Goal: Communication & Community: Answer question/provide support

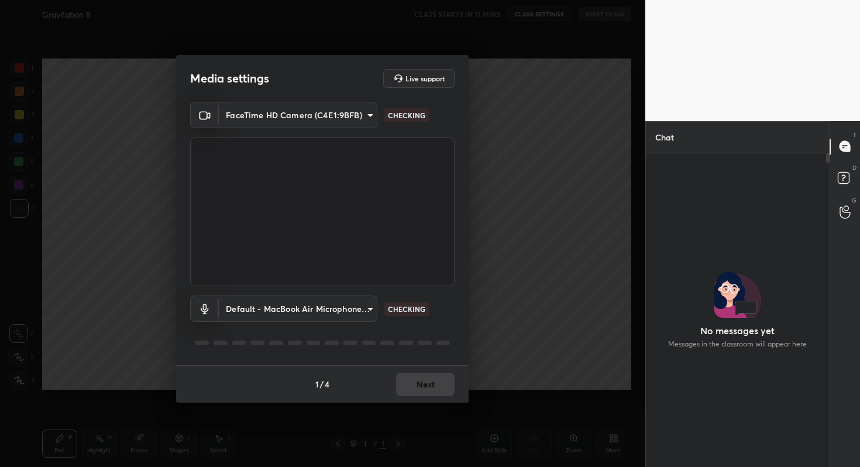
scroll to position [4, 4]
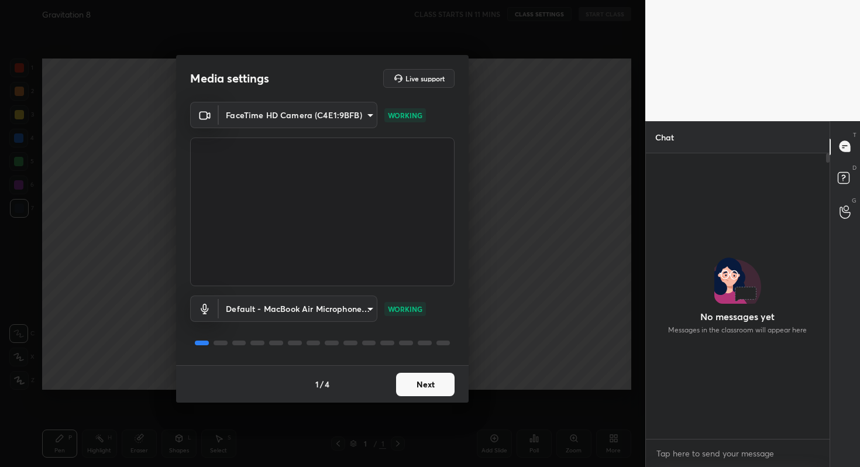
click at [415, 393] on button "Next" at bounding box center [425, 384] width 59 height 23
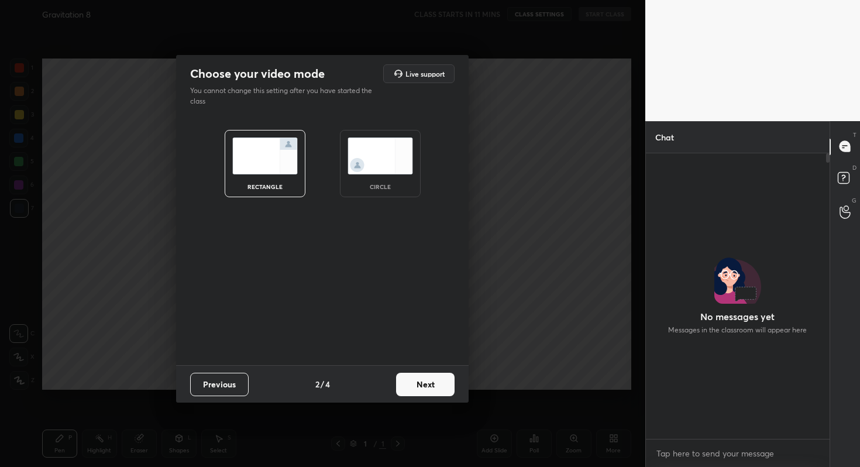
click at [415, 393] on button "Next" at bounding box center [425, 384] width 59 height 23
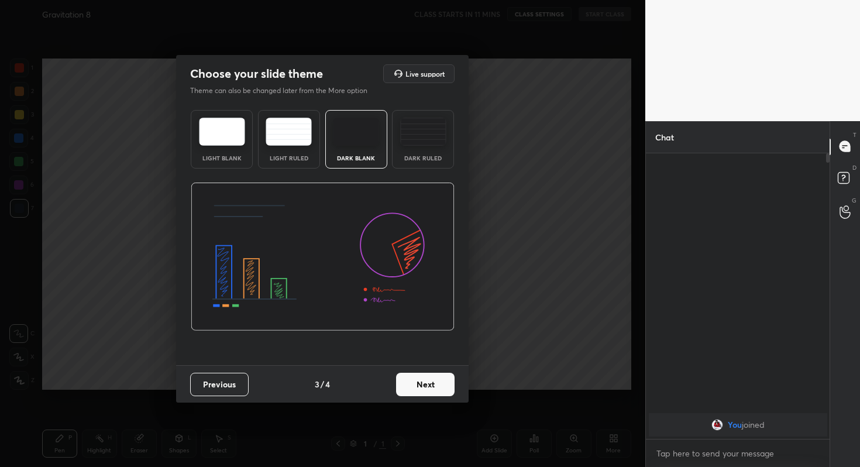
click at [415, 393] on button "Next" at bounding box center [425, 384] width 59 height 23
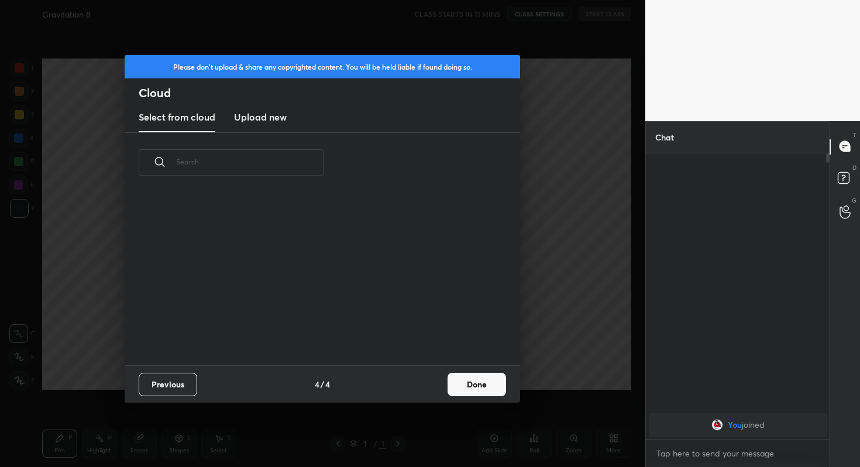
click at [464, 387] on button "Done" at bounding box center [477, 384] width 59 height 23
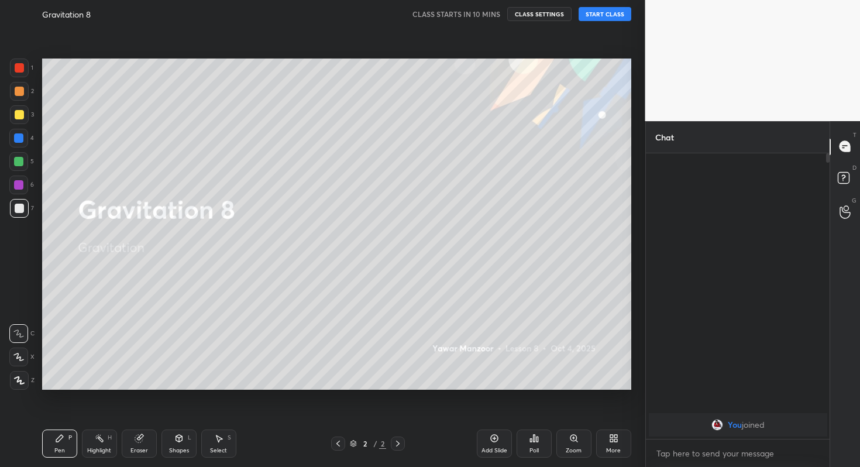
click at [606, 11] on button "START CLASS" at bounding box center [605, 14] width 53 height 14
click at [482, 18] on button "mute" at bounding box center [484, 14] width 42 height 14
click at [530, 443] on div "Poll" at bounding box center [534, 444] width 35 height 28
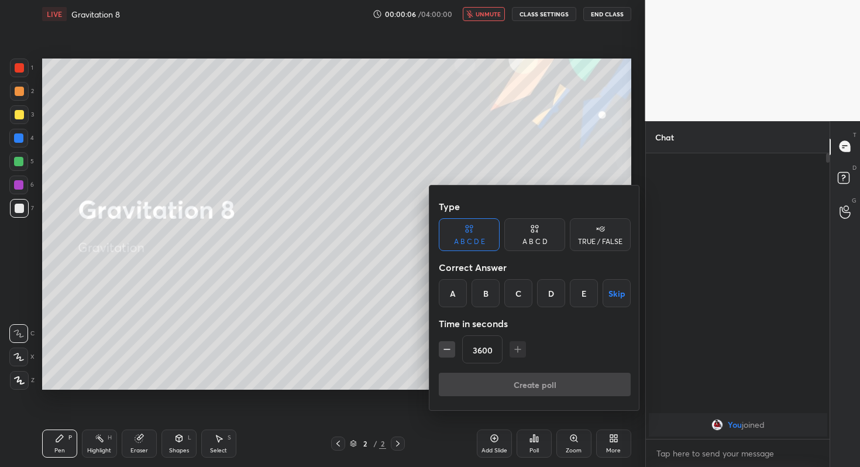
click at [626, 297] on button "Skip" at bounding box center [617, 293] width 28 height 28
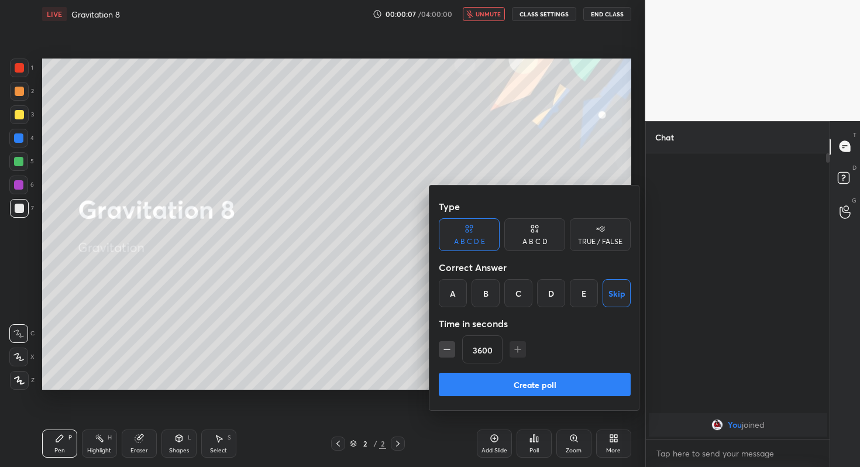
click at [558, 380] on button "Create poll" at bounding box center [535, 384] width 192 height 23
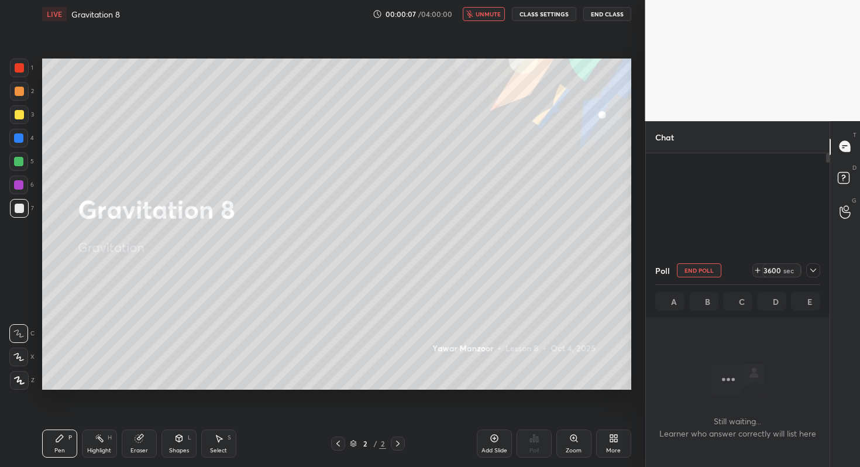
scroll to position [0, 0]
click at [812, 272] on icon at bounding box center [813, 270] width 9 height 9
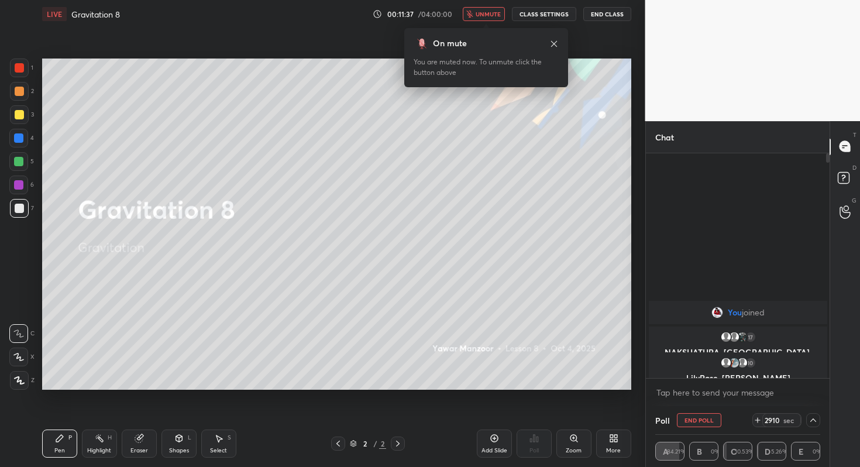
scroll to position [4, 4]
click at [709, 418] on button "End Poll" at bounding box center [699, 420] width 44 height 14
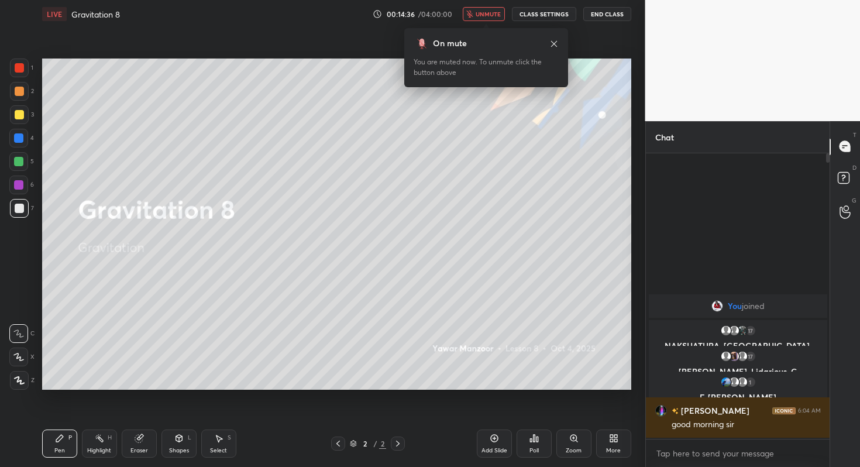
scroll to position [184, 180]
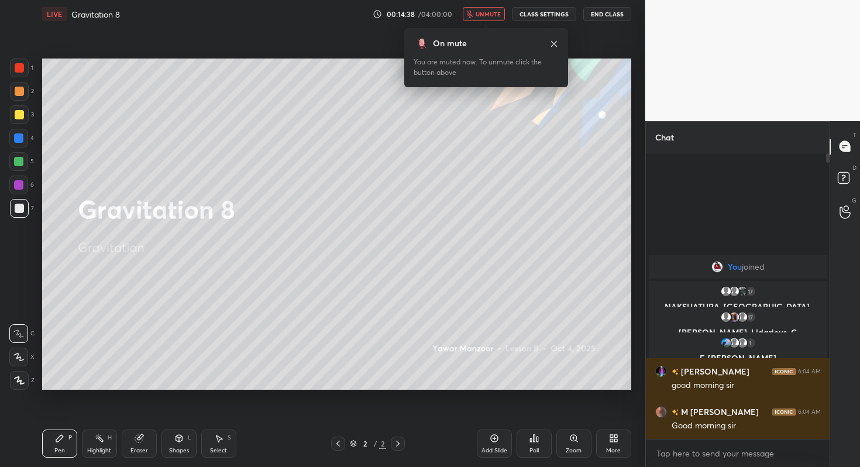
click at [488, 16] on span "unmute" at bounding box center [488, 14] width 25 height 8
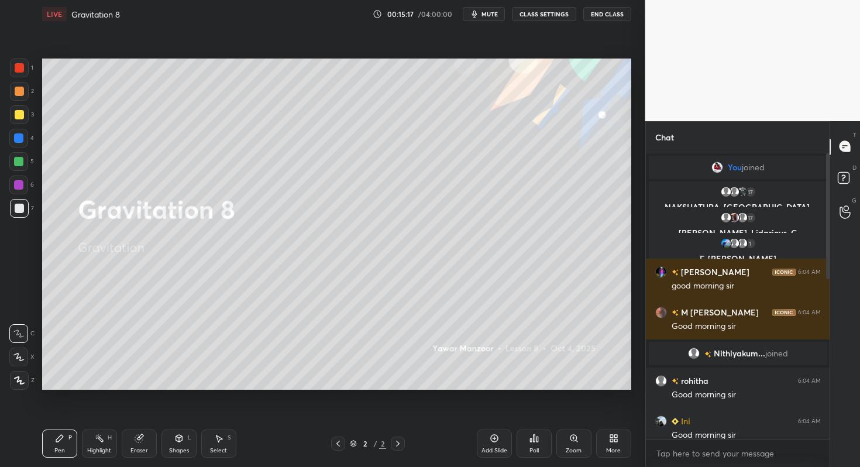
click at [621, 442] on div "More" at bounding box center [613, 444] width 35 height 28
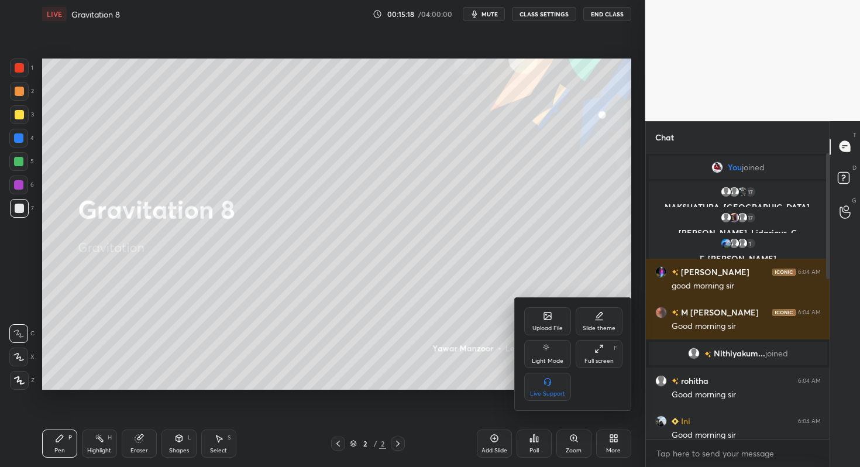
click at [562, 318] on div "Upload File" at bounding box center [547, 321] width 47 height 28
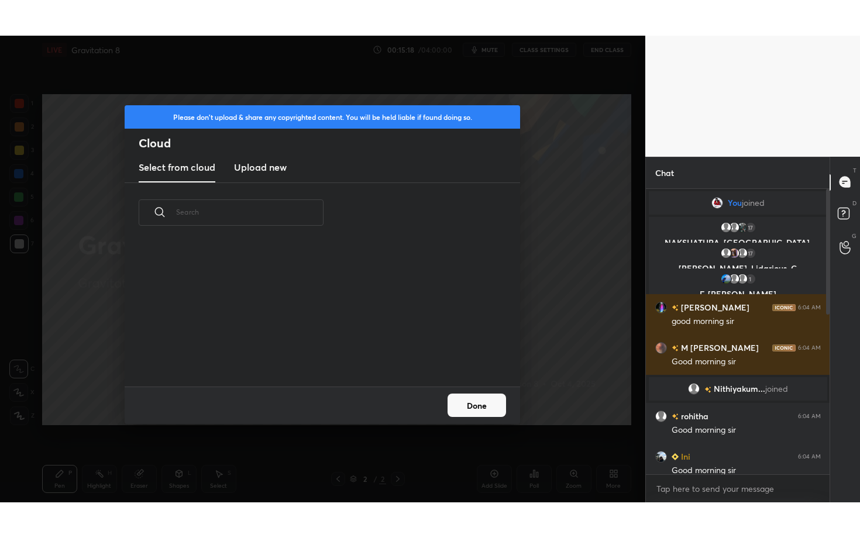
scroll to position [144, 376]
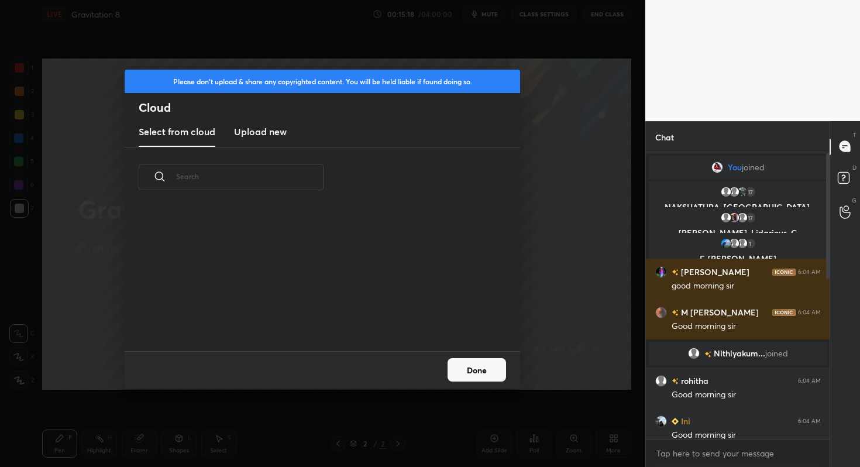
click at [276, 137] on new "Upload new" at bounding box center [260, 132] width 53 height 29
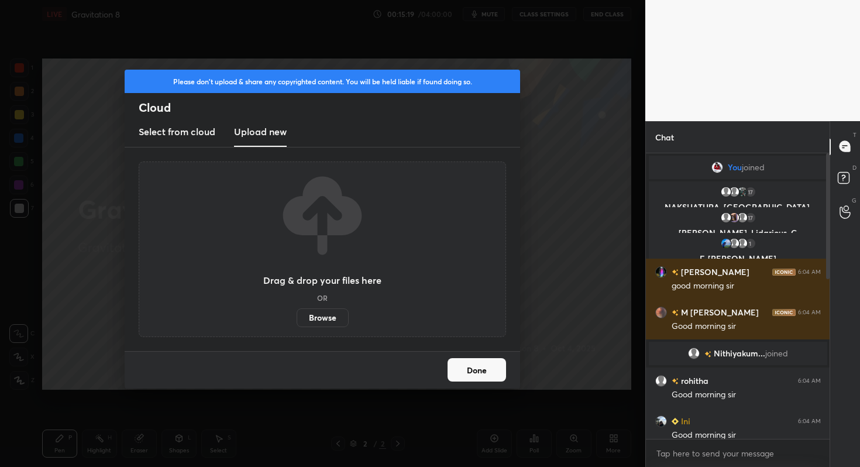
click at [322, 321] on label "Browse" at bounding box center [323, 317] width 52 height 19
click at [297, 321] on input "Browse" at bounding box center [297, 317] width 0 height 19
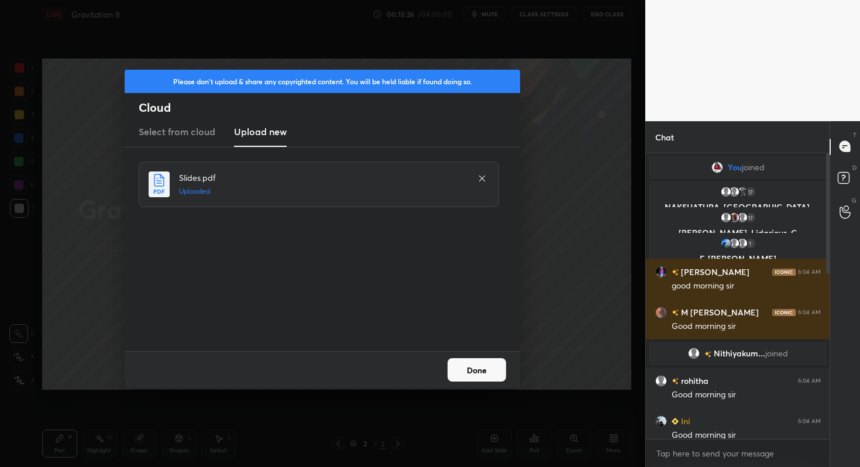
click at [481, 371] on button "Done" at bounding box center [477, 369] width 59 height 23
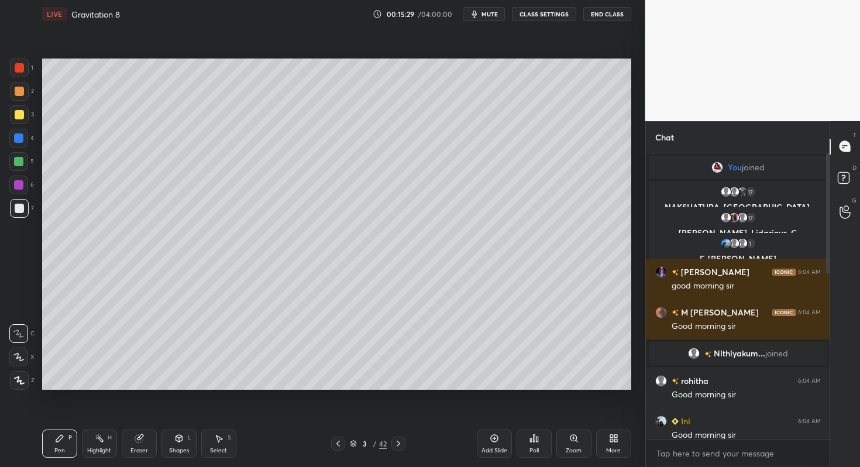
click at [623, 446] on div "More" at bounding box center [613, 444] width 35 height 28
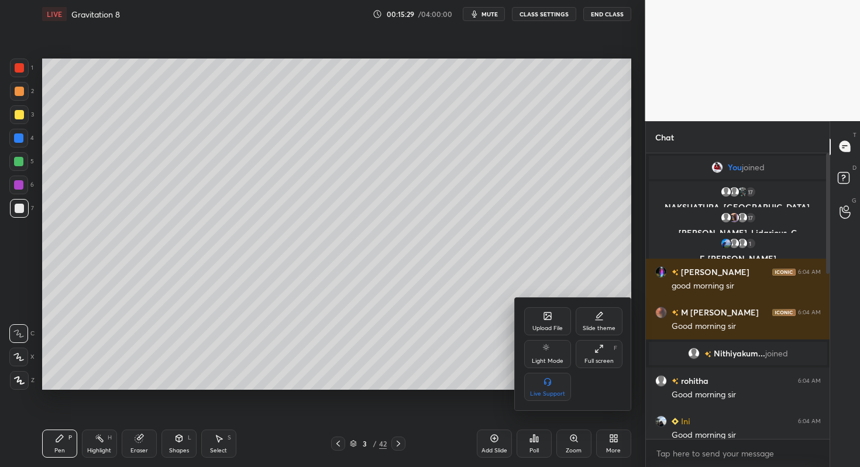
click at [600, 356] on div "Full screen F" at bounding box center [599, 354] width 47 height 28
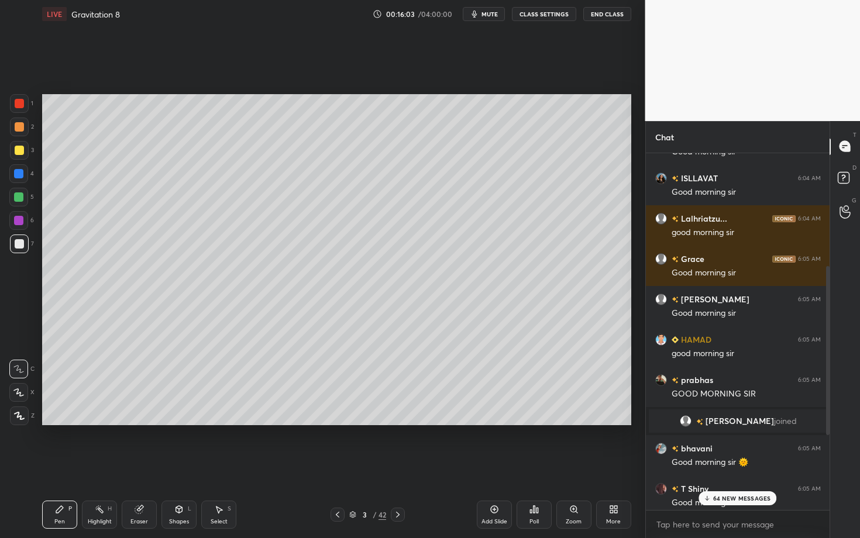
scroll to position [398, 0]
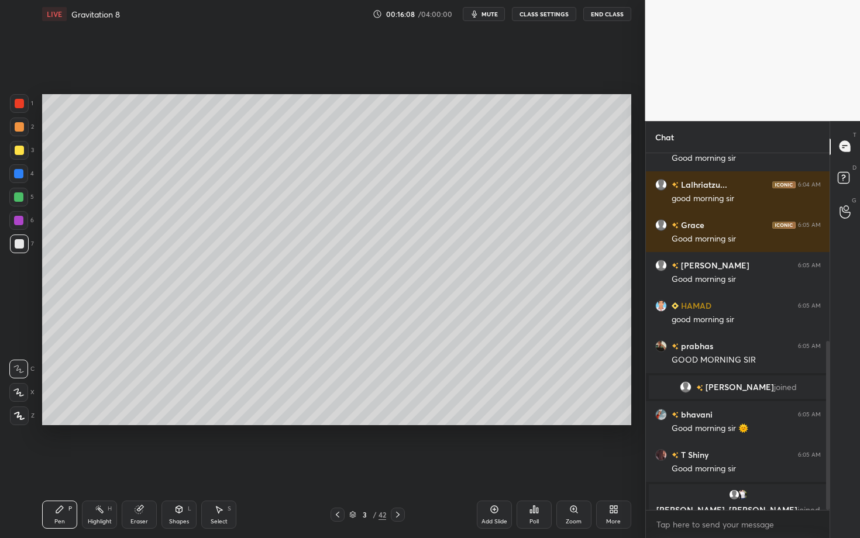
click at [20, 415] on icon at bounding box center [19, 416] width 11 height 8
click at [21, 108] on div at bounding box center [19, 103] width 19 height 19
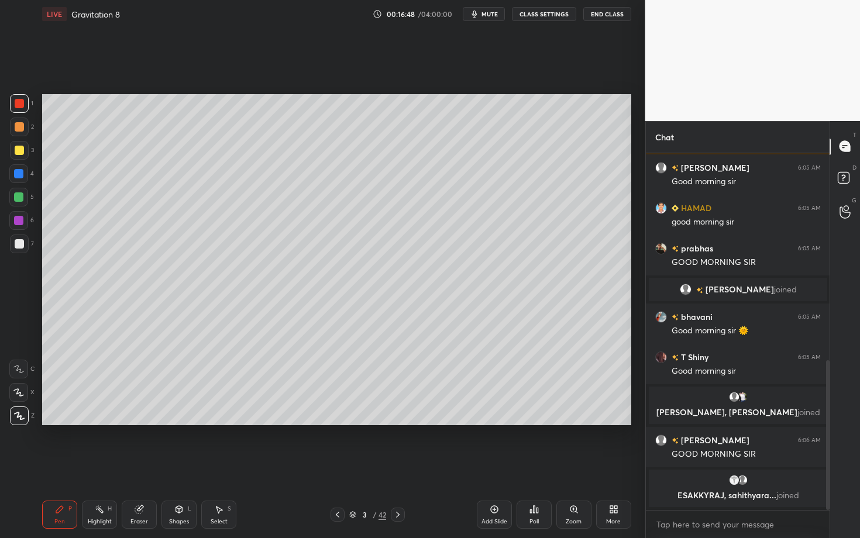
scroll to position [588, 0]
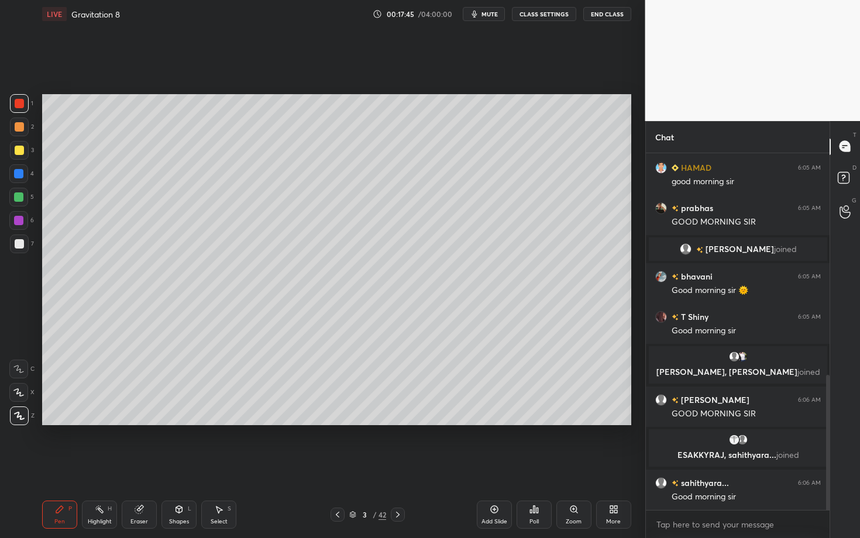
click at [296, 466] on div "Setting up your live class Poll for secs No correct answer Start poll" at bounding box center [336, 260] width 599 height 464
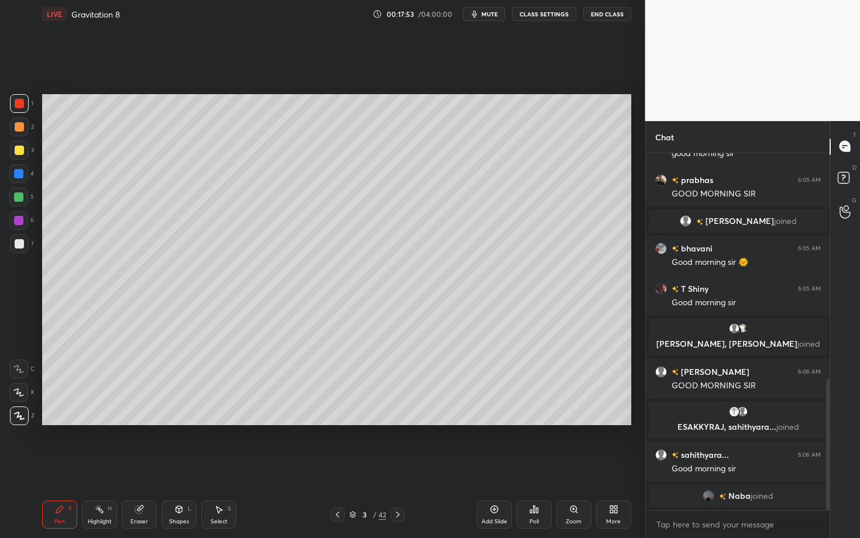
click at [289, 466] on div "Pen P Highlight H Eraser Shapes L Select S 3 / 42 Add Slide Poll Zoom More" at bounding box center [336, 515] width 589 height 47
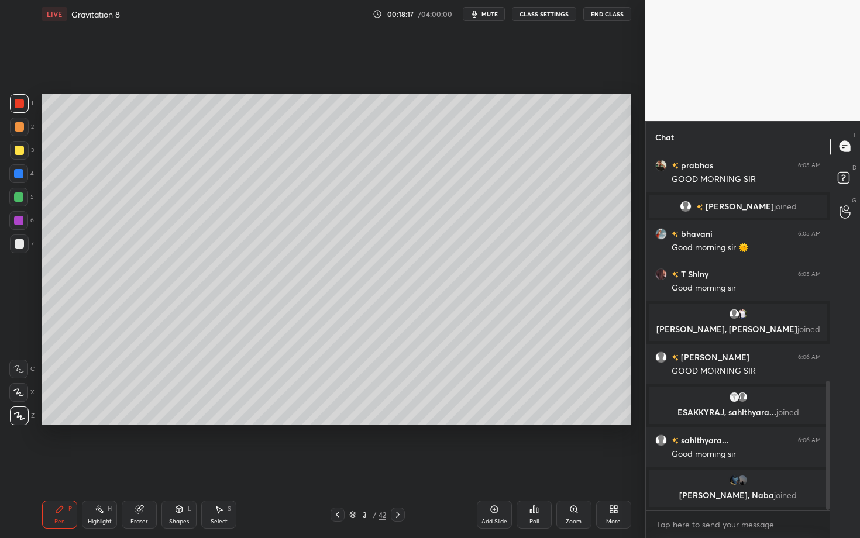
click at [60, 466] on div "Pen P" at bounding box center [59, 515] width 35 height 28
click at [104, 466] on div "Highlight H" at bounding box center [99, 515] width 35 height 28
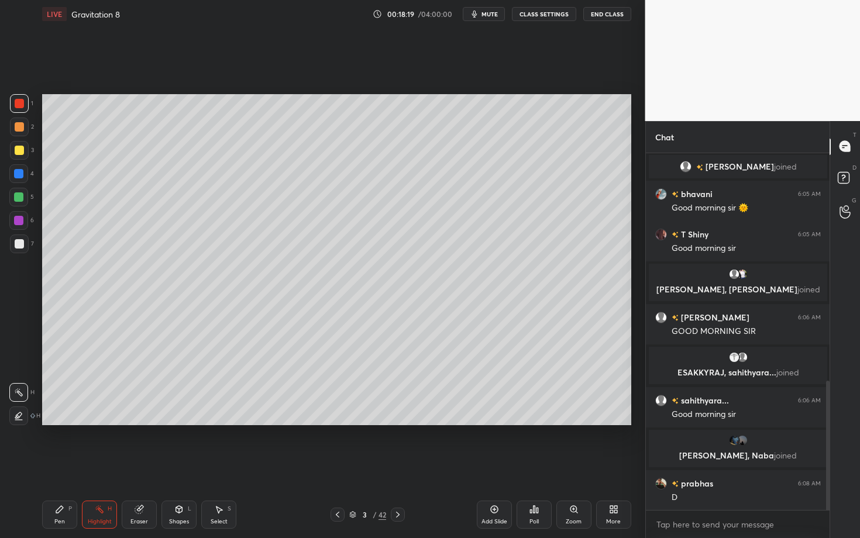
scroll to position [631, 0]
click at [104, 466] on div "Highlight H" at bounding box center [99, 515] width 35 height 28
click at [58, 466] on icon at bounding box center [59, 509] width 7 height 7
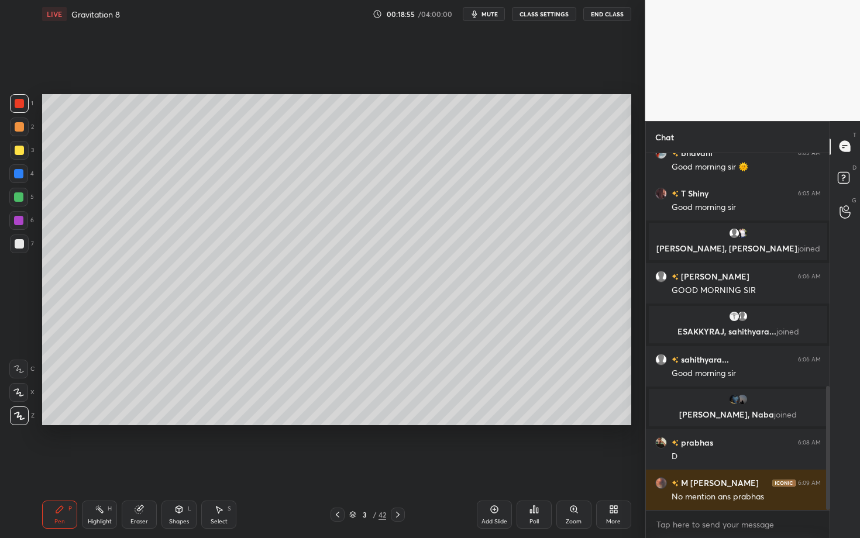
scroll to position [712, 0]
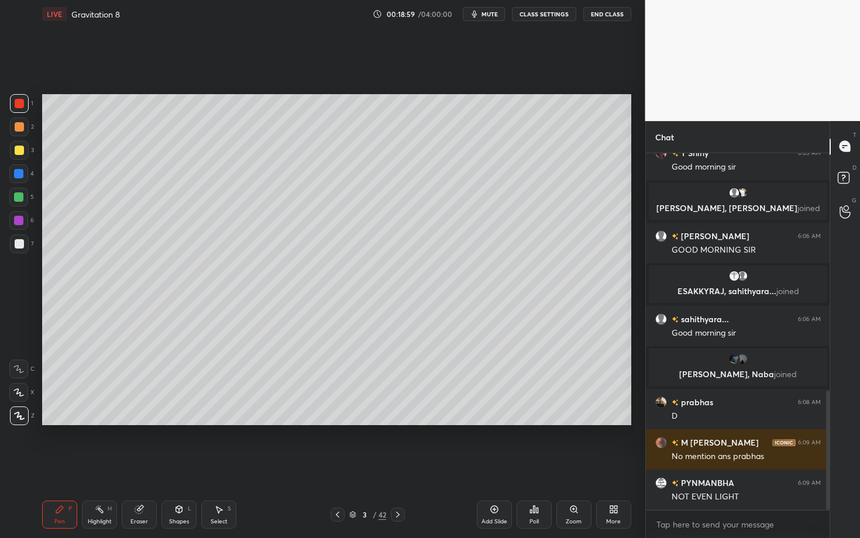
click at [218, 466] on div "Select" at bounding box center [219, 522] width 17 height 6
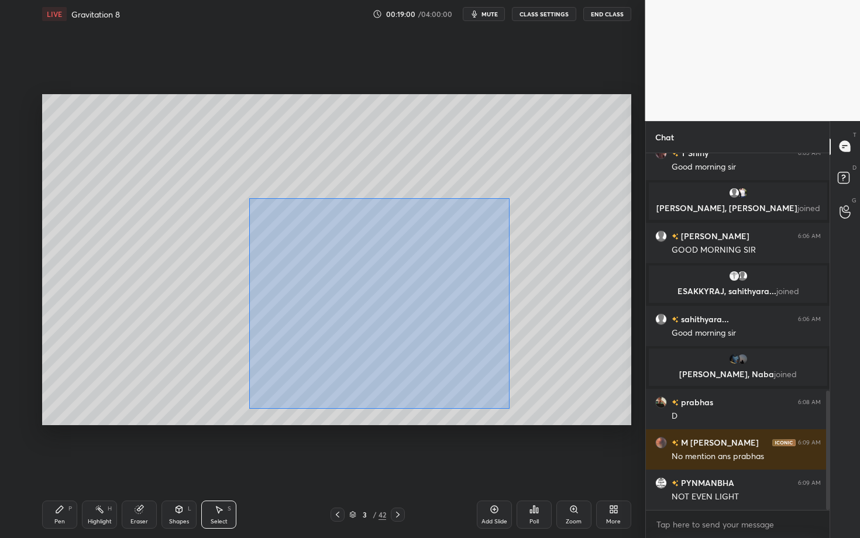
drag, startPoint x: 271, startPoint y: 259, endPoint x: 510, endPoint y: 409, distance: 281.9
click at [510, 409] on div "0 ° Undo Copy Duplicate Duplicate to new slide Delete" at bounding box center [336, 259] width 589 height 331
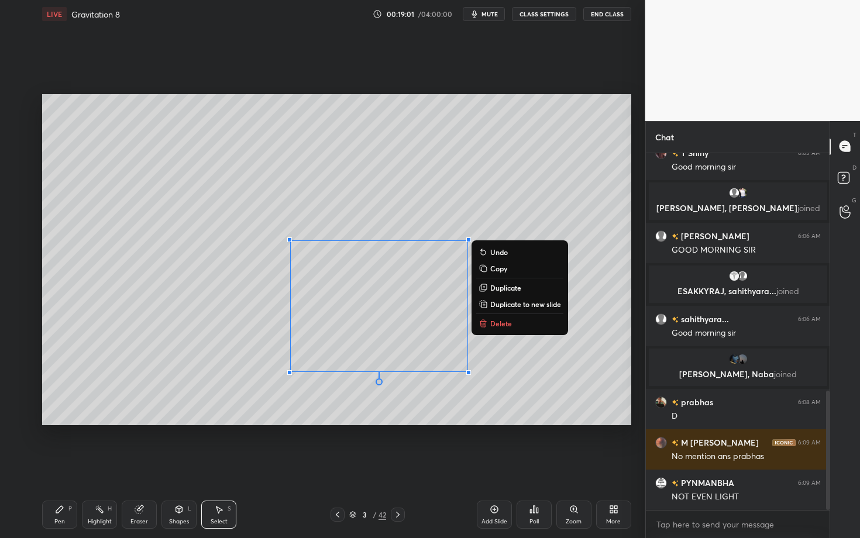
click at [509, 325] on p "Delete" at bounding box center [501, 323] width 22 height 9
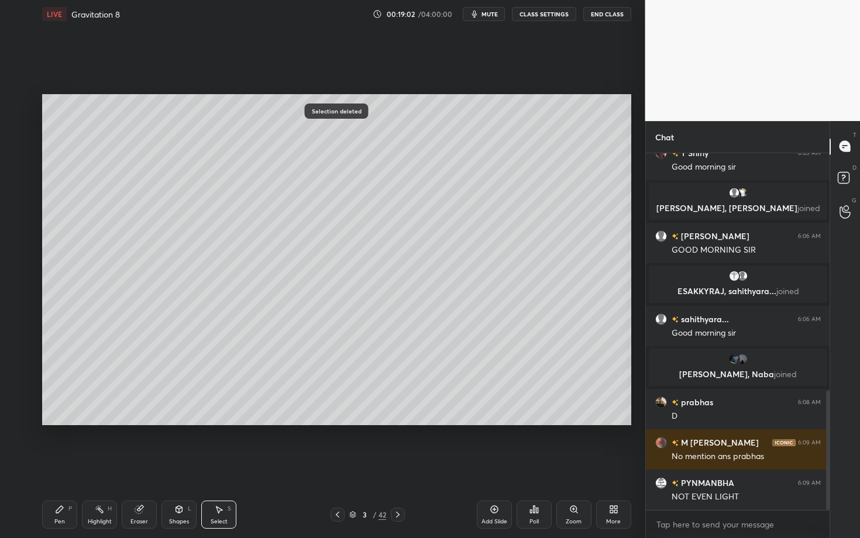
click at [63, 466] on div "Pen P" at bounding box center [59, 515] width 35 height 28
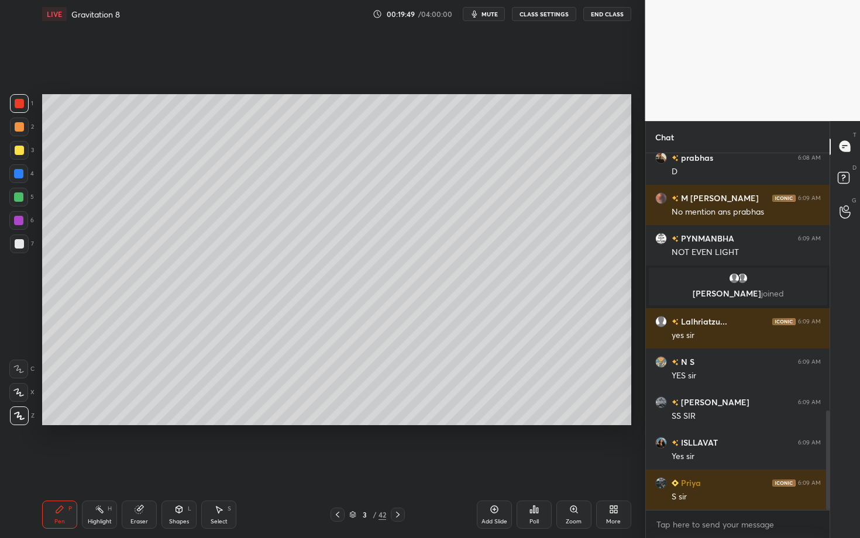
scroll to position [964, 0]
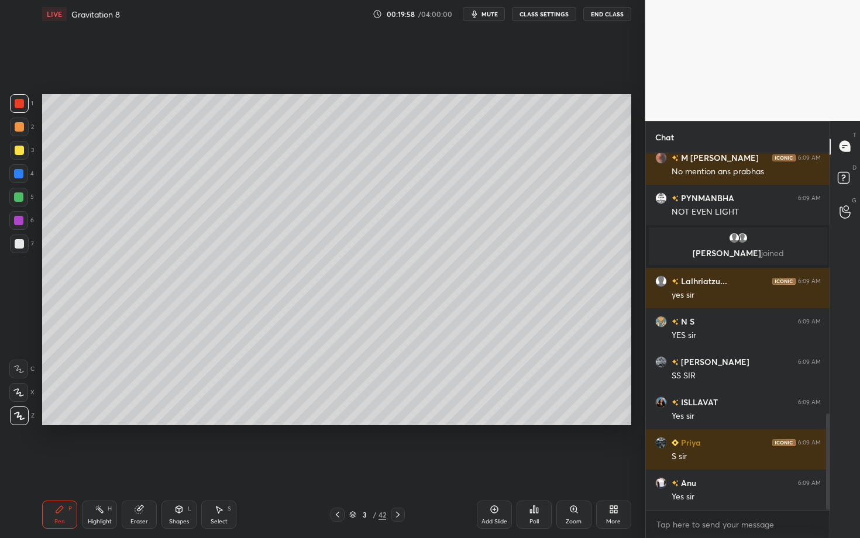
click at [226, 466] on div "Select" at bounding box center [219, 522] width 17 height 6
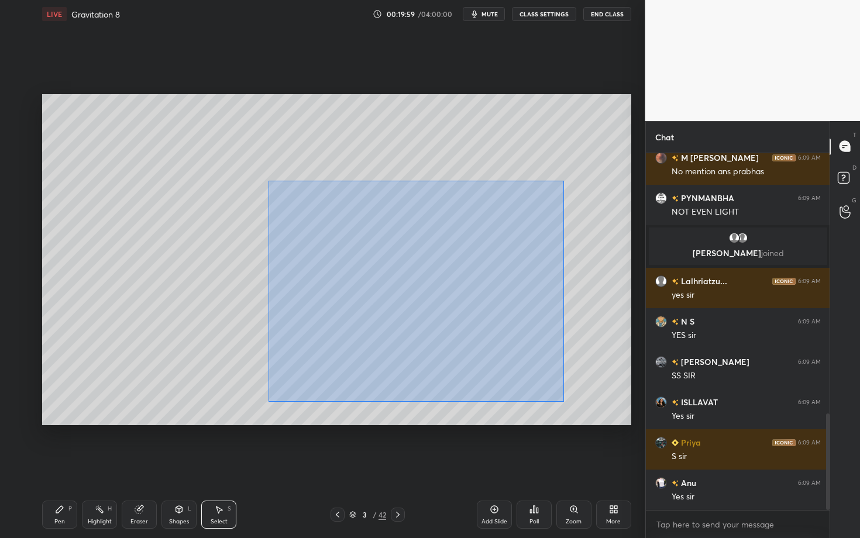
drag, startPoint x: 272, startPoint y: 216, endPoint x: 564, endPoint y: 401, distance: 345.7
click at [564, 400] on div "0 ° Undo Copy Duplicate Duplicate to new slide Delete" at bounding box center [336, 259] width 589 height 331
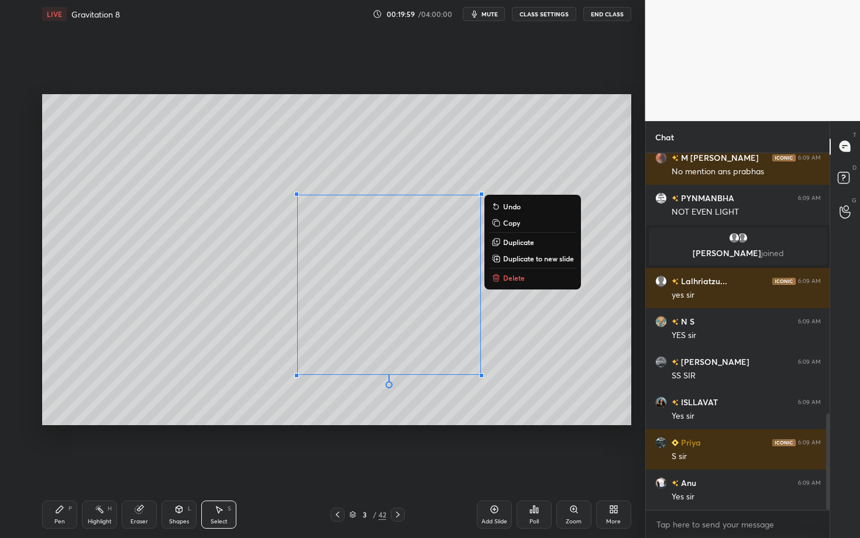
click at [505, 277] on p "Delete" at bounding box center [514, 277] width 22 height 9
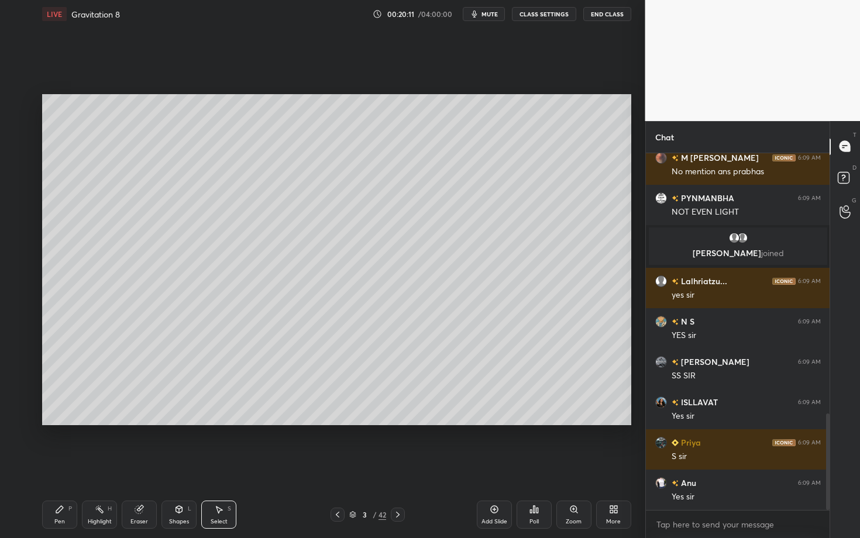
scroll to position [993, 0]
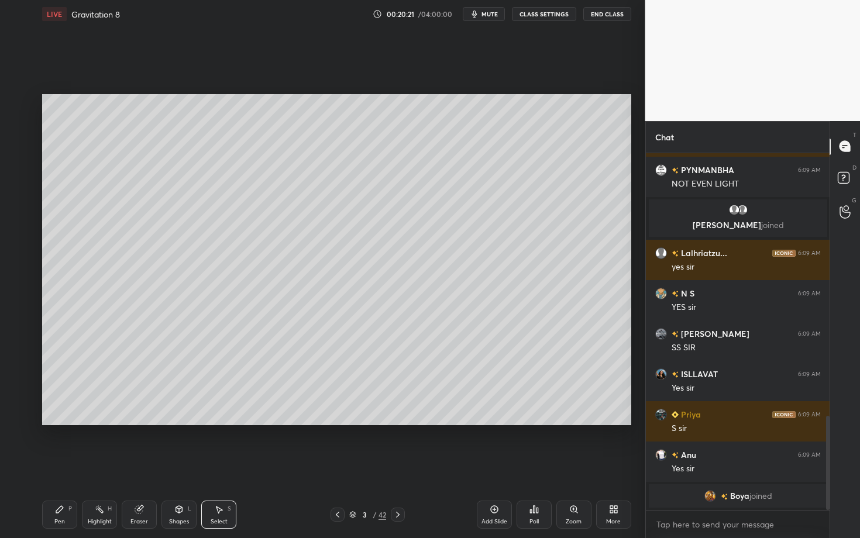
click at [60, 466] on div "Pen P" at bounding box center [59, 515] width 35 height 28
click at [19, 247] on div at bounding box center [19, 243] width 9 height 9
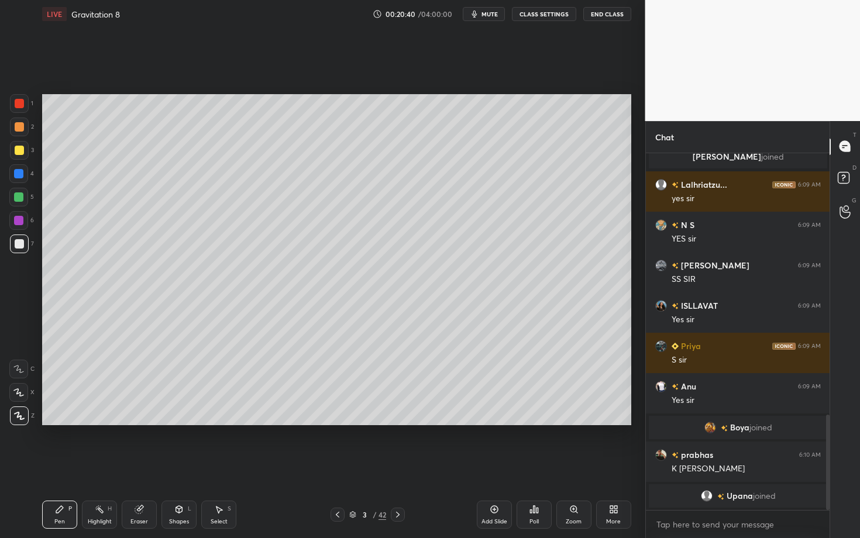
scroll to position [998, 0]
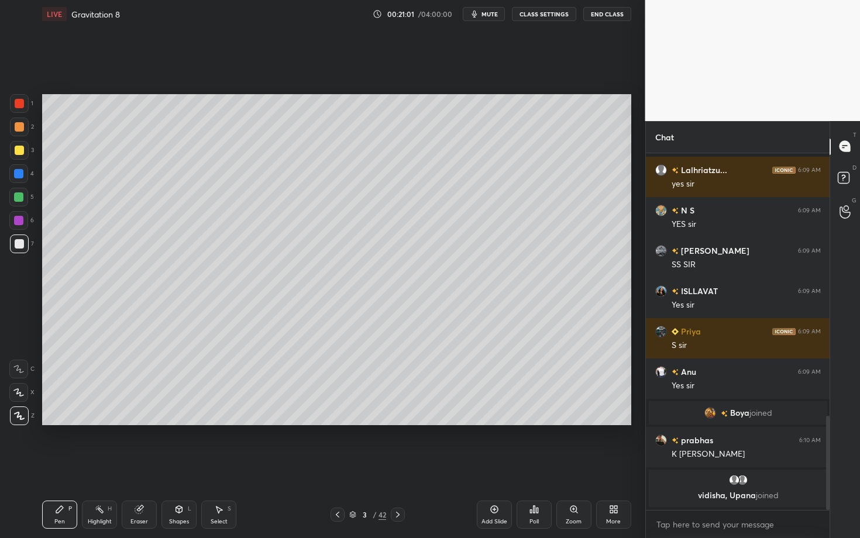
click at [94, 466] on div "Highlight" at bounding box center [100, 522] width 24 height 6
click at [60, 466] on icon at bounding box center [59, 509] width 7 height 7
click at [18, 151] on div at bounding box center [19, 150] width 9 height 9
click at [399, 466] on icon at bounding box center [397, 514] width 9 height 9
click at [23, 129] on div at bounding box center [19, 127] width 19 height 19
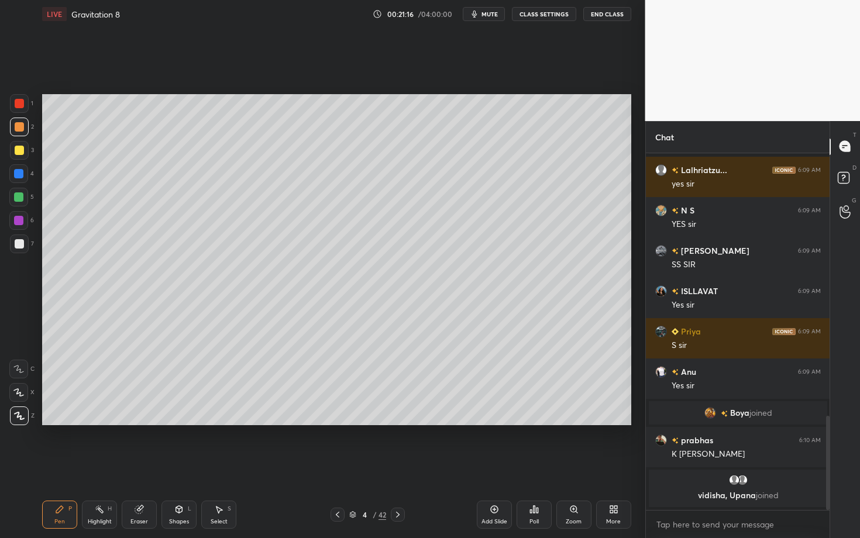
click at [22, 108] on div at bounding box center [19, 103] width 9 height 9
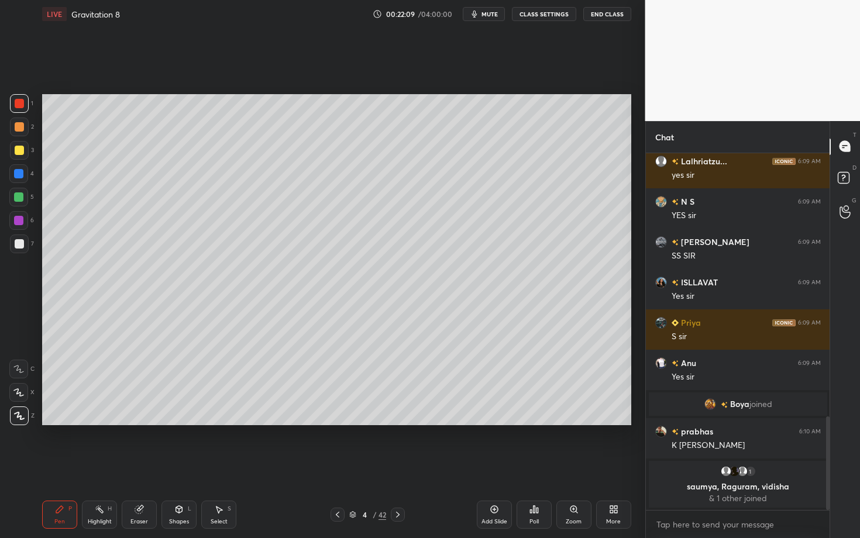
click at [25, 245] on div at bounding box center [19, 244] width 19 height 19
click at [108, 466] on div "Highlight H" at bounding box center [99, 515] width 35 height 28
click at [64, 466] on div "Pen P" at bounding box center [59, 515] width 35 height 28
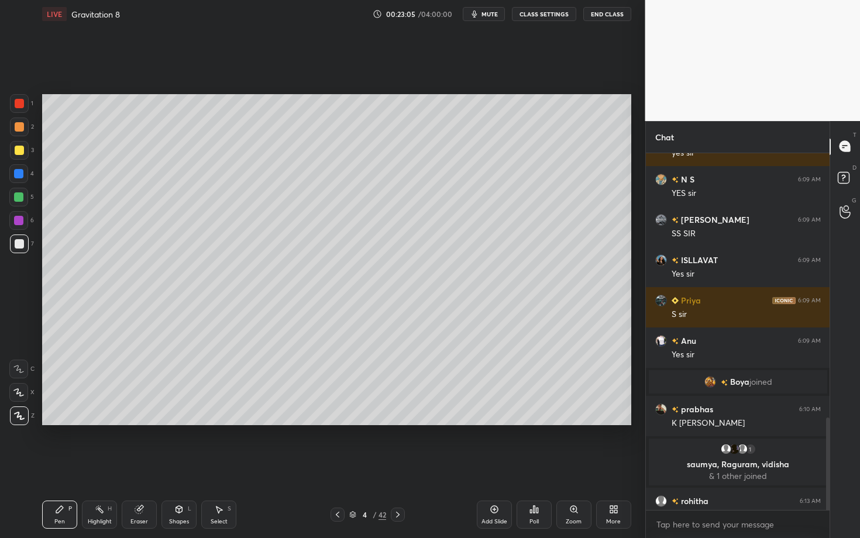
scroll to position [1025, 0]
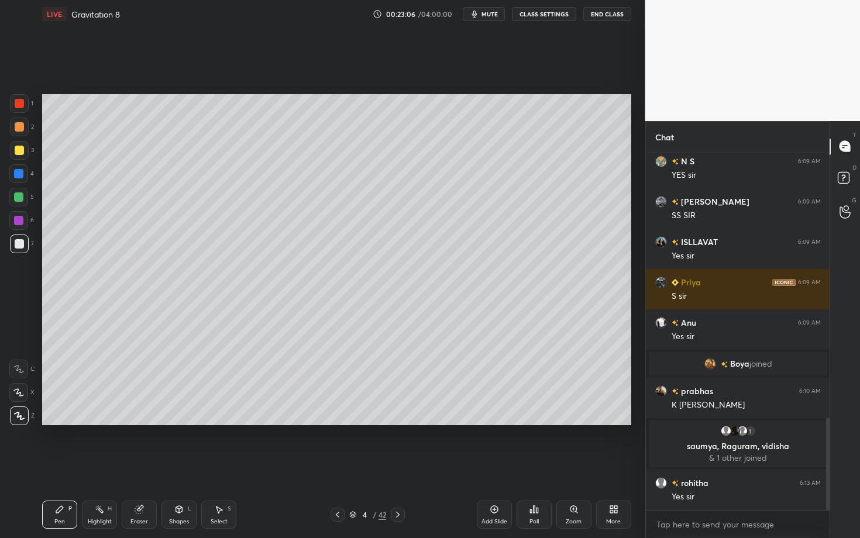
click at [186, 466] on div "Shapes" at bounding box center [179, 522] width 20 height 6
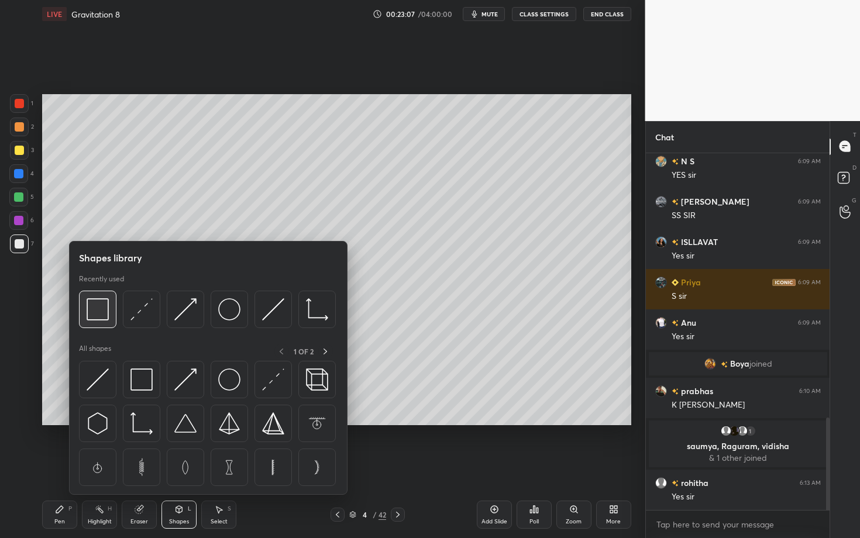
click at [80, 310] on div at bounding box center [97, 309] width 37 height 37
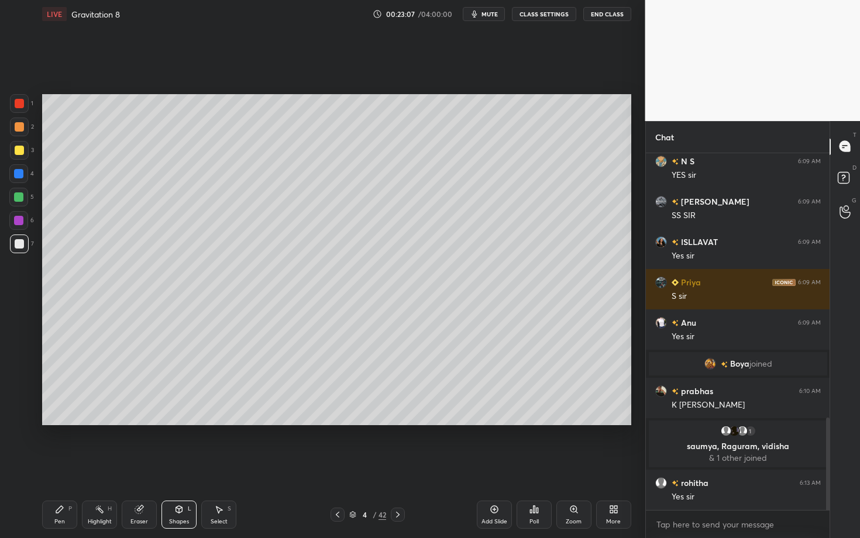
click at [17, 224] on div at bounding box center [18, 220] width 19 height 19
click at [54, 466] on div "Pen P" at bounding box center [59, 515] width 35 height 28
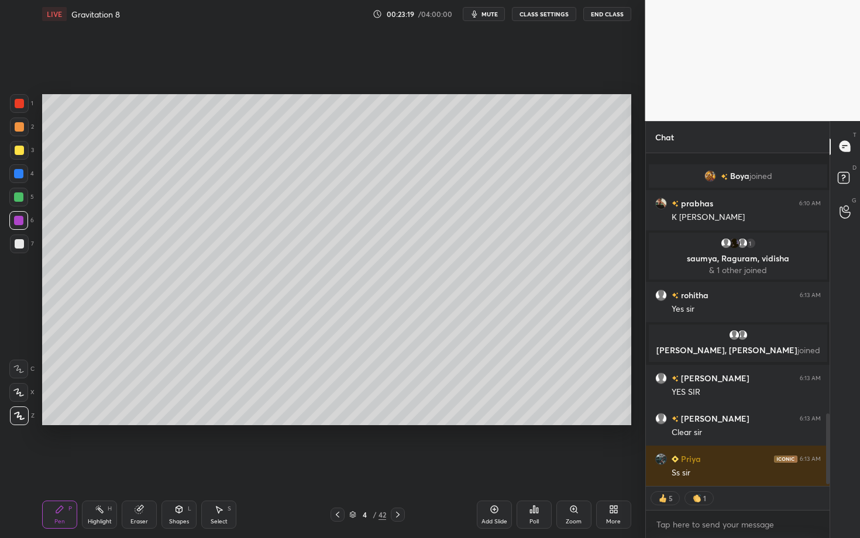
scroll to position [1232, 0]
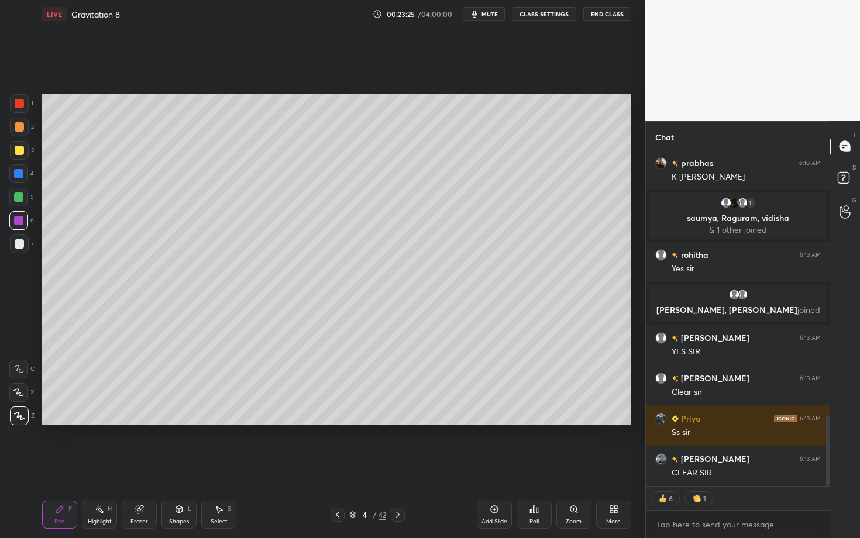
click at [19, 123] on div at bounding box center [19, 126] width 9 height 9
click at [399, 466] on icon at bounding box center [397, 514] width 9 height 9
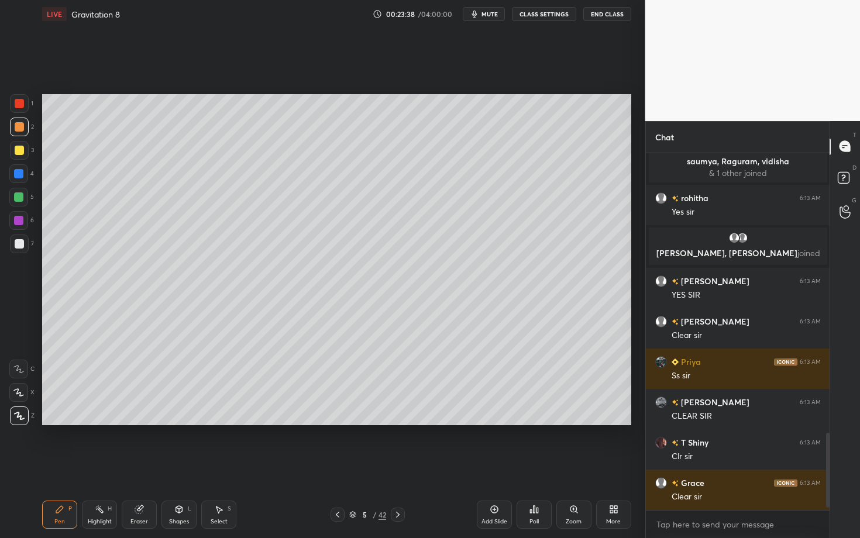
scroll to position [1329, 0]
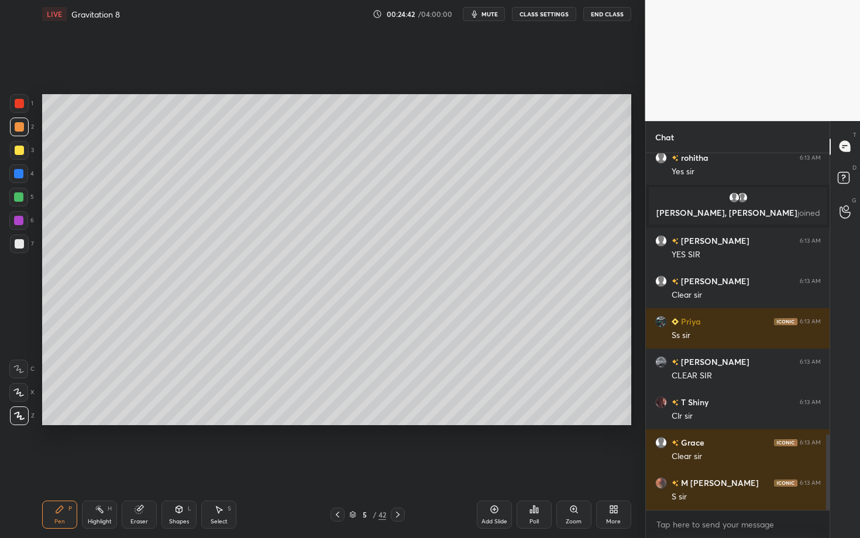
click at [380, 466] on div "Setting up your live class Poll for secs No correct answer Start poll" at bounding box center [336, 260] width 599 height 464
click at [356, 441] on div "Setting up your live class Poll for secs No correct answer Start poll" at bounding box center [336, 260] width 599 height 464
click at [225, 466] on div "Select S" at bounding box center [218, 515] width 35 height 28
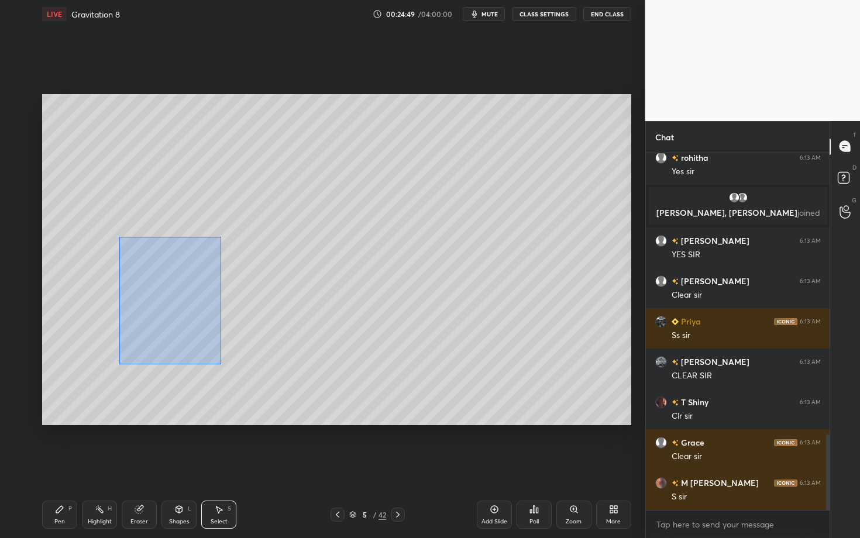
drag, startPoint x: 170, startPoint y: 314, endPoint x: 283, endPoint y: 406, distance: 145.6
click at [283, 406] on div "0 ° Undo Copy Duplicate Duplicate to new slide Delete" at bounding box center [336, 259] width 589 height 331
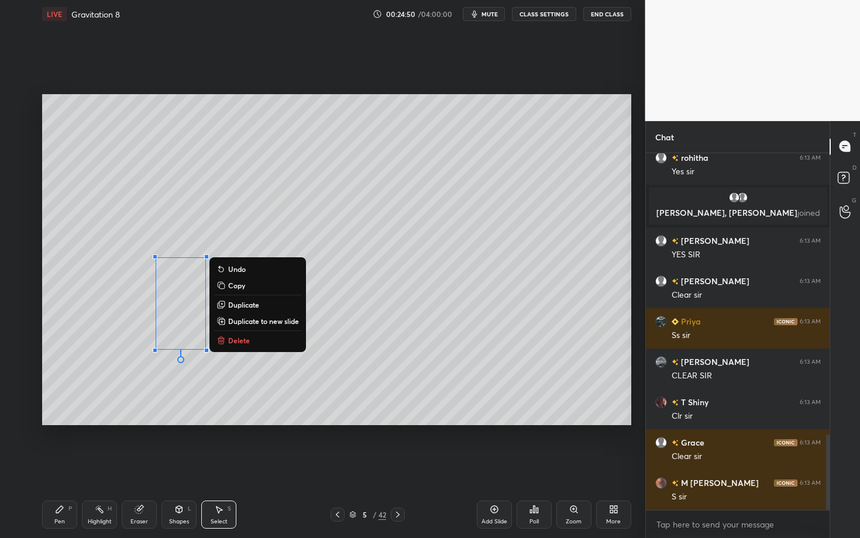
click at [259, 338] on button "Delete" at bounding box center [257, 341] width 87 height 14
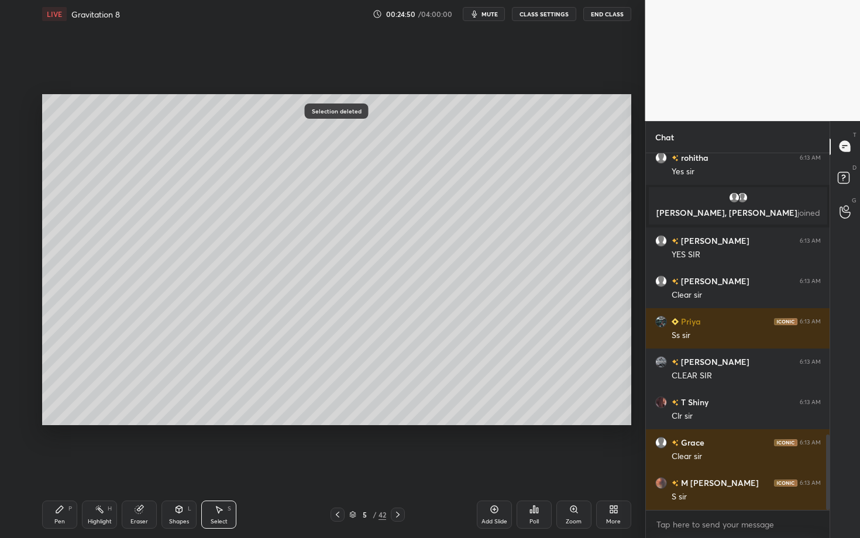
click at [75, 466] on div "Pen P" at bounding box center [59, 515] width 35 height 28
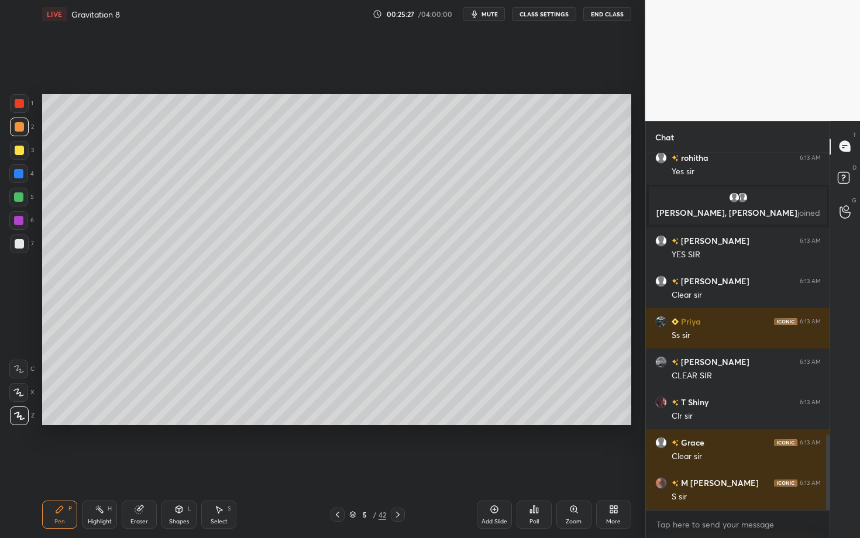
click at [95, 466] on div "Highlight" at bounding box center [100, 522] width 24 height 6
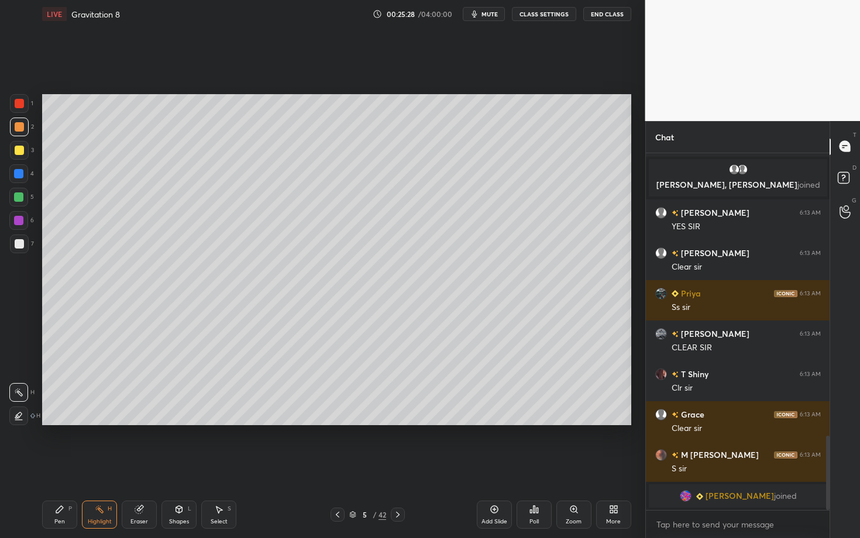
click at [56, 466] on div "Pen" at bounding box center [59, 522] width 11 height 6
click at [20, 245] on div at bounding box center [19, 243] width 9 height 9
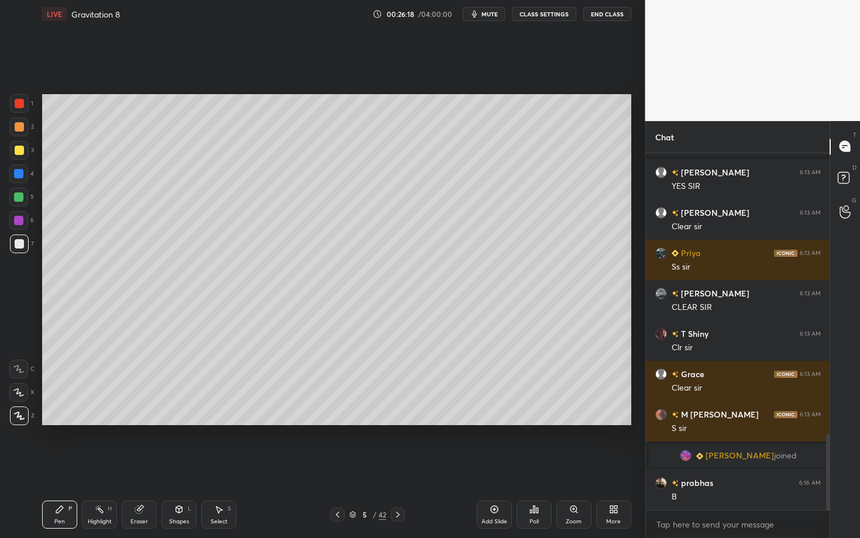
click at [426, 466] on div "Pen P Highlight H Eraser Shapes L Select S 5 / 42 Add Slide Poll Zoom More" at bounding box center [336, 515] width 589 height 47
click at [344, 437] on div "Setting up your live class Poll for secs No correct answer Start poll" at bounding box center [336, 260] width 599 height 464
click at [517, 466] on div "Poll" at bounding box center [534, 515] width 35 height 66
click at [21, 217] on div at bounding box center [18, 220] width 19 height 19
click at [94, 466] on div "Highlight H" at bounding box center [99, 515] width 35 height 28
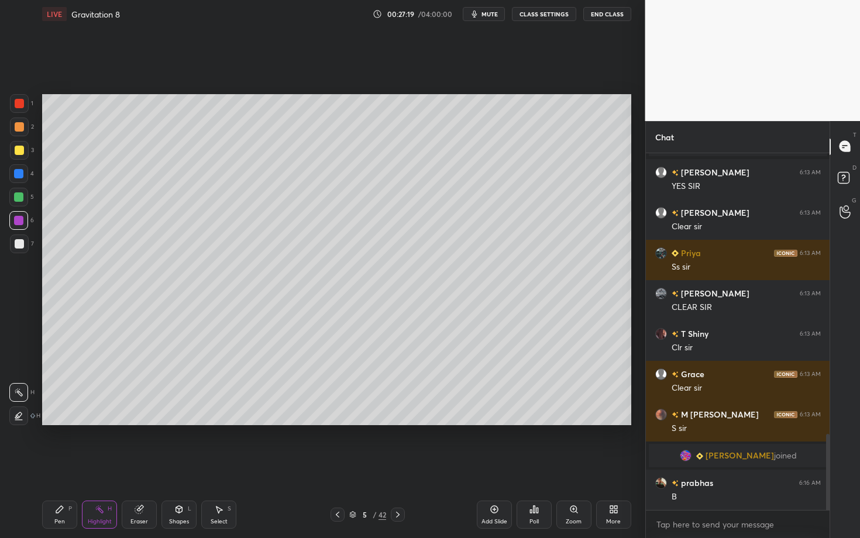
click at [54, 466] on div "Pen P" at bounding box center [59, 515] width 35 height 28
click at [18, 195] on div at bounding box center [18, 197] width 9 height 9
click at [99, 466] on div "Highlight" at bounding box center [100, 522] width 24 height 6
click at [92, 466] on div "Highlight" at bounding box center [100, 522] width 24 height 6
click at [54, 466] on div "Pen" at bounding box center [59, 522] width 11 height 6
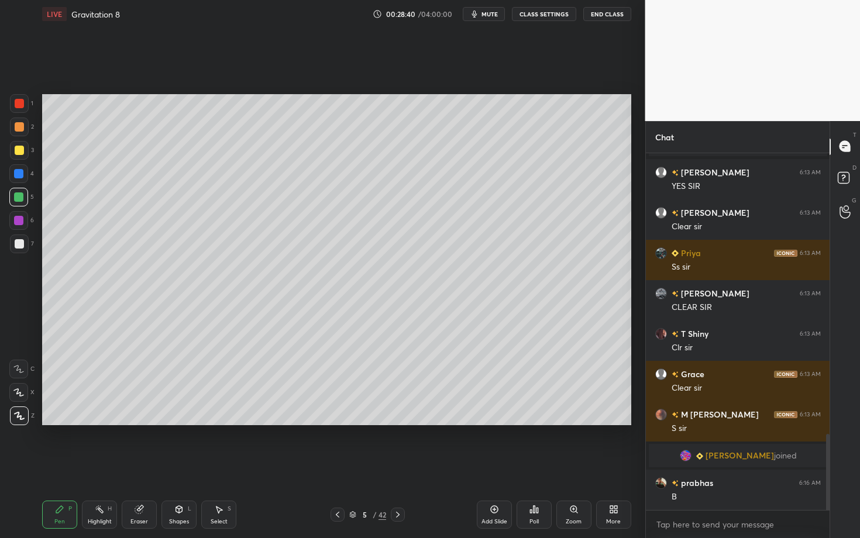
click at [403, 466] on div "Pen P Highlight H Eraser Shapes L Select S 5 / 42 Add Slide Poll Zoom More" at bounding box center [336, 515] width 589 height 47
click at [399, 466] on icon at bounding box center [397, 514] width 9 height 9
click at [20, 129] on div at bounding box center [19, 126] width 9 height 9
click at [97, 466] on div "Highlight H" at bounding box center [99, 515] width 35 height 28
click at [55, 466] on div "Pen" at bounding box center [59, 522] width 11 height 6
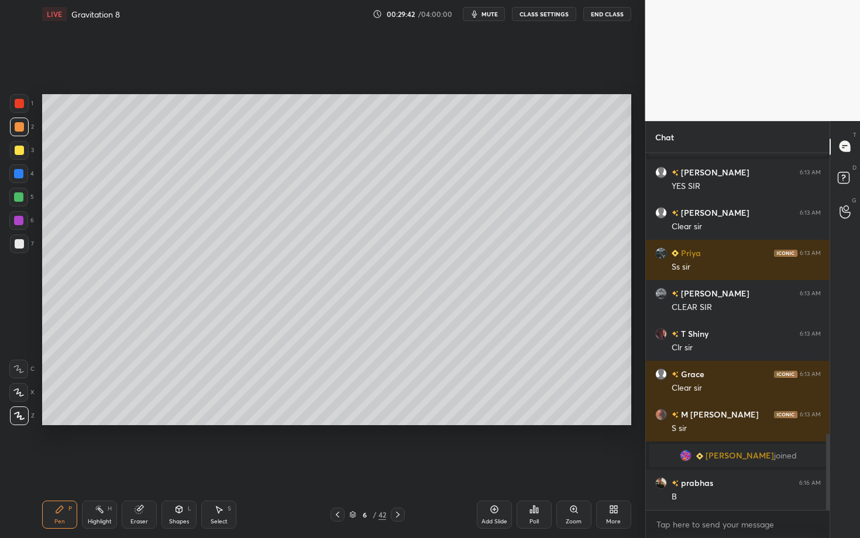
click at [18, 244] on div at bounding box center [19, 243] width 9 height 9
click at [101, 466] on div "Highlight H" at bounding box center [99, 515] width 35 height 28
click at [334, 466] on icon at bounding box center [337, 514] width 9 height 9
click at [403, 466] on div at bounding box center [398, 515] width 14 height 14
click at [337, 466] on icon at bounding box center [337, 514] width 9 height 9
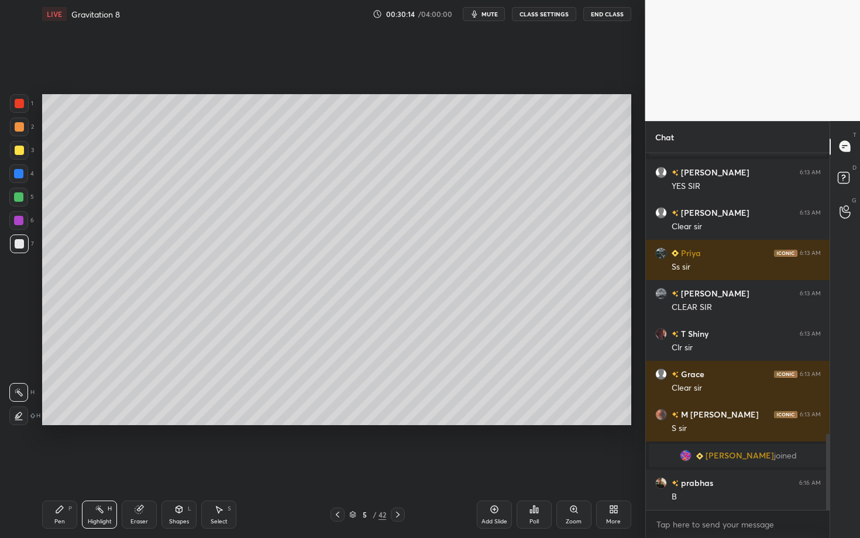
click at [61, 466] on div "Pen P" at bounding box center [59, 515] width 35 height 28
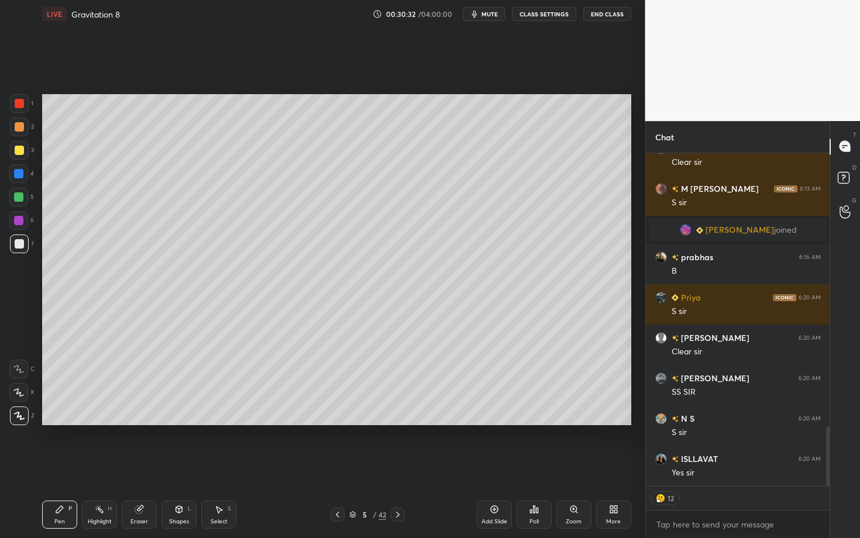
scroll to position [1579, 0]
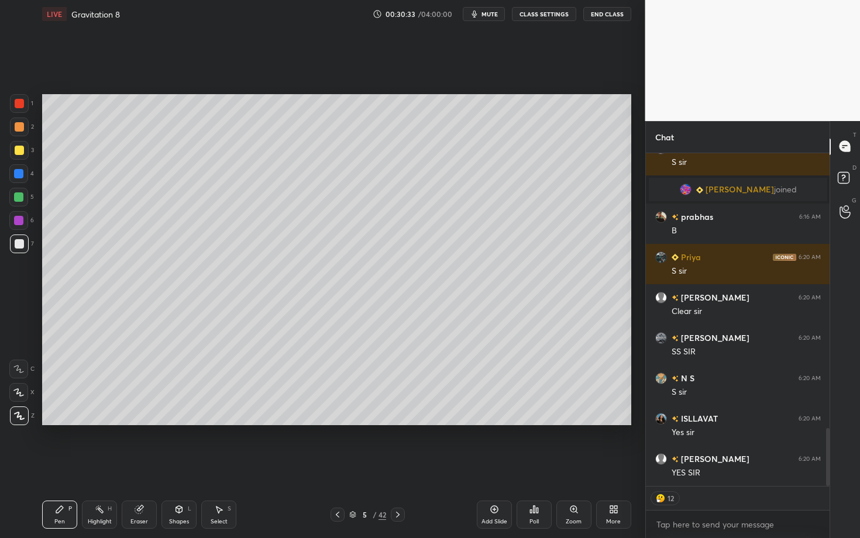
click at [400, 466] on icon at bounding box center [397, 514] width 9 height 9
click at [399, 466] on icon at bounding box center [397, 514] width 9 height 9
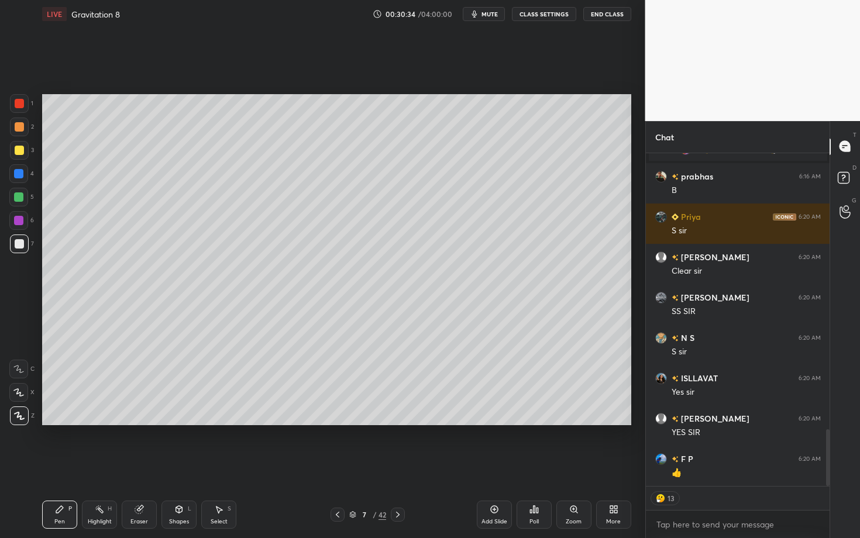
click at [71, 466] on div "Pen P" at bounding box center [59, 515] width 35 height 28
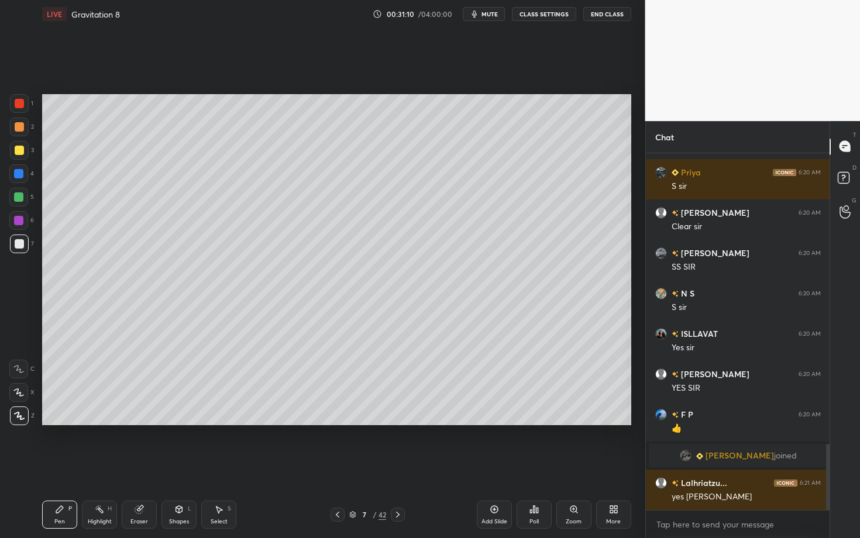
scroll to position [4, 4]
click at [214, 466] on div "Select" at bounding box center [219, 522] width 17 height 6
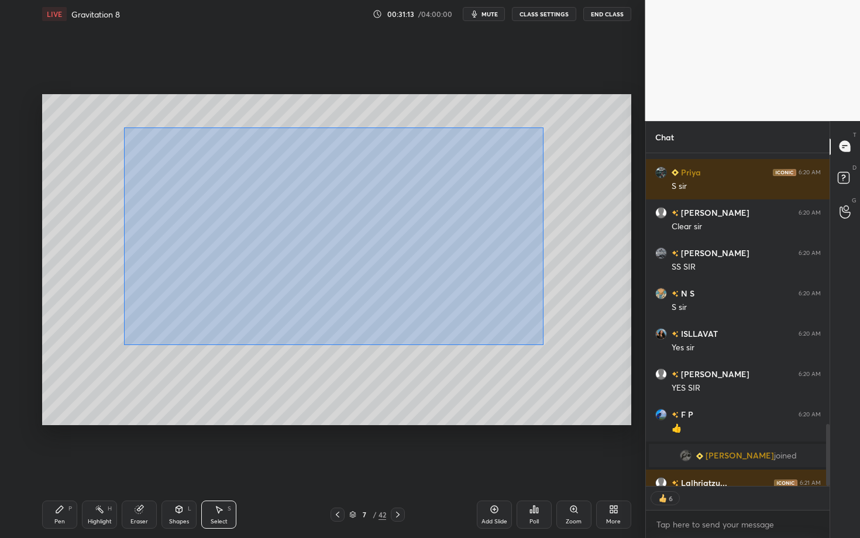
drag, startPoint x: 183, startPoint y: 174, endPoint x: 554, endPoint y: 348, distance: 410.0
click at [555, 347] on div "0 ° Undo Copy Duplicate Duplicate to new slide Delete" at bounding box center [336, 259] width 589 height 331
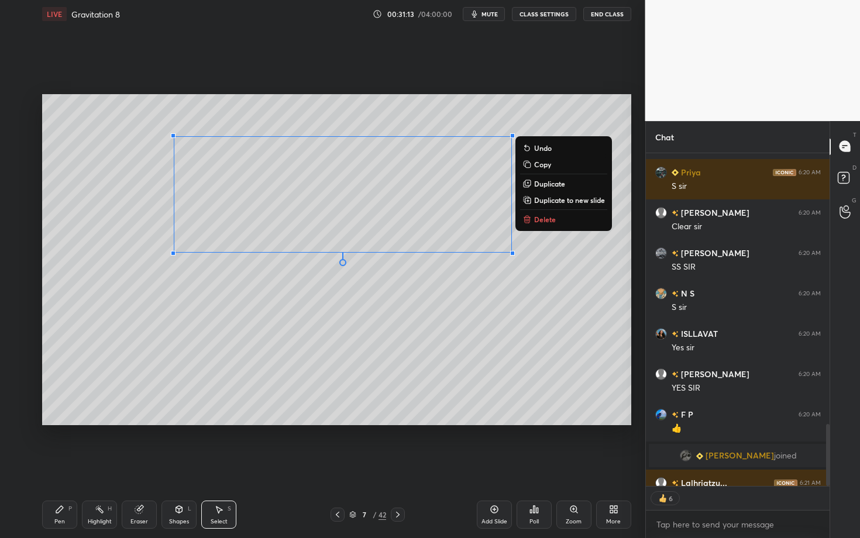
click at [542, 222] on button "Delete" at bounding box center [563, 219] width 87 height 14
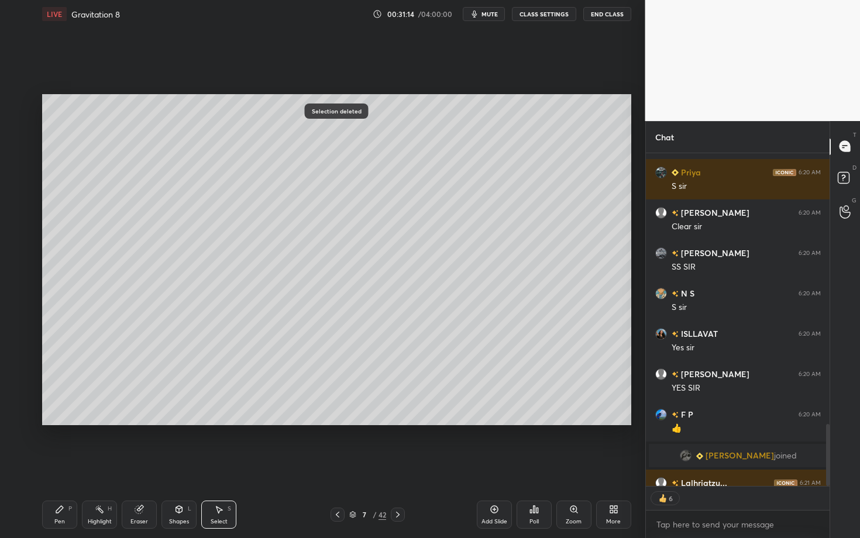
click at [60, 466] on div "Pen P" at bounding box center [59, 515] width 35 height 28
click at [335, 466] on icon at bounding box center [337, 514] width 9 height 9
click at [399, 466] on icon at bounding box center [397, 514] width 9 height 9
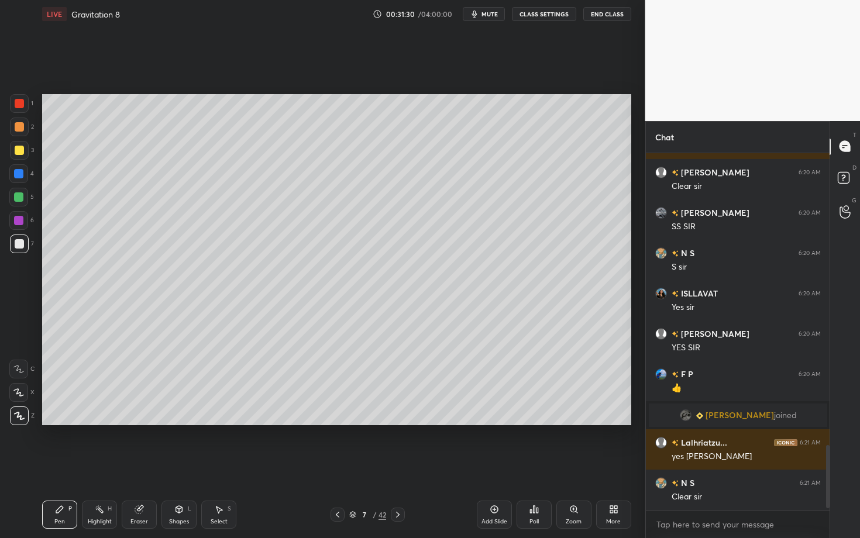
scroll to position [1603, 0]
click at [18, 131] on div at bounding box center [19, 126] width 9 height 9
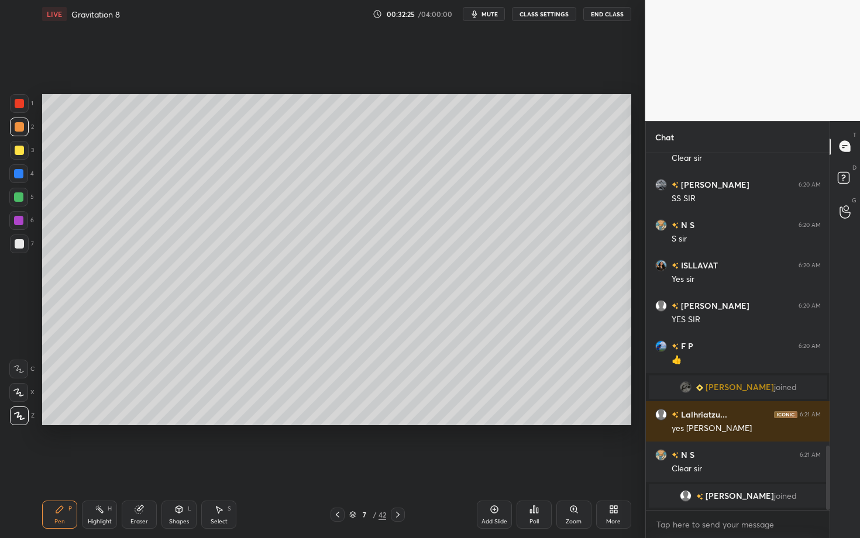
click at [299, 452] on div "Setting up your live class Poll for secs No correct answer Start poll" at bounding box center [336, 260] width 599 height 464
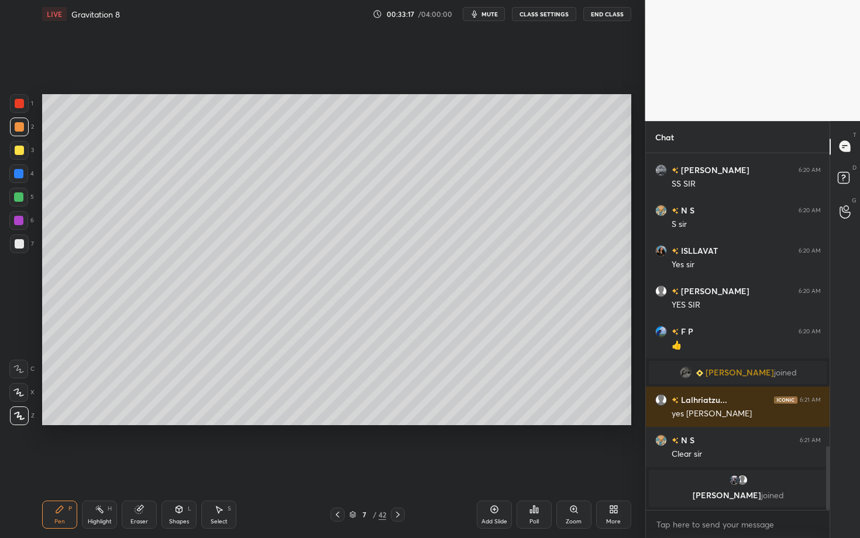
click at [372, 464] on div "Setting up your live class Poll for secs No correct answer Start poll" at bounding box center [336, 260] width 599 height 464
click at [139, 466] on div "Eraser" at bounding box center [139, 515] width 35 height 28
click at [19, 331] on icon at bounding box center [19, 331] width 11 height 11
click at [61, 466] on div "Pen P" at bounding box center [59, 515] width 35 height 28
click at [18, 416] on icon at bounding box center [19, 416] width 9 height 7
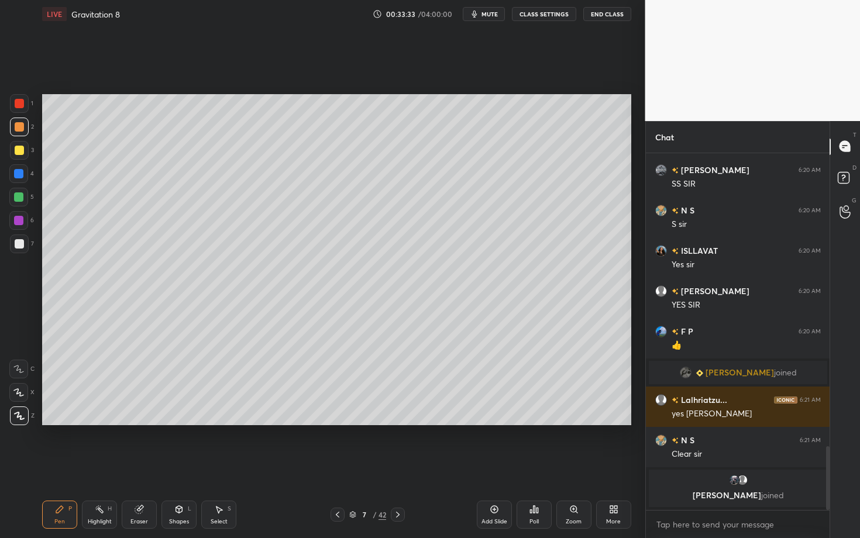
click at [23, 194] on div at bounding box center [18, 197] width 19 height 19
click at [176, 466] on div "Shapes" at bounding box center [179, 522] width 20 height 6
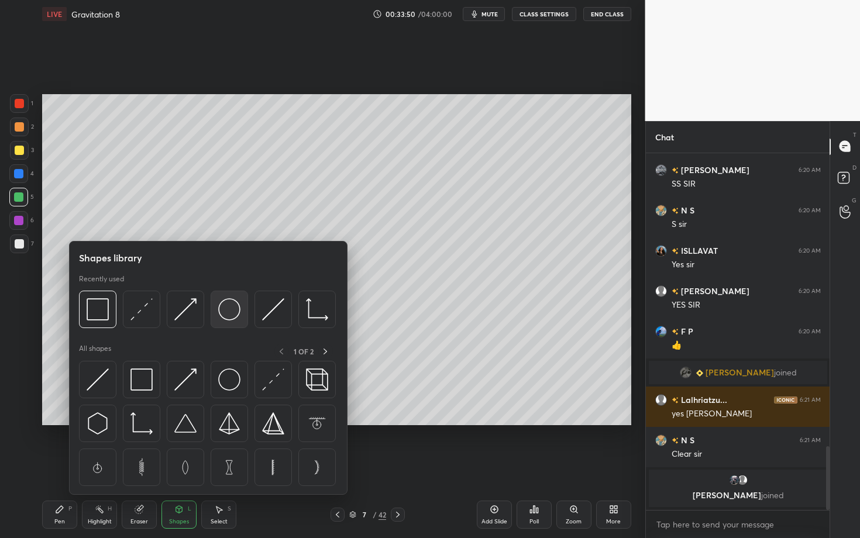
click at [233, 315] on img at bounding box center [229, 309] width 22 height 22
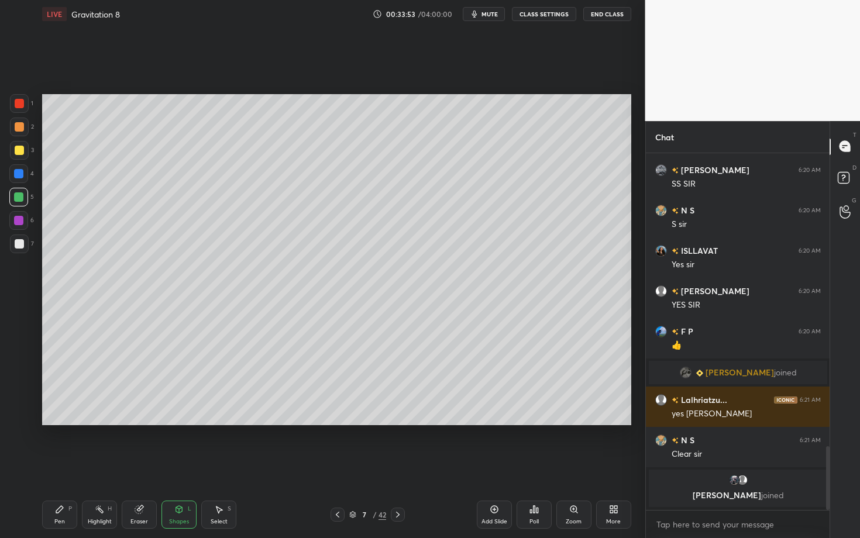
click at [173, 466] on div "Shapes L" at bounding box center [179, 515] width 35 height 28
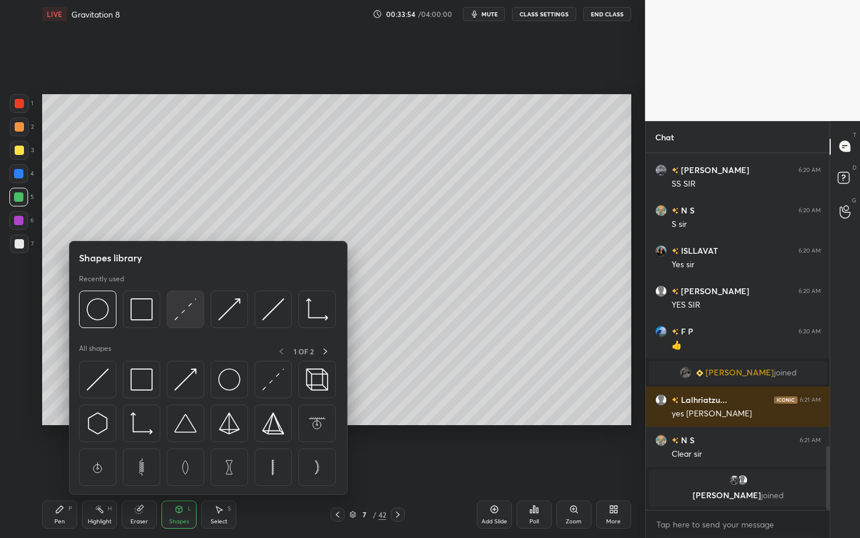
click at [181, 310] on img at bounding box center [185, 309] width 22 height 22
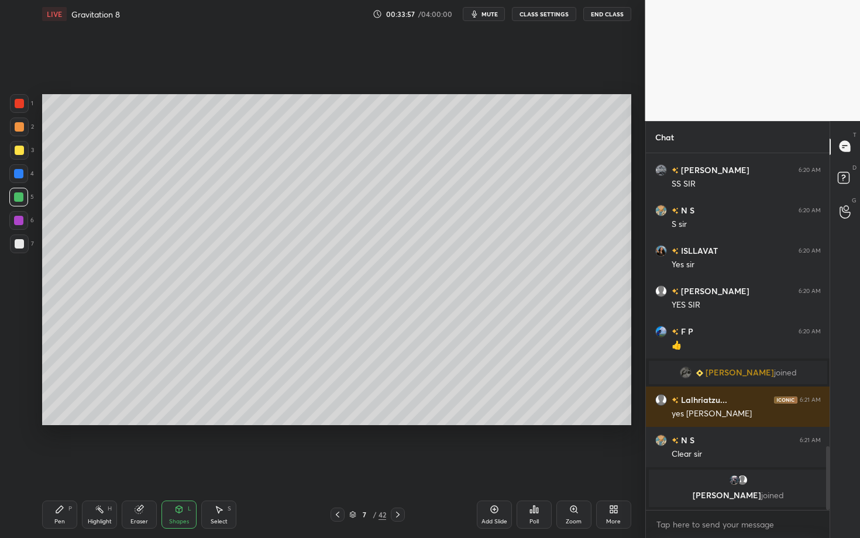
click at [60, 466] on icon at bounding box center [59, 509] width 9 height 9
click at [94, 466] on div "Highlight H" at bounding box center [99, 515] width 35 height 28
click at [59, 466] on div "Pen P" at bounding box center [59, 515] width 35 height 28
click at [22, 246] on div at bounding box center [19, 243] width 9 height 9
click at [175, 466] on icon at bounding box center [178, 509] width 9 height 9
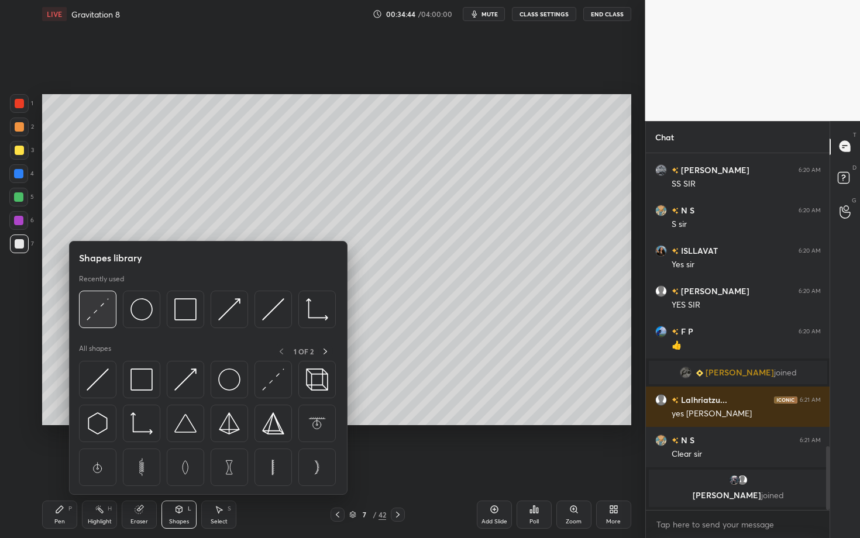
click at [111, 316] on div at bounding box center [97, 309] width 37 height 37
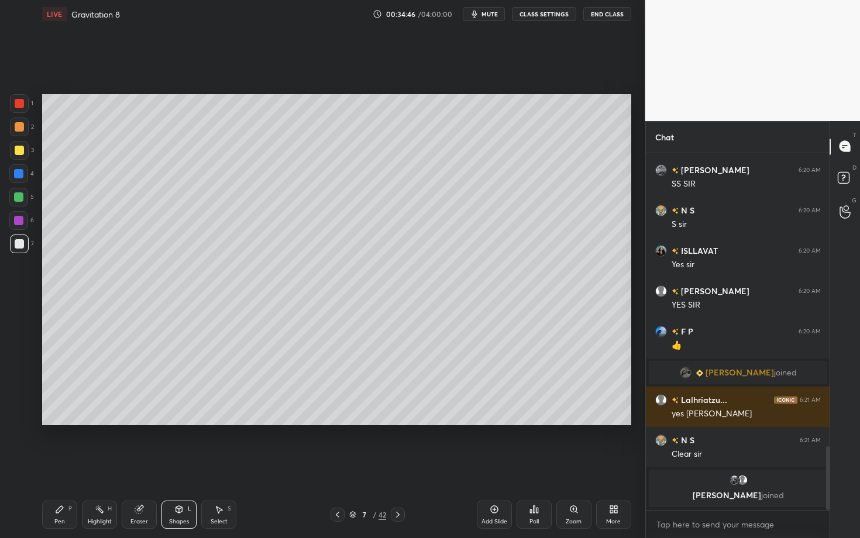
click at [67, 466] on div "Pen P" at bounding box center [59, 515] width 35 height 28
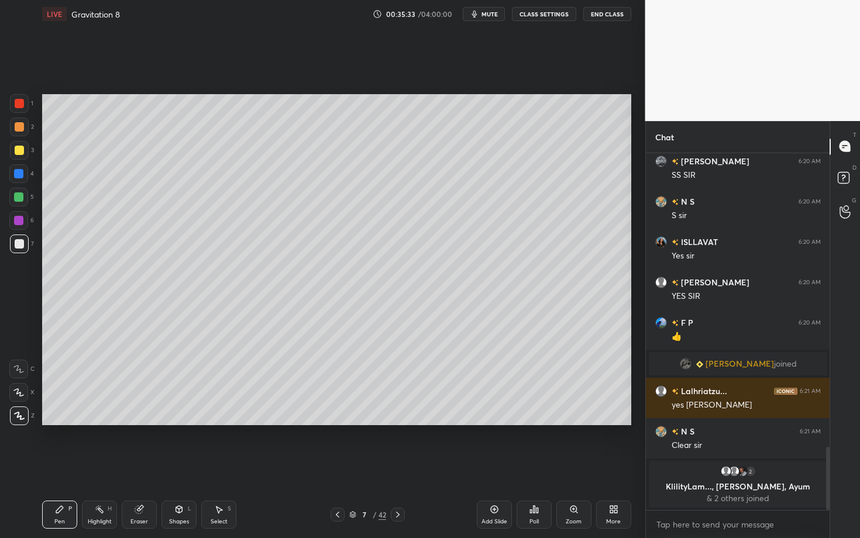
click at [370, 455] on div "Setting up your live class Poll for secs No correct answer Start poll" at bounding box center [336, 260] width 599 height 464
click at [396, 466] on icon at bounding box center [397, 514] width 9 height 9
click at [16, 132] on div at bounding box center [19, 127] width 19 height 19
click at [335, 466] on icon at bounding box center [337, 514] width 9 height 9
click at [105, 466] on div "Highlight H" at bounding box center [99, 515] width 35 height 28
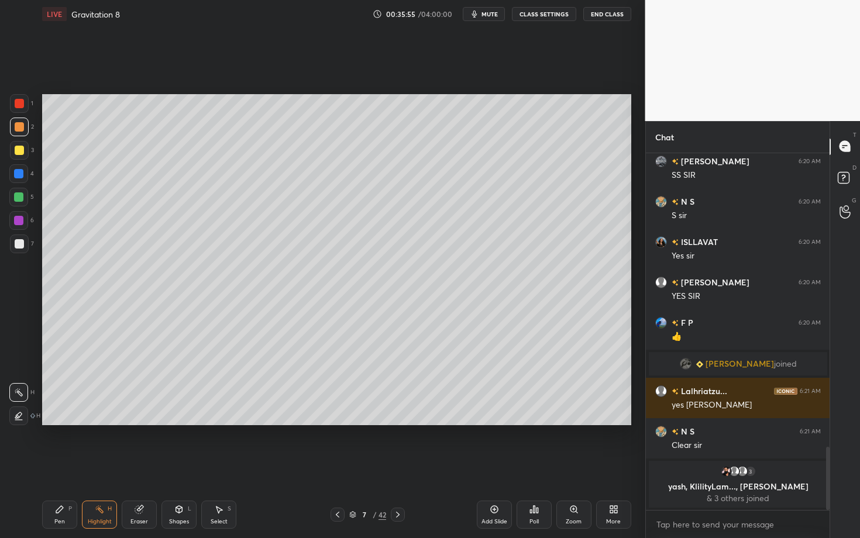
click at [399, 466] on icon at bounding box center [397, 514] width 9 height 9
click at [56, 466] on div "Pen" at bounding box center [59, 522] width 11 height 6
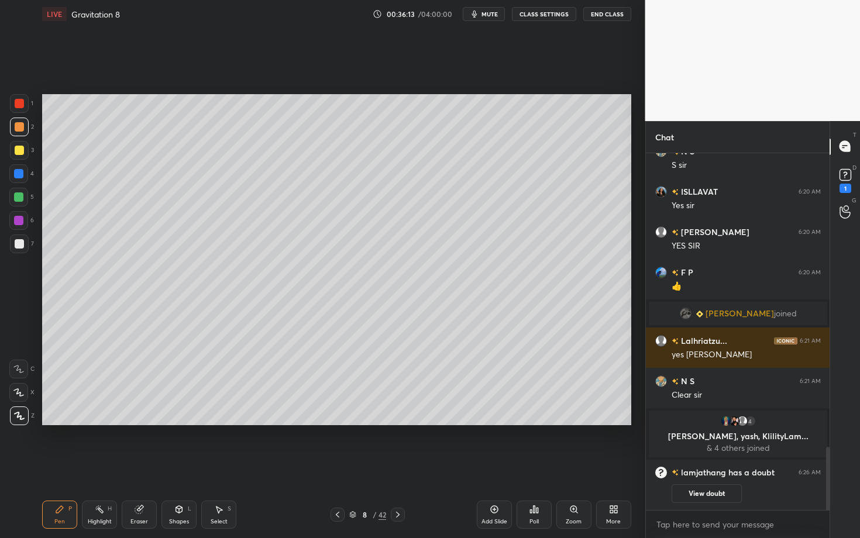
click at [376, 456] on div "Setting up your live class Poll for secs No correct answer Start poll" at bounding box center [336, 260] width 599 height 464
click at [18, 244] on div at bounding box center [19, 243] width 9 height 9
click at [106, 466] on div "Highlight H" at bounding box center [99, 515] width 35 height 28
click at [334, 466] on icon at bounding box center [337, 514] width 9 height 9
click at [83, 466] on div "Highlight H" at bounding box center [99, 515] width 35 height 28
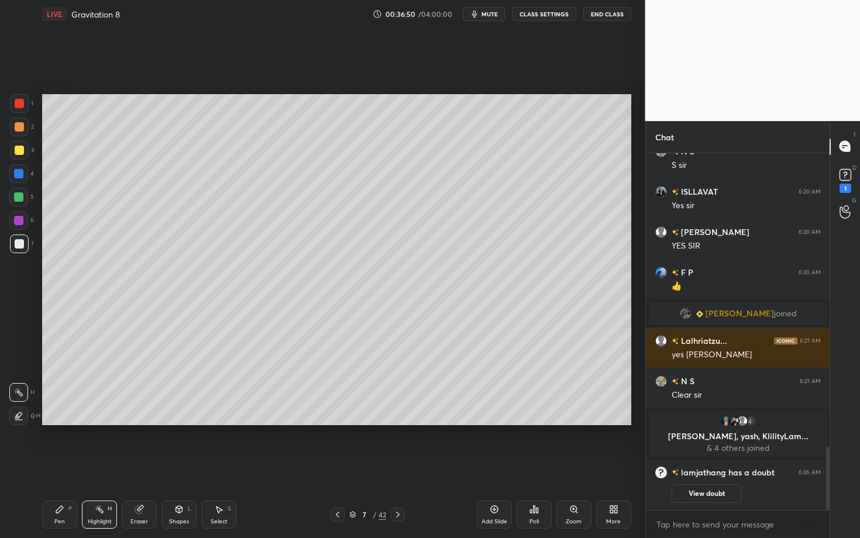
click at [398, 466] on icon at bounding box center [397, 514] width 9 height 9
click at [59, 466] on div "Pen P" at bounding box center [59, 515] width 35 height 28
click at [20, 197] on div at bounding box center [18, 197] width 9 height 9
click at [334, 466] on icon at bounding box center [337, 514] width 9 height 9
click at [396, 466] on icon at bounding box center [397, 514] width 9 height 9
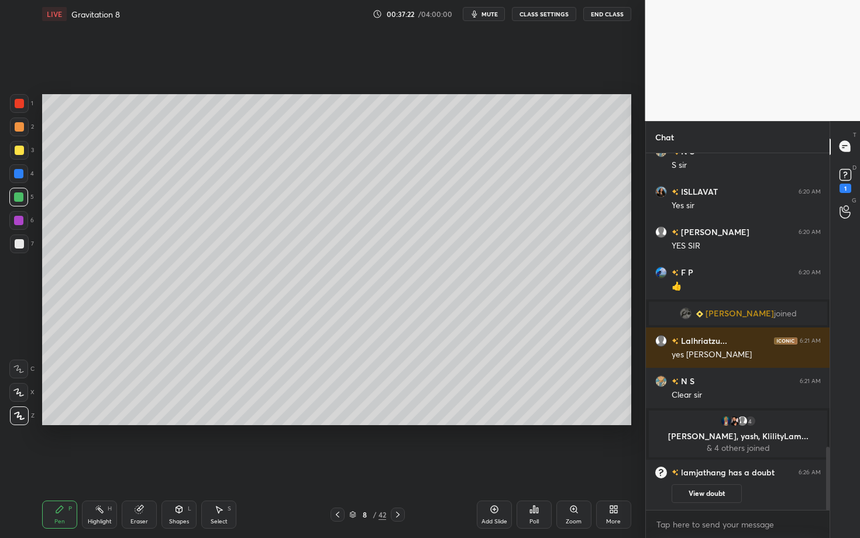
click at [262, 466] on div "Pen P Highlight H Eraser Shapes L Select S 8 / 42 Add Slide Poll Zoom More" at bounding box center [336, 515] width 589 height 47
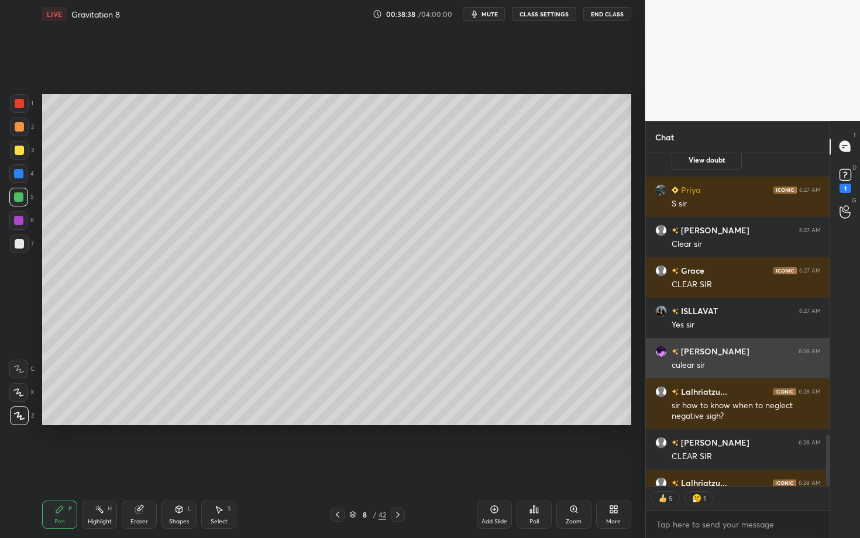
scroll to position [2016, 0]
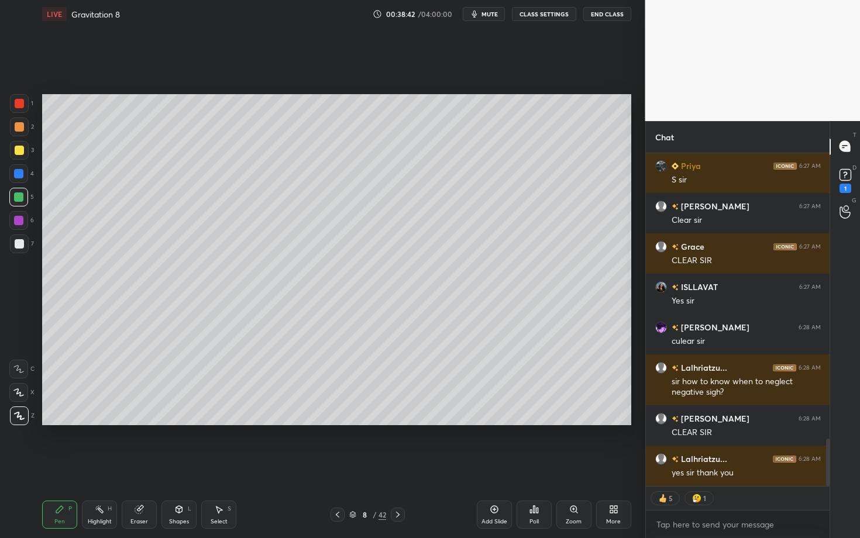
click at [401, 466] on icon at bounding box center [397, 514] width 9 height 9
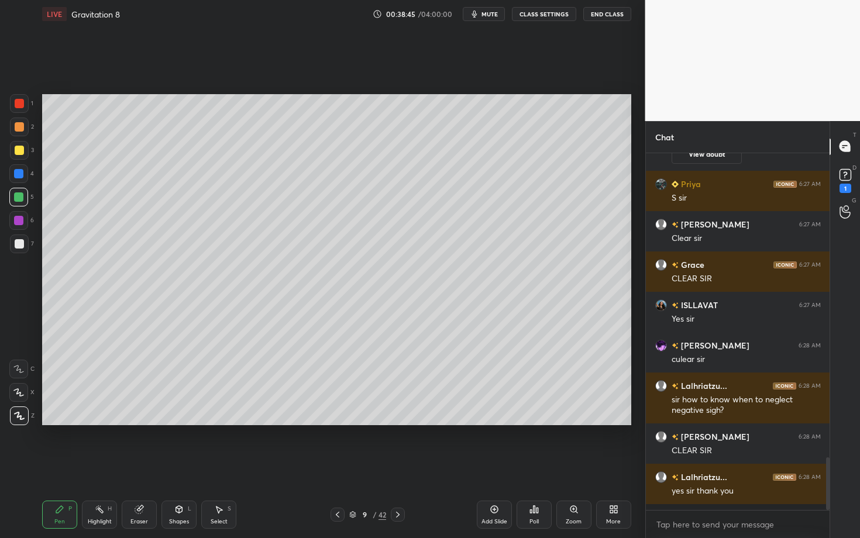
scroll to position [1992, 0]
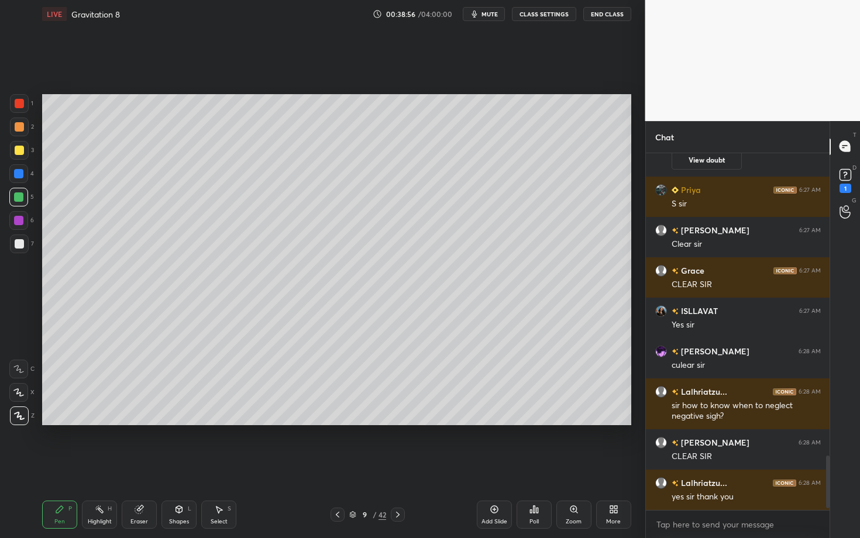
click at [20, 130] on div at bounding box center [19, 126] width 9 height 9
click at [215, 466] on div "Select" at bounding box center [219, 522] width 17 height 6
click at [173, 466] on div "Shapes" at bounding box center [179, 522] width 20 height 6
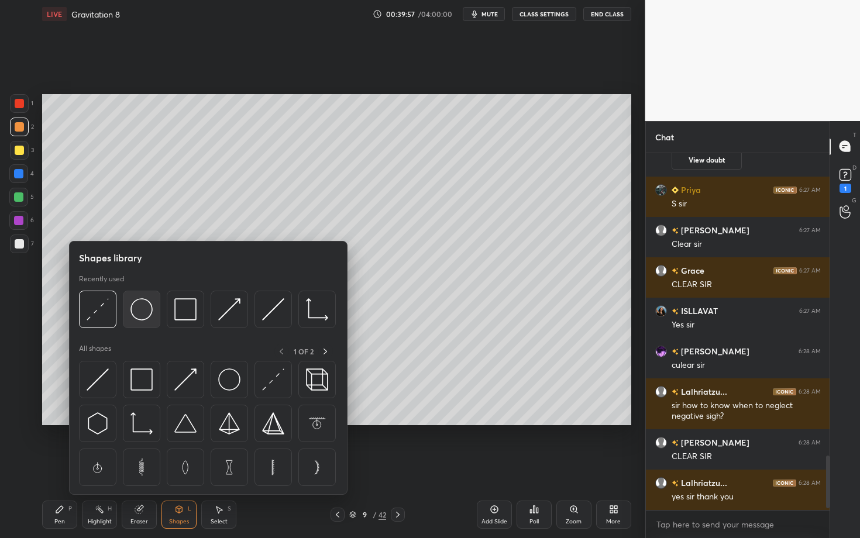
click at [135, 314] on img at bounding box center [142, 309] width 22 height 22
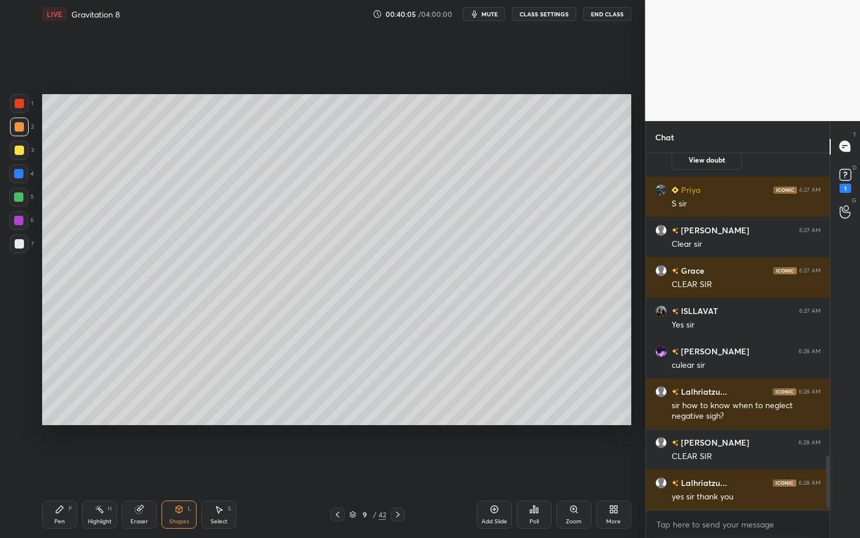
click at [231, 466] on div "Select S" at bounding box center [218, 515] width 35 height 28
drag, startPoint x: 318, startPoint y: 288, endPoint x: 346, endPoint y: 320, distance: 42.7
click at [346, 320] on div "0 ° Undo Copy Duplicate Duplicate to new slide Delete" at bounding box center [336, 259] width 589 height 331
click at [303, 283] on div "0 ° Undo Copy Duplicate Duplicate to new slide Delete" at bounding box center [336, 259] width 589 height 331
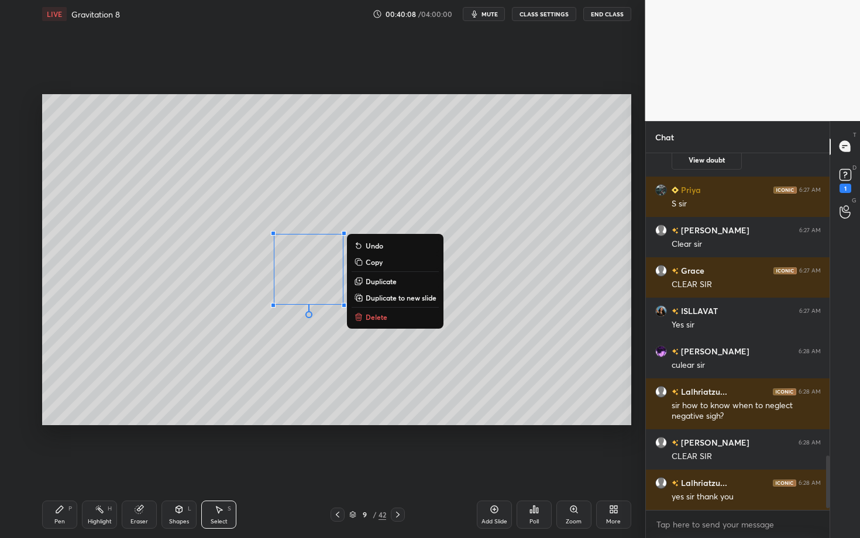
click at [176, 466] on div "Shapes" at bounding box center [179, 522] width 20 height 6
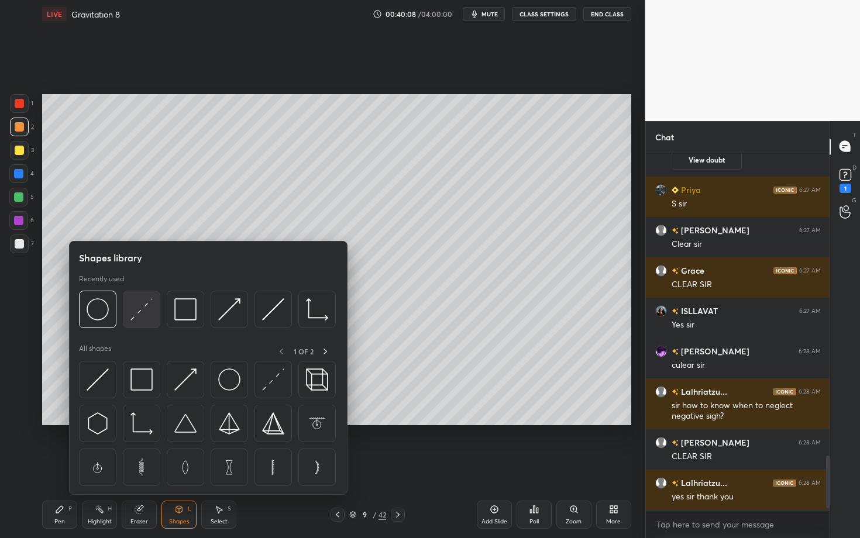
click at [129, 312] on div at bounding box center [141, 309] width 37 height 37
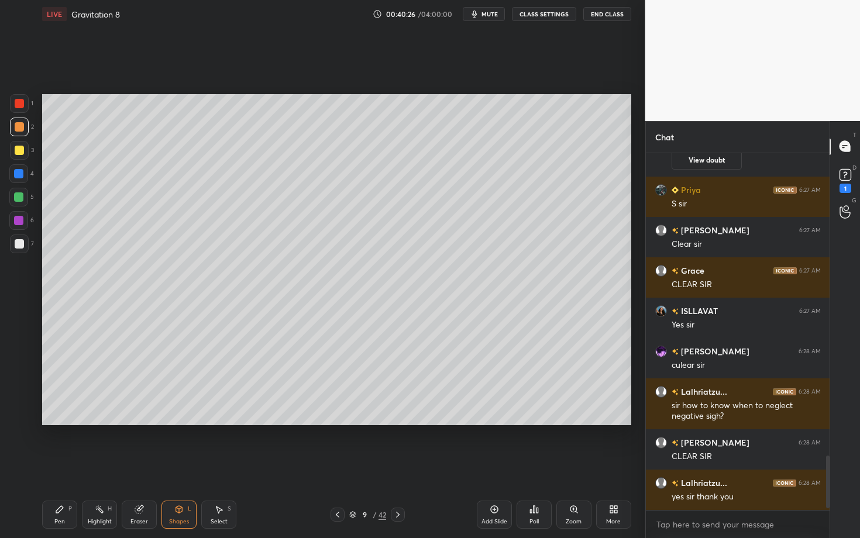
click at [60, 466] on div "Pen" at bounding box center [59, 522] width 11 height 6
click at [223, 466] on div "Select" at bounding box center [219, 522] width 17 height 6
drag, startPoint x: 324, startPoint y: 323, endPoint x: 358, endPoint y: 356, distance: 47.2
click at [358, 356] on div "0 ° Undo Copy Duplicate Duplicate to new slide Delete" at bounding box center [336, 259] width 589 height 331
drag, startPoint x: 344, startPoint y: 305, endPoint x: 337, endPoint y: 300, distance: 8.8
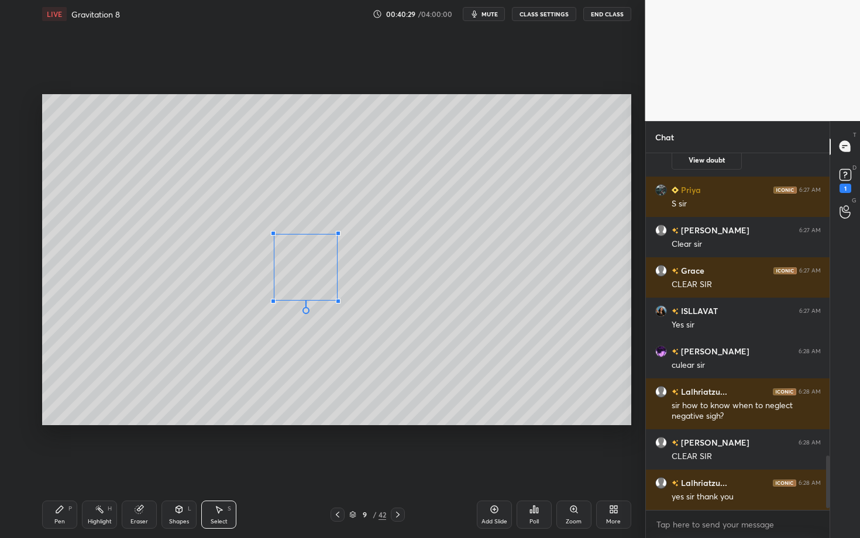
click at [337, 300] on div at bounding box center [338, 301] width 5 height 5
click at [264, 372] on div "0 ° Undo Copy Duplicate Duplicate to new slide Delete" at bounding box center [336, 259] width 589 height 331
drag, startPoint x: 297, startPoint y: 279, endPoint x: 394, endPoint y: 345, distance: 118.0
click at [393, 344] on div "0 ° Undo Copy Duplicate Duplicate to new slide Delete" at bounding box center [336, 259] width 589 height 331
drag, startPoint x: 337, startPoint y: 299, endPoint x: 332, endPoint y: 292, distance: 8.8
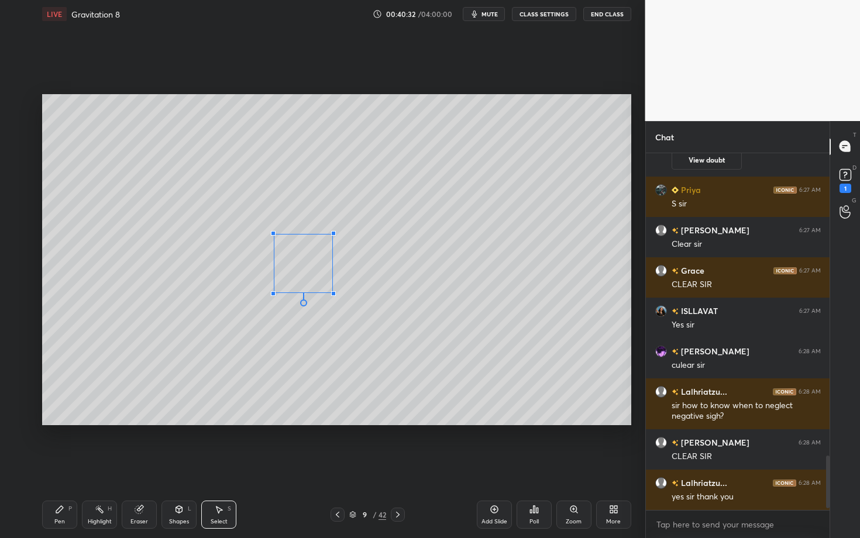
click at [332, 292] on div at bounding box center [333, 293] width 5 height 5
click at [308, 279] on div "0 ° Undo Copy Duplicate Duplicate to new slide Delete" at bounding box center [336, 259] width 589 height 331
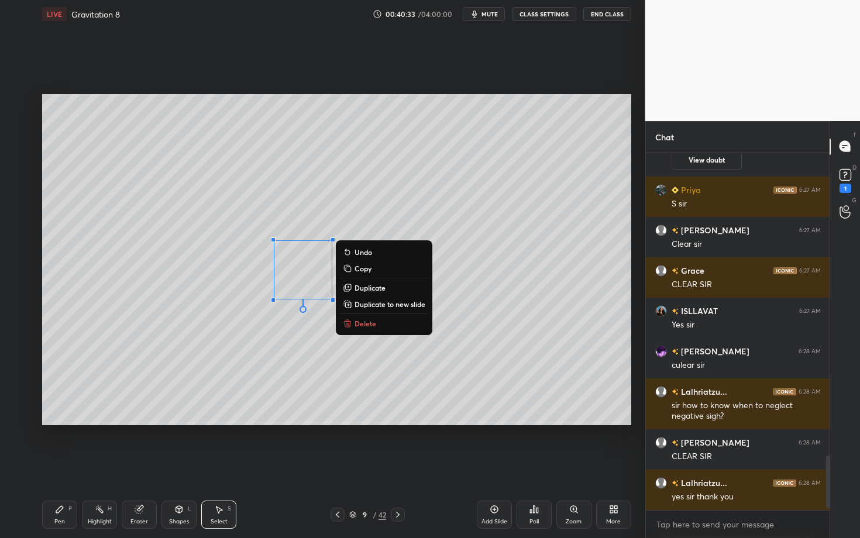
click at [55, 466] on div "Pen P" at bounding box center [59, 515] width 35 height 28
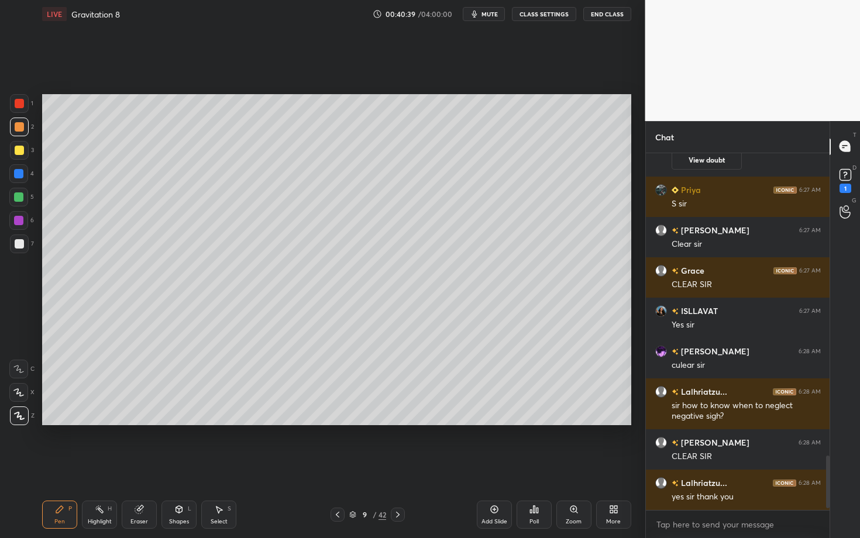
click at [174, 466] on div "Shapes L" at bounding box center [179, 515] width 35 height 28
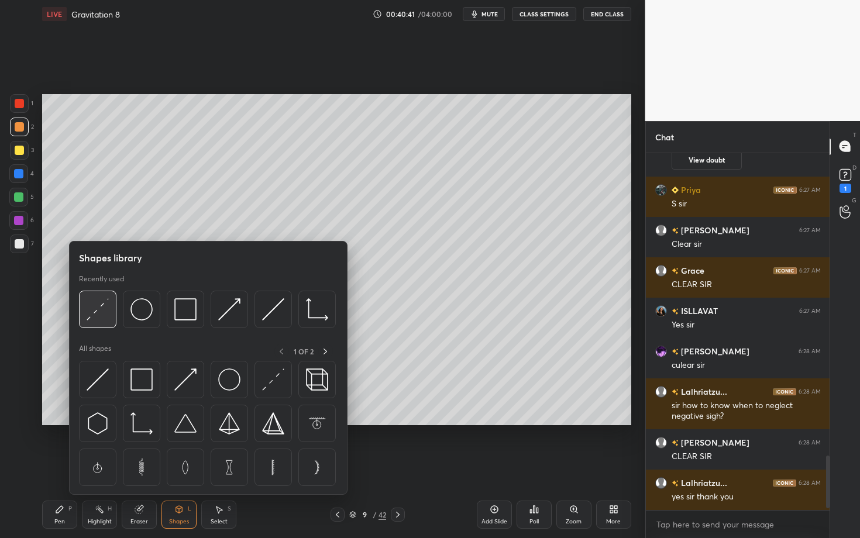
click at [94, 315] on img at bounding box center [98, 309] width 22 height 22
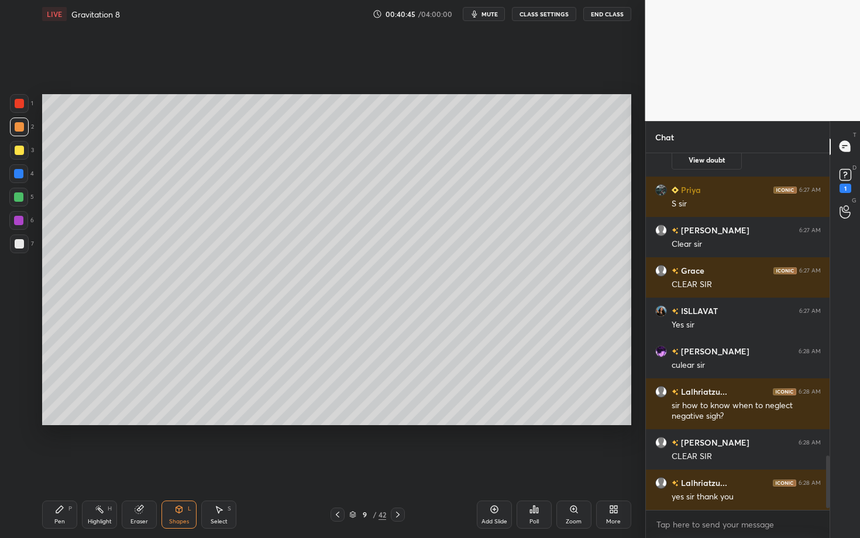
click at [62, 466] on div "Pen" at bounding box center [59, 522] width 11 height 6
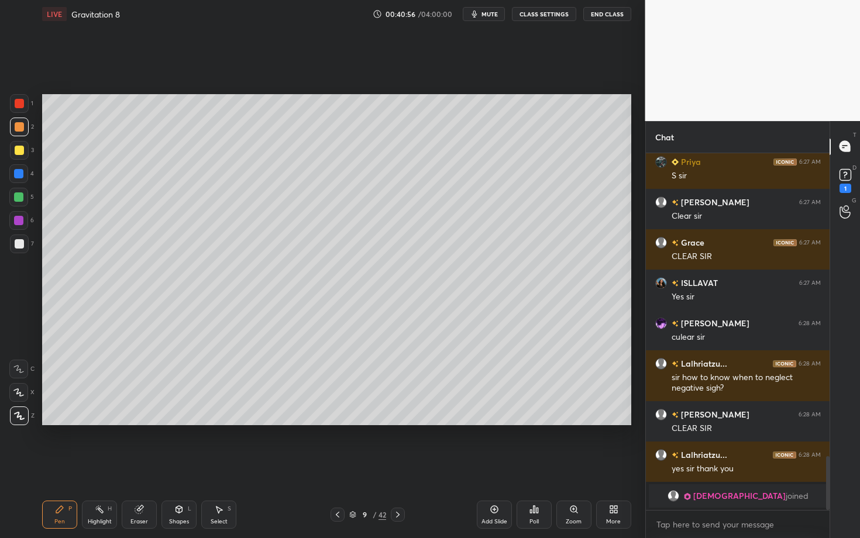
click at [98, 466] on div "Highlight H" at bounding box center [99, 515] width 35 height 28
click at [59, 466] on div "Pen" at bounding box center [59, 522] width 11 height 6
click at [66, 466] on div "Pen P" at bounding box center [59, 515] width 35 height 28
click at [71, 466] on div "Pen P" at bounding box center [59, 515] width 35 height 28
click at [94, 466] on div "Highlight H" at bounding box center [99, 515] width 35 height 28
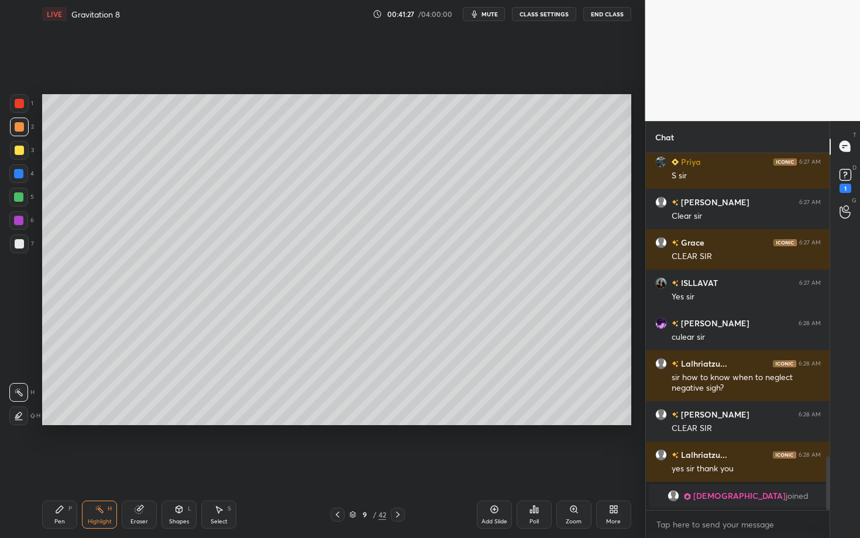
click at [57, 466] on div "Pen P" at bounding box center [59, 515] width 35 height 28
click at [22, 245] on div at bounding box center [19, 243] width 9 height 9
click at [145, 466] on div "Eraser" at bounding box center [140, 522] width 18 height 6
click at [54, 466] on div "Pen P" at bounding box center [59, 515] width 35 height 28
click at [17, 247] on div at bounding box center [19, 243] width 9 height 9
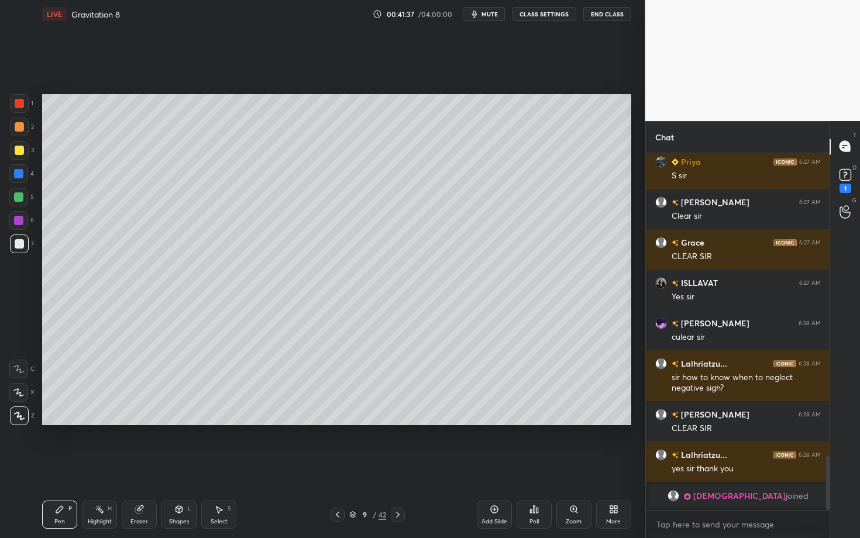
click at [222, 466] on div "Select S" at bounding box center [218, 515] width 35 height 28
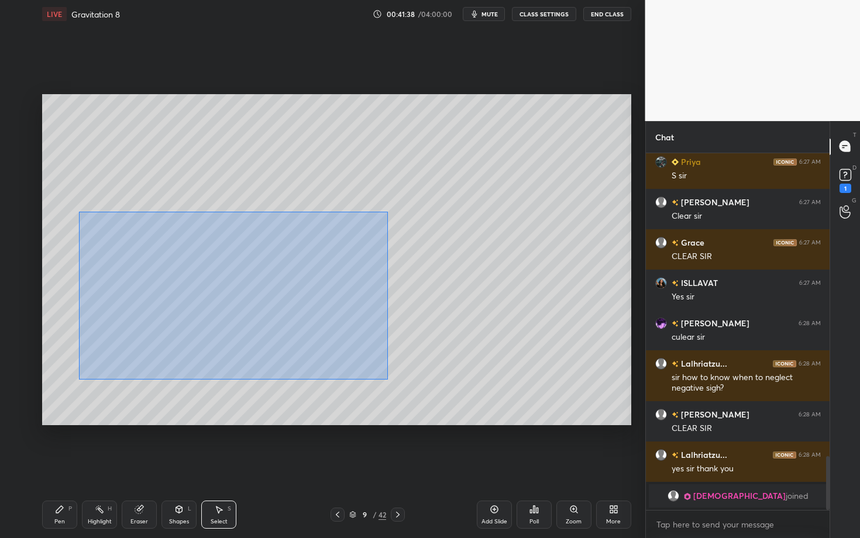
drag, startPoint x: 101, startPoint y: 260, endPoint x: 401, endPoint y: 382, distance: 323.8
click at [401, 381] on div "0 ° Undo Copy Duplicate Duplicate to new slide Delete" at bounding box center [336, 259] width 589 height 331
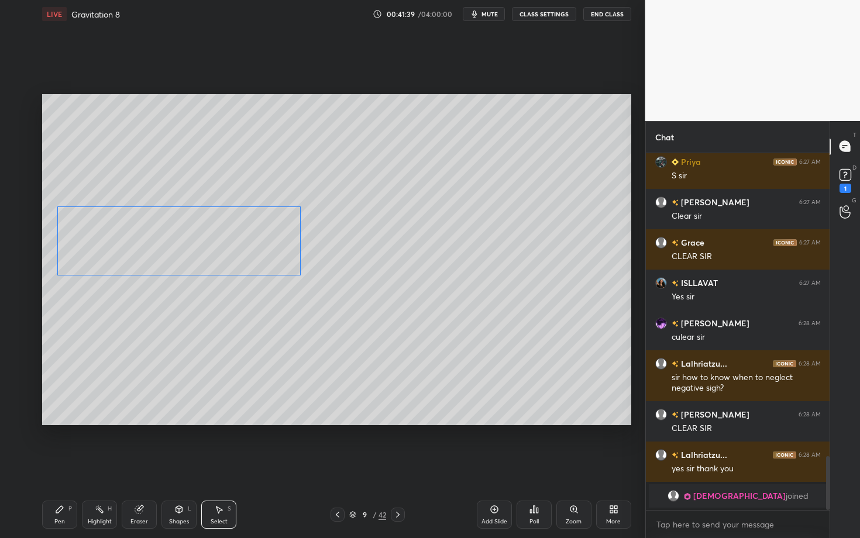
drag, startPoint x: 181, startPoint y: 267, endPoint x: 164, endPoint y: 252, distance: 22.4
click at [164, 252] on div "0 ° Undo Copy Duplicate Duplicate to new slide Delete" at bounding box center [336, 259] width 589 height 331
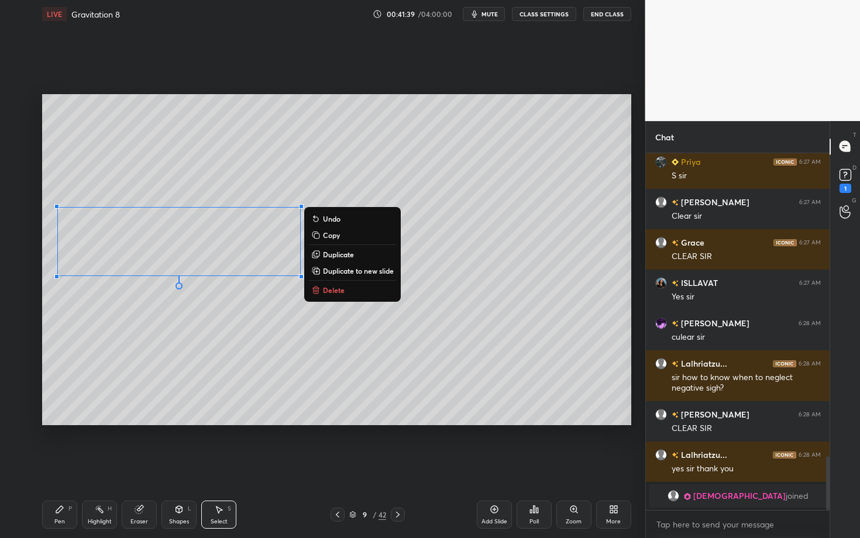
click at [102, 466] on div "Highlight H" at bounding box center [99, 515] width 35 height 28
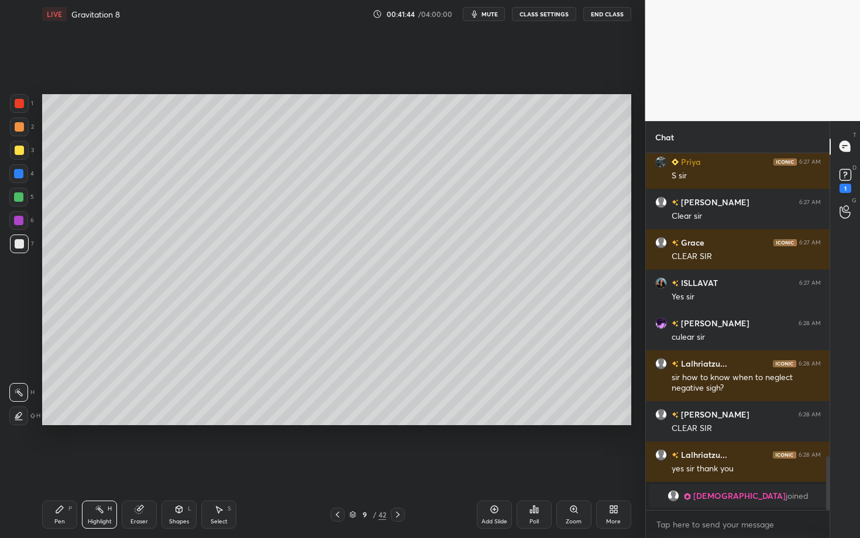
click at [56, 466] on div "Pen" at bounding box center [59, 522] width 11 height 6
click at [18, 242] on div at bounding box center [19, 243] width 9 height 9
click at [215, 466] on div "Select" at bounding box center [219, 522] width 17 height 6
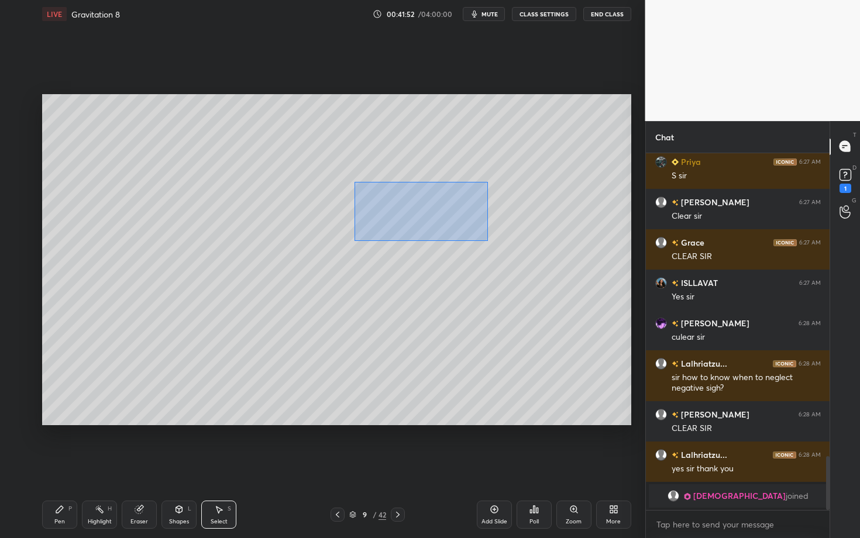
drag, startPoint x: 355, startPoint y: 183, endPoint x: 496, endPoint y: 242, distance: 152.9
click at [496, 241] on div "0 ° Undo Copy Duplicate Duplicate to new slide Delete" at bounding box center [336, 259] width 589 height 331
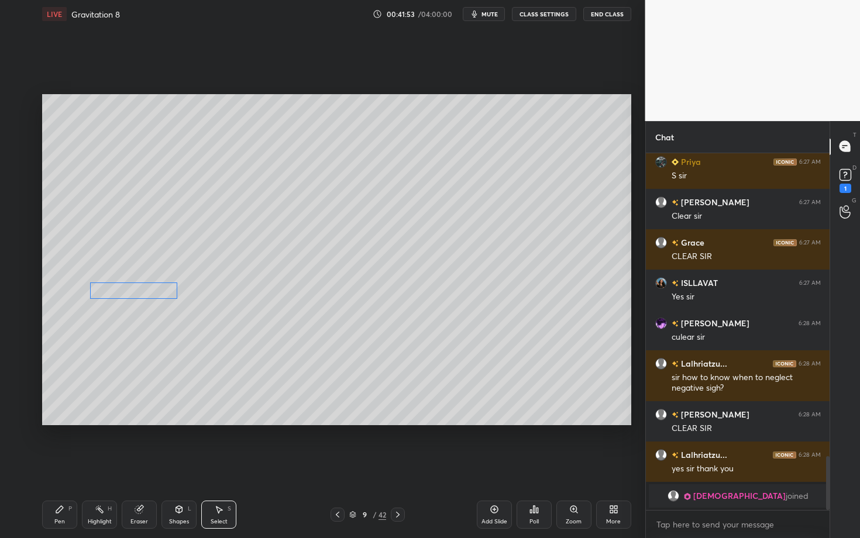
drag, startPoint x: 417, startPoint y: 200, endPoint x: 147, endPoint y: 291, distance: 284.6
click at [147, 291] on div "0 ° Undo Copy Duplicate Duplicate to new slide Delete" at bounding box center [336, 259] width 589 height 331
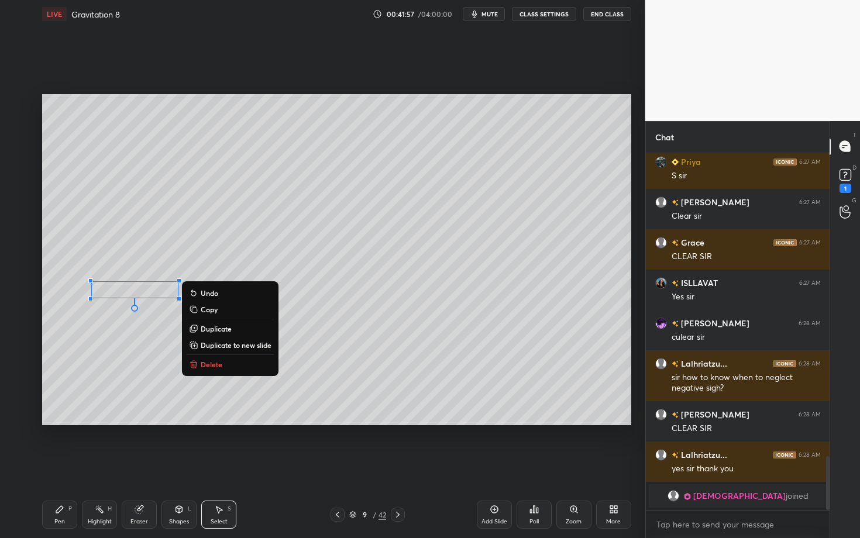
click at [57, 466] on div "Pen P" at bounding box center [59, 515] width 35 height 28
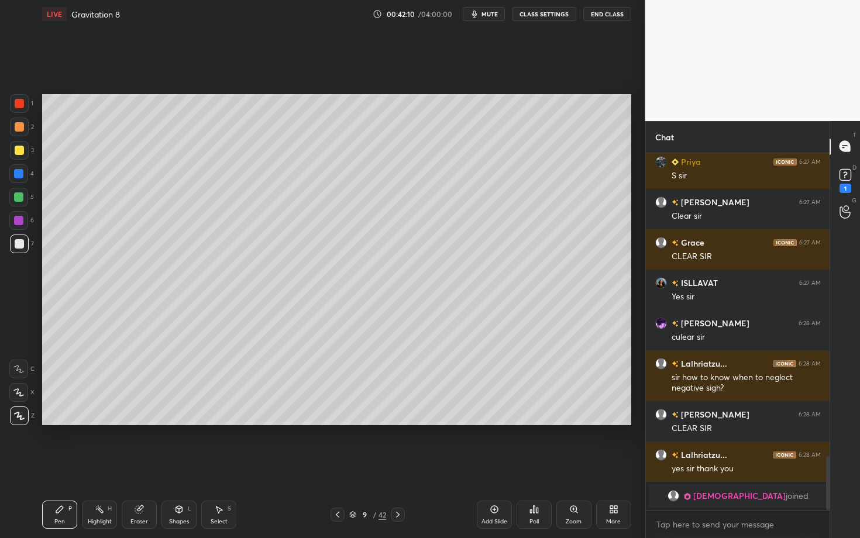
scroll to position [2034, 0]
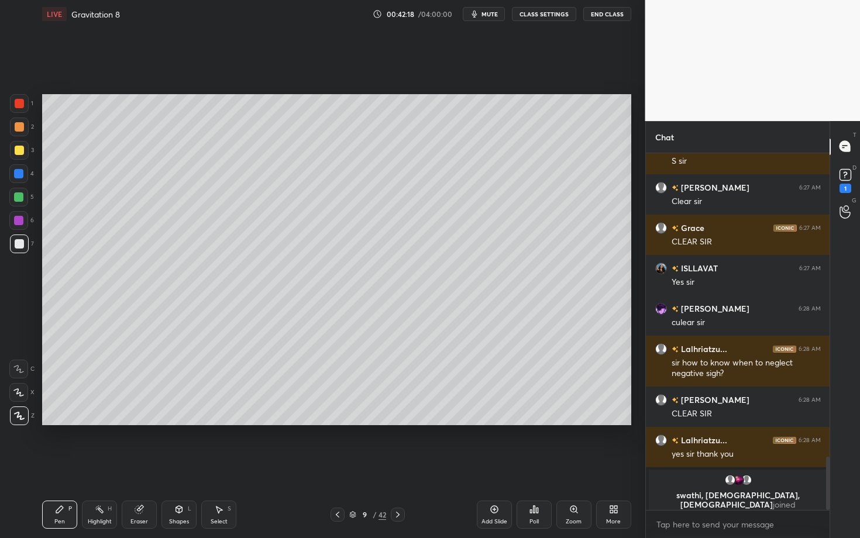
click at [20, 224] on div at bounding box center [18, 220] width 19 height 19
click at [111, 466] on div "Highlight H" at bounding box center [99, 515] width 35 height 28
click at [61, 466] on div "Pen P" at bounding box center [59, 515] width 35 height 28
click at [104, 466] on div "Highlight H" at bounding box center [99, 515] width 35 height 28
click at [57, 466] on icon at bounding box center [59, 509] width 9 height 9
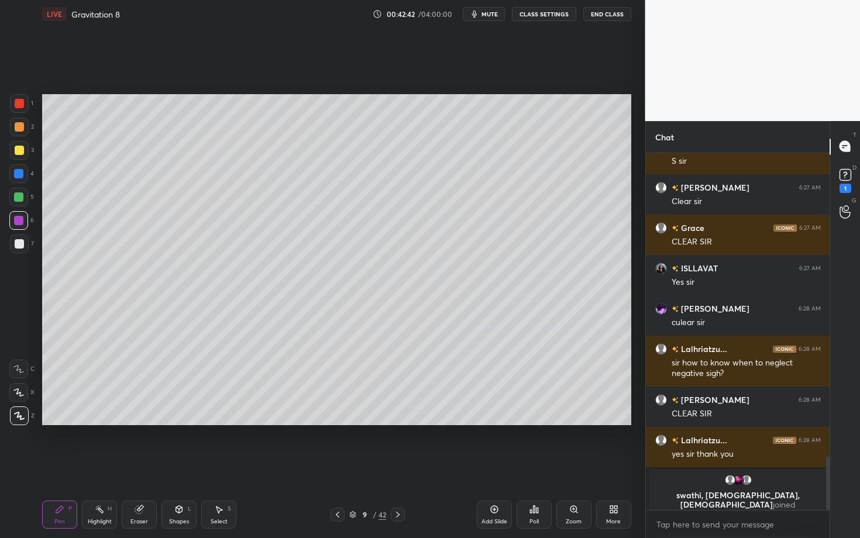
click at [92, 466] on div "Highlight H" at bounding box center [99, 515] width 35 height 28
click at [62, 466] on div "Pen" at bounding box center [59, 522] width 11 height 6
click at [105, 466] on div "Highlight" at bounding box center [100, 522] width 24 height 6
click at [64, 466] on div "Pen P" at bounding box center [59, 515] width 35 height 28
click at [91, 466] on div "Highlight H" at bounding box center [99, 515] width 35 height 28
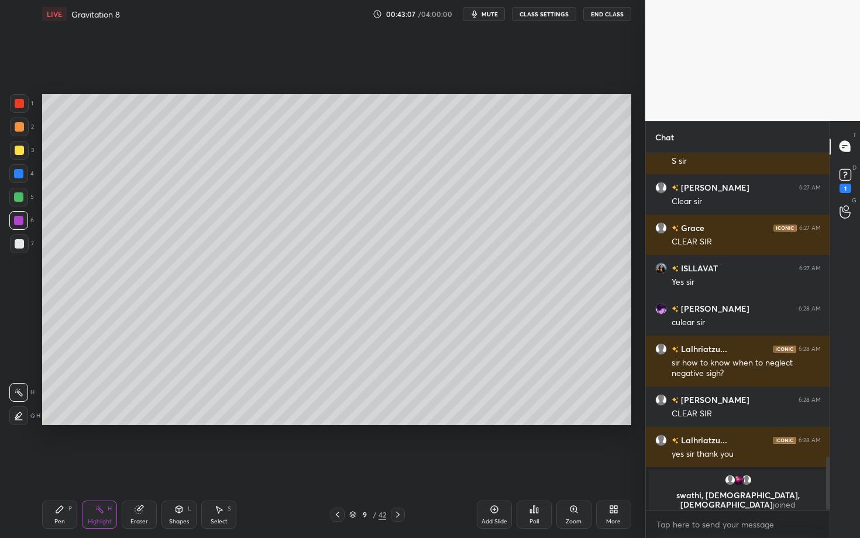
click at [68, 466] on div "Pen P" at bounding box center [59, 515] width 35 height 28
click at [112, 466] on div "Highlight H" at bounding box center [99, 515] width 35 height 28
click at [293, 466] on div "9 / 42" at bounding box center [367, 515] width 217 height 14
click at [71, 466] on div "Pen P" at bounding box center [59, 515] width 35 height 28
click at [61, 466] on div "Pen P" at bounding box center [59, 515] width 35 height 28
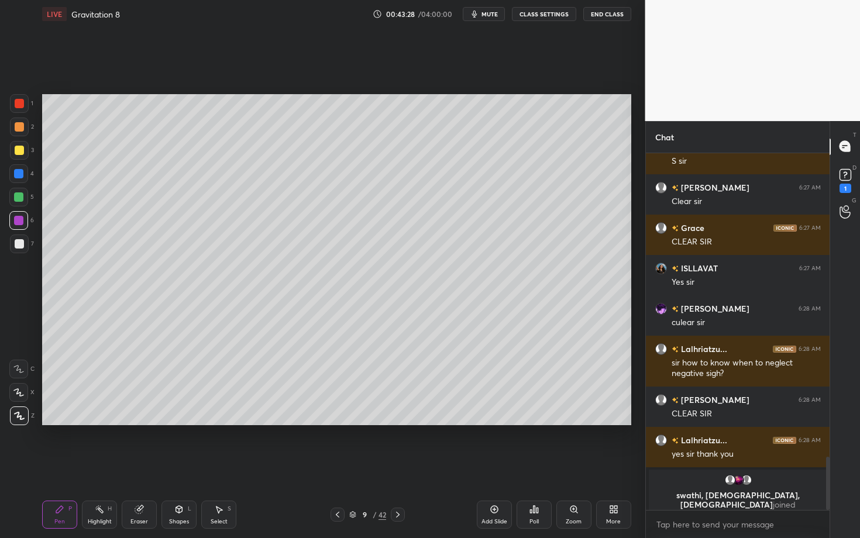
click at [21, 200] on div at bounding box center [18, 197] width 9 height 9
click at [107, 466] on div "Highlight H" at bounding box center [99, 515] width 35 height 28
click at [63, 466] on div "Pen" at bounding box center [59, 522] width 11 height 6
click at [22, 249] on div at bounding box center [19, 244] width 19 height 19
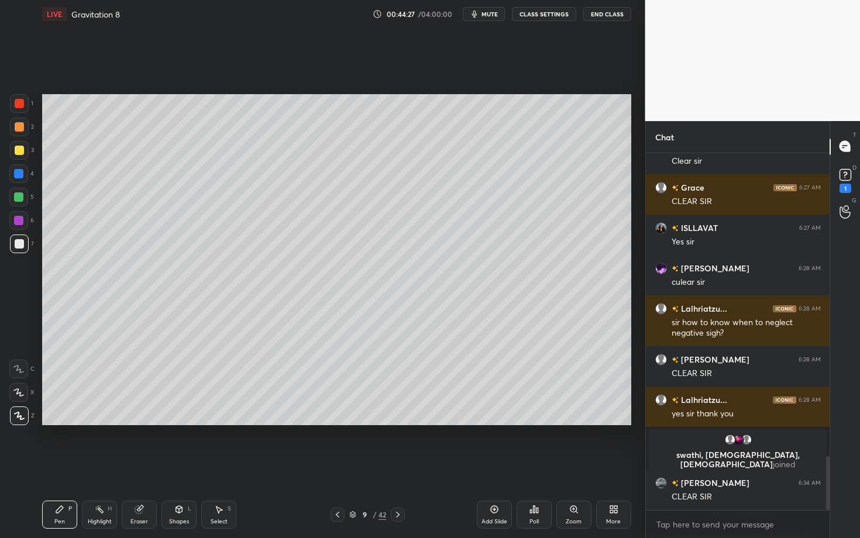
scroll to position [2016, 0]
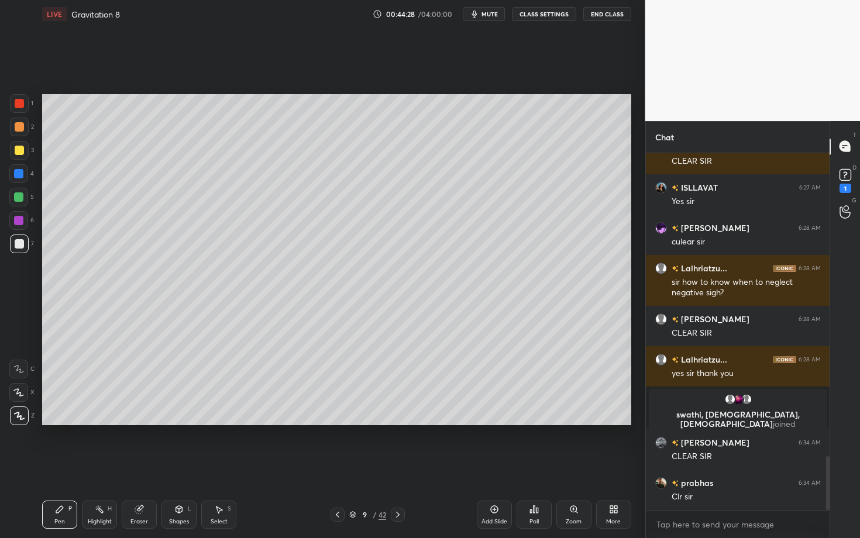
click at [105, 466] on div "Highlight H" at bounding box center [99, 515] width 35 height 28
click at [66, 466] on div "Pen P" at bounding box center [59, 515] width 35 height 28
click at [396, 466] on icon at bounding box center [397, 514] width 9 height 9
click at [340, 466] on icon at bounding box center [337, 514] width 9 height 9
click at [337, 441] on div "Setting up your live class Poll for secs No correct answer Start poll" at bounding box center [336, 260] width 599 height 464
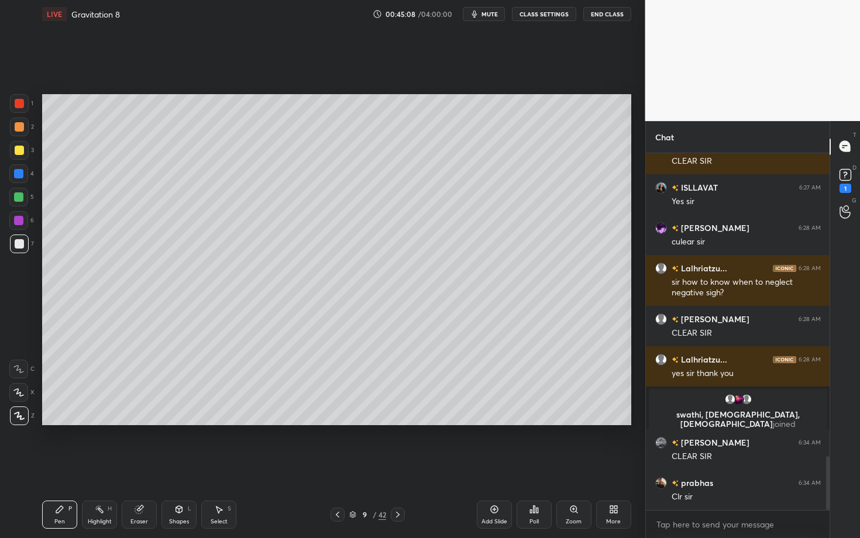
click at [105, 466] on div "Highlight H" at bounding box center [99, 515] width 35 height 28
click at [68, 466] on div "Pen P" at bounding box center [59, 515] width 35 height 28
click at [381, 439] on div "Setting up your live class Poll for secs No correct answer Start poll" at bounding box center [336, 260] width 599 height 464
click at [338, 445] on div "Setting up your live class Poll for secs No correct answer Start poll" at bounding box center [336, 260] width 599 height 464
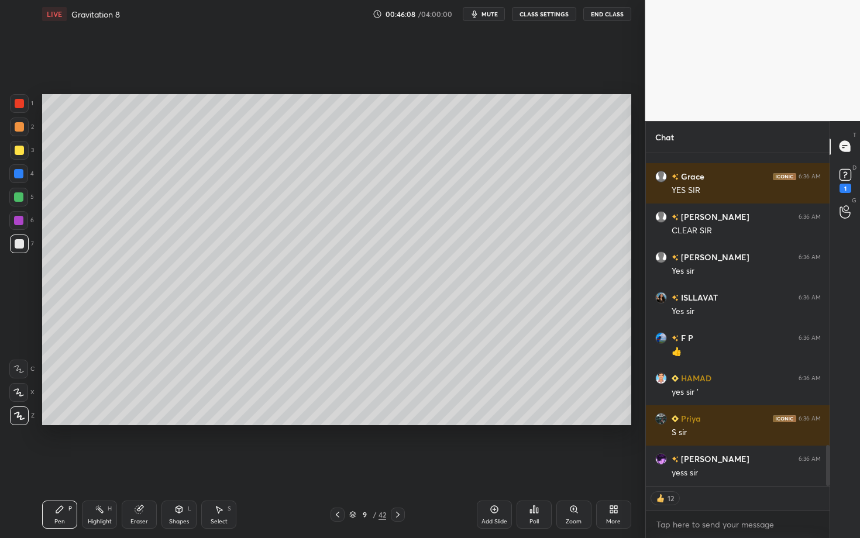
scroll to position [2404, 0]
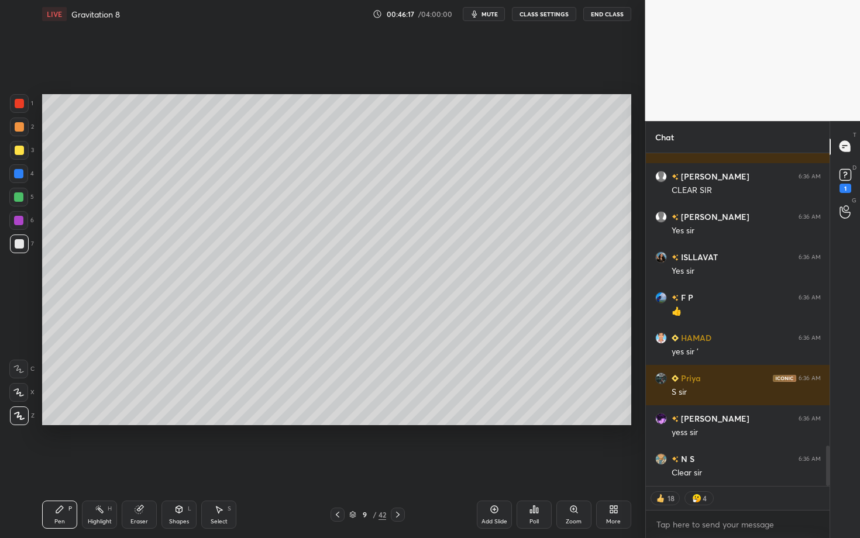
click at [396, 466] on icon at bounding box center [397, 514] width 9 height 9
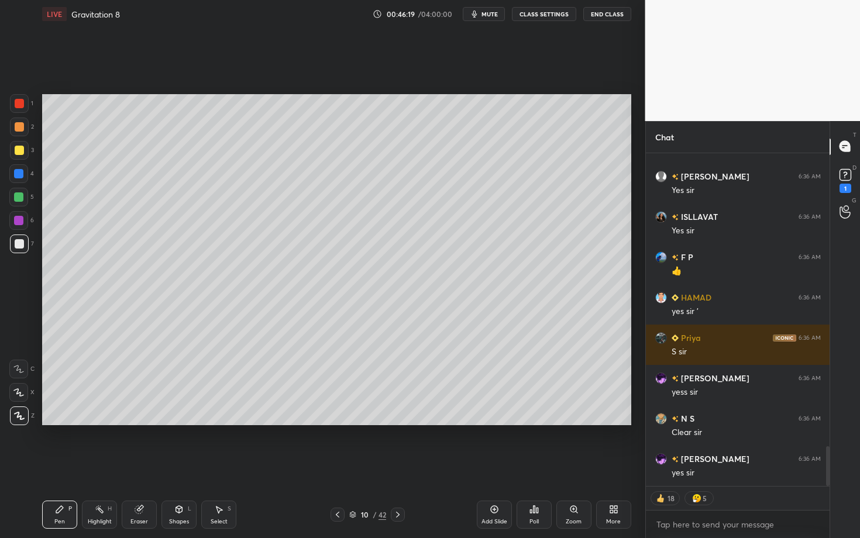
click at [20, 126] on div at bounding box center [19, 126] width 9 height 9
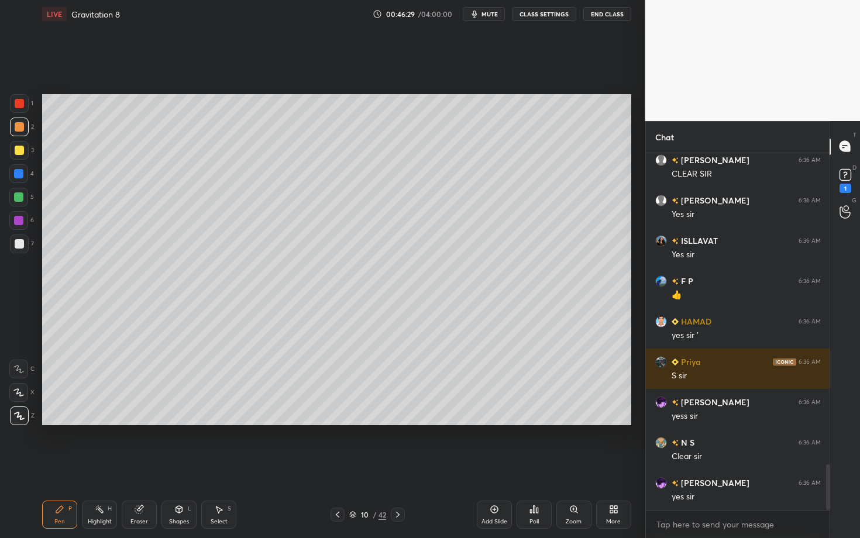
click at [176, 466] on div "Shapes" at bounding box center [179, 522] width 20 height 6
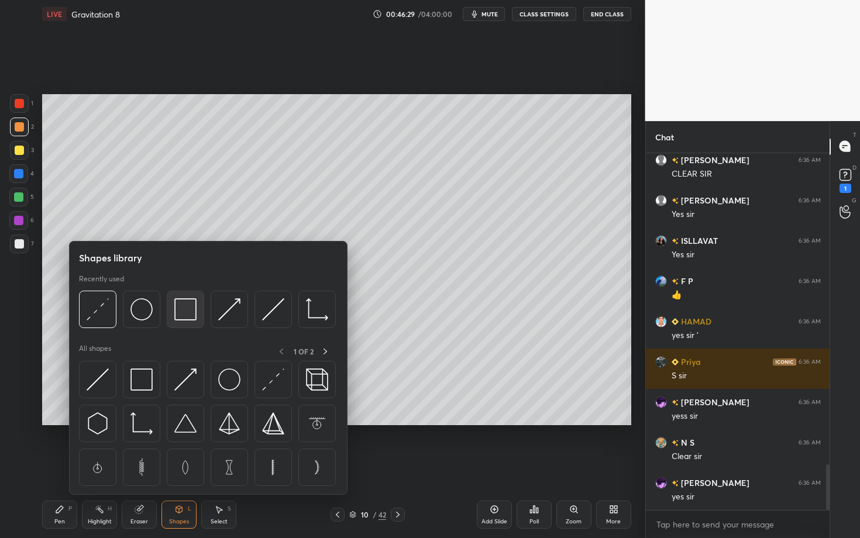
click at [187, 313] on img at bounding box center [185, 309] width 22 height 22
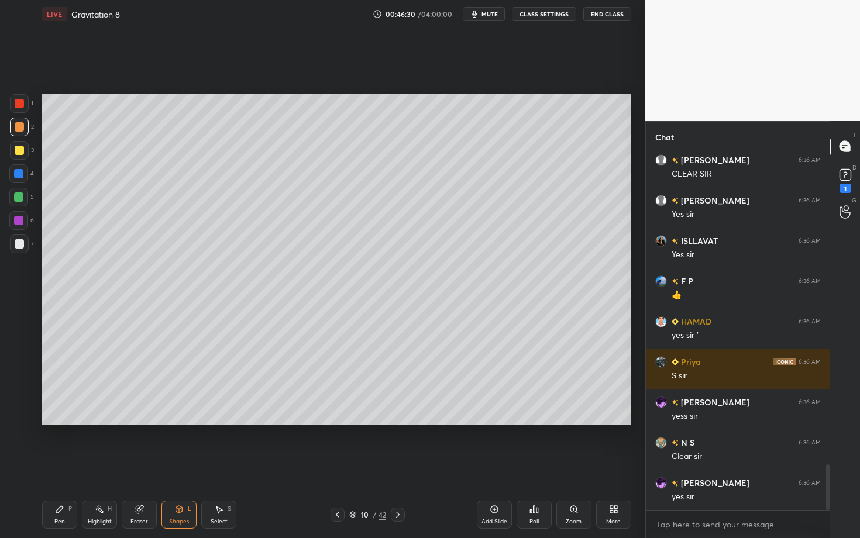
click at [24, 244] on div at bounding box center [19, 244] width 19 height 19
click at [70, 466] on div "P" at bounding box center [70, 509] width 4 height 6
click at [18, 198] on div at bounding box center [18, 197] width 9 height 9
drag, startPoint x: 145, startPoint y: 514, endPoint x: 139, endPoint y: 513, distance: 6.0
click at [139, 466] on div "Eraser" at bounding box center [139, 515] width 35 height 28
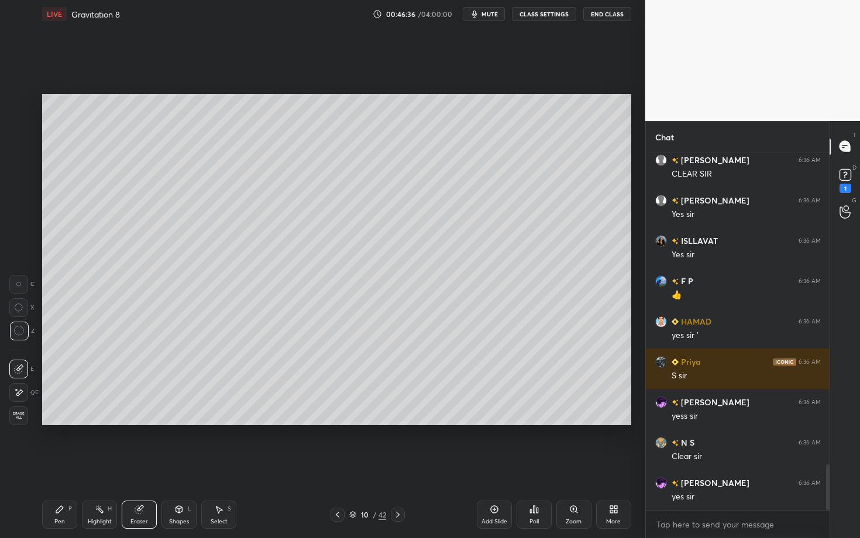
click at [52, 466] on div "Pen P" at bounding box center [59, 515] width 35 height 28
click at [23, 243] on div at bounding box center [19, 244] width 19 height 19
click at [341, 434] on div "Setting up your live class Poll for secs No correct answer Start poll" at bounding box center [336, 260] width 599 height 464
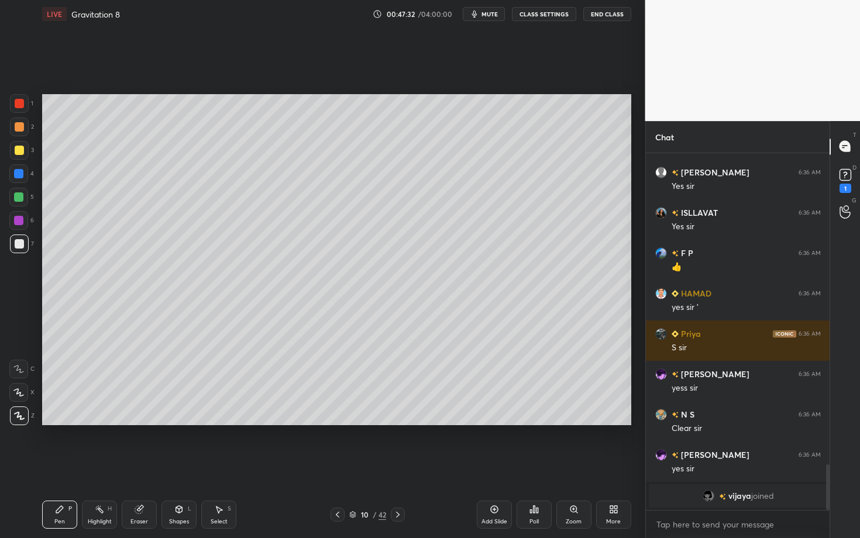
click at [280, 463] on div "Setting up your live class Poll for secs No correct answer Start poll" at bounding box center [336, 260] width 599 height 464
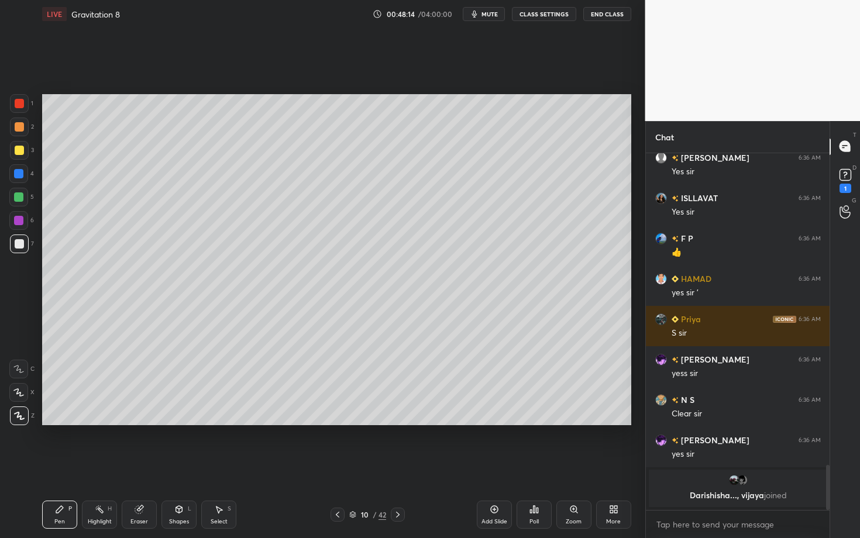
click at [180, 466] on div "Shapes" at bounding box center [179, 522] width 20 height 6
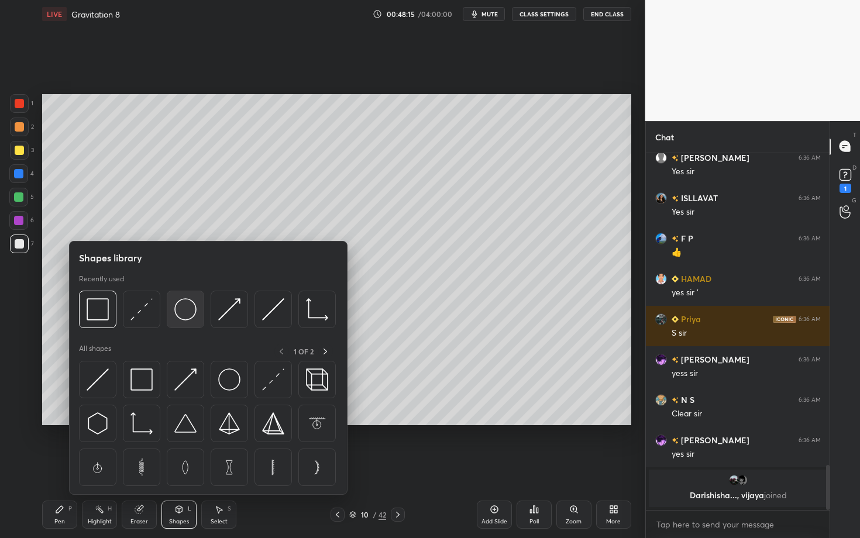
click at [170, 315] on div at bounding box center [185, 309] width 37 height 37
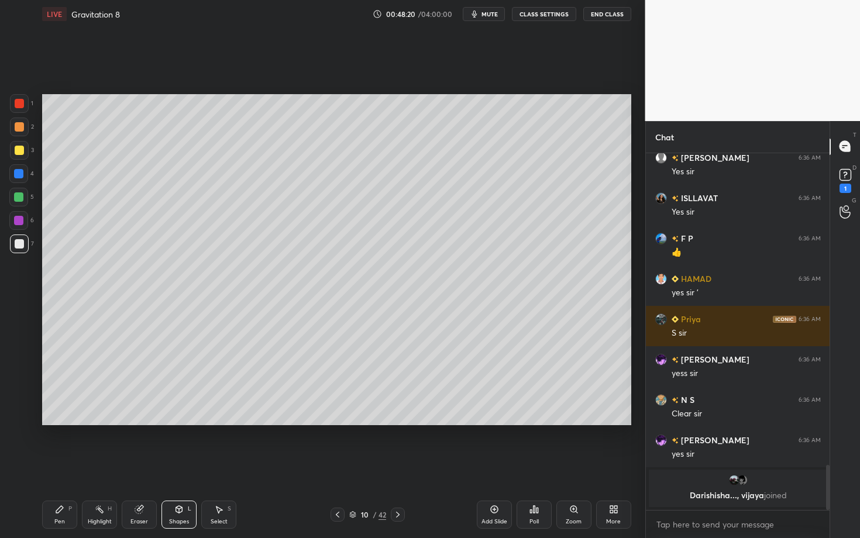
click at [67, 466] on div "Pen P" at bounding box center [59, 515] width 35 height 28
click at [171, 466] on div "Shapes L" at bounding box center [179, 515] width 35 height 28
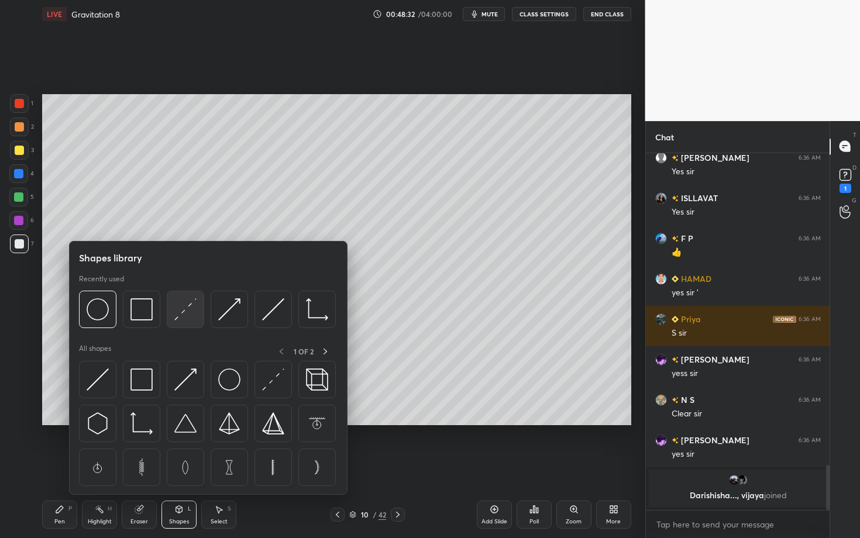
click at [182, 326] on div at bounding box center [185, 309] width 37 height 37
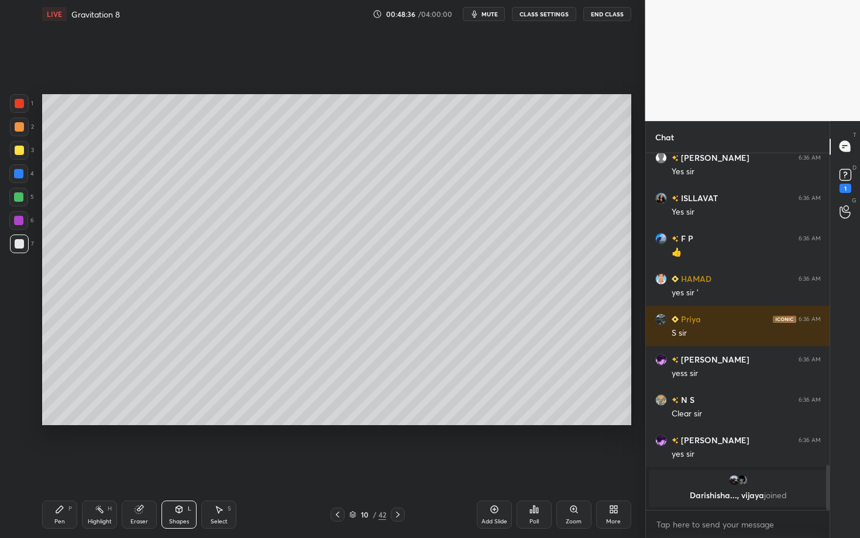
click at [222, 466] on div "Select S" at bounding box center [218, 515] width 35 height 28
drag, startPoint x: 150, startPoint y: 332, endPoint x: 169, endPoint y: 332, distance: 19.3
click at [169, 332] on div "0 ° Undo Copy Duplicate Duplicate to new slide Delete" at bounding box center [336, 259] width 589 height 331
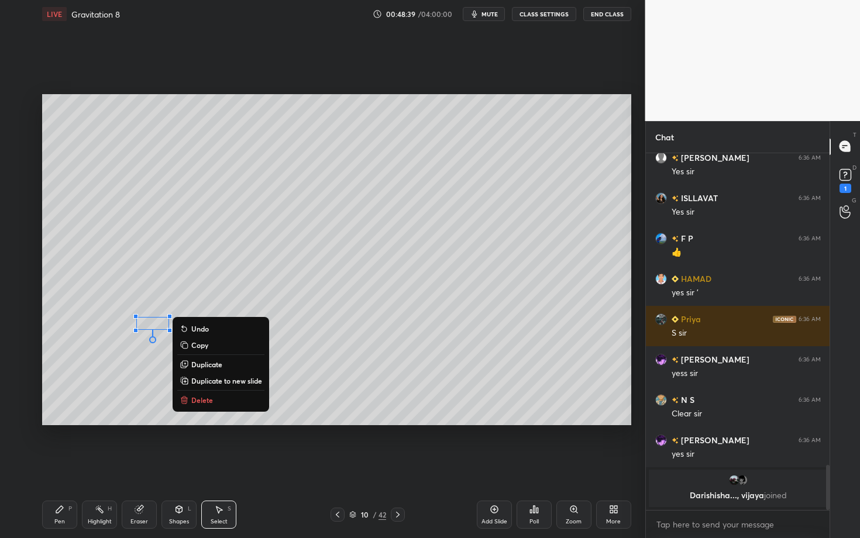
click at [205, 394] on button "Delete" at bounding box center [220, 400] width 87 height 14
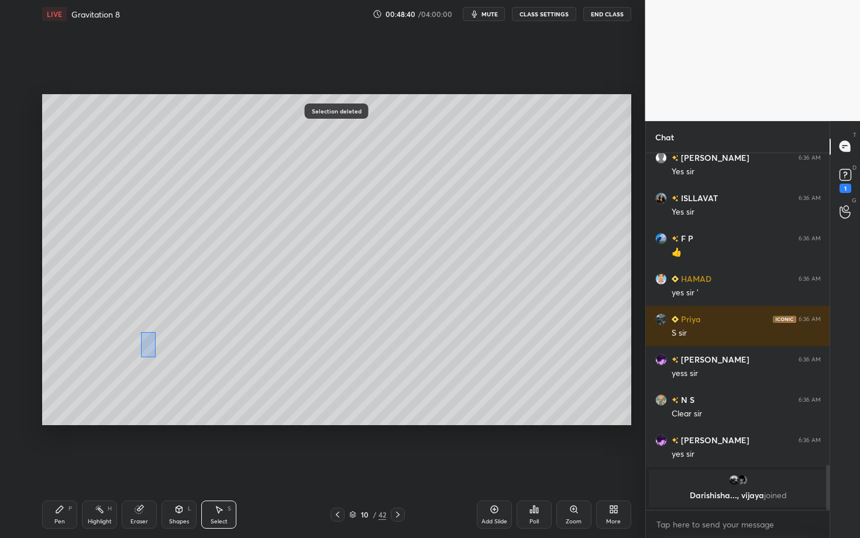
drag, startPoint x: 155, startPoint y: 357, endPoint x: 190, endPoint y: 389, distance: 47.2
click at [190, 389] on div "0 ° Undo Copy Duplicate Duplicate to new slide Delete" at bounding box center [336, 259] width 589 height 331
drag, startPoint x: 177, startPoint y: 353, endPoint x: 186, endPoint y: 360, distance: 10.8
click at [186, 360] on div at bounding box center [186, 362] width 5 height 5
click at [154, 357] on div "0 ° Undo Copy Duplicate Duplicate to new slide Delete" at bounding box center [336, 259] width 589 height 331
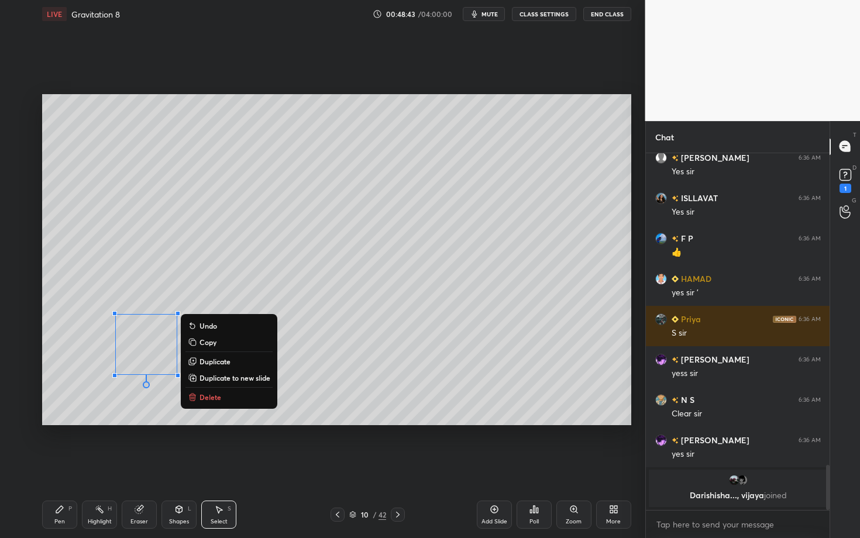
click at [174, 466] on div "Shapes L" at bounding box center [179, 515] width 35 height 28
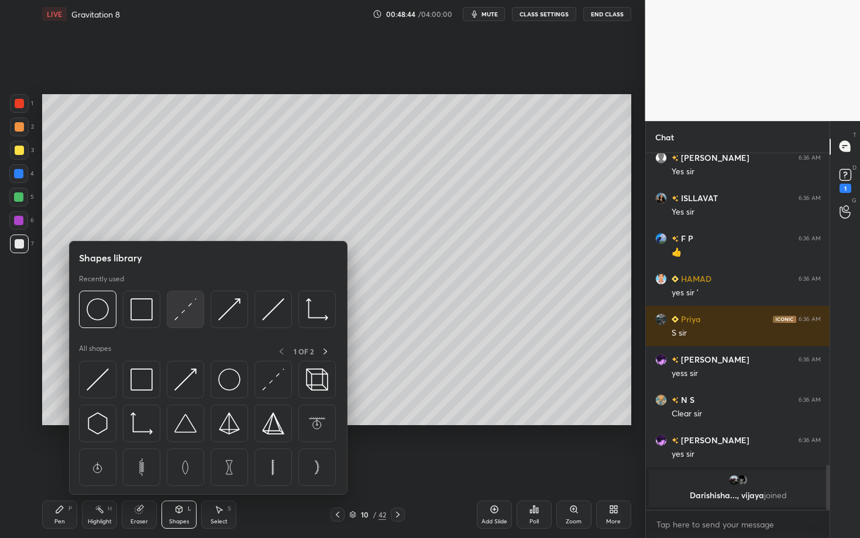
click at [195, 307] on div at bounding box center [185, 309] width 37 height 37
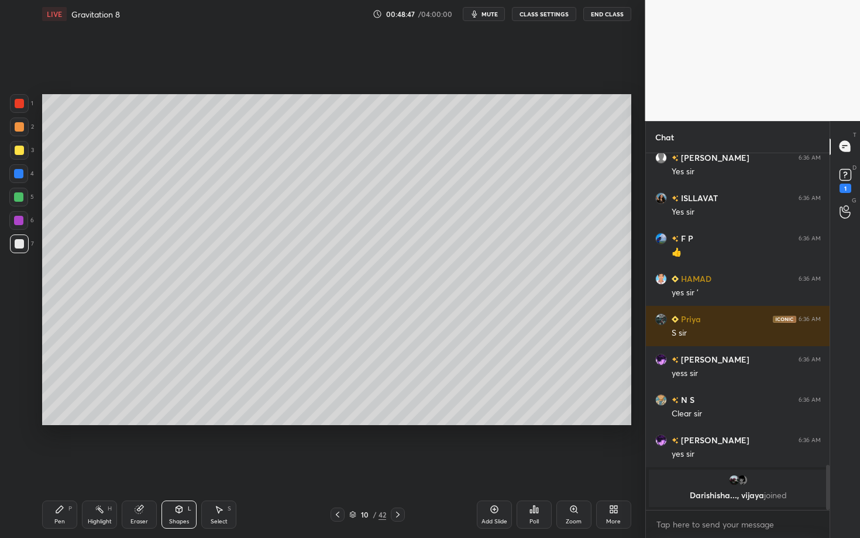
click at [59, 466] on div "Pen P" at bounding box center [59, 515] width 35 height 28
click at [181, 466] on div "Shapes L" at bounding box center [179, 515] width 35 height 28
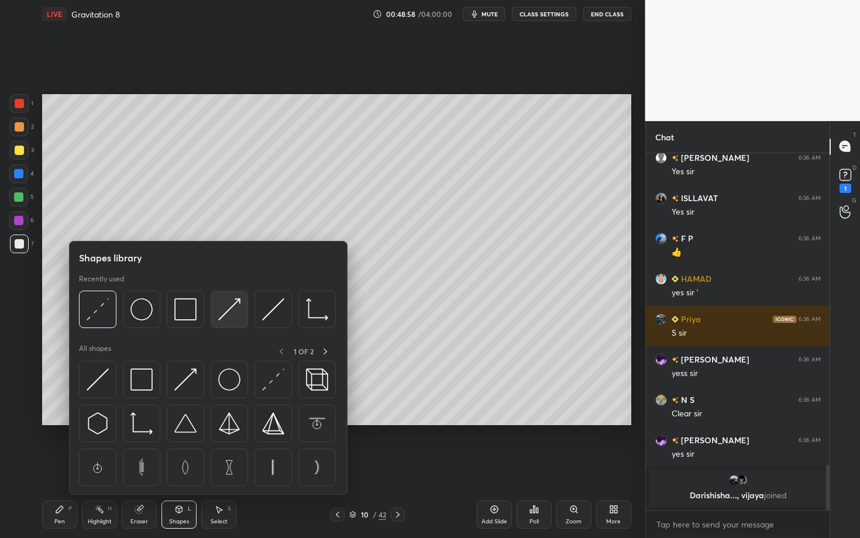
click at [234, 306] on img at bounding box center [229, 309] width 22 height 22
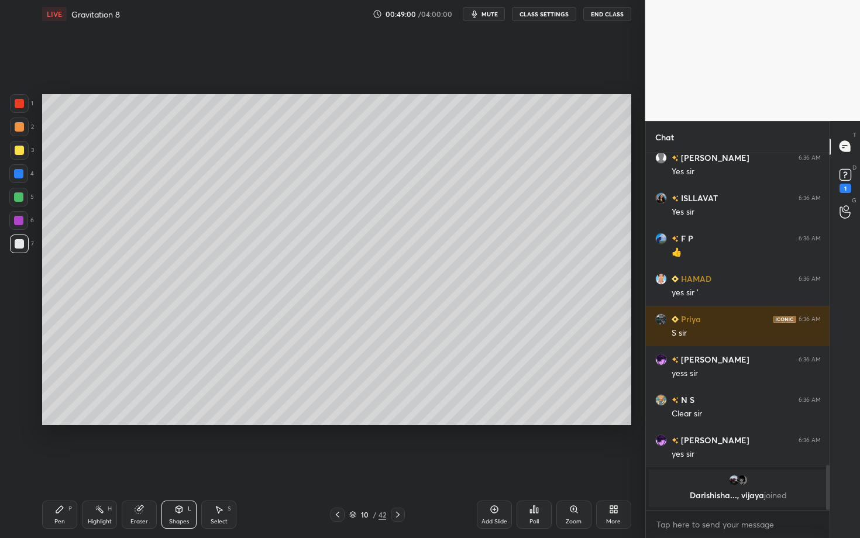
click at [63, 466] on icon at bounding box center [59, 509] width 9 height 9
click at [398, 466] on icon at bounding box center [397, 514] width 9 height 9
click at [52, 466] on div "Pen P" at bounding box center [59, 515] width 35 height 28
click at [338, 466] on icon at bounding box center [337, 514] width 9 height 9
click at [223, 466] on div "Select S" at bounding box center [218, 515] width 35 height 28
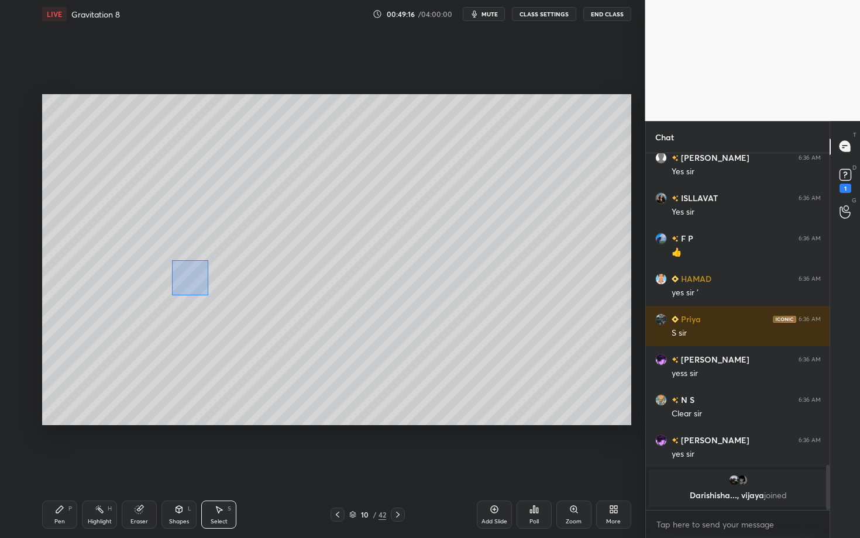
drag, startPoint x: 191, startPoint y: 285, endPoint x: 210, endPoint y: 294, distance: 21.5
click at [210, 294] on div "0 ° Undo Copy Duplicate Duplicate to new slide Delete" at bounding box center [336, 259] width 589 height 331
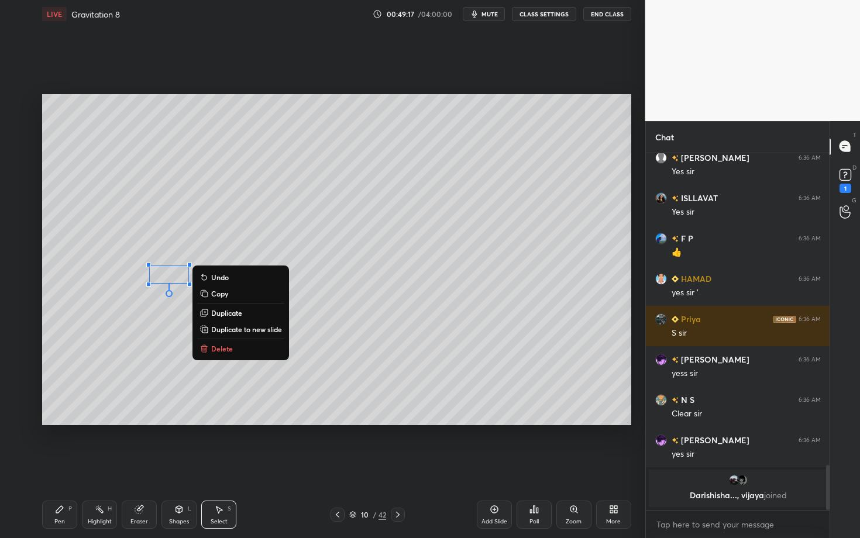
click at [228, 352] on p "Delete" at bounding box center [222, 348] width 22 height 9
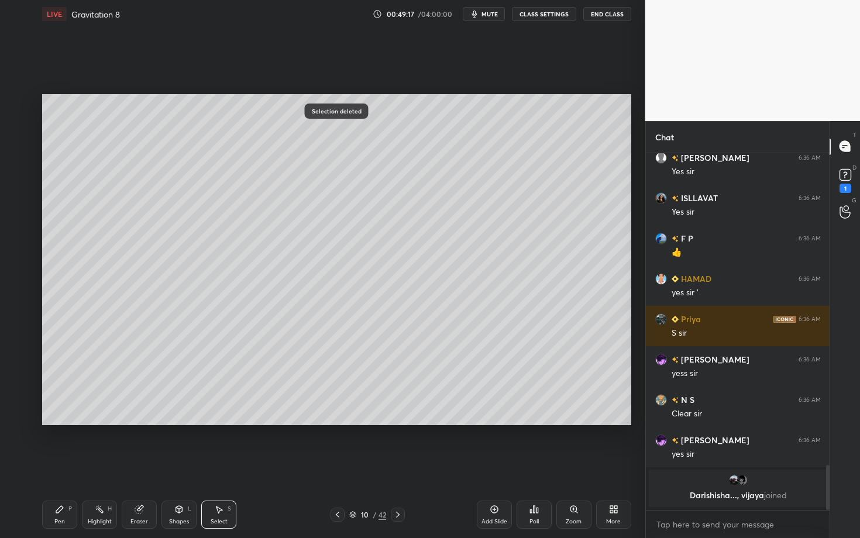
click at [177, 466] on div "Shapes" at bounding box center [179, 522] width 20 height 6
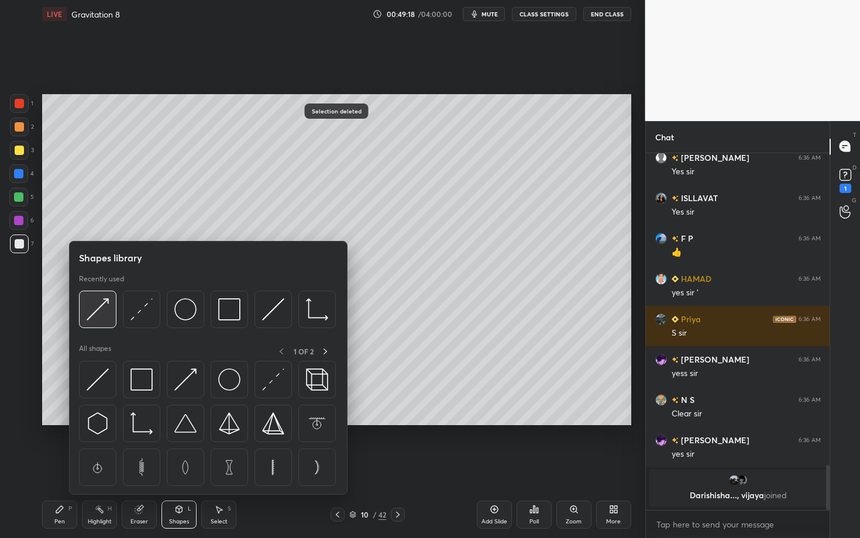
click at [87, 313] on div at bounding box center [97, 309] width 37 height 37
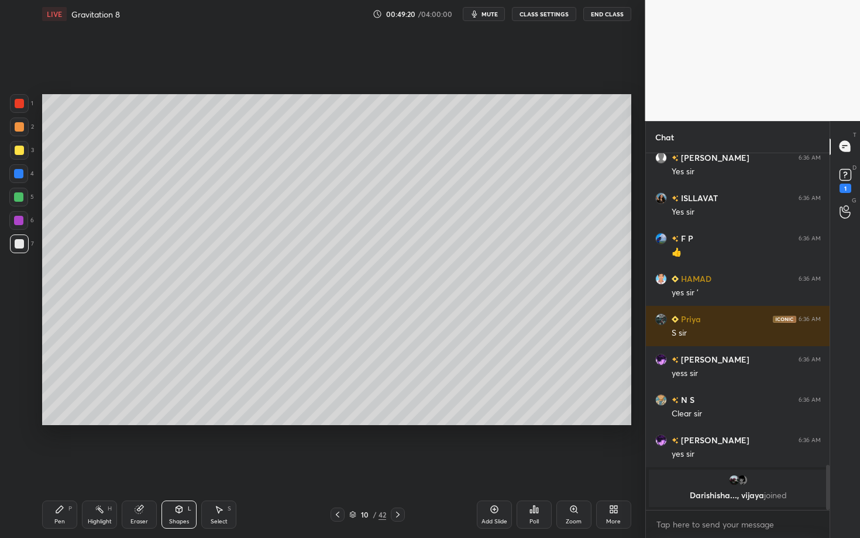
click at [63, 466] on div "Pen P" at bounding box center [59, 515] width 35 height 28
click at [403, 466] on div at bounding box center [398, 515] width 14 height 14
click at [59, 466] on div "Pen P" at bounding box center [59, 515] width 35 height 28
click at [17, 128] on div at bounding box center [19, 126] width 9 height 9
click at [108, 466] on div "Highlight H" at bounding box center [99, 515] width 35 height 28
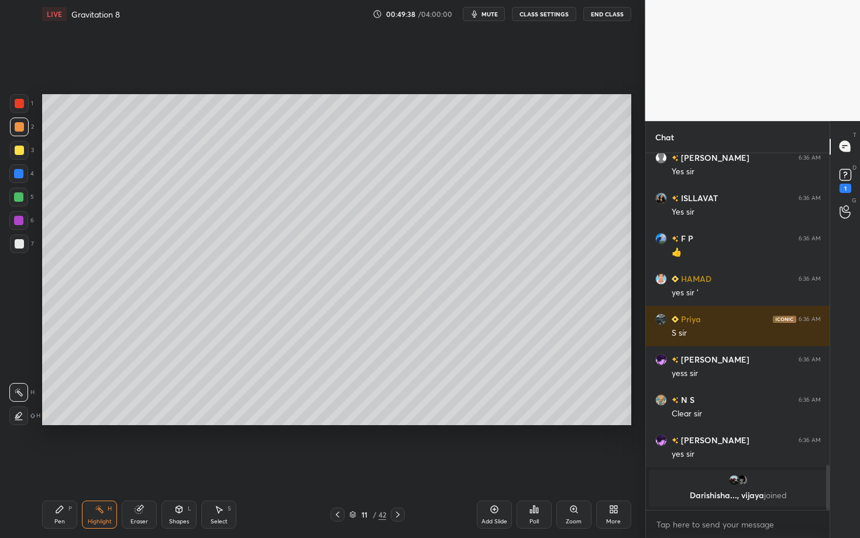
click at [54, 466] on div "Pen P" at bounding box center [59, 515] width 35 height 28
click at [110, 466] on div "Highlight H" at bounding box center [99, 515] width 35 height 28
click at [63, 466] on div "Pen P" at bounding box center [59, 515] width 35 height 28
click at [336, 466] on icon at bounding box center [337, 514] width 9 height 9
click at [176, 466] on div "Shapes L" at bounding box center [179, 515] width 35 height 28
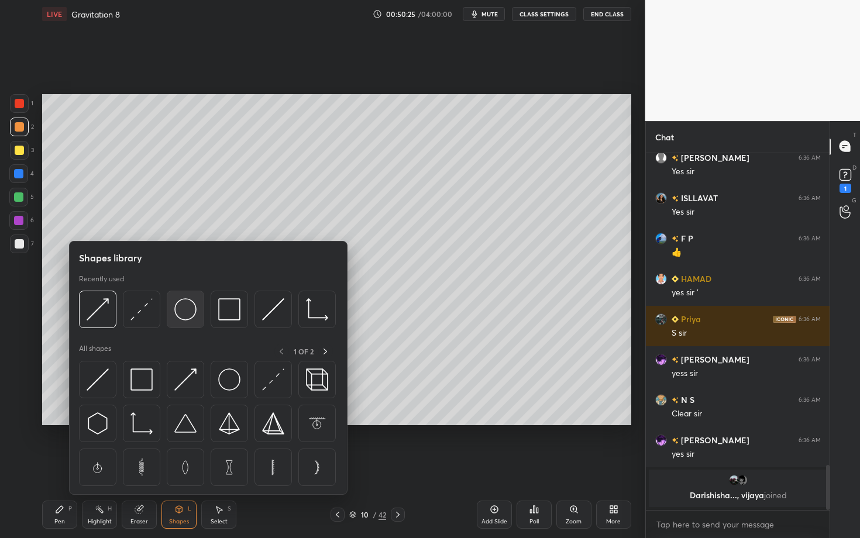
click at [183, 315] on img at bounding box center [185, 309] width 22 height 22
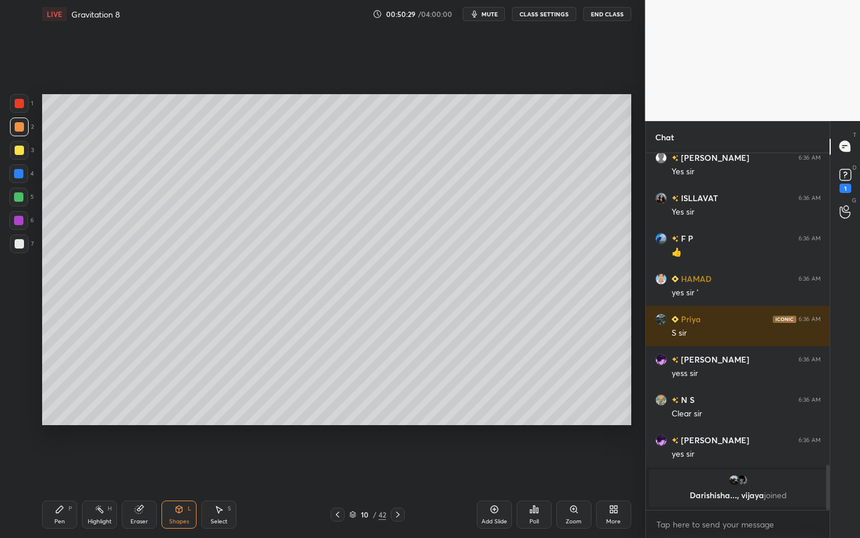
click at [400, 466] on icon at bounding box center [397, 514] width 9 height 9
click at [337, 466] on icon at bounding box center [337, 514] width 9 height 9
click at [215, 466] on div "Select S" at bounding box center [218, 515] width 35 height 28
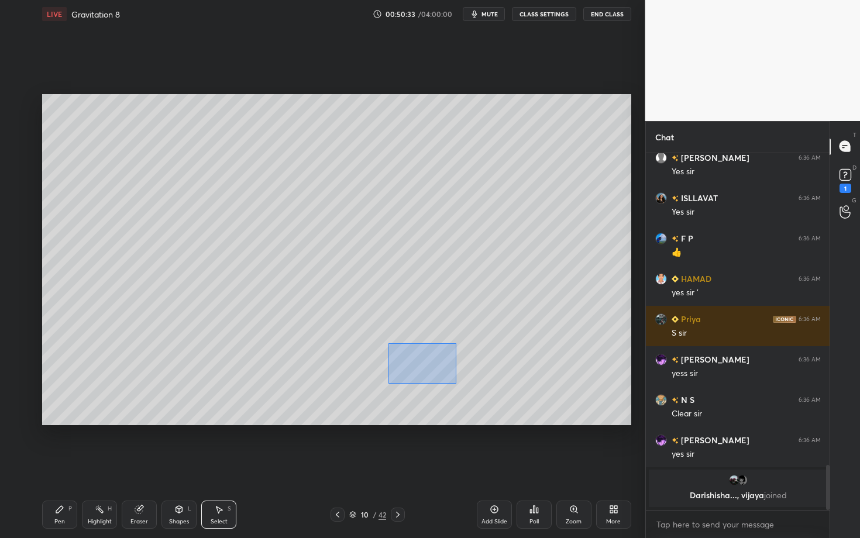
drag, startPoint x: 456, startPoint y: 383, endPoint x: 466, endPoint y: 383, distance: 9.9
click at [465, 383] on div "0 ° Undo Copy Duplicate Duplicate to new slide Delete" at bounding box center [336, 259] width 589 height 331
drag, startPoint x: 328, startPoint y: 339, endPoint x: 156, endPoint y: 334, distance: 172.1
click at [156, 334] on div "0 ° Undo Copy Duplicate Duplicate to new slide Delete" at bounding box center [336, 259] width 589 height 331
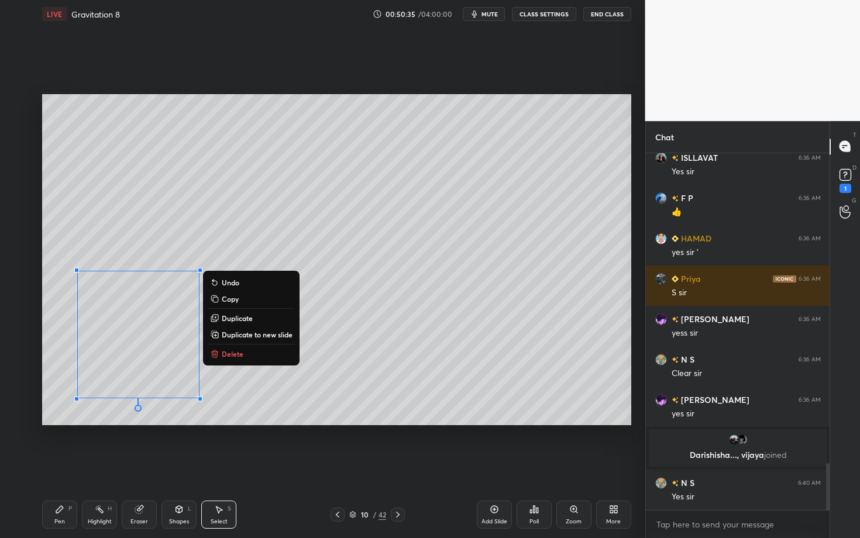
scroll to position [2372, 0]
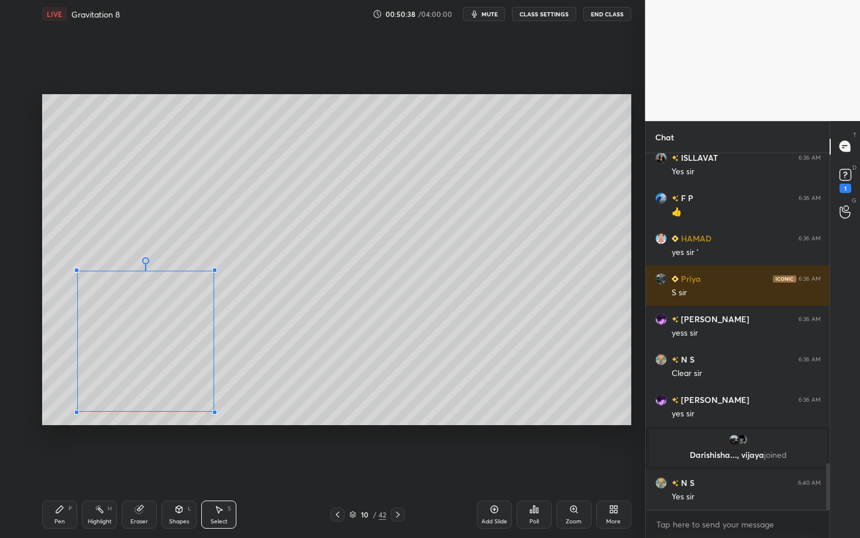
drag, startPoint x: 203, startPoint y: 399, endPoint x: 214, endPoint y: 411, distance: 15.7
click at [214, 411] on div at bounding box center [214, 412] width 5 height 5
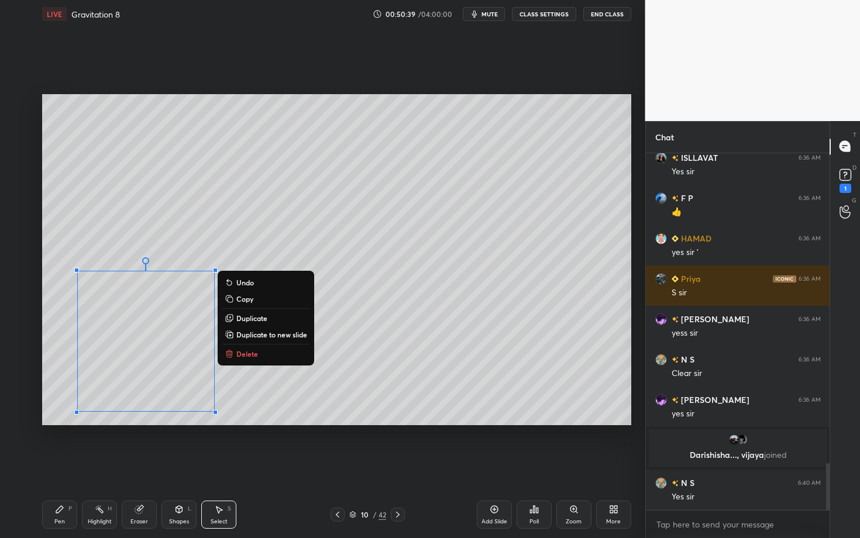
click at [54, 466] on div "Pen P" at bounding box center [59, 515] width 35 height 28
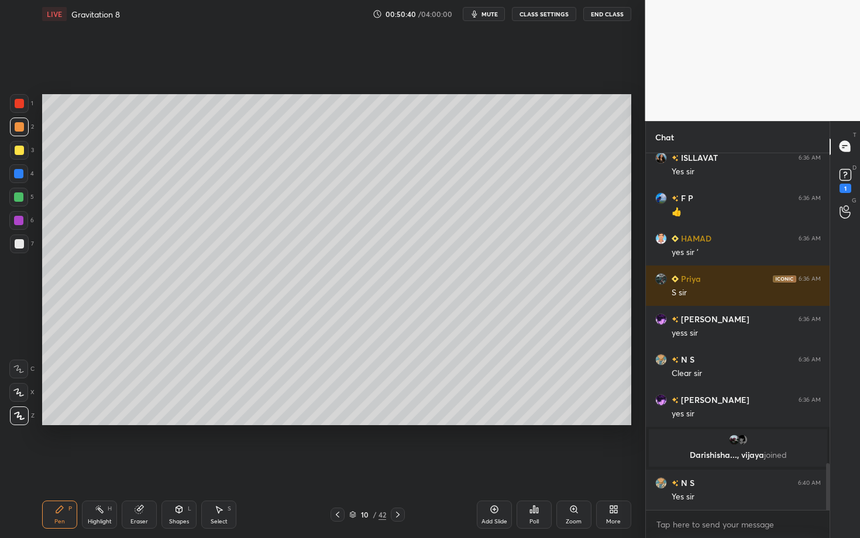
click at [164, 466] on div "Pen P Highlight H Eraser Shapes L Select S" at bounding box center [150, 515] width 217 height 28
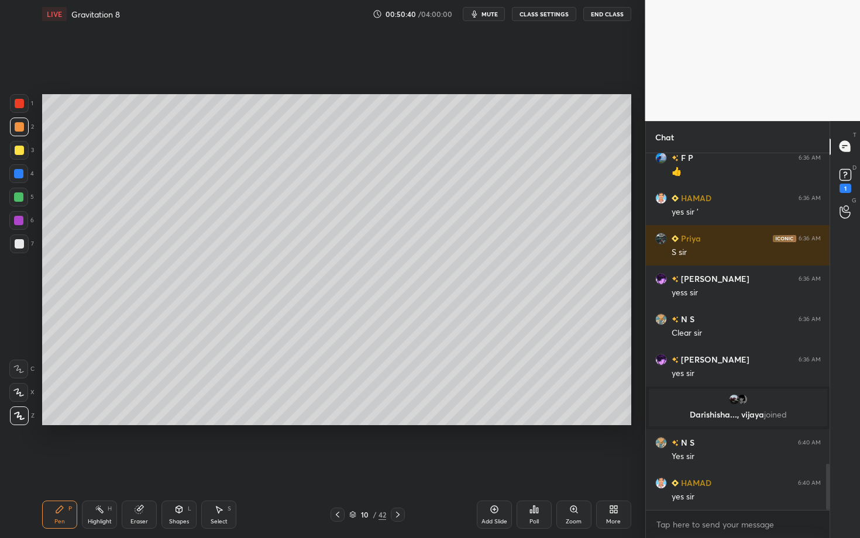
click at [174, 466] on div "Shapes L" at bounding box center [179, 515] width 35 height 28
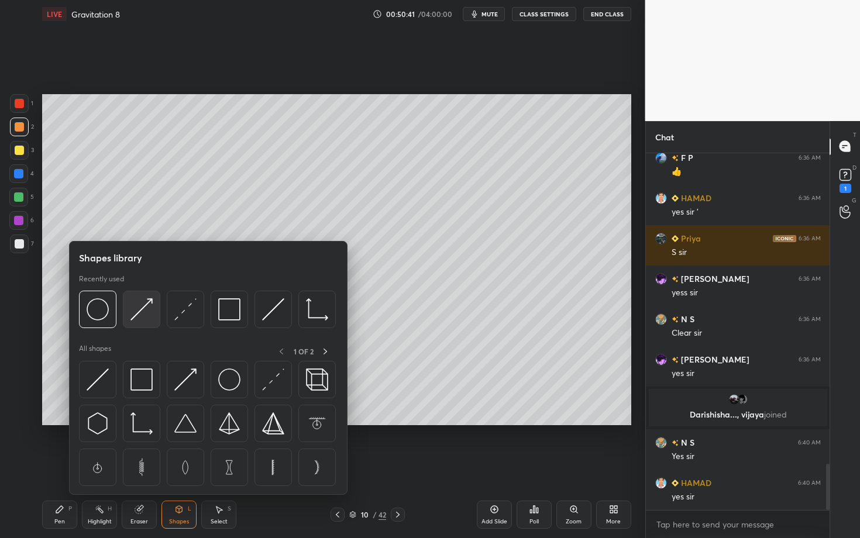
click at [143, 313] on img at bounding box center [142, 309] width 22 height 22
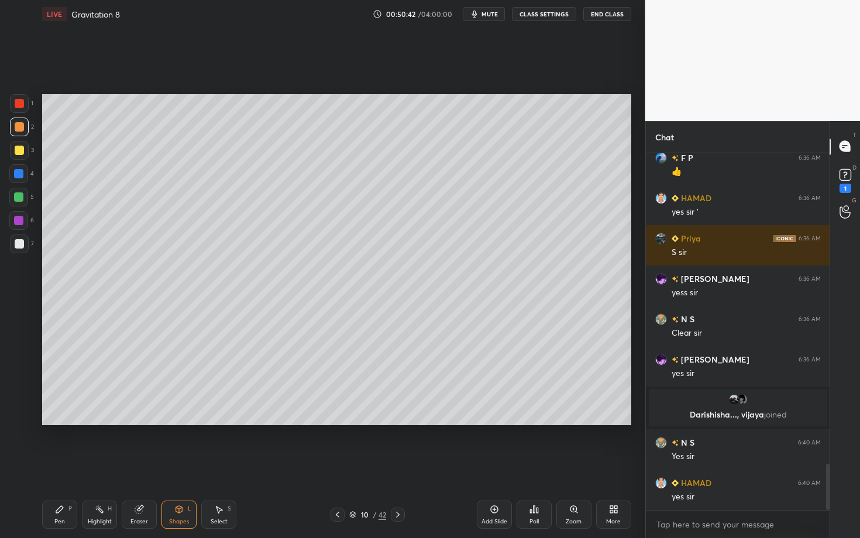
click at [19, 101] on div at bounding box center [19, 103] width 9 height 9
click at [63, 466] on icon at bounding box center [59, 509] width 9 height 9
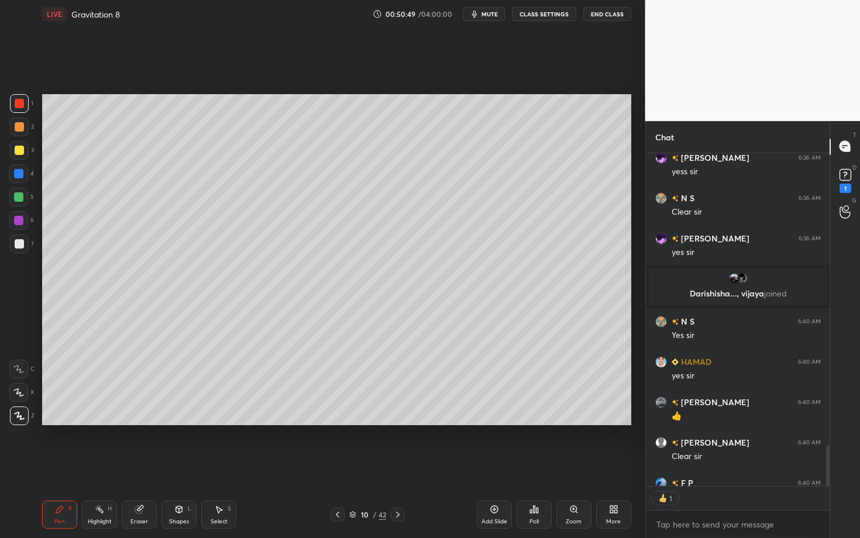
scroll to position [2598, 0]
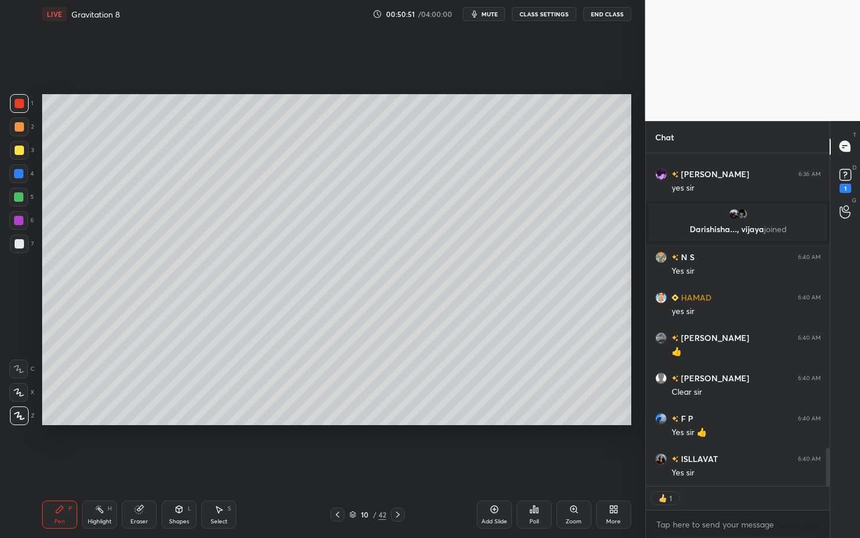
click at [172, 466] on div "Shapes L" at bounding box center [179, 515] width 35 height 28
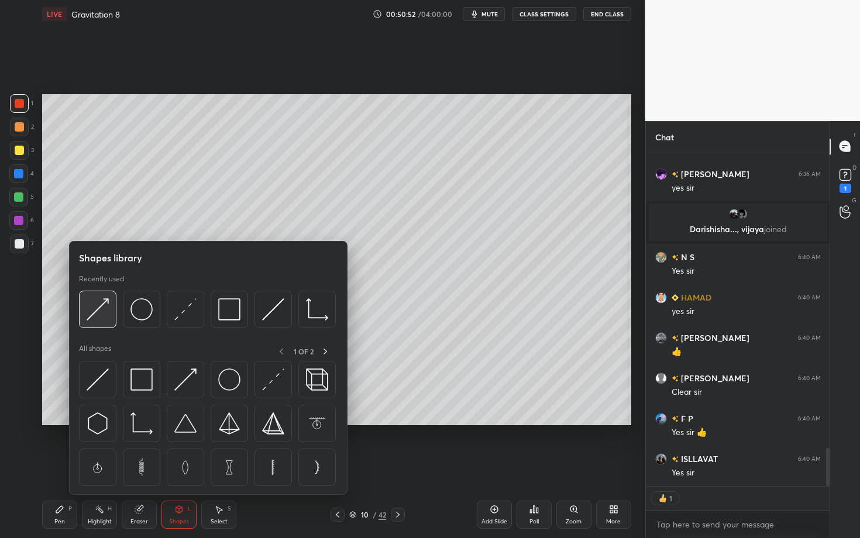
click at [95, 310] on img at bounding box center [98, 309] width 22 height 22
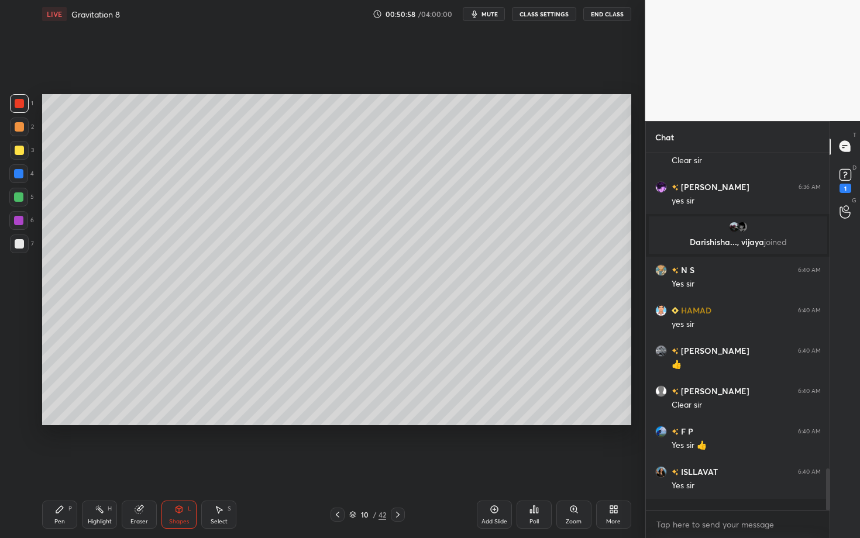
scroll to position [2574, 0]
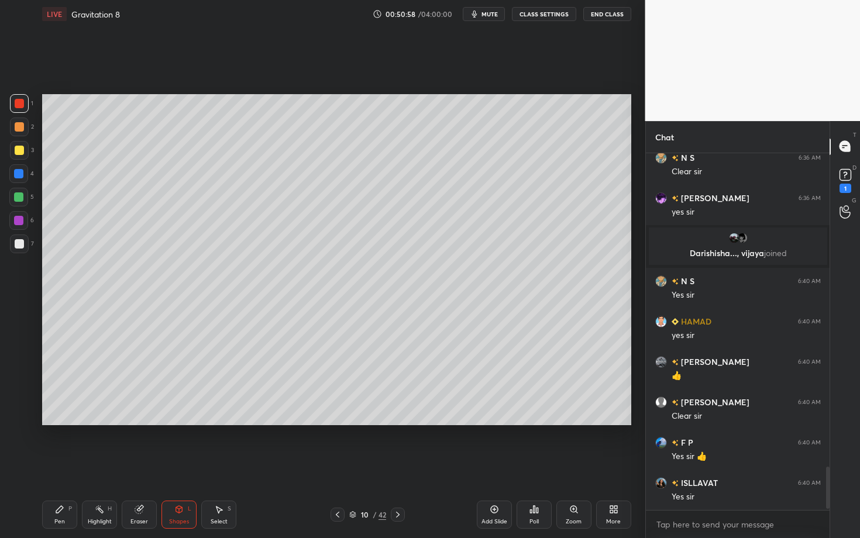
click at [101, 466] on div "Highlight H" at bounding box center [99, 515] width 35 height 28
click at [52, 466] on div "Pen P" at bounding box center [59, 515] width 35 height 28
click at [170, 466] on div "Shapes" at bounding box center [179, 522] width 20 height 6
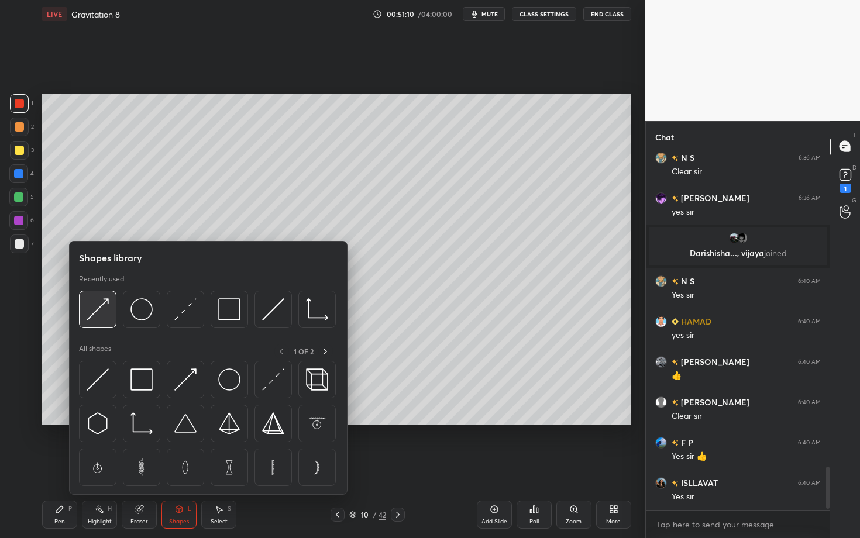
click at [94, 310] on img at bounding box center [98, 309] width 22 height 22
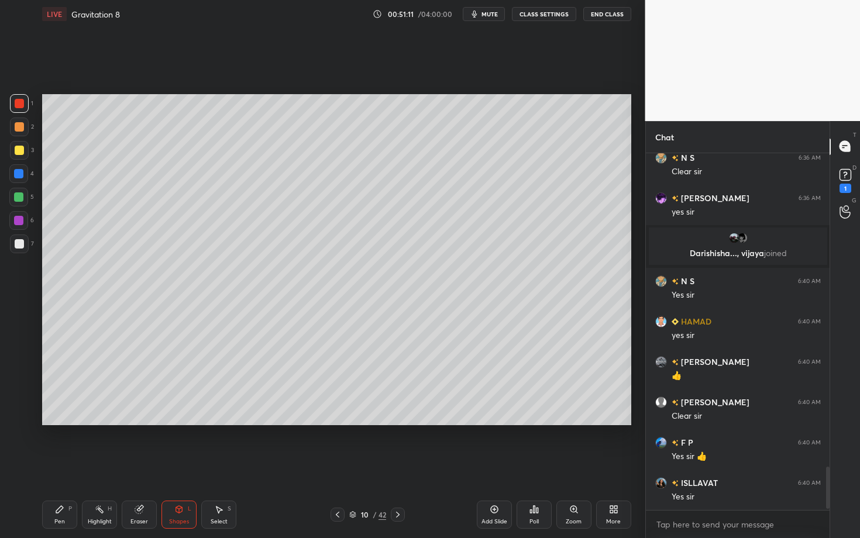
click at [61, 466] on icon at bounding box center [59, 509] width 9 height 9
click at [171, 466] on div "Shapes" at bounding box center [179, 522] width 20 height 6
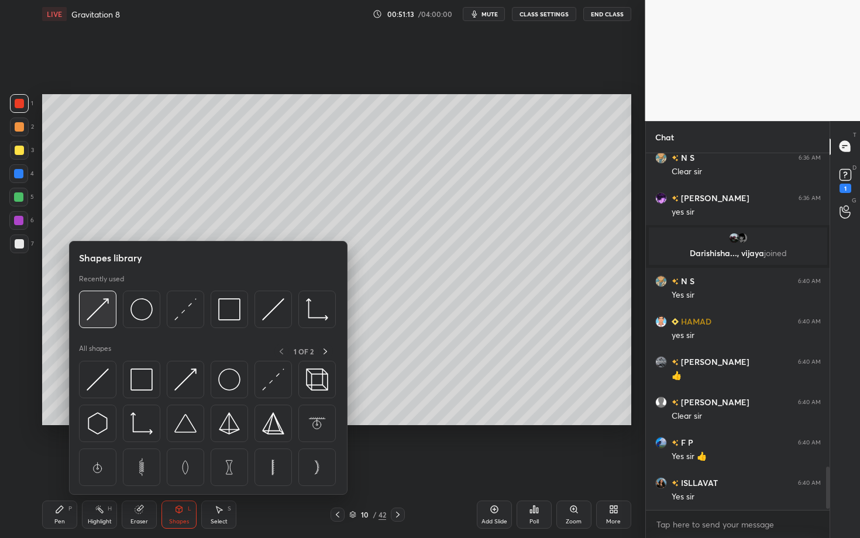
click at [92, 315] on img at bounding box center [98, 309] width 22 height 22
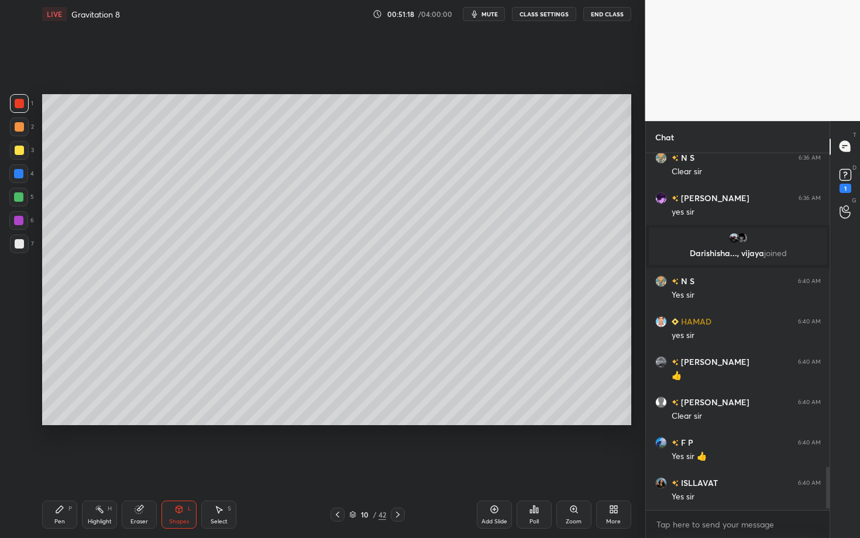
click at [66, 466] on div "Pen P" at bounding box center [59, 515] width 35 height 28
click at [136, 466] on div "Eraser" at bounding box center [139, 515] width 35 height 28
click at [100, 466] on div "Highlight H" at bounding box center [99, 515] width 35 height 28
click at [60, 466] on div "Pen P" at bounding box center [59, 515] width 35 height 28
click at [226, 466] on div "Select S" at bounding box center [218, 515] width 35 height 28
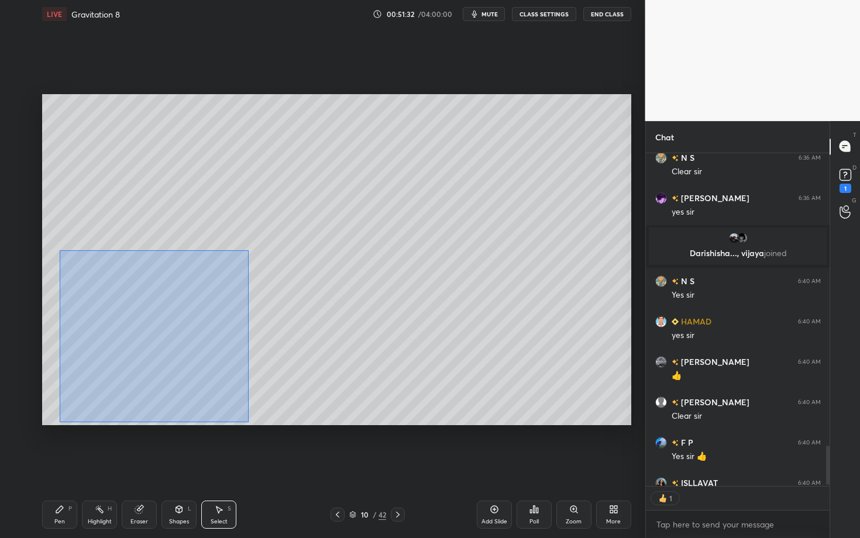
scroll to position [4, 4]
drag, startPoint x: 92, startPoint y: 313, endPoint x: 248, endPoint y: 422, distance: 190.4
click at [248, 422] on div "0 ° Undo Copy Duplicate Duplicate to new slide Delete" at bounding box center [336, 259] width 589 height 331
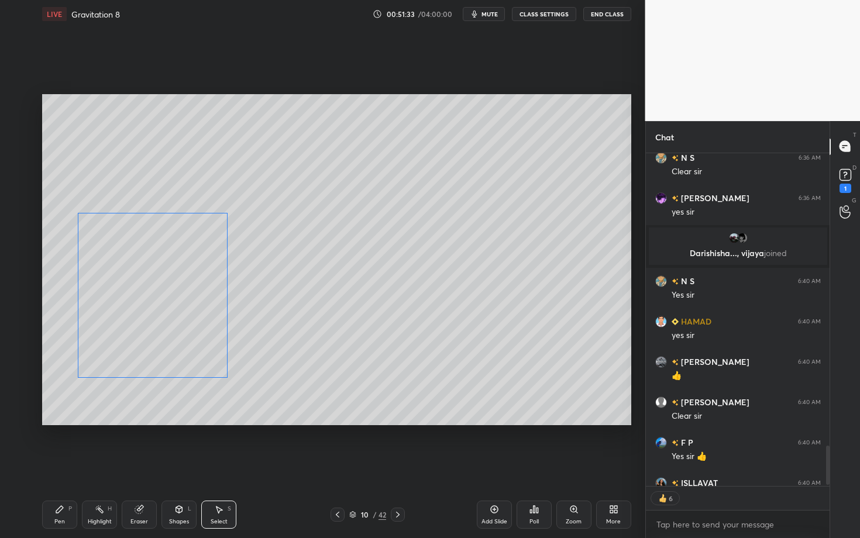
drag, startPoint x: 164, startPoint y: 347, endPoint x: 161, endPoint y: 314, distance: 32.9
click at [161, 314] on div "0 ° Undo Copy Duplicate Duplicate to new slide Delete" at bounding box center [336, 259] width 589 height 331
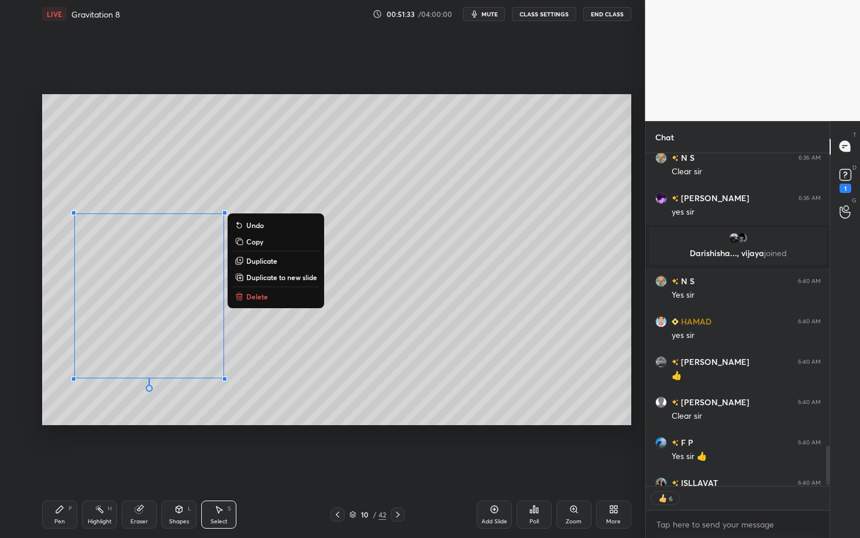
click at [70, 466] on div "Pen P" at bounding box center [59, 515] width 35 height 28
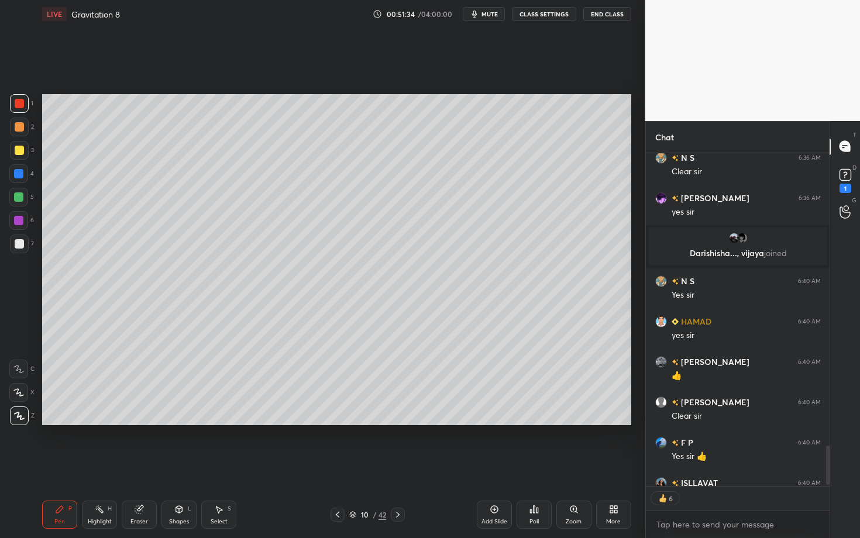
click at [65, 466] on div "Pen P" at bounding box center [59, 515] width 35 height 28
click at [20, 243] on div at bounding box center [19, 243] width 9 height 9
click at [17, 219] on div at bounding box center [18, 220] width 9 height 9
click at [65, 466] on div "Pen P" at bounding box center [59, 515] width 35 height 28
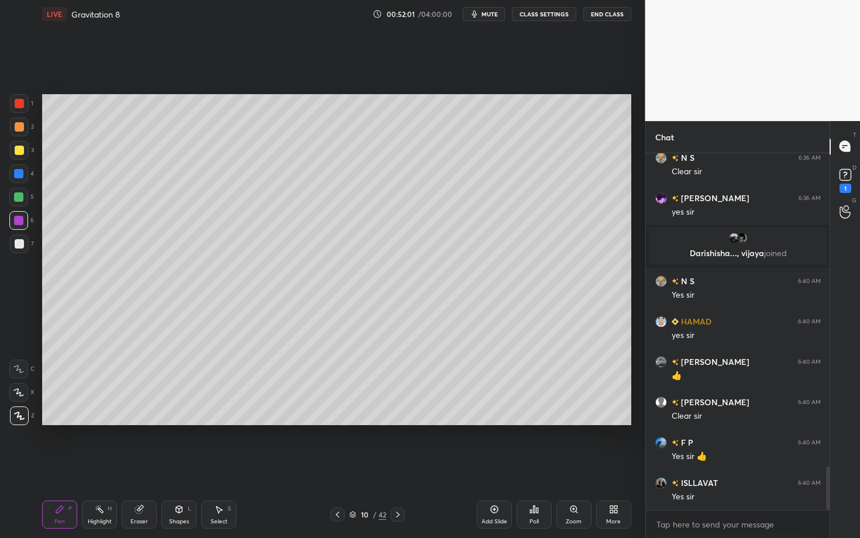
click at [19, 223] on div at bounding box center [18, 220] width 9 height 9
click at [21, 125] on div at bounding box center [19, 126] width 9 height 9
click at [106, 466] on div "Highlight" at bounding box center [100, 522] width 24 height 6
click at [17, 244] on div at bounding box center [19, 243] width 9 height 9
click at [59, 466] on div "Pen P" at bounding box center [59, 515] width 35 height 28
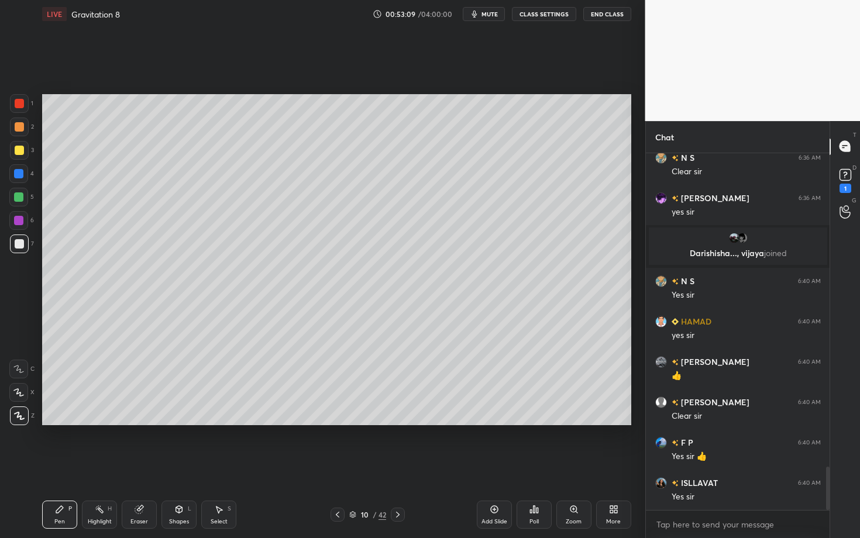
scroll to position [2602, 0]
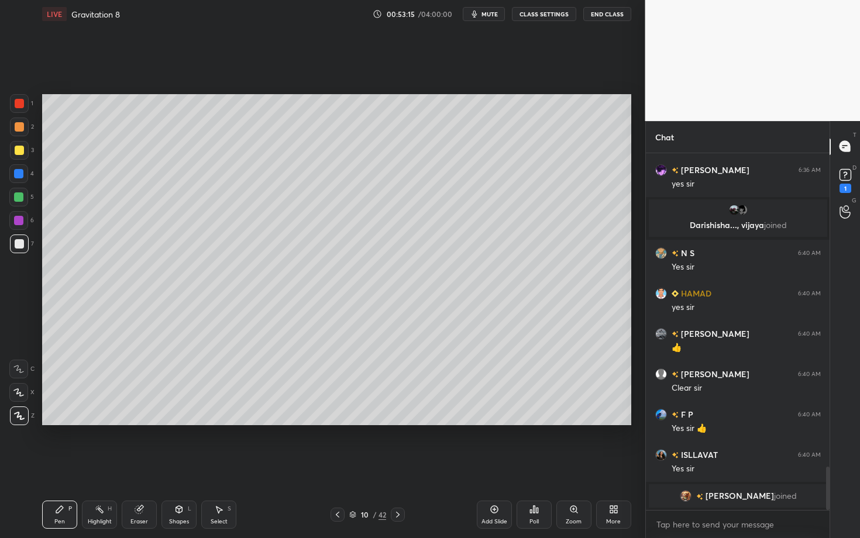
click at [224, 466] on div "Select S" at bounding box center [218, 515] width 35 height 28
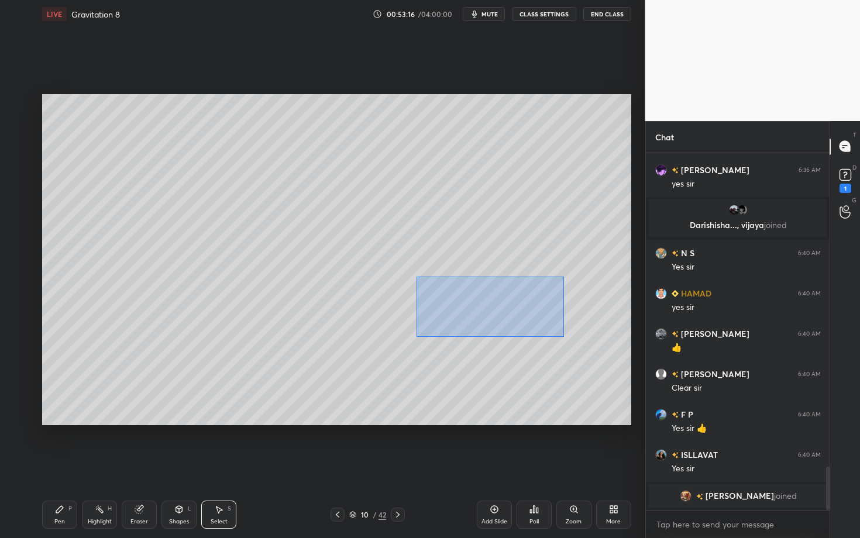
drag, startPoint x: 440, startPoint y: 305, endPoint x: 564, endPoint y: 336, distance: 127.9
click at [564, 336] on div "0 ° Undo Copy Duplicate Duplicate to new slide Delete" at bounding box center [336, 259] width 589 height 331
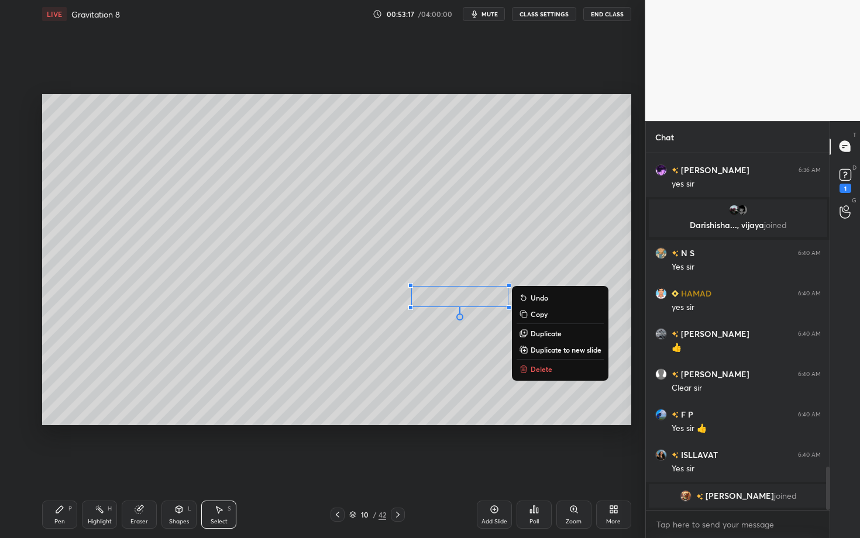
click at [61, 466] on div "Pen" at bounding box center [59, 522] width 11 height 6
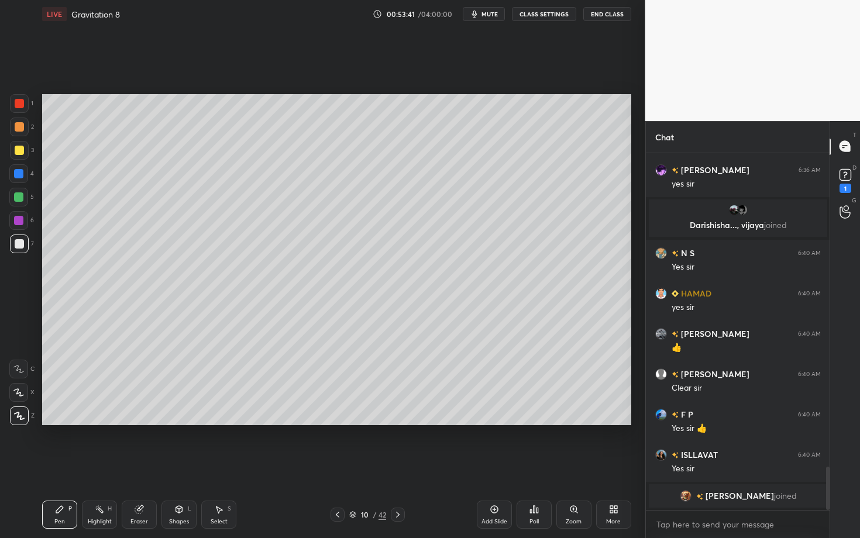
click at [107, 466] on div "Highlight H" at bounding box center [99, 515] width 35 height 28
click at [69, 466] on div "Pen P" at bounding box center [59, 515] width 35 height 28
click at [17, 226] on div at bounding box center [18, 220] width 19 height 19
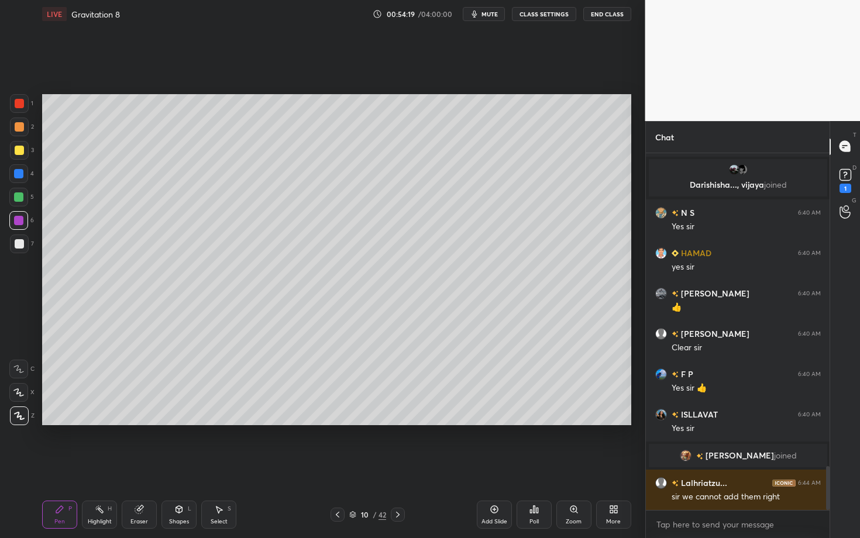
click at [107, 466] on div "Highlight" at bounding box center [100, 522] width 24 height 6
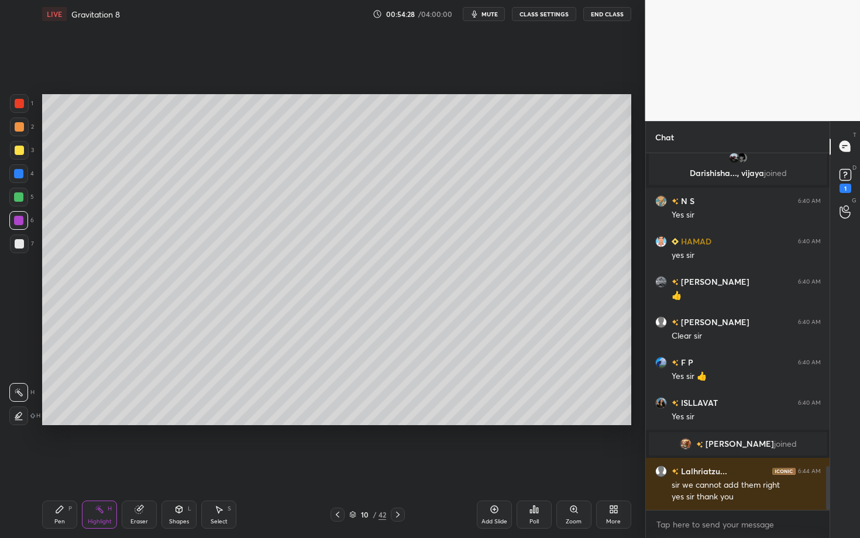
click at [56, 466] on div "Pen P" at bounding box center [59, 515] width 35 height 28
click at [107, 466] on div "Highlight H" at bounding box center [99, 515] width 35 height 28
click at [59, 466] on div "Pen" at bounding box center [59, 522] width 11 height 6
click at [96, 466] on div "Highlight" at bounding box center [100, 522] width 24 height 6
click at [60, 466] on div "Pen" at bounding box center [59, 522] width 11 height 6
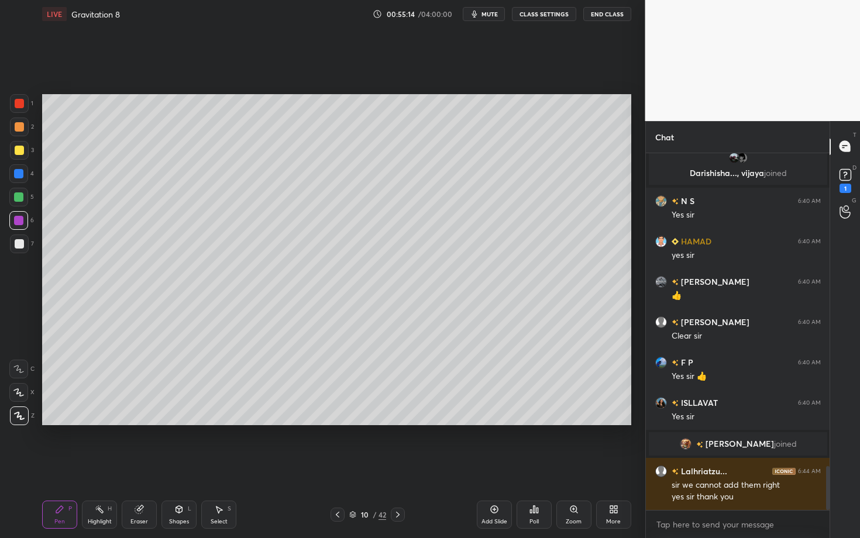
click at [22, 247] on div at bounding box center [19, 244] width 19 height 19
click at [20, 195] on div at bounding box center [18, 197] width 9 height 9
click at [397, 466] on icon at bounding box center [397, 514] width 9 height 9
click at [215, 466] on div "Select" at bounding box center [219, 522] width 17 height 6
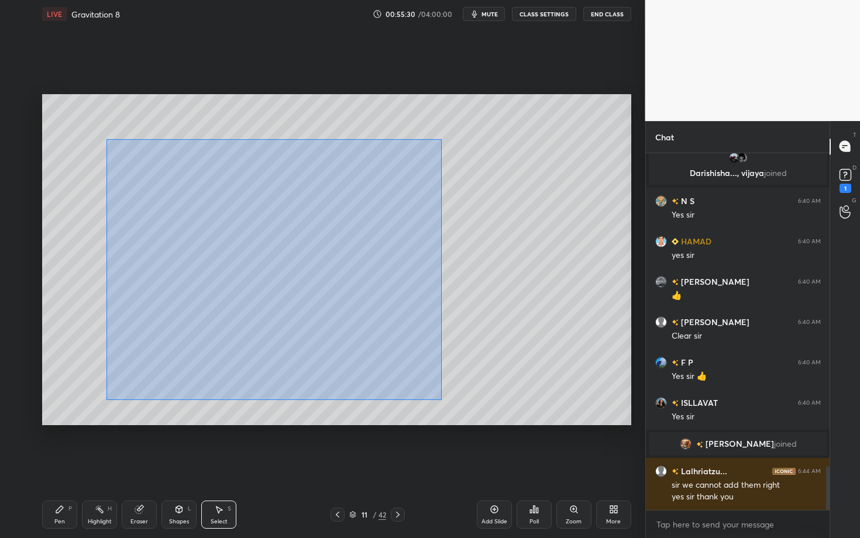
drag, startPoint x: 153, startPoint y: 224, endPoint x: 440, endPoint y: 400, distance: 336.9
click at [440, 400] on div "0 ° Undo Copy Duplicate Duplicate to new slide Delete" at bounding box center [336, 259] width 589 height 331
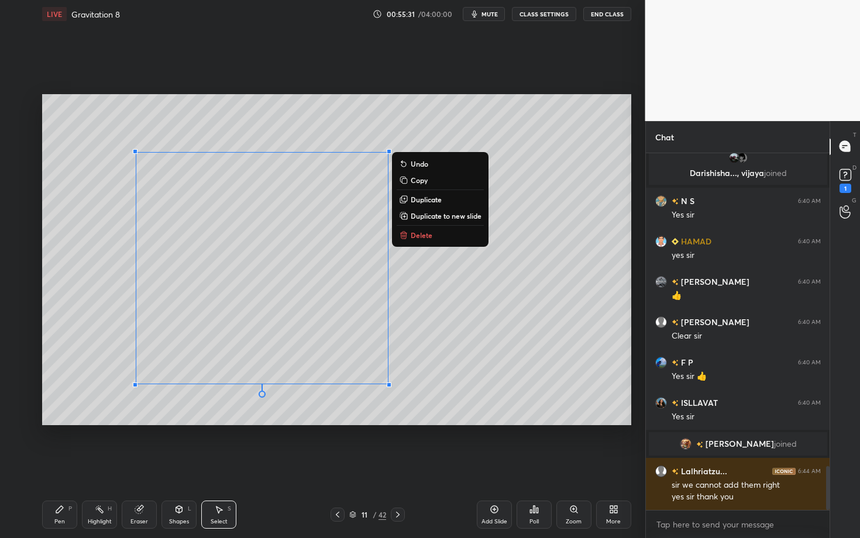
click at [427, 238] on p "Delete" at bounding box center [422, 235] width 22 height 9
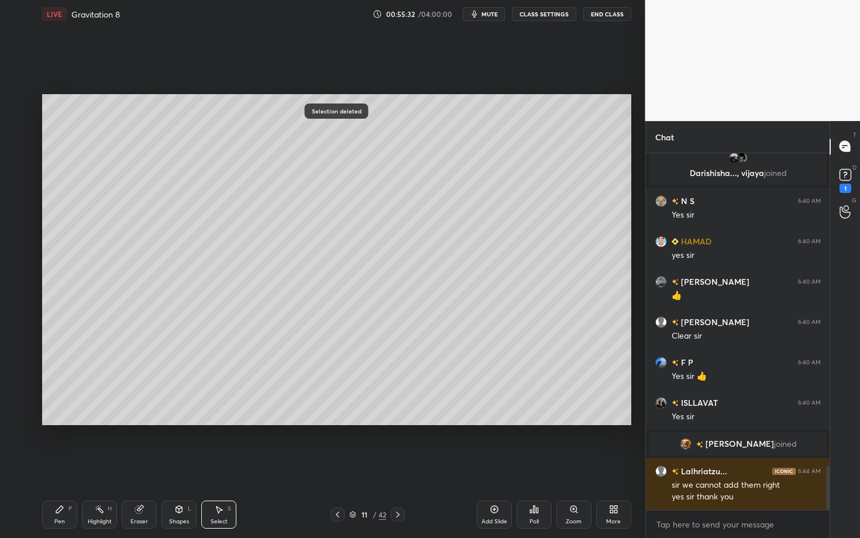
click at [61, 466] on div "Pen" at bounding box center [59, 522] width 11 height 6
click at [339, 466] on icon at bounding box center [337, 514] width 9 height 9
click at [399, 466] on icon at bounding box center [397, 514] width 9 height 9
click at [185, 466] on div "Shapes L" at bounding box center [179, 515] width 35 height 28
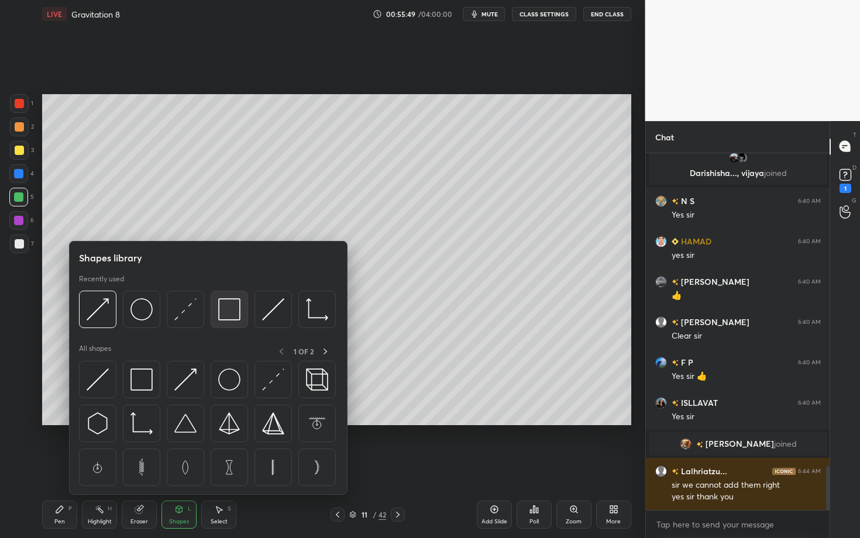
click at [228, 313] on img at bounding box center [229, 309] width 22 height 22
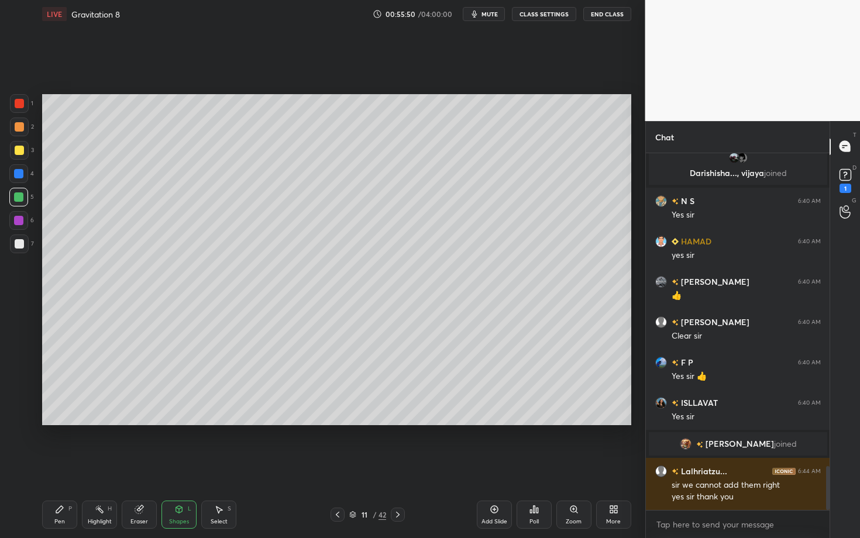
click at [19, 242] on div at bounding box center [19, 243] width 9 height 9
click at [49, 466] on div "Pen P" at bounding box center [59, 515] width 35 height 28
click at [24, 223] on div at bounding box center [18, 220] width 19 height 19
click at [22, 193] on div at bounding box center [18, 197] width 9 height 9
click at [20, 128] on div at bounding box center [19, 126] width 9 height 9
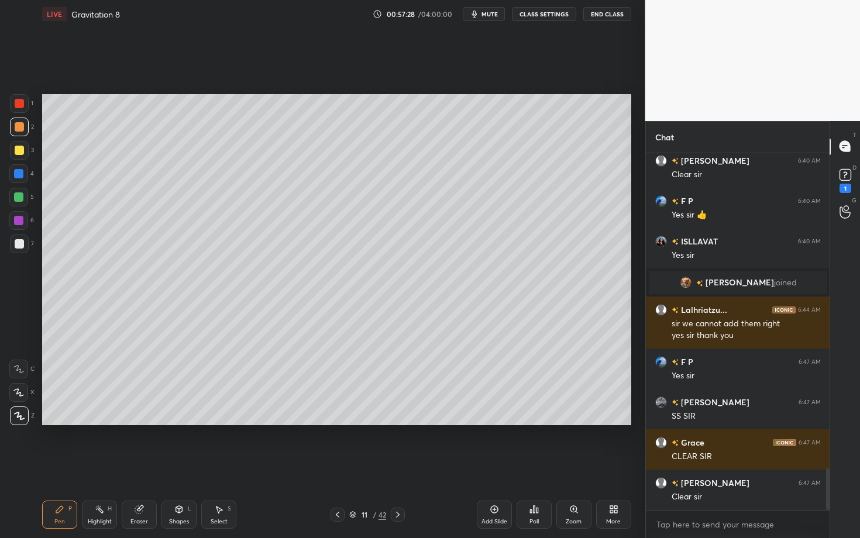
scroll to position [2743, 0]
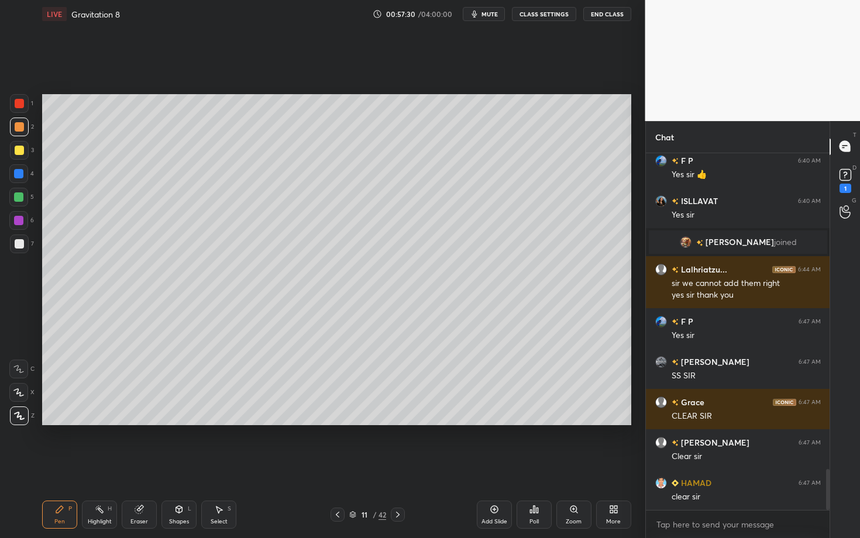
click at [400, 466] on icon at bounding box center [397, 514] width 9 height 9
click at [60, 466] on div "Pen" at bounding box center [59, 522] width 11 height 6
click at [18, 150] on div at bounding box center [19, 150] width 9 height 9
click at [22, 130] on div at bounding box center [19, 127] width 19 height 19
click at [183, 466] on div "Shapes" at bounding box center [179, 522] width 20 height 6
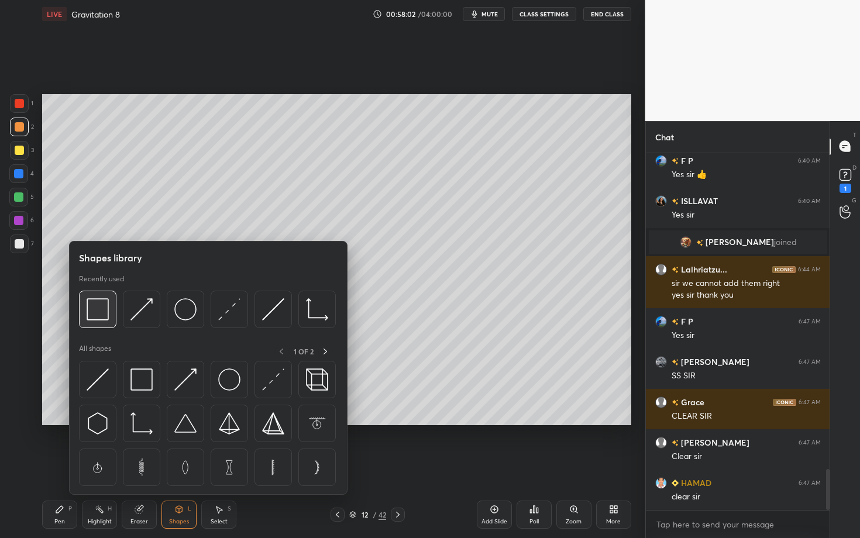
click at [99, 318] on img at bounding box center [98, 309] width 22 height 22
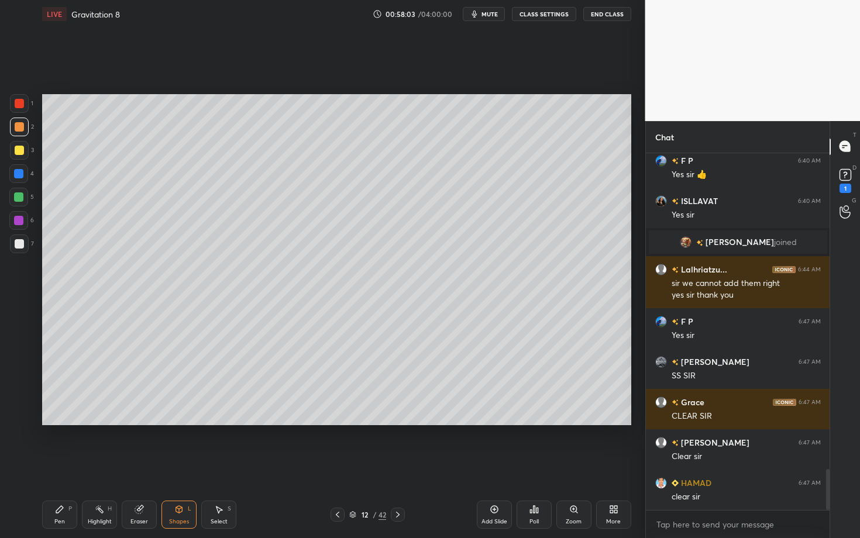
click at [23, 250] on div at bounding box center [19, 244] width 19 height 19
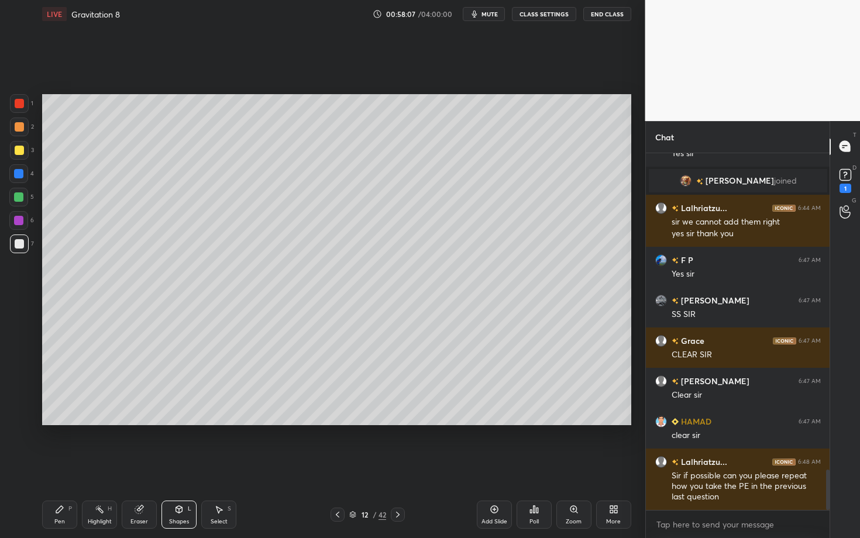
click at [66, 466] on div "Pen P" at bounding box center [59, 515] width 35 height 28
click at [16, 244] on div at bounding box center [19, 243] width 9 height 9
click at [102, 466] on div "Highlight H" at bounding box center [99, 515] width 35 height 28
click at [69, 466] on div "Pen P" at bounding box center [59, 515] width 35 height 28
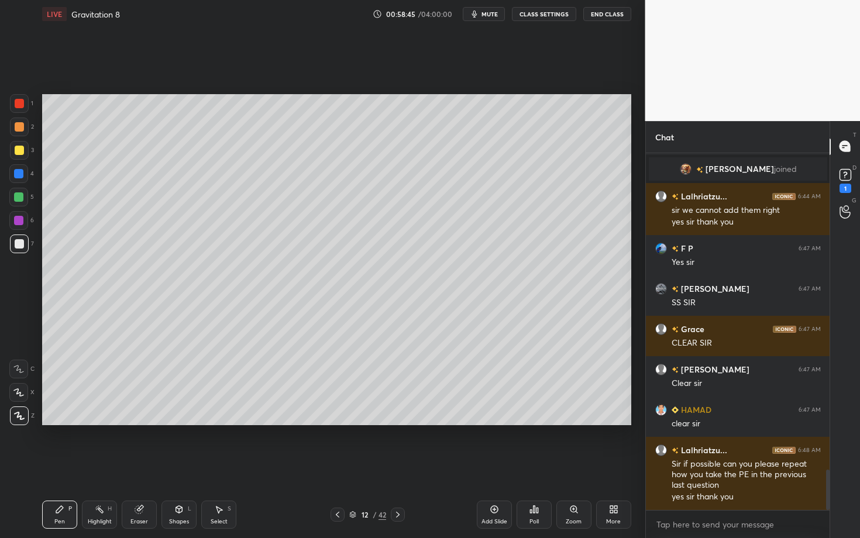
drag, startPoint x: 197, startPoint y: 515, endPoint x: 191, endPoint y: 513, distance: 6.9
click at [191, 466] on div "Pen P Highlight H Eraser Shapes L Select S" at bounding box center [150, 515] width 217 height 28
click at [184, 466] on div "Shapes L" at bounding box center [179, 515] width 35 height 28
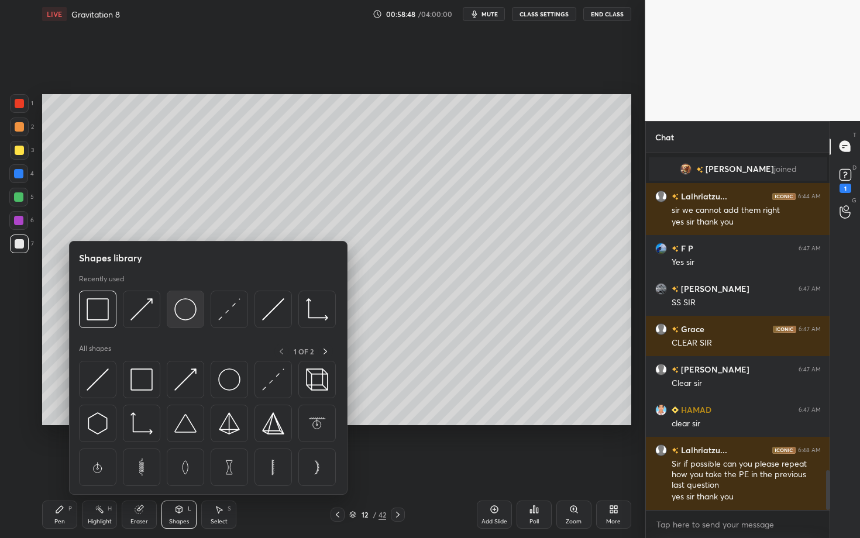
click at [177, 310] on img at bounding box center [185, 309] width 22 height 22
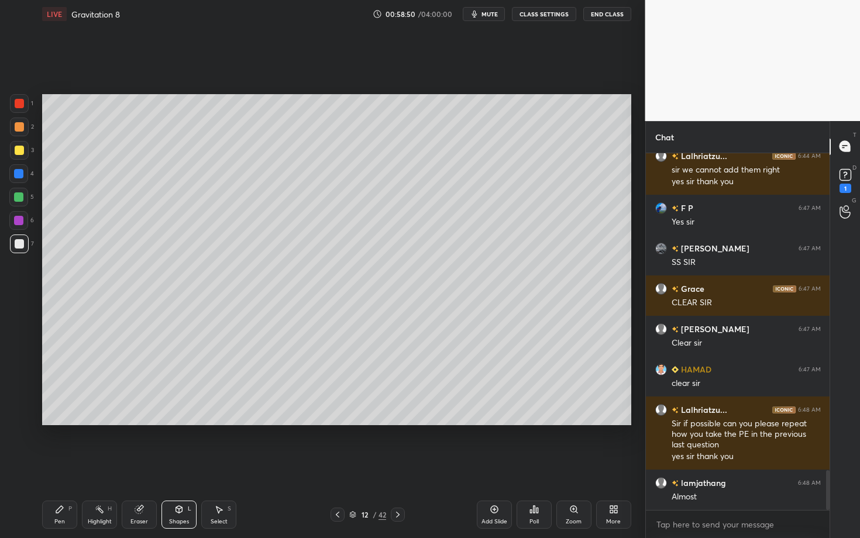
click at [183, 466] on div "Shapes L" at bounding box center [179, 515] width 35 height 28
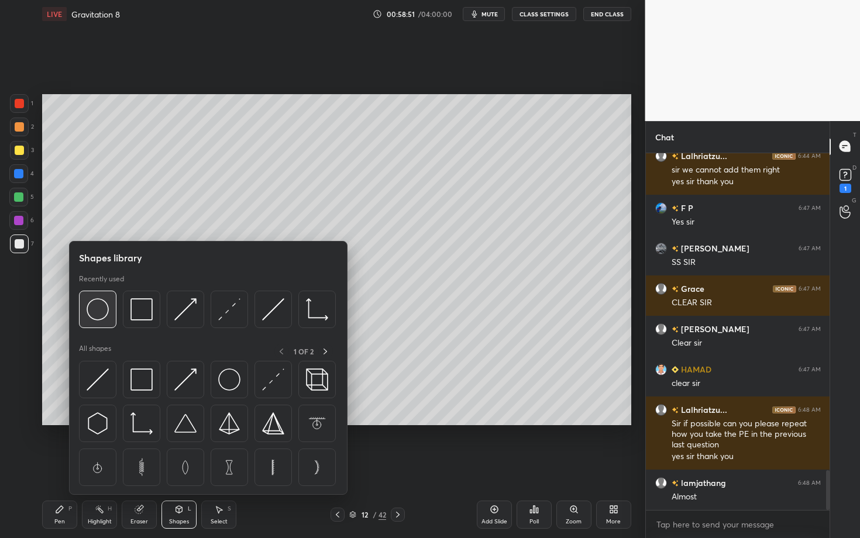
click at [97, 316] on img at bounding box center [98, 309] width 22 height 22
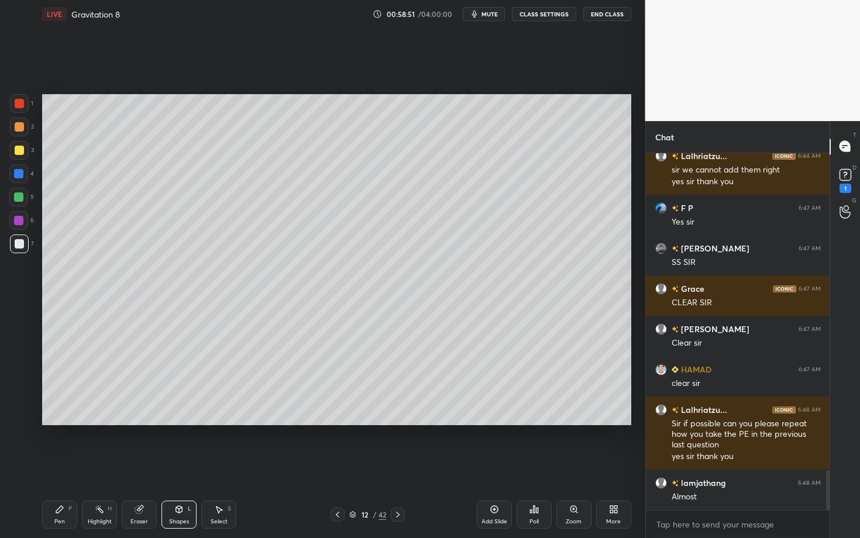
click at [21, 194] on div at bounding box center [18, 197] width 9 height 9
click at [234, 466] on div "Select S" at bounding box center [218, 515] width 35 height 28
click at [210, 392] on div "0 ° Undo Copy Duplicate Duplicate to new slide Delete" at bounding box center [336, 259] width 589 height 331
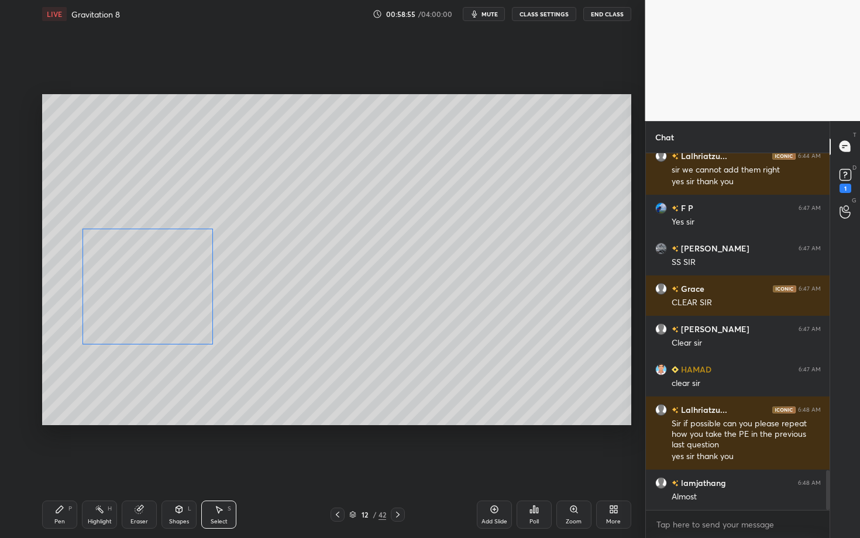
click at [135, 335] on div "0 ° Undo Copy Duplicate Duplicate to new slide Delete" at bounding box center [336, 259] width 589 height 331
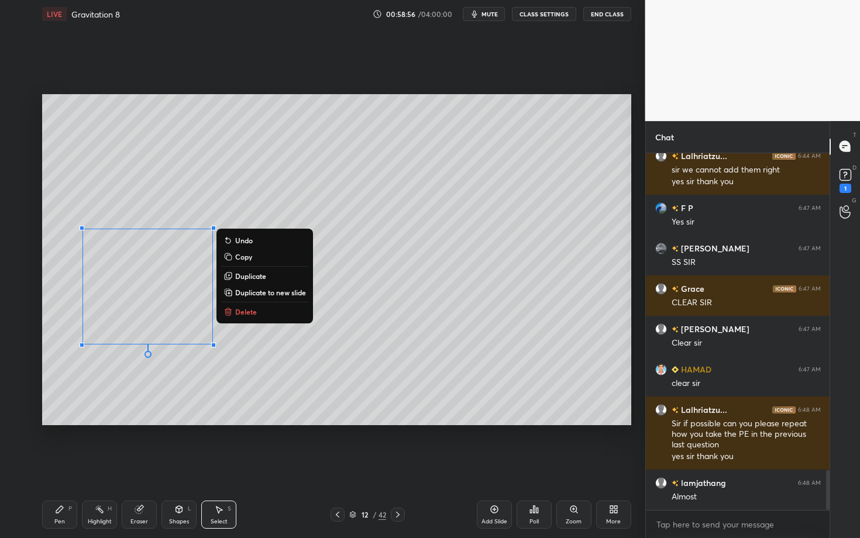
click at [70, 466] on div "Pen P" at bounding box center [59, 515] width 35 height 28
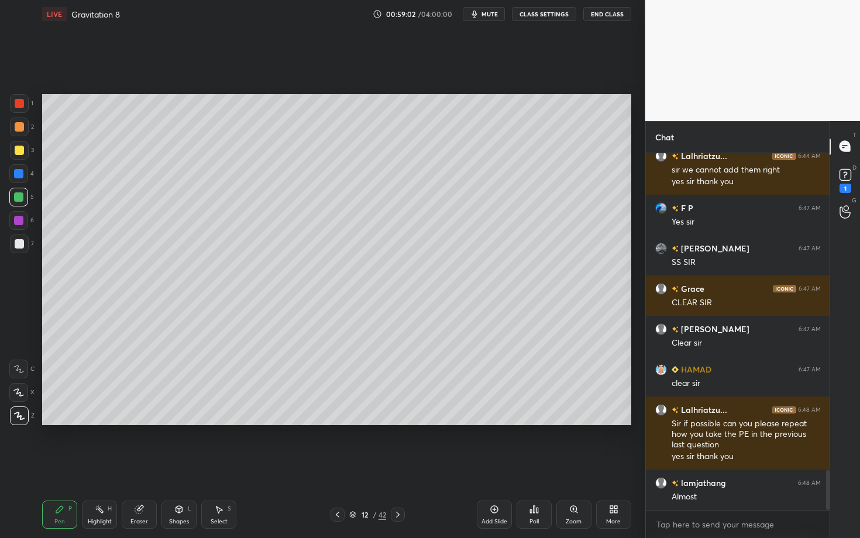
click at [17, 131] on div at bounding box center [19, 127] width 19 height 19
click at [111, 466] on div "Highlight H" at bounding box center [99, 515] width 35 height 28
click at [70, 466] on div "Pen P" at bounding box center [59, 515] width 35 height 28
click at [24, 248] on div at bounding box center [19, 244] width 19 height 19
click at [338, 466] on icon at bounding box center [337, 514] width 9 height 9
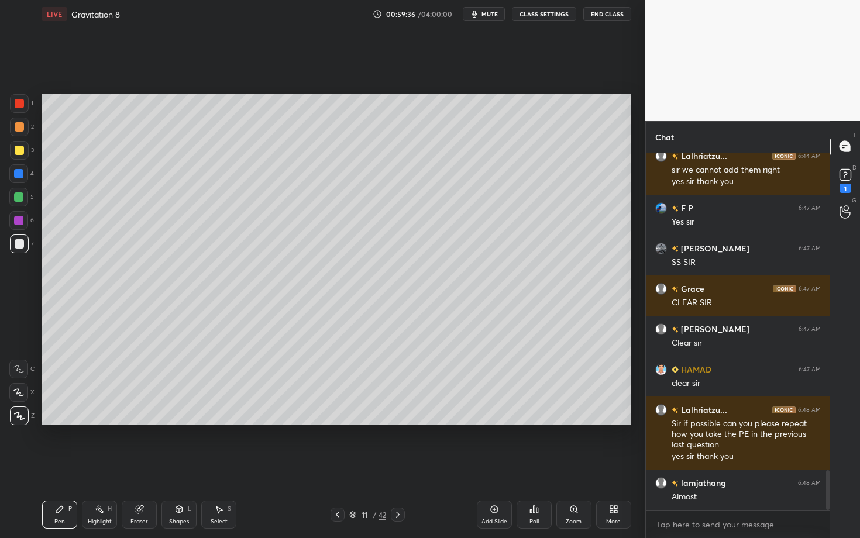
click at [101, 466] on div "Highlight H" at bounding box center [99, 515] width 35 height 28
click at [383, 466] on div "Pen P Highlight H Eraser Shapes L Select S 11 / 42 Add Slide Poll Zoom More" at bounding box center [336, 515] width 589 height 47
click at [400, 466] on icon at bounding box center [397, 514] width 9 height 9
click at [54, 466] on div "Pen P" at bounding box center [59, 515] width 35 height 28
click at [337, 466] on icon at bounding box center [337, 514] width 9 height 9
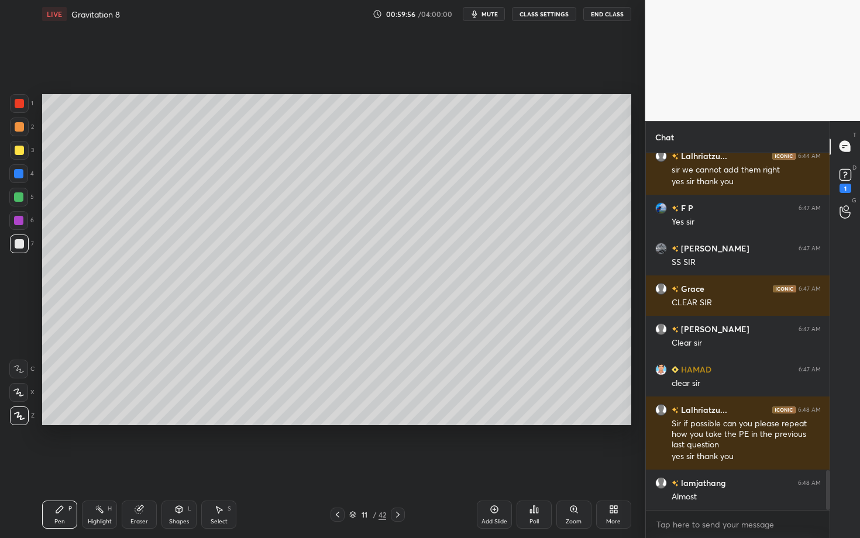
click at [400, 466] on icon at bounding box center [397, 514] width 9 height 9
click at [502, 466] on div "Add Slide Poll Zoom More" at bounding box center [554, 515] width 155 height 66
click at [19, 147] on div at bounding box center [19, 150] width 9 height 9
click at [23, 245] on div at bounding box center [19, 244] width 19 height 19
click at [221, 466] on div "Select" at bounding box center [219, 522] width 17 height 6
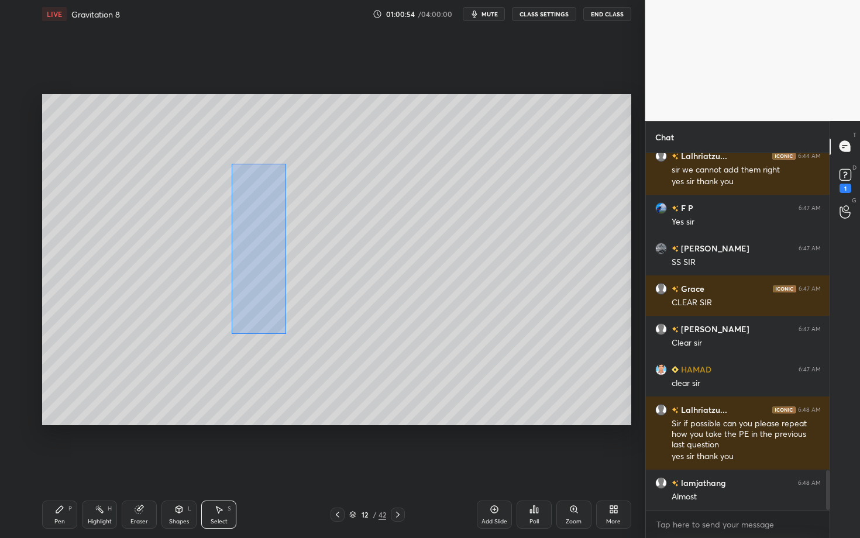
drag, startPoint x: 232, startPoint y: 165, endPoint x: 334, endPoint y: 377, distance: 235.3
click at [334, 376] on div "0 ° Undo Copy Duplicate Duplicate to new slide Delete" at bounding box center [336, 259] width 589 height 331
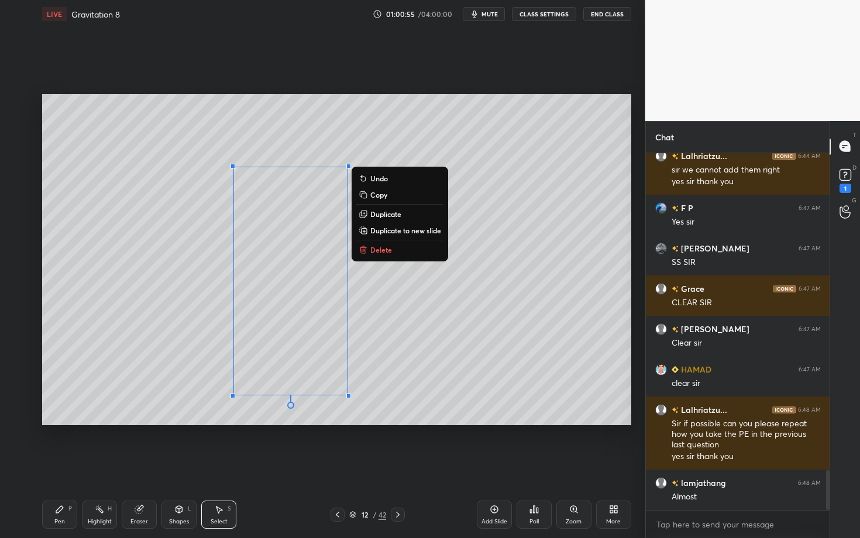
click at [63, 466] on div "Pen P" at bounding box center [59, 515] width 35 height 28
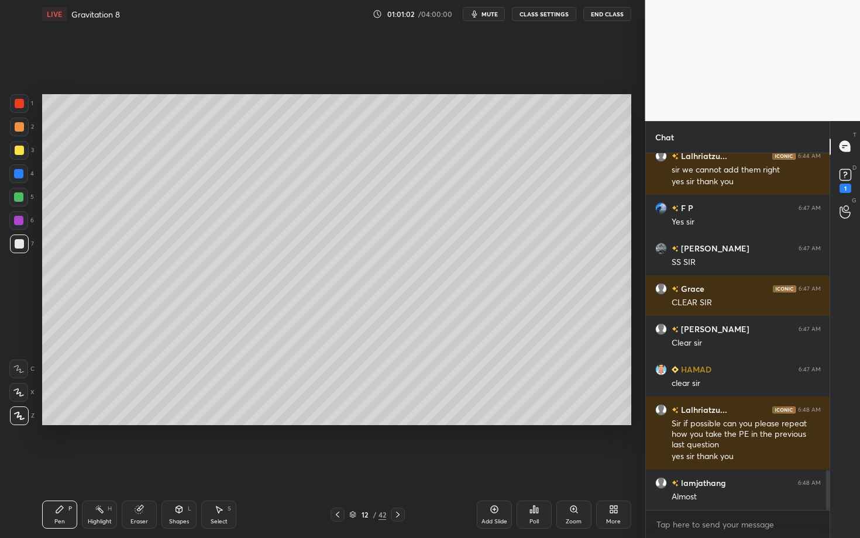
click at [50, 466] on div "Pen P" at bounding box center [59, 515] width 35 height 28
click at [90, 466] on div "Highlight H" at bounding box center [99, 515] width 35 height 28
click at [54, 466] on div "Pen" at bounding box center [59, 522] width 11 height 6
click at [180, 466] on div "Shapes" at bounding box center [179, 522] width 20 height 6
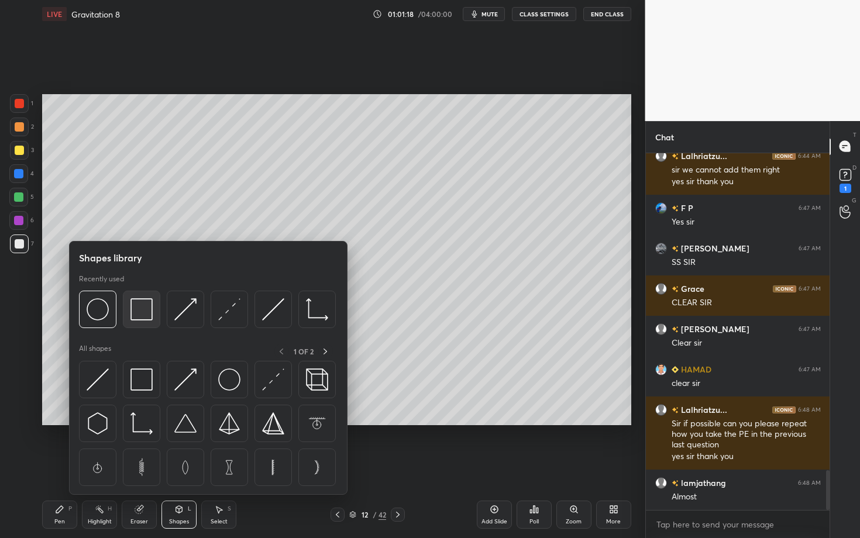
click at [135, 310] on img at bounding box center [142, 309] width 22 height 22
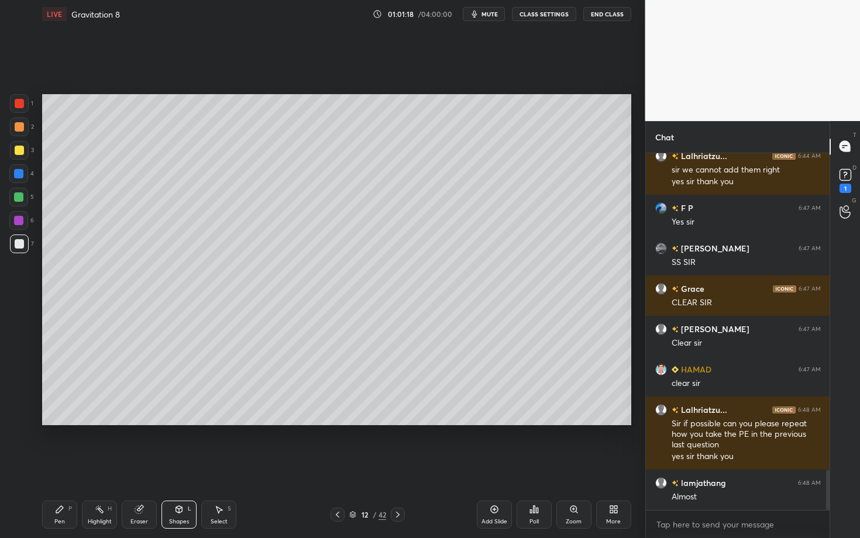
click at [16, 217] on div at bounding box center [18, 220] width 9 height 9
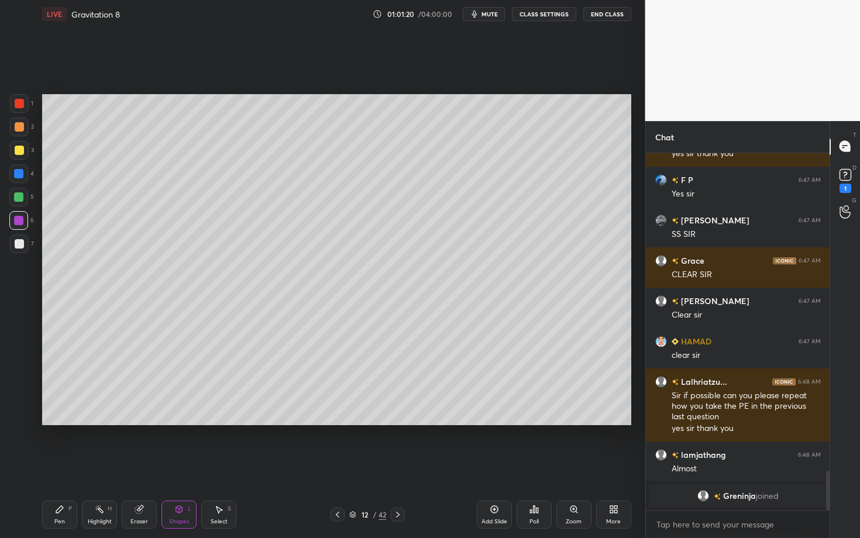
click at [56, 466] on div "Pen" at bounding box center [59, 522] width 11 height 6
click at [177, 466] on div "Shapes L" at bounding box center [179, 515] width 35 height 28
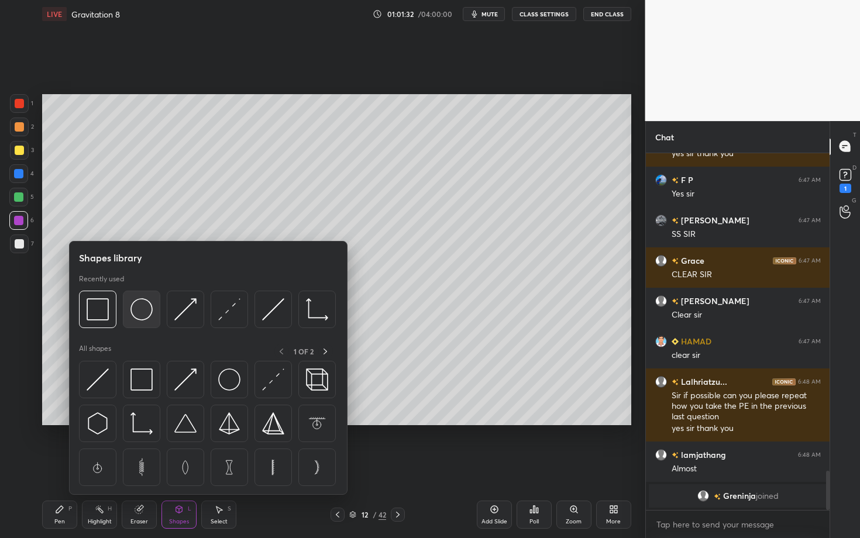
click at [138, 306] on img at bounding box center [142, 309] width 22 height 22
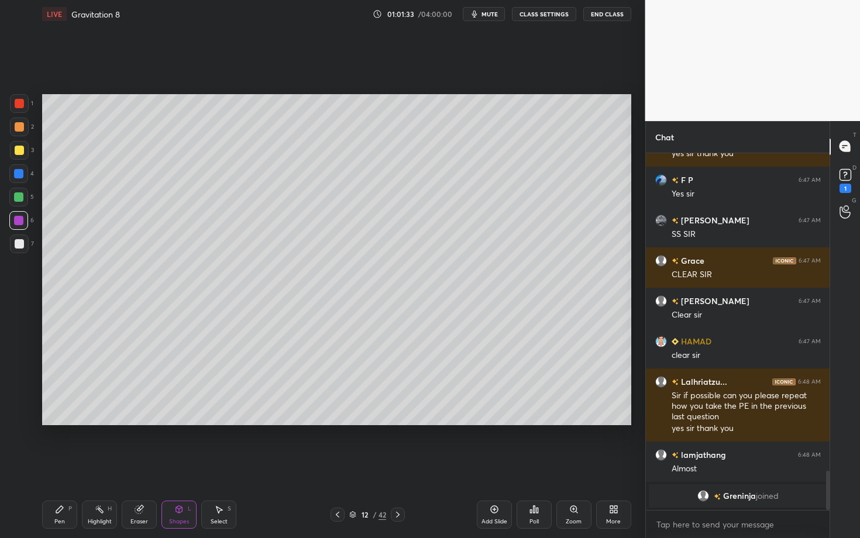
click at [183, 466] on div "Shapes L" at bounding box center [179, 515] width 35 height 28
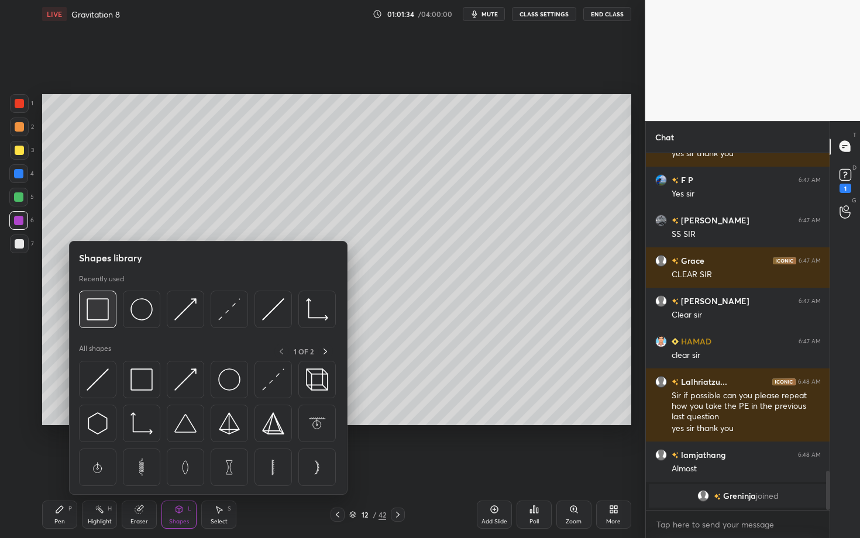
click at [88, 313] on img at bounding box center [98, 309] width 22 height 22
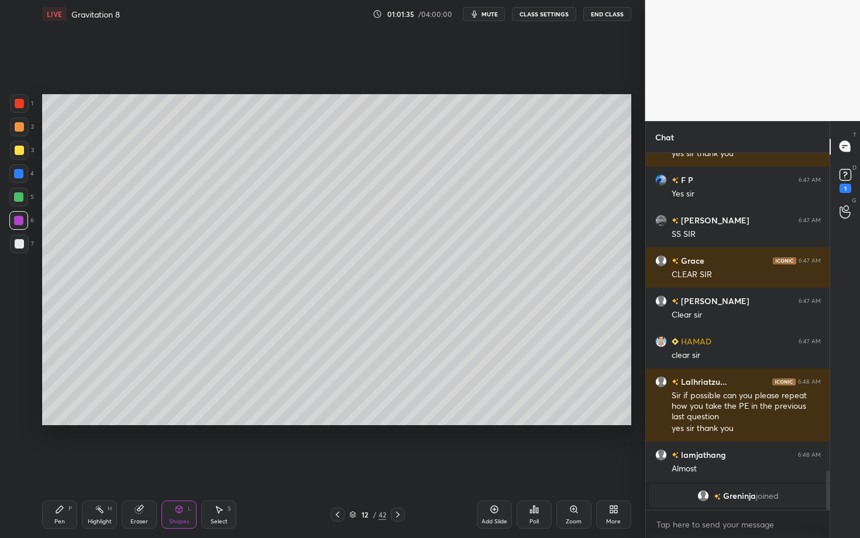
click at [19, 246] on div at bounding box center [19, 243] width 9 height 9
click at [49, 466] on div "Pen P" at bounding box center [59, 515] width 35 height 28
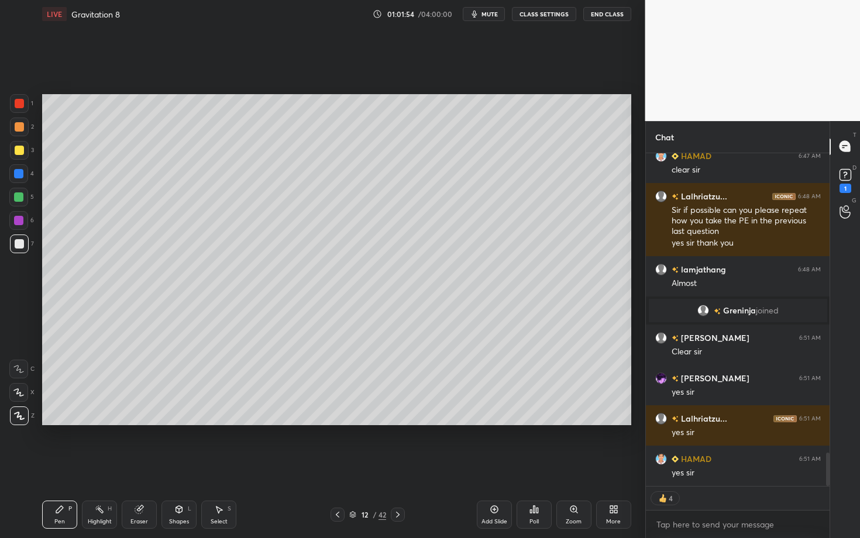
scroll to position [2999, 0]
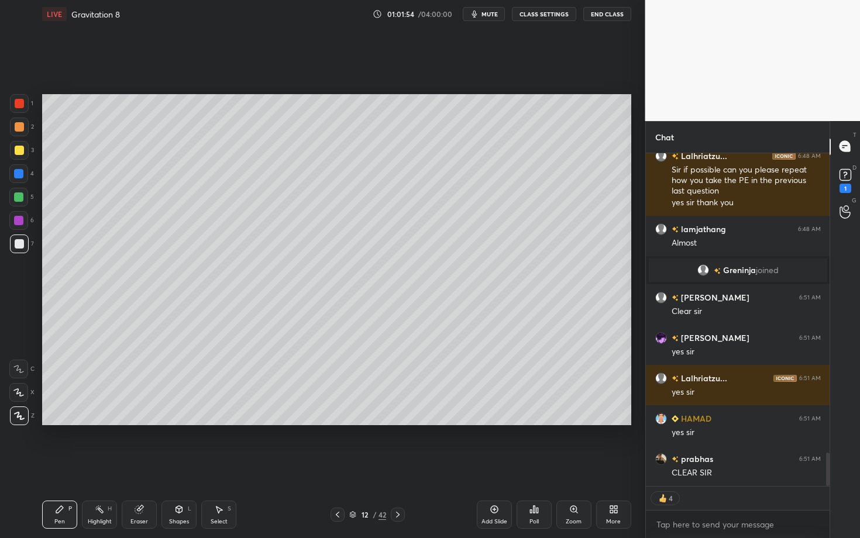
click at [19, 177] on div at bounding box center [18, 173] width 9 height 9
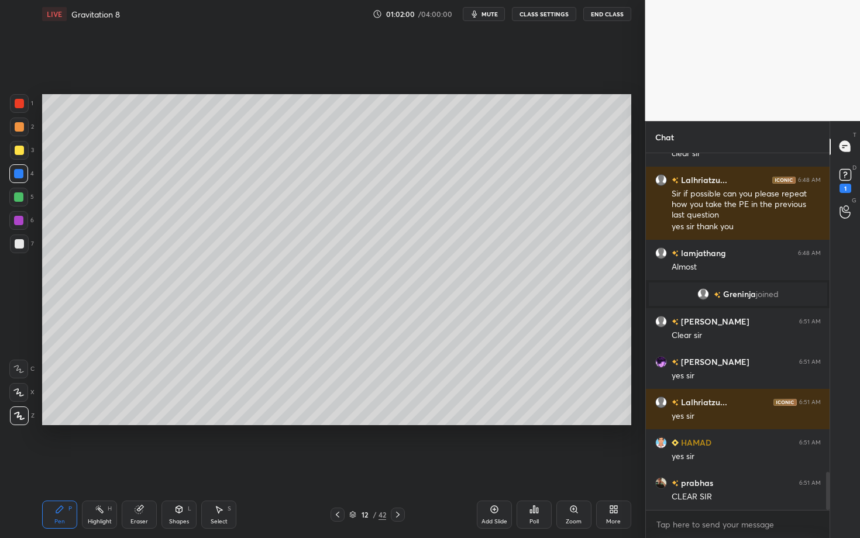
scroll to position [3016, 0]
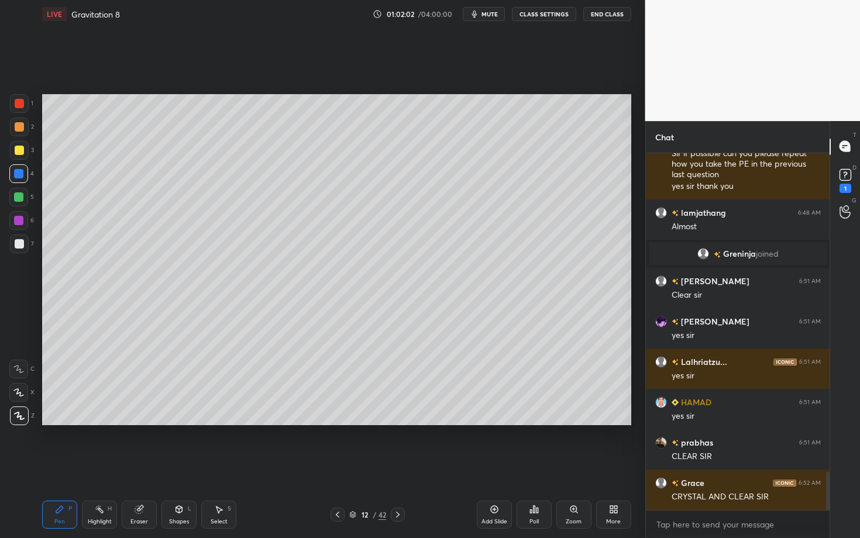
click at [463, 466] on div "Setting up your live class Poll for secs No correct answer Start poll" at bounding box center [336, 260] width 599 height 464
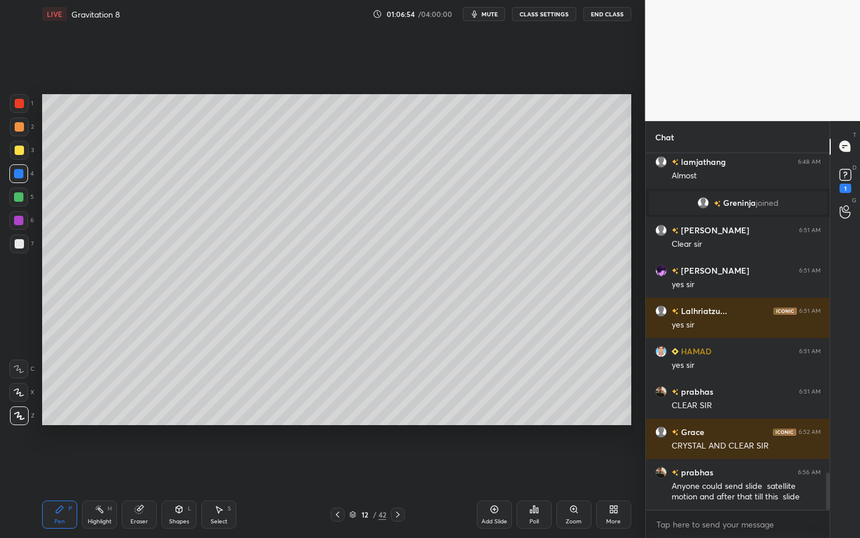
scroll to position [3117, 0]
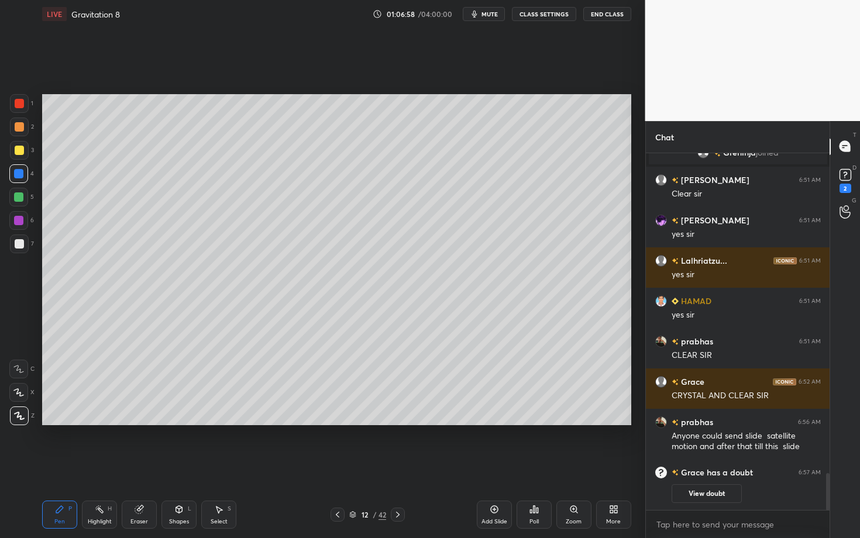
click at [399, 466] on icon at bounding box center [397, 514] width 9 height 9
click at [20, 126] on div at bounding box center [19, 126] width 9 height 9
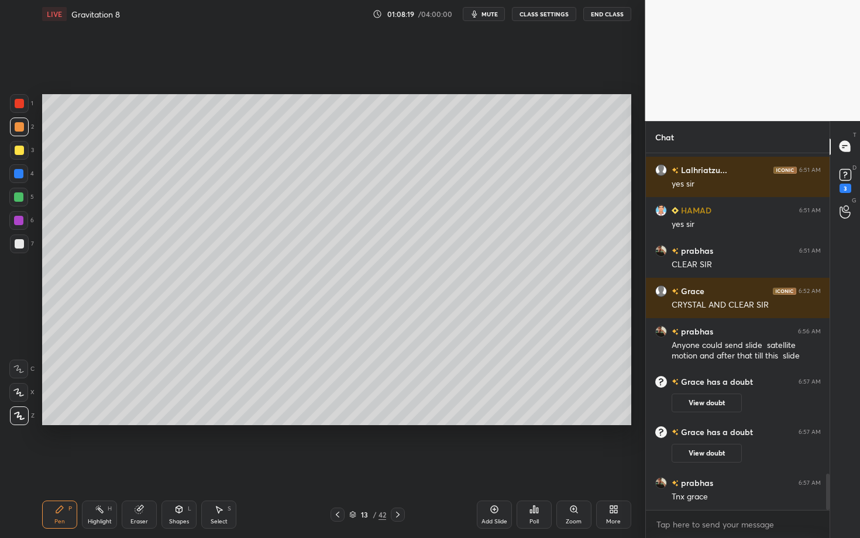
scroll to position [3157, 0]
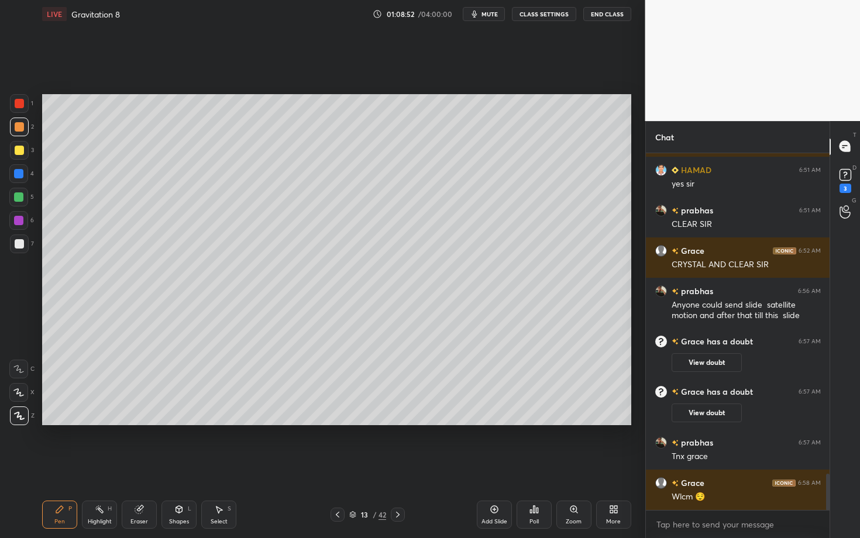
click at [416, 433] on div "Setting up your live class Poll for secs No correct answer Start poll" at bounding box center [336, 260] width 599 height 464
click at [24, 249] on div at bounding box center [19, 244] width 19 height 19
click at [355, 466] on div "13 / 42" at bounding box center [367, 515] width 37 height 11
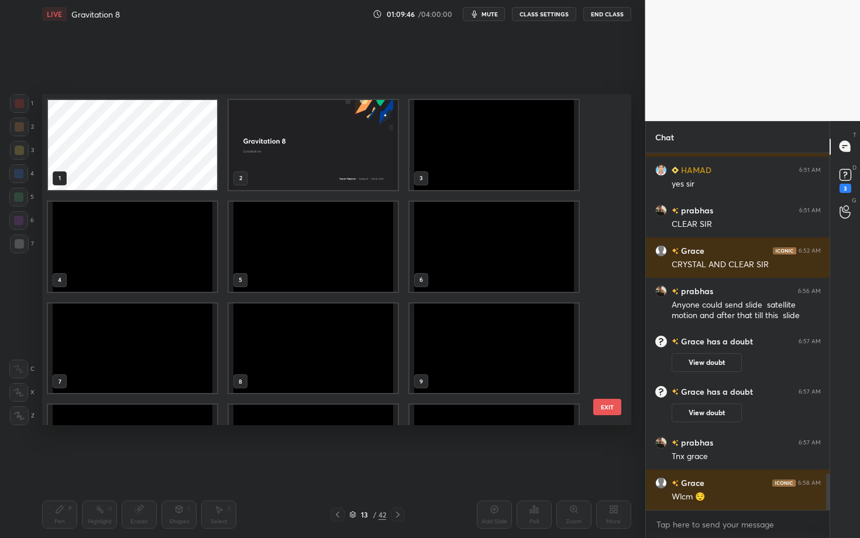
scroll to position [328, 583]
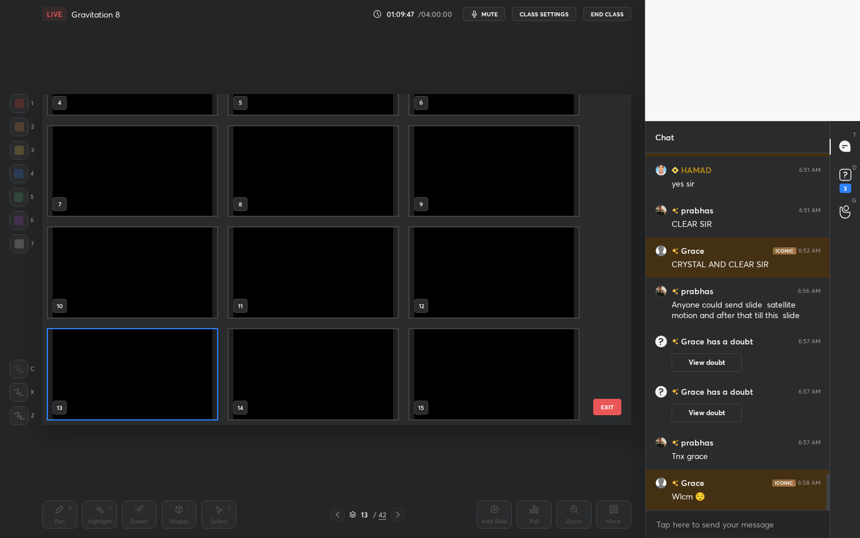
click at [162, 386] on img "grid" at bounding box center [132, 374] width 169 height 90
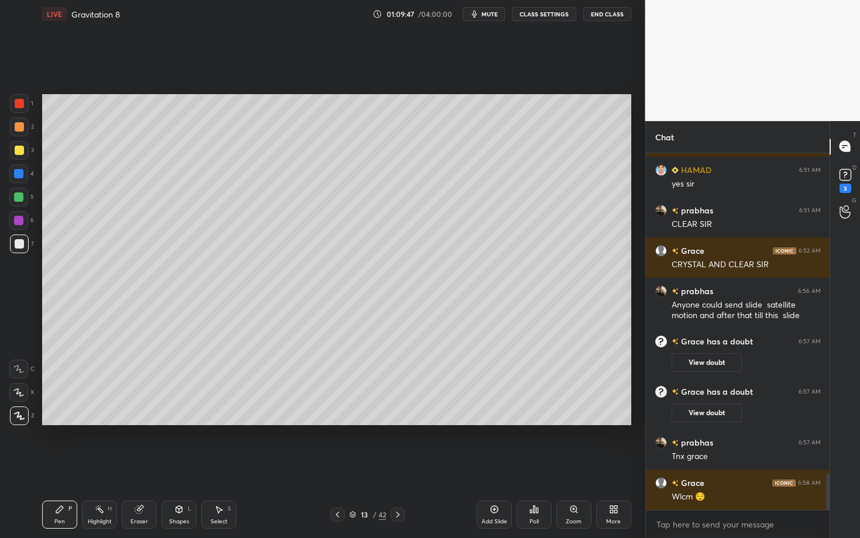
click at [160, 390] on img "grid" at bounding box center [132, 374] width 169 height 90
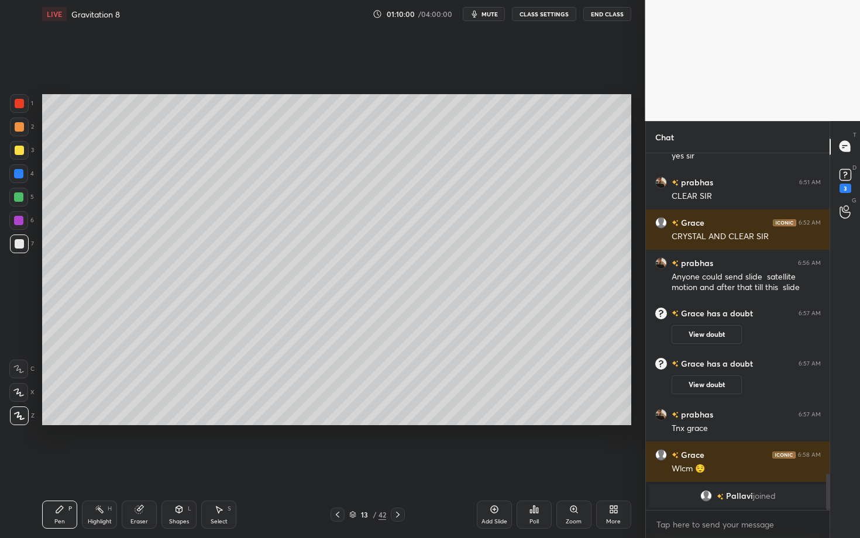
click at [224, 466] on div "Select" at bounding box center [219, 522] width 17 height 6
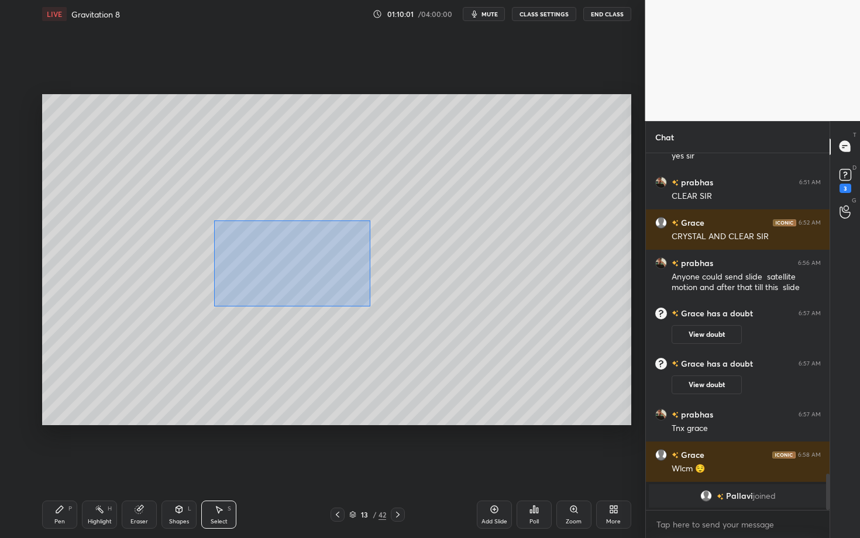
drag, startPoint x: 229, startPoint y: 242, endPoint x: 372, endPoint y: 307, distance: 157.1
click at [372, 307] on div "0 ° Undo Copy Duplicate Duplicate to new slide Delete" at bounding box center [336, 259] width 589 height 331
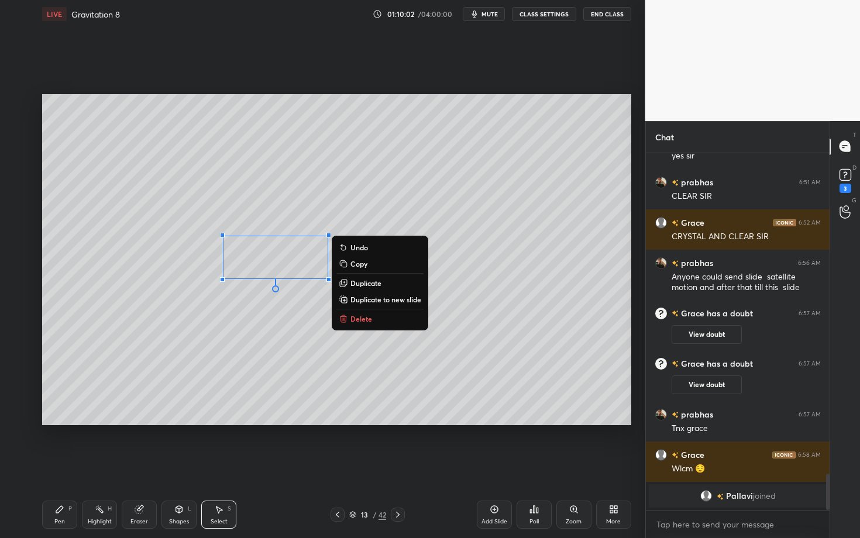
click at [372, 315] on button "Delete" at bounding box center [380, 319] width 87 height 14
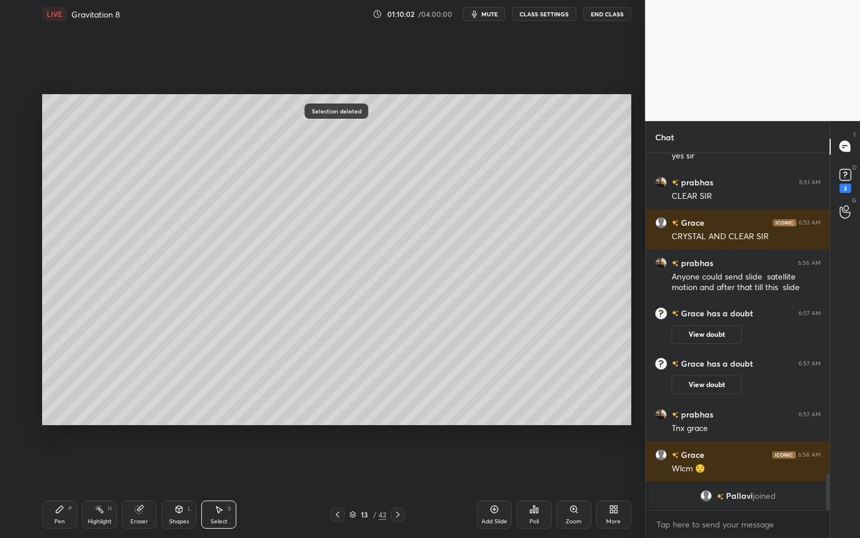
click at [52, 466] on div "Pen P" at bounding box center [59, 515] width 35 height 28
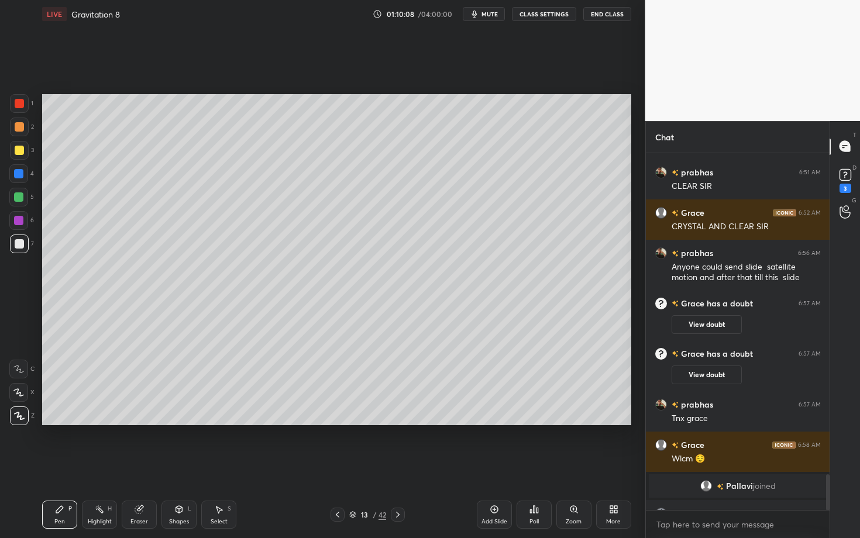
scroll to position [3215, 0]
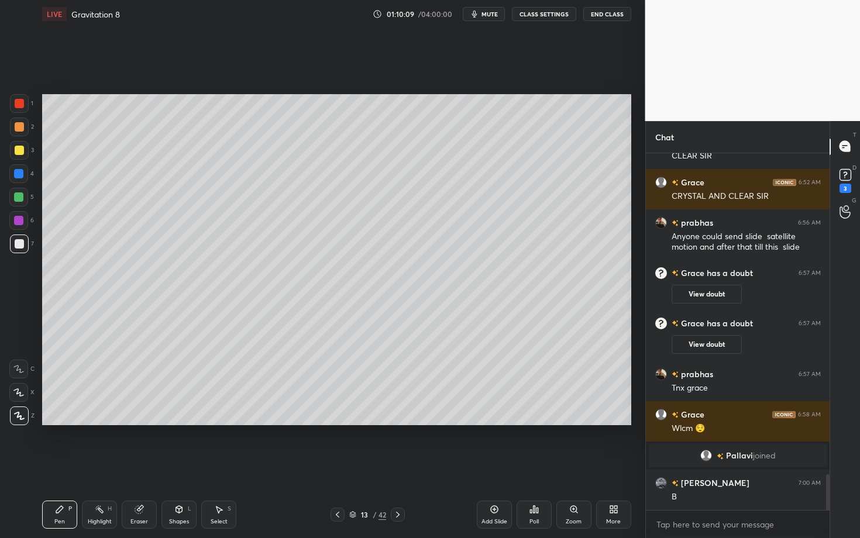
click at [19, 243] on div at bounding box center [19, 243] width 9 height 9
click at [146, 466] on div "Eraser" at bounding box center [139, 515] width 35 height 28
click at [64, 466] on div "Pen" at bounding box center [59, 522] width 11 height 6
click at [19, 224] on div at bounding box center [18, 220] width 19 height 19
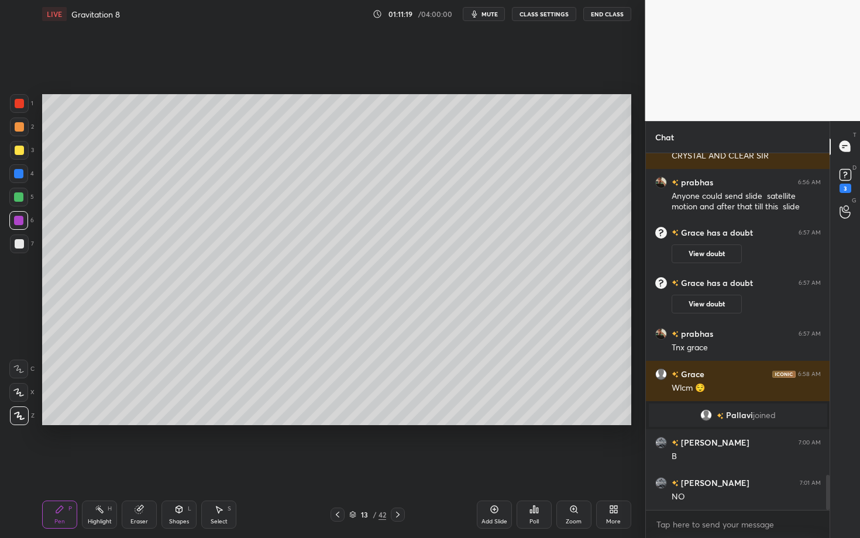
scroll to position [3296, 0]
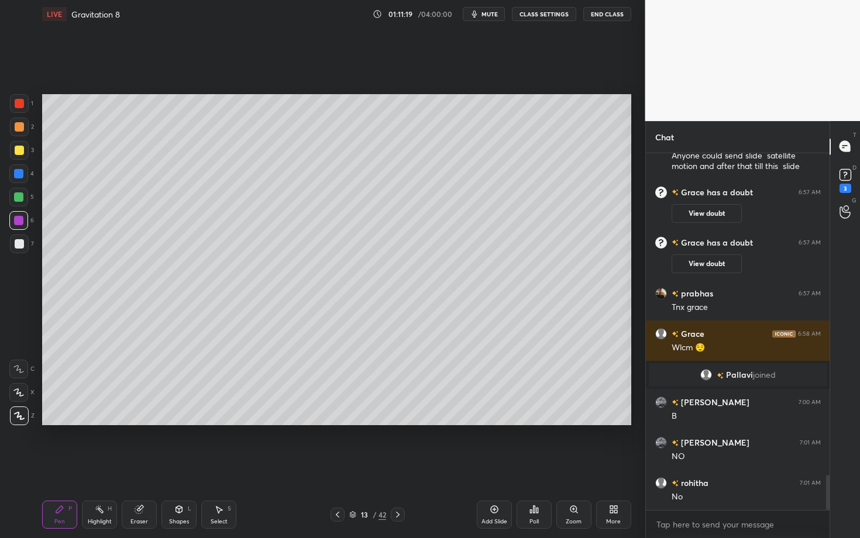
click at [107, 466] on div "Highlight H" at bounding box center [99, 515] width 35 height 28
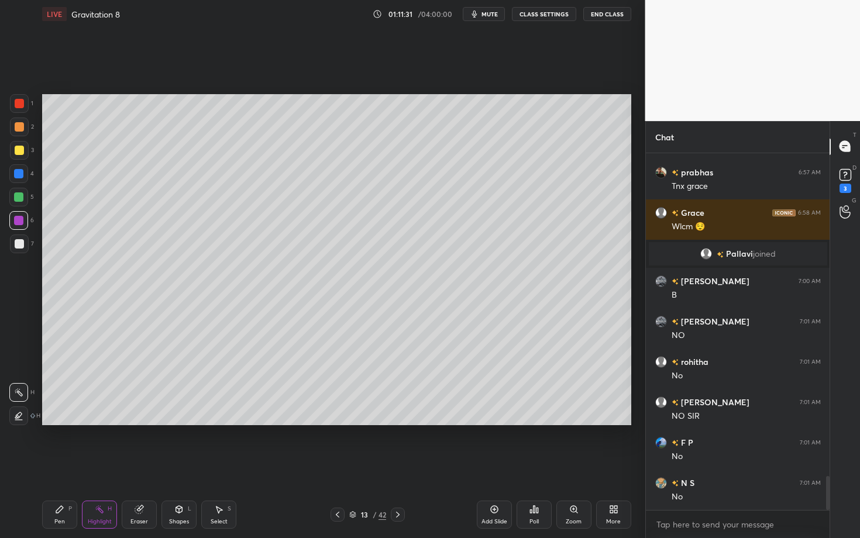
scroll to position [3429, 0]
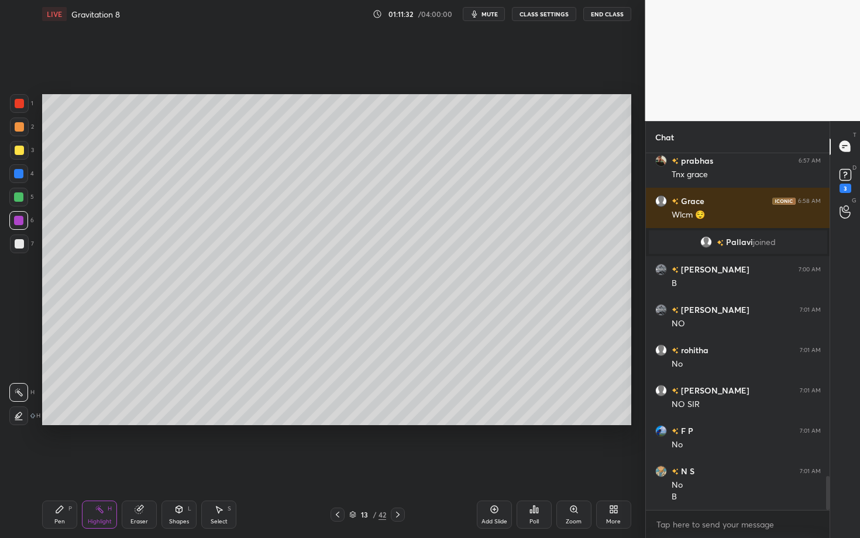
click at [60, 466] on div "Pen P Highlight H Eraser Shapes L Select S 13 / 42 Add Slide Poll Zoom More" at bounding box center [336, 515] width 589 height 47
click at [72, 466] on div "Pen P" at bounding box center [59, 515] width 35 height 28
click at [399, 440] on div "Setting up your live class Poll for secs No correct answer Start poll" at bounding box center [336, 260] width 599 height 464
click at [339, 466] on icon at bounding box center [337, 514] width 9 height 9
click at [107, 466] on div "Highlight H" at bounding box center [99, 515] width 35 height 28
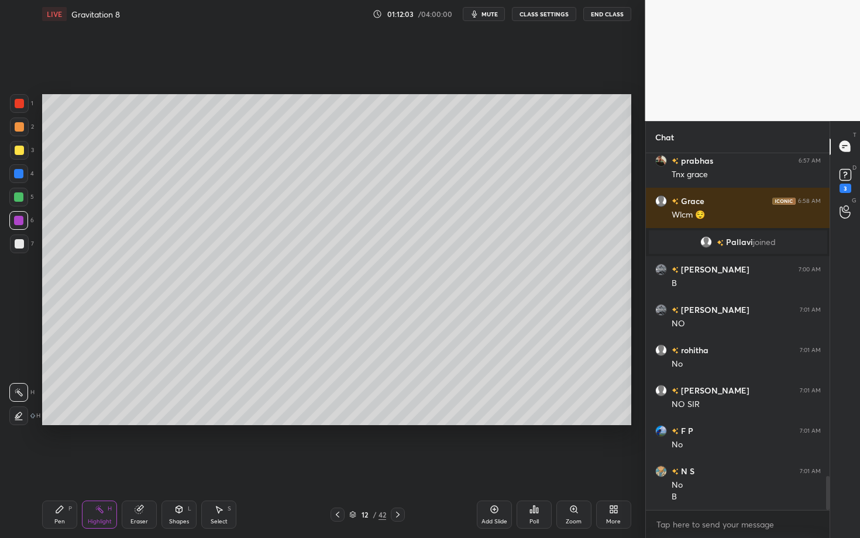
click at [397, 466] on icon at bounding box center [397, 514] width 9 height 9
click at [341, 466] on icon at bounding box center [337, 514] width 9 height 9
click at [80, 466] on div "Pen P Highlight H Eraser Shapes L Select S" at bounding box center [150, 515] width 217 height 28
click at [63, 466] on div "Pen" at bounding box center [59, 522] width 11 height 6
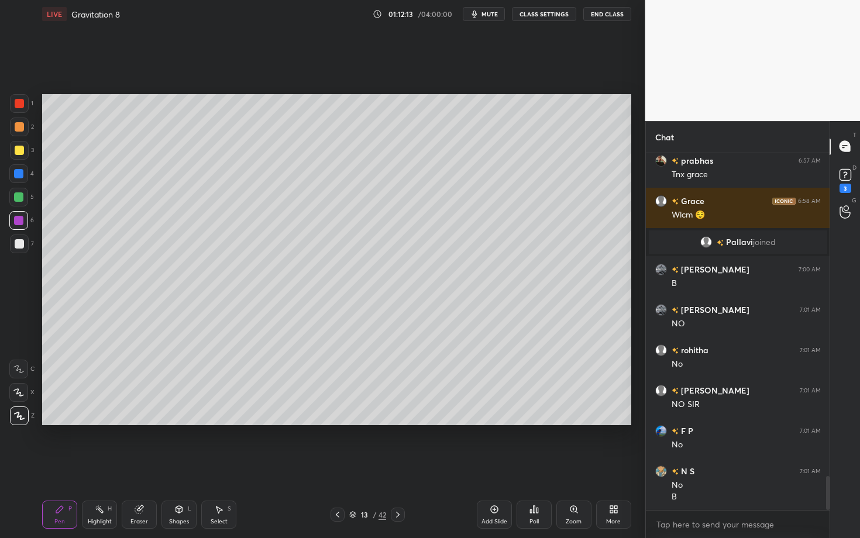
click at [20, 248] on div at bounding box center [19, 244] width 19 height 19
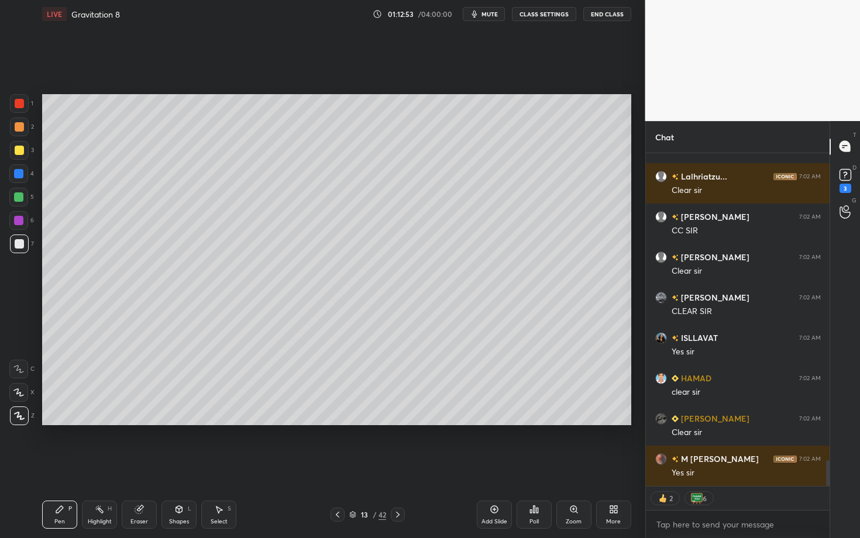
scroll to position [3978, 0]
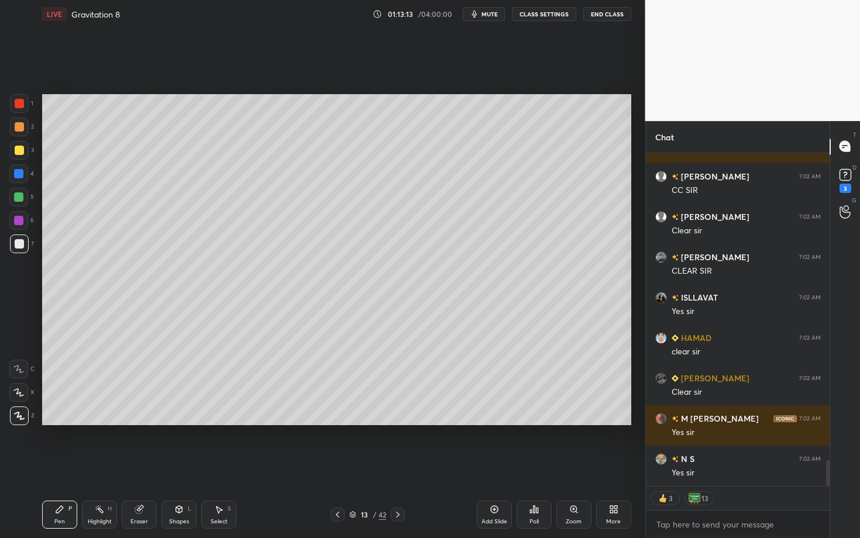
click at [399, 466] on icon at bounding box center [397, 514] width 9 height 9
click at [18, 130] on div at bounding box center [19, 126] width 9 height 9
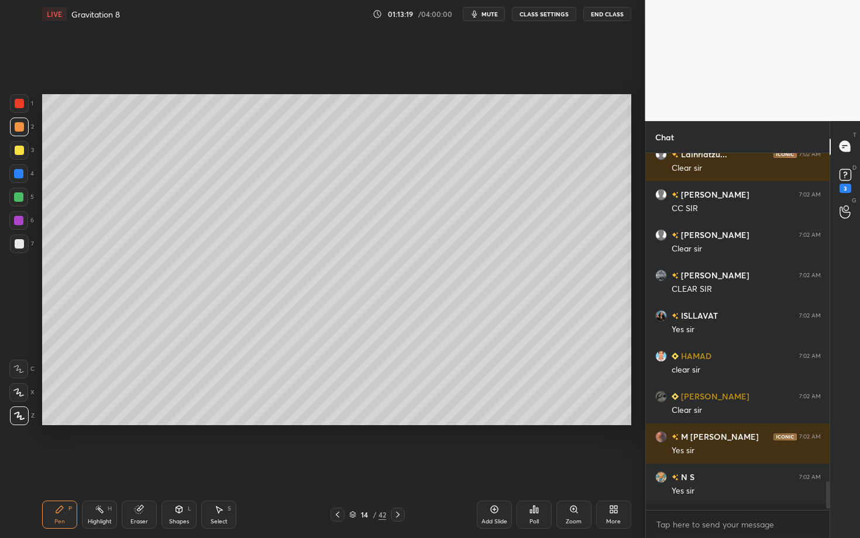
scroll to position [3954, 0]
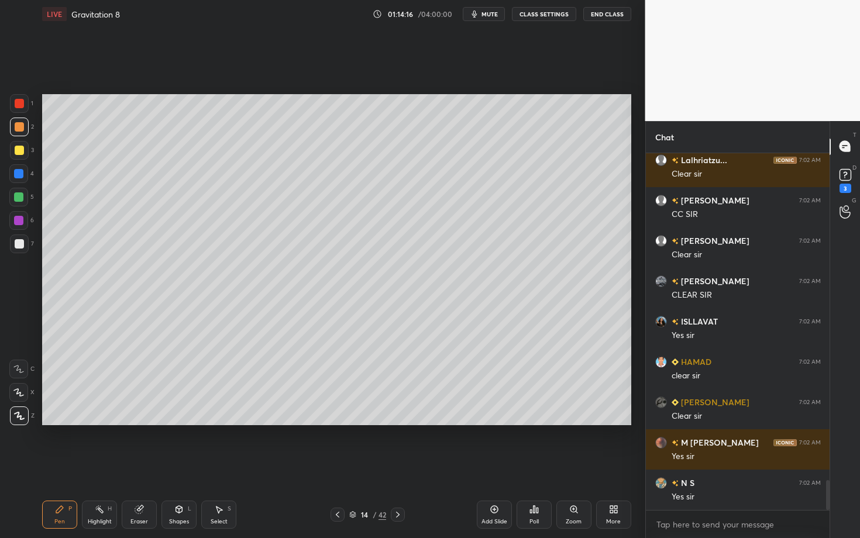
click at [20, 245] on div at bounding box center [19, 243] width 9 height 9
click at [217, 466] on div "Select" at bounding box center [219, 522] width 17 height 6
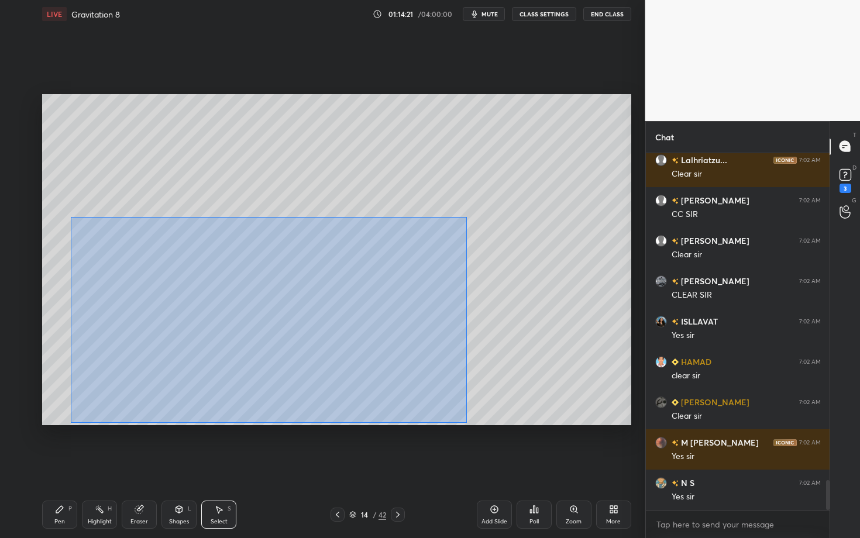
drag, startPoint x: 121, startPoint y: 276, endPoint x: 469, endPoint y: 423, distance: 377.9
click at [469, 423] on div "0 ° Undo Copy Duplicate Duplicate to new slide Delete" at bounding box center [336, 259] width 589 height 331
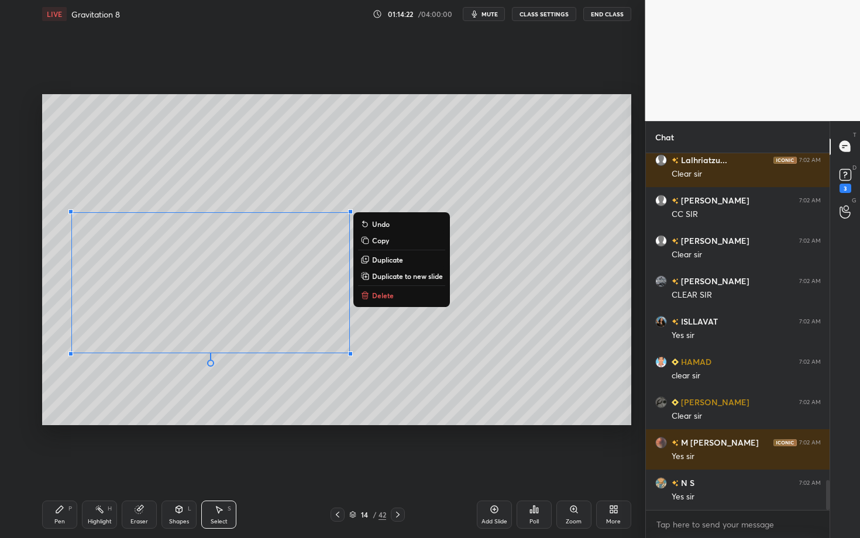
click at [400, 292] on button "Delete" at bounding box center [401, 296] width 87 height 14
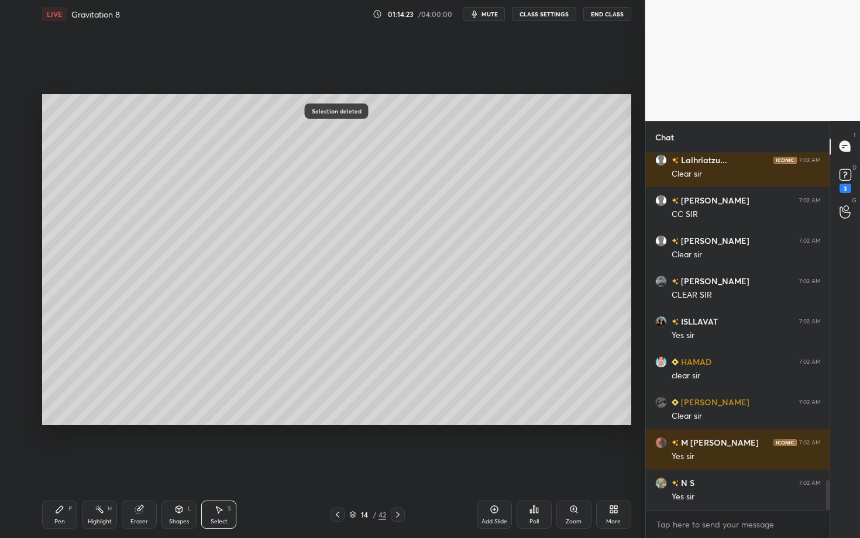
click at [49, 466] on div "Pen P" at bounding box center [59, 515] width 35 height 28
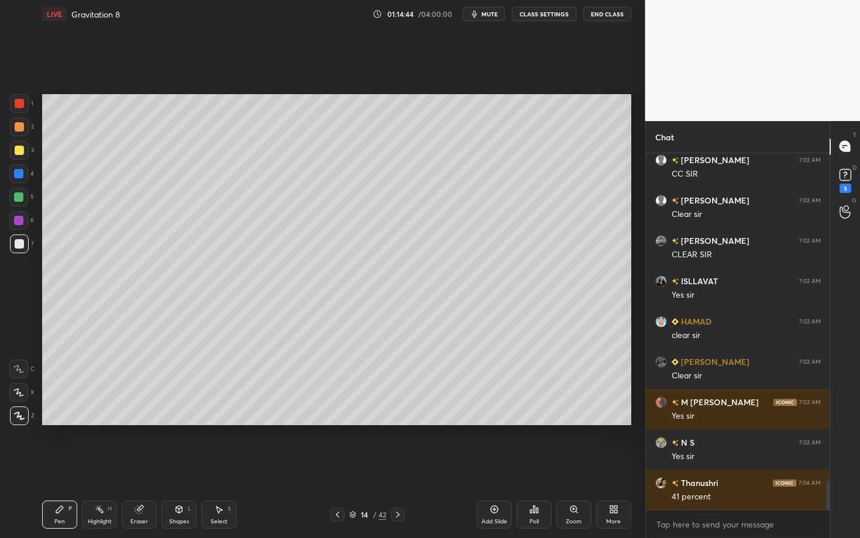
click at [365, 466] on div "Setting up your live class Poll for secs No correct answer Start poll" at bounding box center [336, 260] width 599 height 464
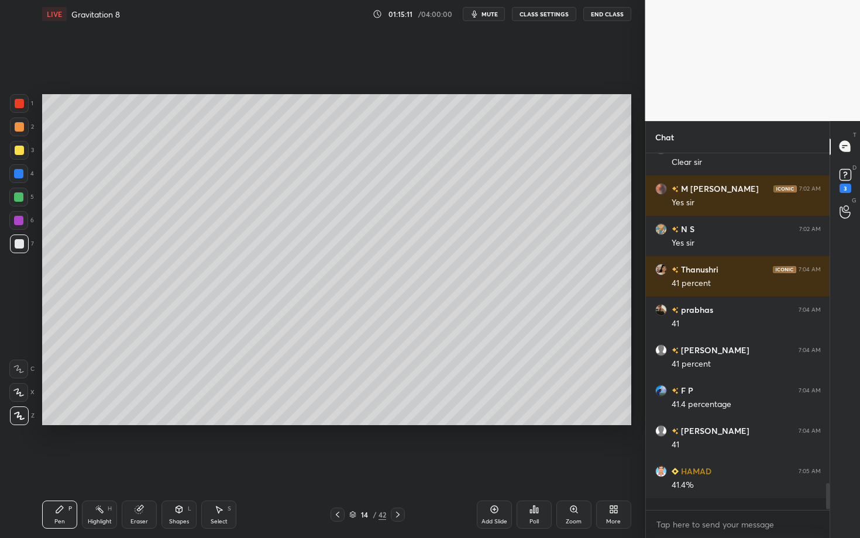
scroll to position [4196, 0]
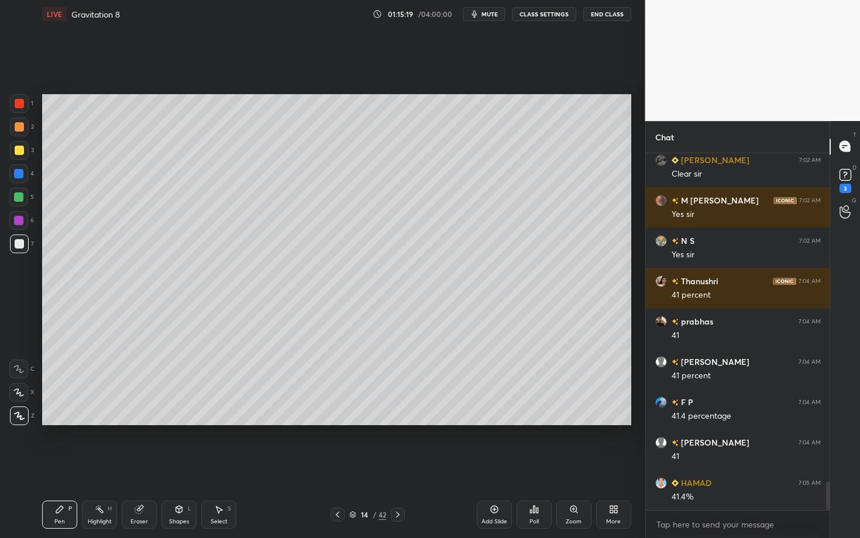
click at [219, 466] on div "Select" at bounding box center [219, 522] width 17 height 6
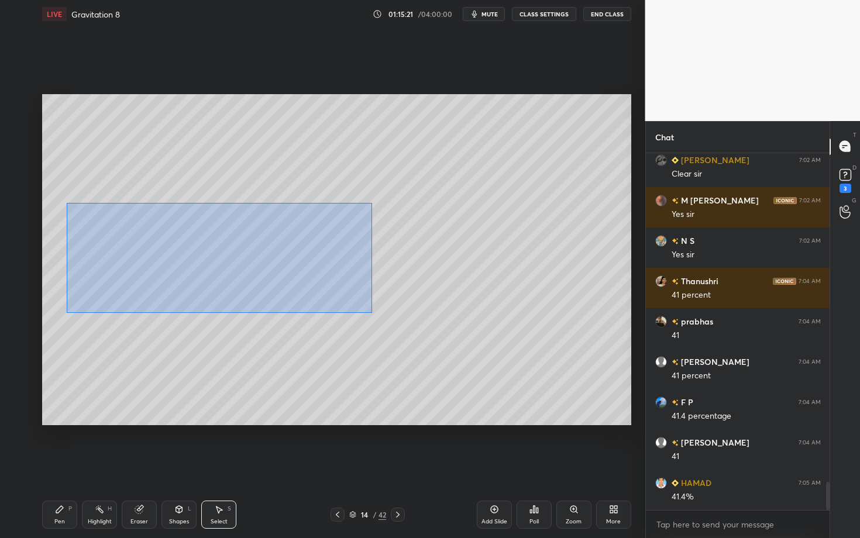
drag, startPoint x: 74, startPoint y: 213, endPoint x: 369, endPoint y: 313, distance: 311.8
click at [369, 313] on div "0 ° Undo Copy Duplicate Duplicate to new slide Delete" at bounding box center [336, 259] width 589 height 331
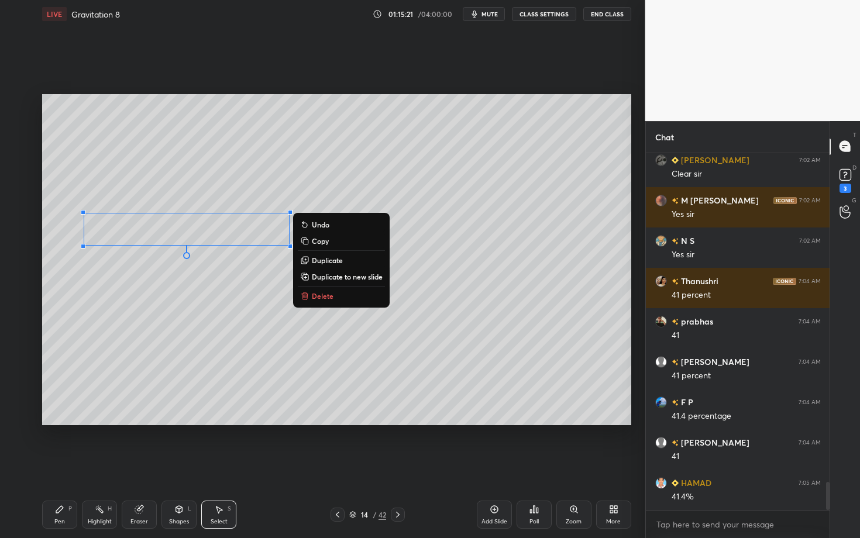
click at [345, 296] on button "Delete" at bounding box center [341, 296] width 87 height 14
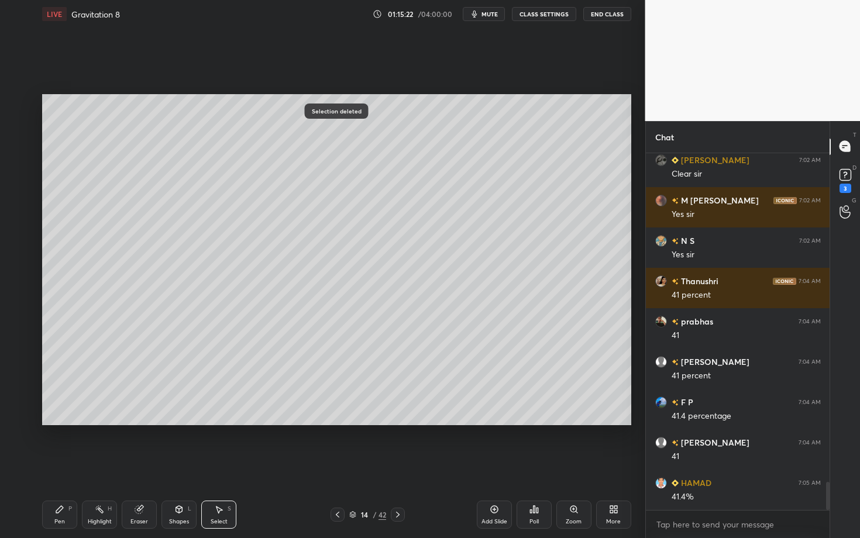
click at [73, 466] on div "Pen P" at bounding box center [59, 515] width 35 height 28
click at [397, 466] on icon at bounding box center [397, 514] width 9 height 9
click at [19, 152] on div at bounding box center [19, 150] width 9 height 9
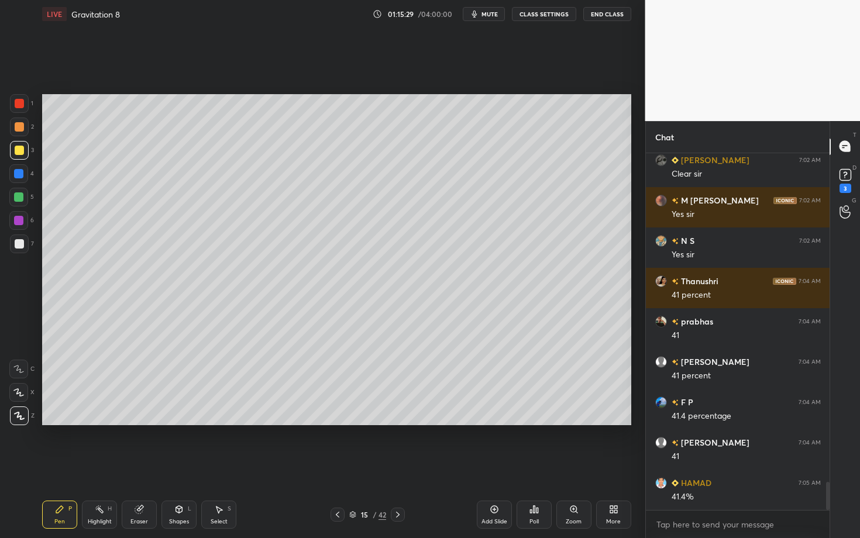
click at [20, 131] on div at bounding box center [19, 126] width 9 height 9
click at [180, 466] on div "Shapes L" at bounding box center [179, 515] width 35 height 28
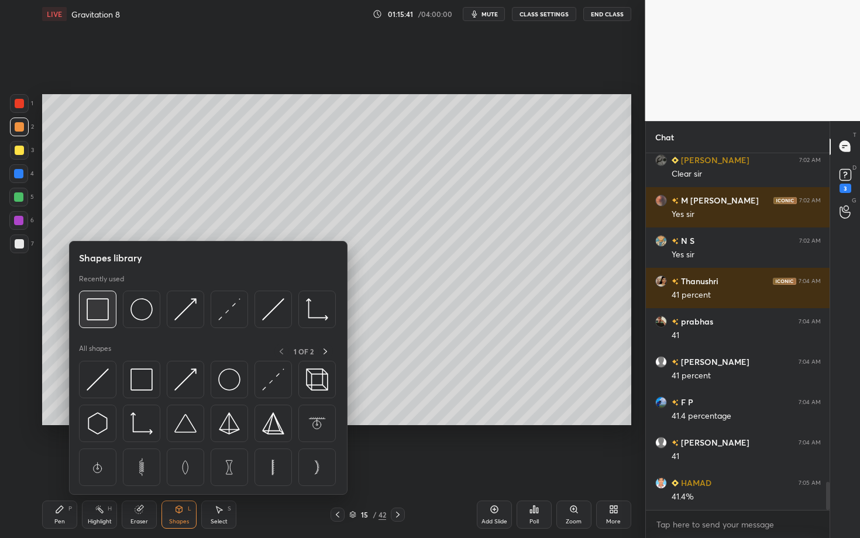
click at [95, 317] on img at bounding box center [98, 309] width 22 height 22
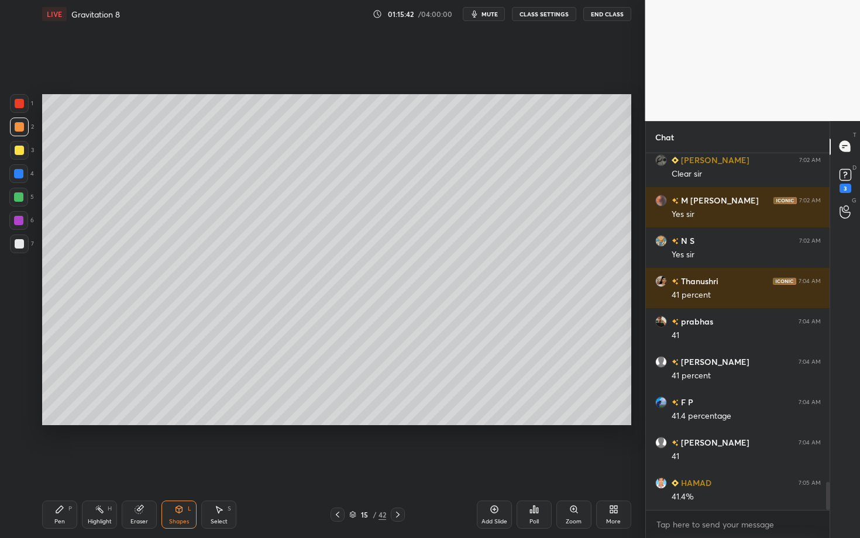
click at [20, 243] on div at bounding box center [19, 243] width 9 height 9
click at [225, 466] on div "Select S" at bounding box center [218, 515] width 35 height 28
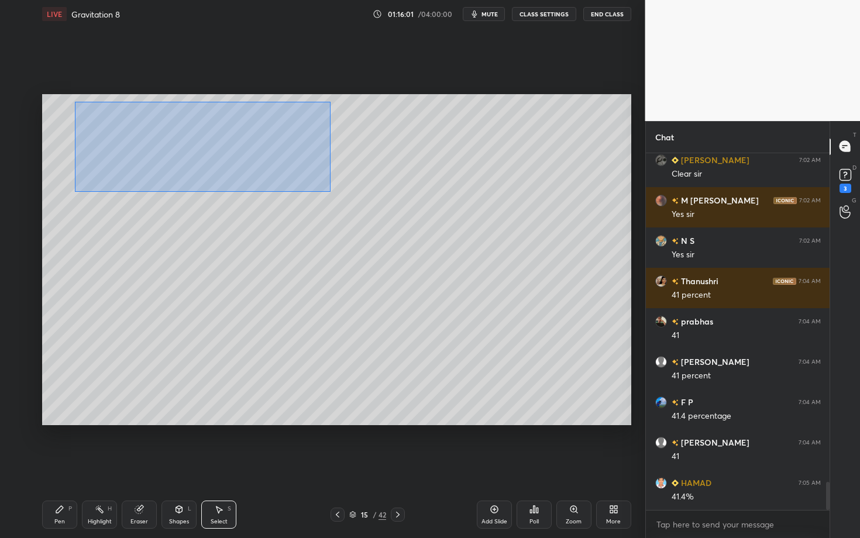
drag, startPoint x: 78, startPoint y: 112, endPoint x: 356, endPoint y: 191, distance: 289.2
click at [356, 191] on div "0 ° Undo Copy Duplicate Duplicate to new slide Delete" at bounding box center [336, 259] width 589 height 331
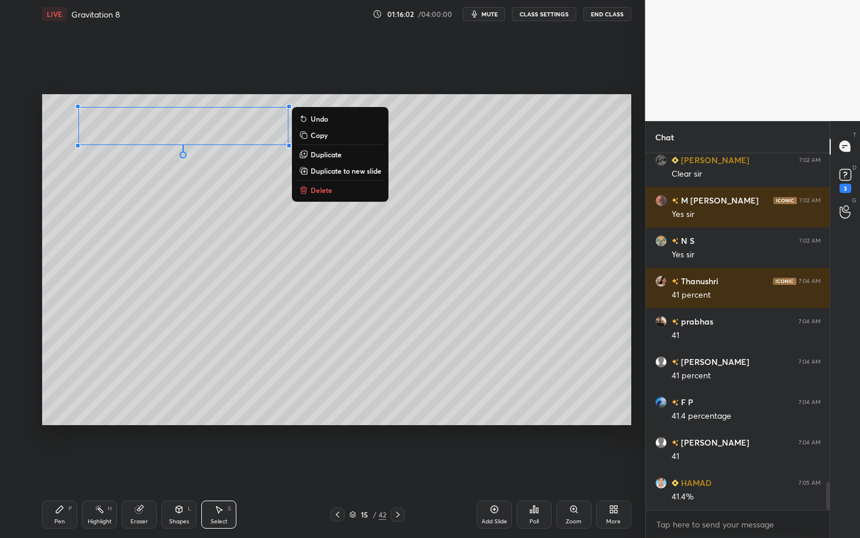
click at [324, 187] on p "Delete" at bounding box center [322, 190] width 22 height 9
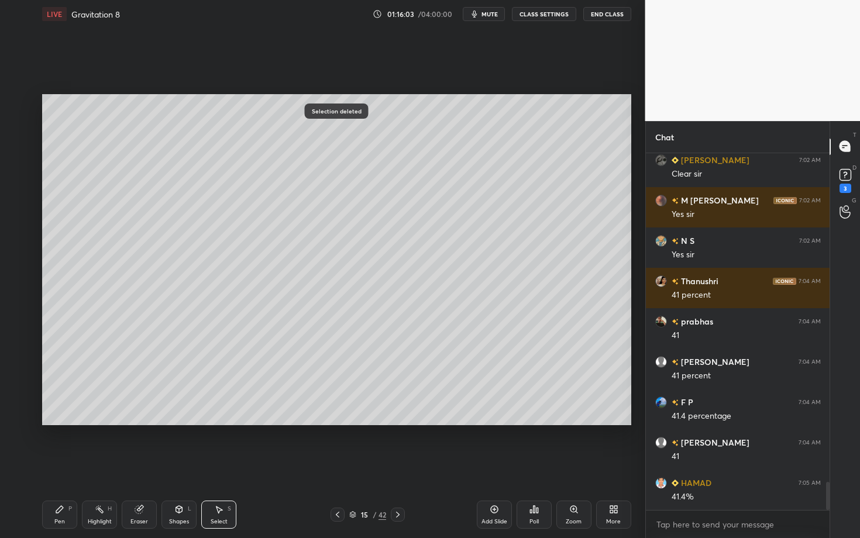
click at [332, 466] on div at bounding box center [338, 515] width 14 height 14
click at [342, 466] on div at bounding box center [338, 515] width 14 height 14
click at [396, 466] on icon at bounding box center [397, 514] width 9 height 9
drag, startPoint x: 65, startPoint y: 270, endPoint x: 73, endPoint y: 276, distance: 10.0
click at [71, 277] on div "0 ° Undo Copy Duplicate Duplicate to new slide Delete" at bounding box center [336, 259] width 589 height 331
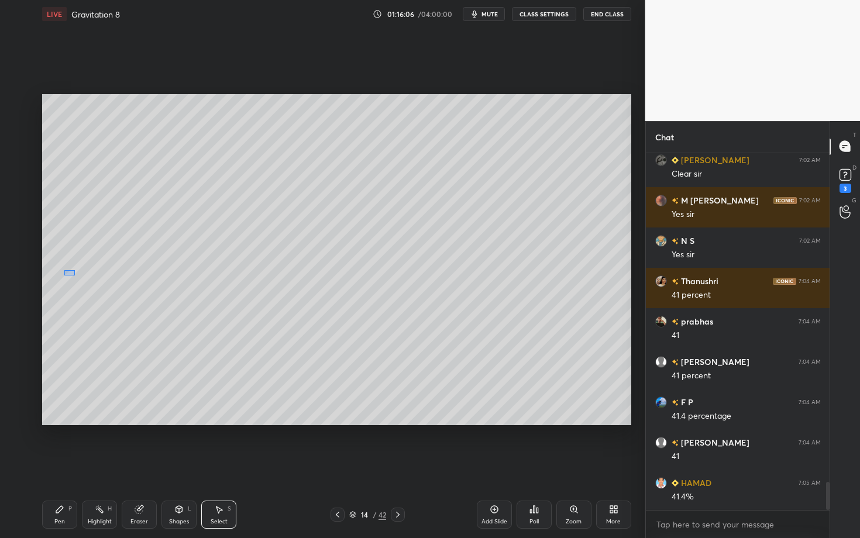
click at [67, 270] on div "0 ° Undo Copy Duplicate Duplicate to new slide Delete" at bounding box center [336, 259] width 589 height 331
click at [71, 466] on div "Pen P" at bounding box center [59, 515] width 35 height 28
click at [101, 466] on div "Highlight" at bounding box center [100, 522] width 24 height 6
click at [47, 466] on div "Pen P Highlight H Eraser Shapes L Select S 14 / 42 Add Slide Poll Zoom More" at bounding box center [336, 515] width 589 height 47
click at [51, 466] on div "Pen P" at bounding box center [59, 515] width 35 height 28
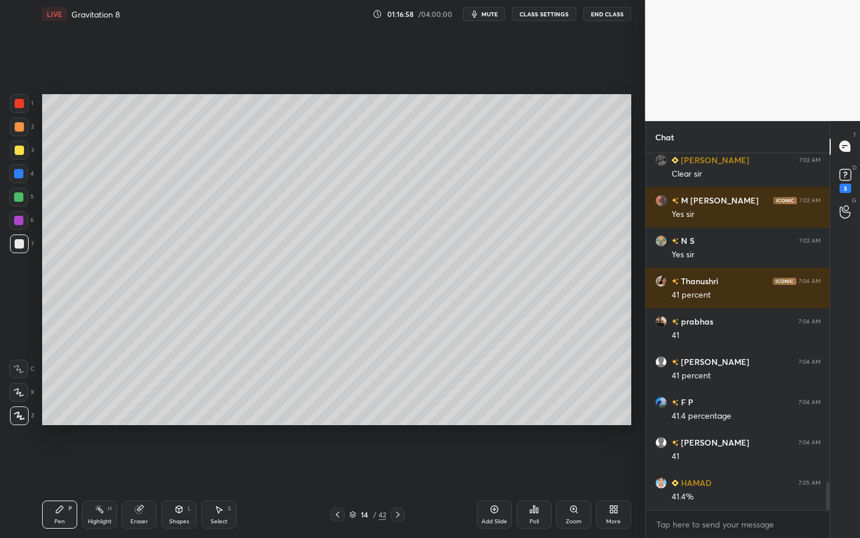
click at [218, 466] on div "Select S" at bounding box center [218, 515] width 35 height 28
drag, startPoint x: 253, startPoint y: 325, endPoint x: 311, endPoint y: 375, distance: 75.9
click at [310, 374] on div "0 ° Undo Copy Duplicate Duplicate to new slide Delete" at bounding box center [336, 259] width 589 height 331
click at [267, 351] on div "0 ° Undo Copy Duplicate Duplicate to new slide Delete" at bounding box center [336, 259] width 589 height 331
click at [193, 396] on div "0 ° Undo Copy Duplicate Duplicate to new slide Delete" at bounding box center [336, 259] width 589 height 331
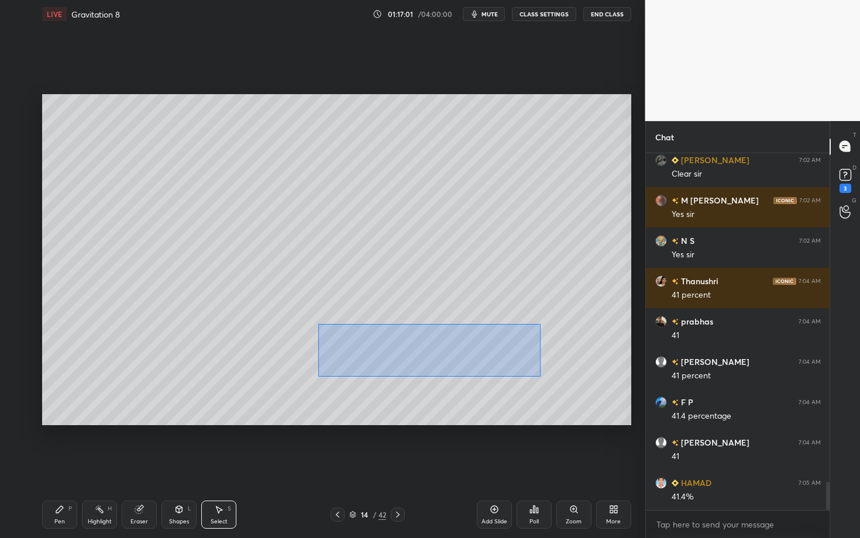
drag, startPoint x: 317, startPoint y: 328, endPoint x: 540, endPoint y: 377, distance: 227.8
click at [539, 377] on div "0 ° Undo Copy Duplicate Duplicate to new slide Delete" at bounding box center [336, 259] width 589 height 331
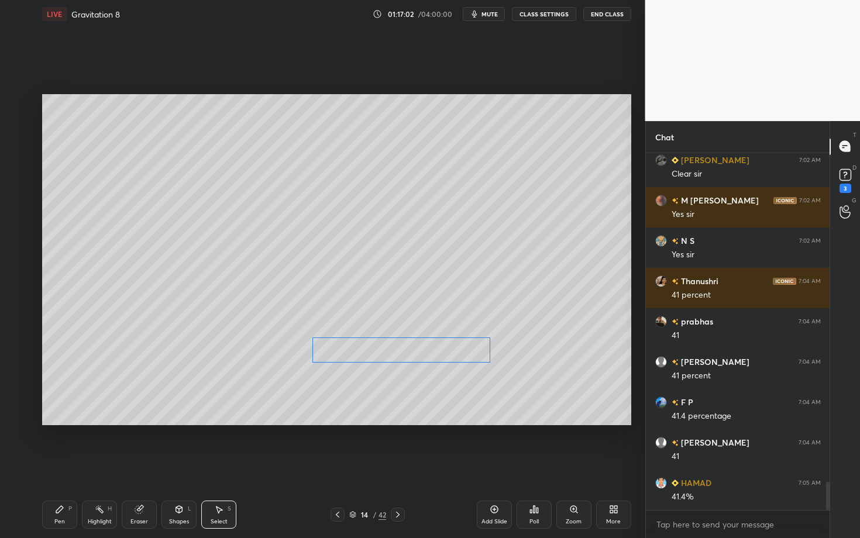
drag, startPoint x: 392, startPoint y: 351, endPoint x: 378, endPoint y: 351, distance: 13.5
click at [378, 351] on div "0 ° Undo Copy Duplicate Duplicate to new slide Delete" at bounding box center [336, 259] width 589 height 331
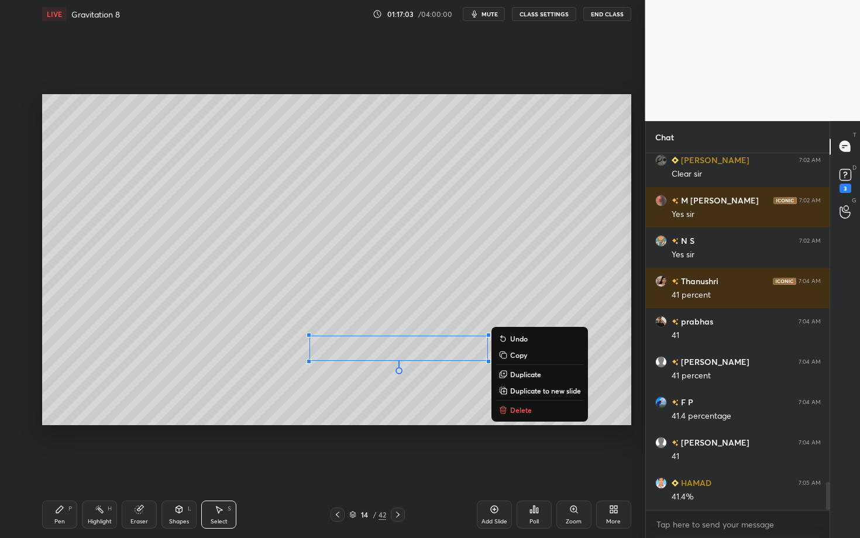
click at [70, 466] on div "Pen P" at bounding box center [59, 515] width 35 height 28
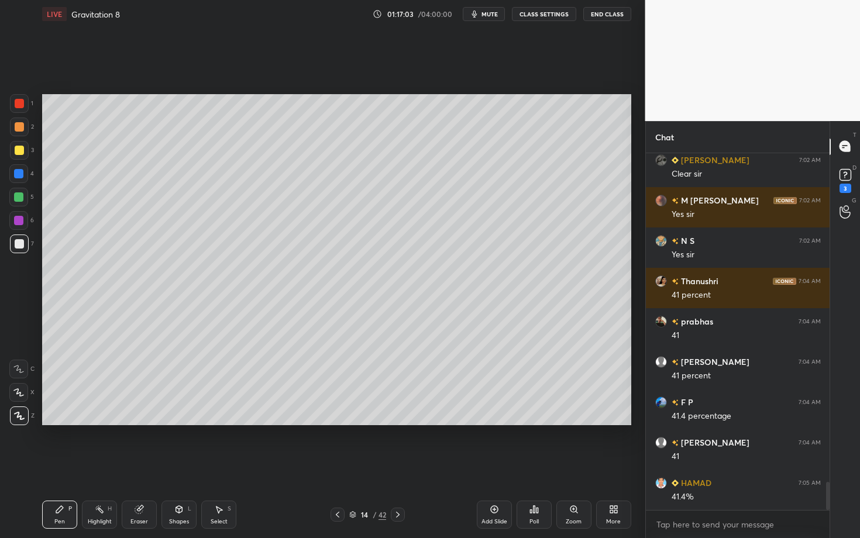
click at [18, 200] on div at bounding box center [18, 197] width 19 height 19
click at [144, 466] on div "Eraser" at bounding box center [140, 522] width 18 height 6
click at [338, 433] on div "Setting up your live class Poll for secs No correct answer Start poll" at bounding box center [336, 260] width 599 height 464
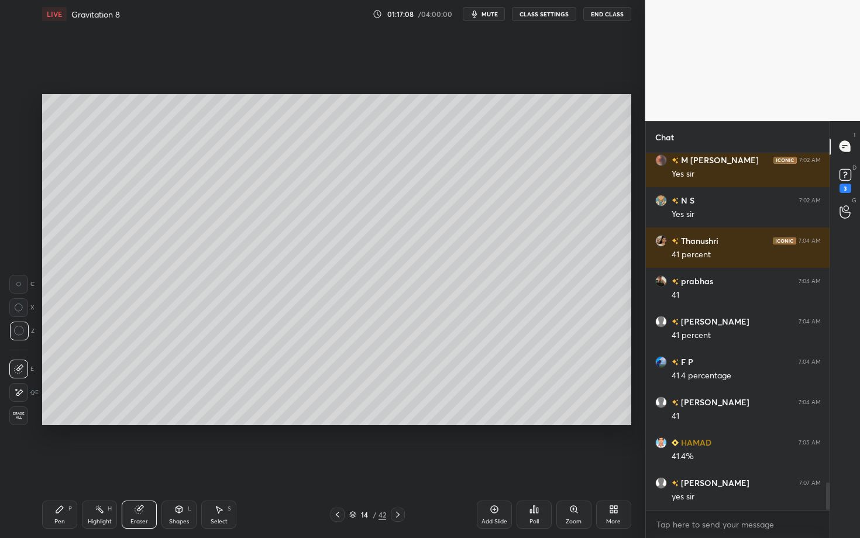
click at [65, 466] on div "Pen P" at bounding box center [59, 515] width 35 height 28
click at [334, 439] on div "Setting up your live class Poll for secs No correct answer Start poll" at bounding box center [336, 260] width 599 height 464
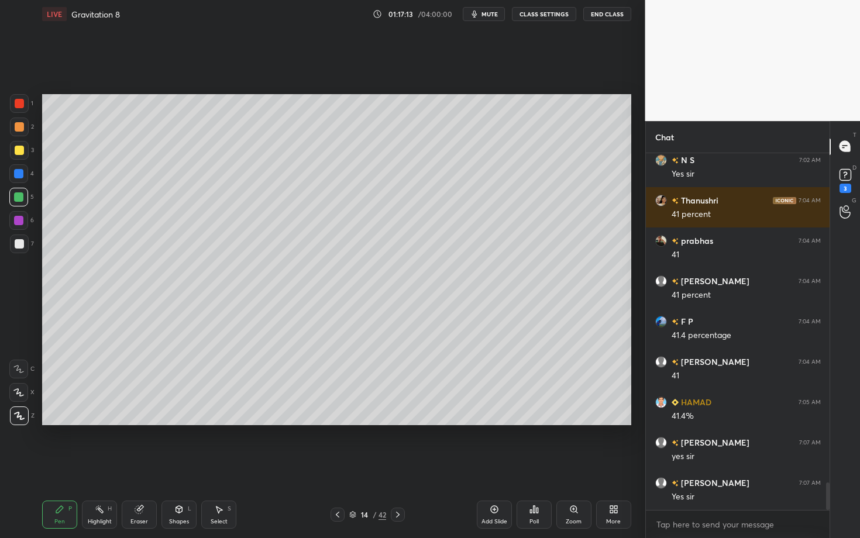
click at [102, 466] on icon at bounding box center [99, 509] width 9 height 9
click at [143, 466] on div "Eraser" at bounding box center [139, 515] width 35 height 28
click at [57, 466] on div "Pen" at bounding box center [59, 522] width 11 height 6
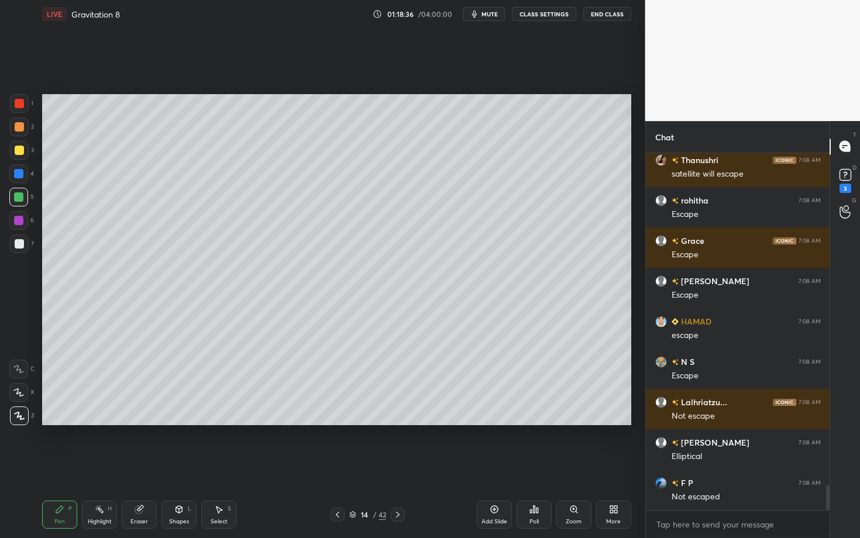
scroll to position [4883, 0]
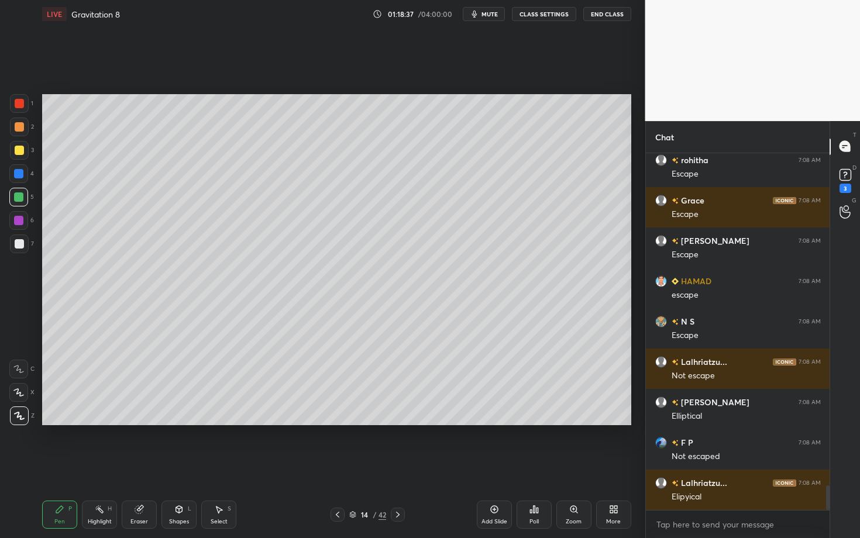
click at [102, 466] on div "Highlight H" at bounding box center [99, 515] width 35 height 28
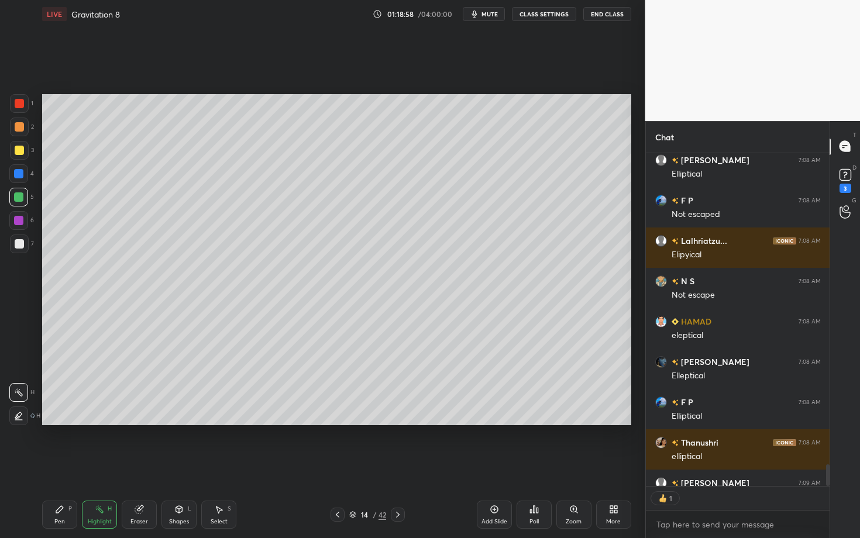
scroll to position [4, 4]
click at [61, 466] on div "Pen" at bounding box center [59, 522] width 11 height 6
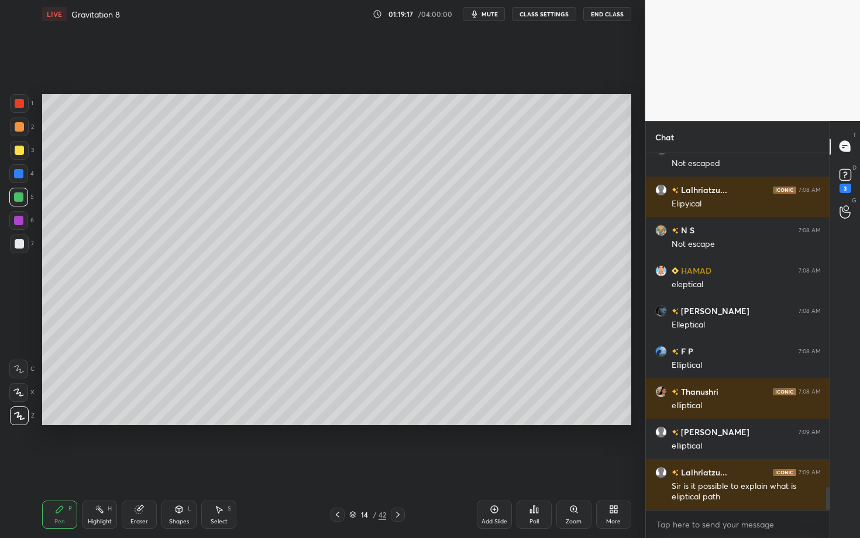
click at [400, 466] on icon at bounding box center [397, 514] width 9 height 9
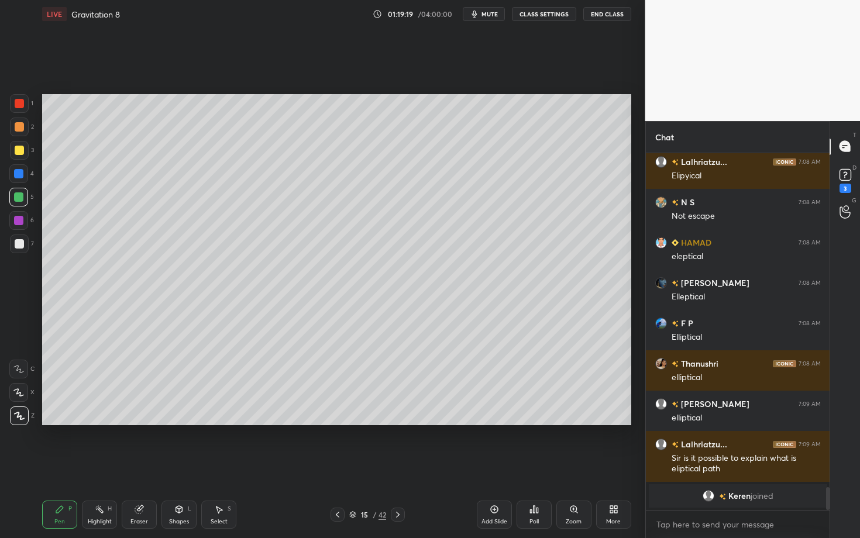
click at [20, 247] on div at bounding box center [19, 244] width 19 height 19
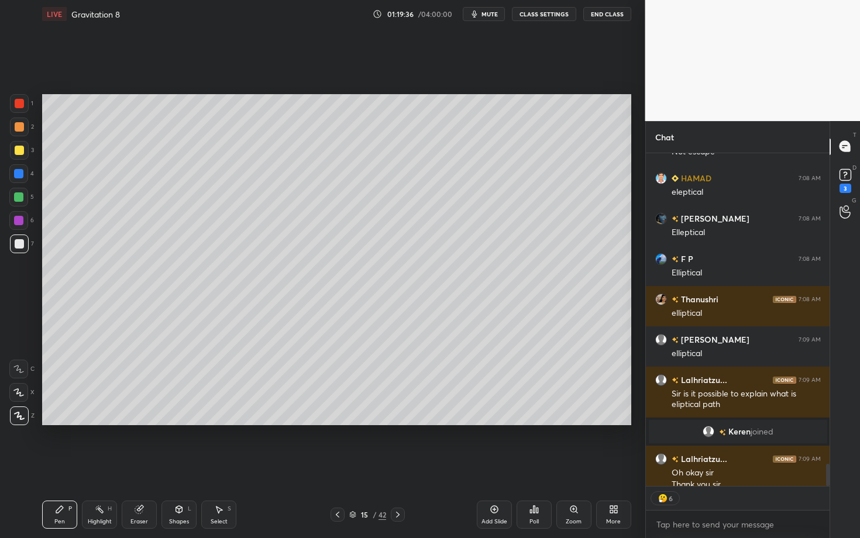
scroll to position [4651, 0]
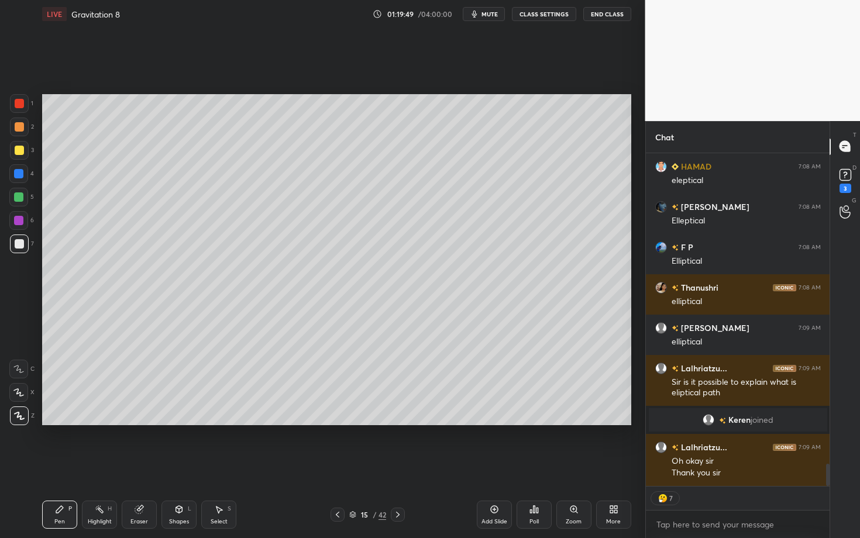
click at [402, 466] on icon at bounding box center [397, 514] width 9 height 9
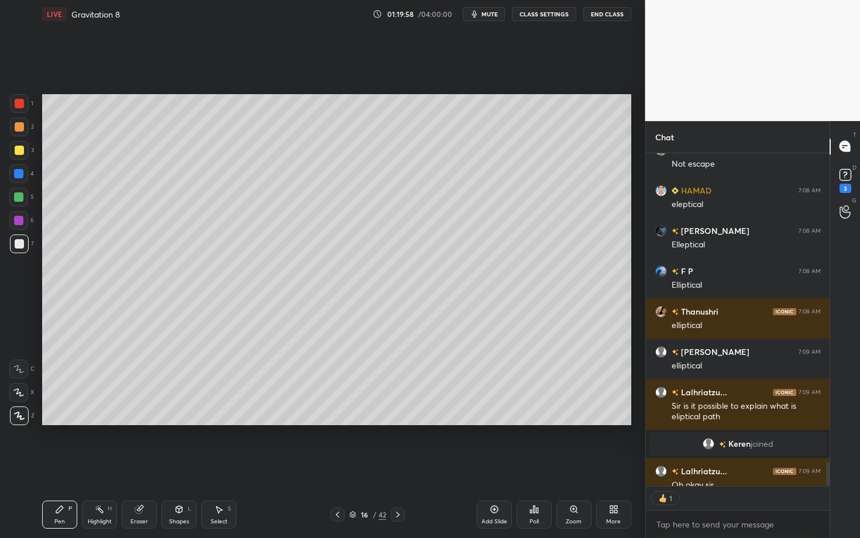
scroll to position [4, 4]
click at [214, 466] on div "Select S" at bounding box center [218, 515] width 35 height 28
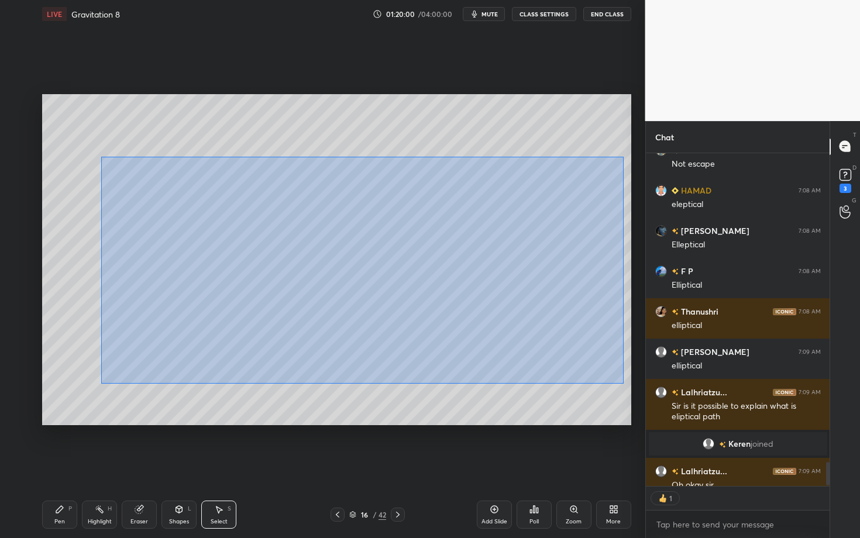
drag, startPoint x: 206, startPoint y: 229, endPoint x: 624, endPoint y: 383, distance: 445.3
click at [623, 383] on div "0 ° Undo Copy Duplicate Duplicate to new slide Delete" at bounding box center [336, 259] width 589 height 331
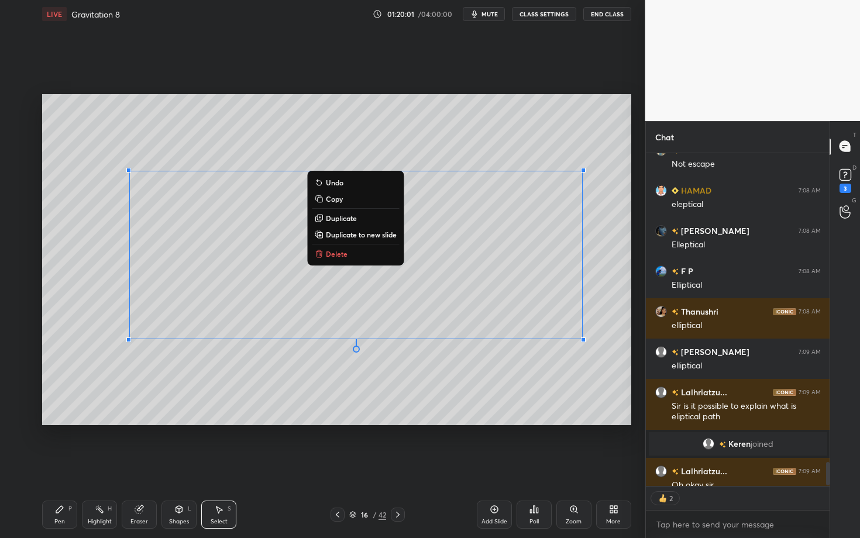
click at [348, 256] on button "Delete" at bounding box center [355, 254] width 87 height 14
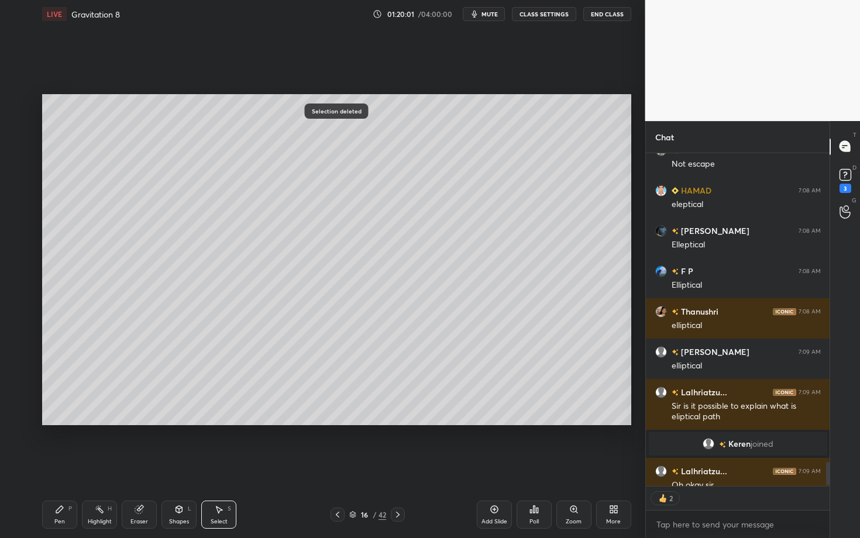
scroll to position [4691, 0]
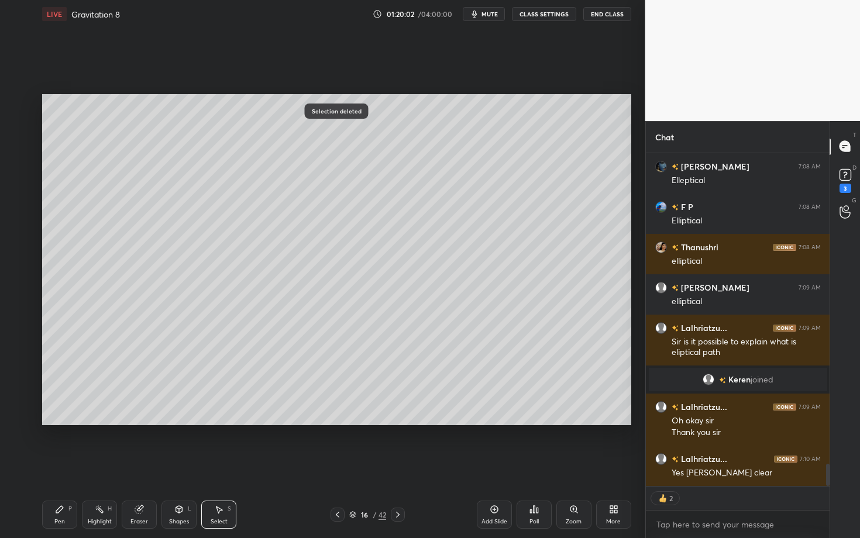
click at [339, 466] on icon at bounding box center [337, 514] width 9 height 9
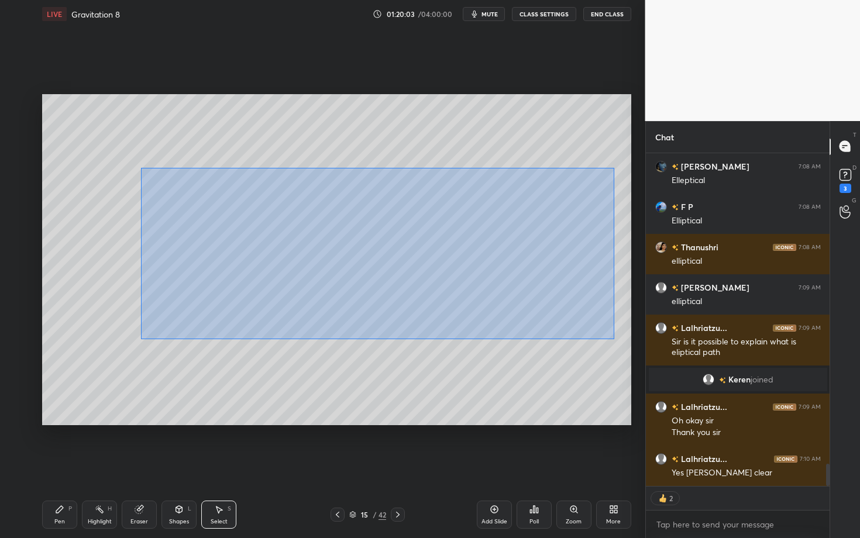
drag, startPoint x: 217, startPoint y: 228, endPoint x: 613, endPoint y: 338, distance: 411.2
click at [614, 338] on div "0 ° Undo Copy Duplicate Duplicate to new slide Delete" at bounding box center [336, 259] width 589 height 331
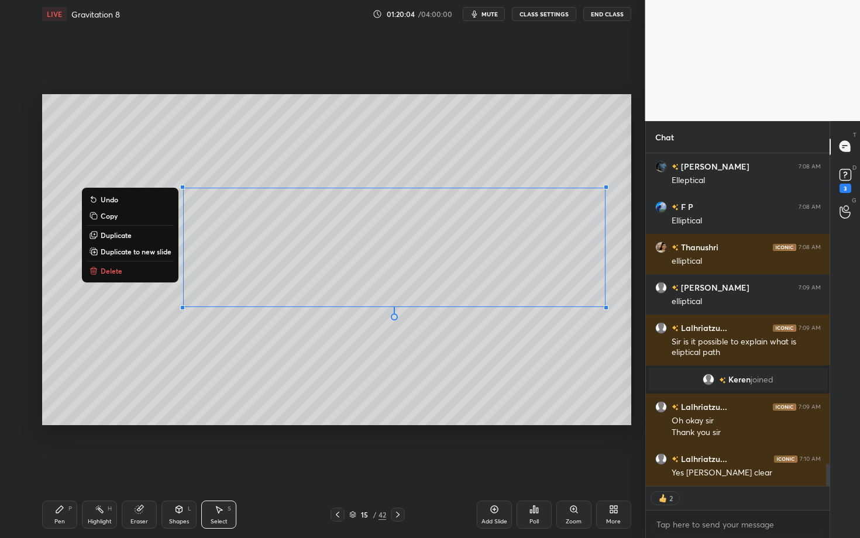
click at [125, 272] on button "Delete" at bounding box center [130, 271] width 87 height 14
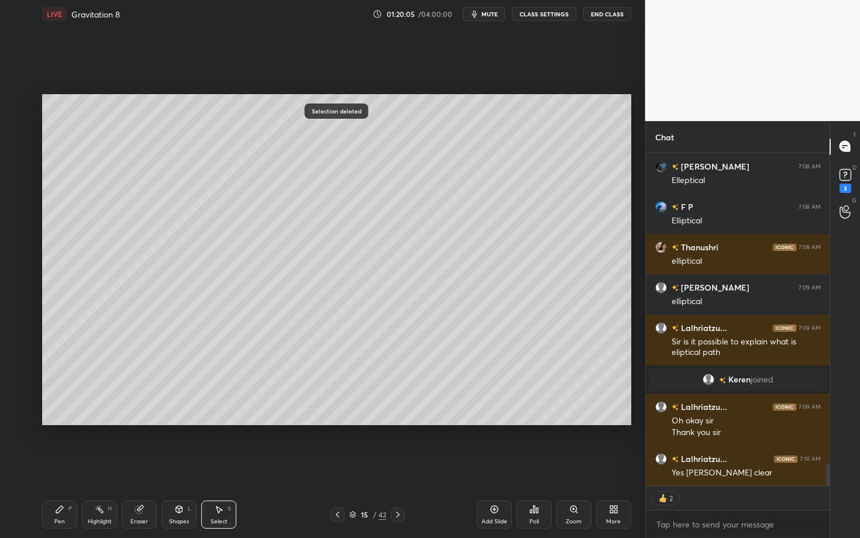
click at [338, 466] on icon at bounding box center [337, 514] width 9 height 9
click at [399, 466] on icon at bounding box center [397, 514] width 9 height 9
click at [64, 466] on div "Pen" at bounding box center [59, 522] width 11 height 6
click at [19, 131] on div at bounding box center [19, 127] width 19 height 19
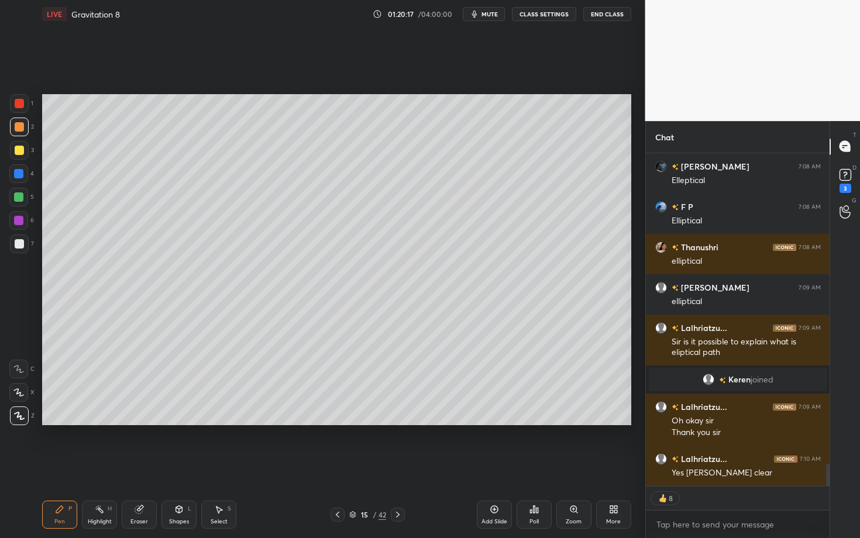
click at [23, 248] on div at bounding box center [19, 244] width 19 height 19
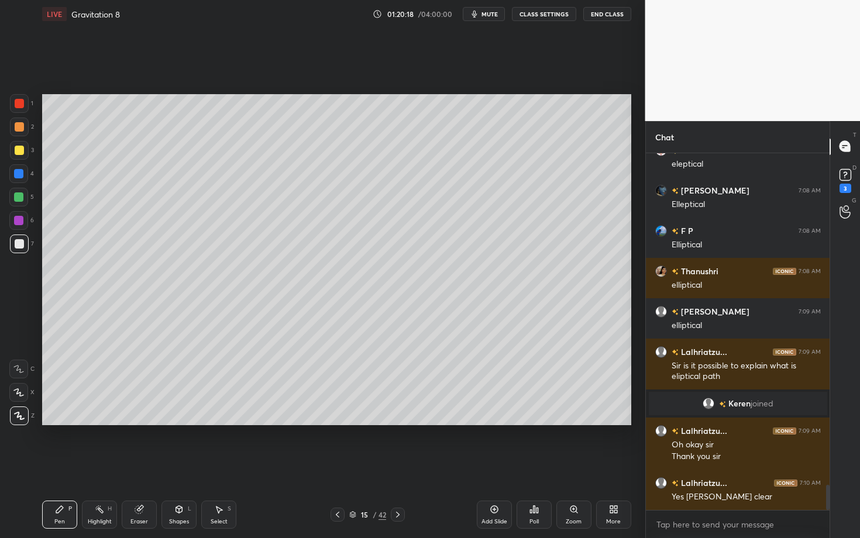
scroll to position [4, 4]
click at [185, 466] on div "Shapes L" at bounding box center [179, 515] width 35 height 28
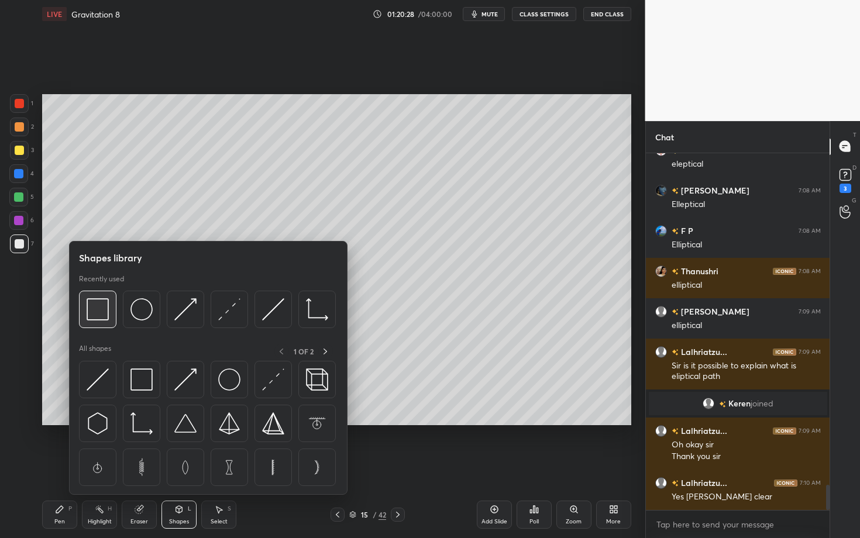
click at [98, 308] on img at bounding box center [98, 309] width 22 height 22
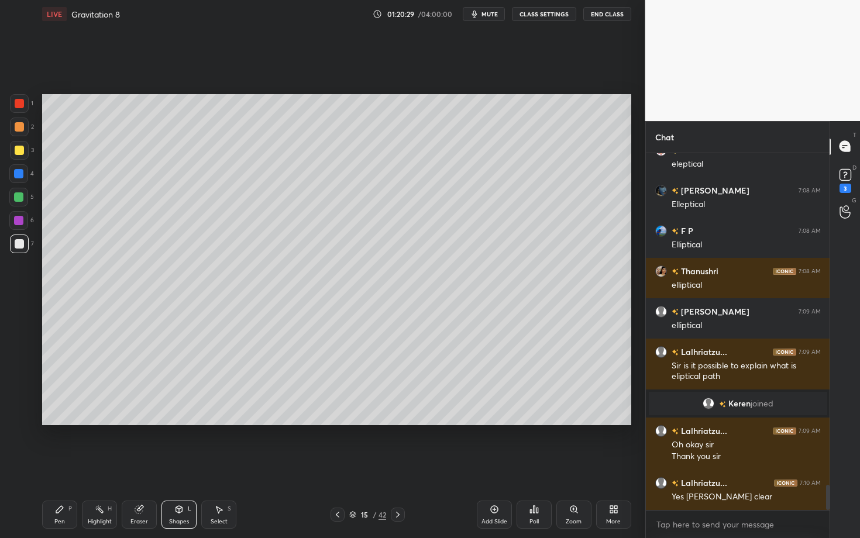
click at [19, 198] on div at bounding box center [18, 197] width 9 height 9
click at [77, 466] on div "Pen P" at bounding box center [59, 515] width 35 height 28
click at [145, 466] on div "Eraser" at bounding box center [140, 522] width 18 height 6
click at [70, 466] on div "Pen P" at bounding box center [59, 515] width 35 height 28
click at [181, 466] on div "Shapes" at bounding box center [179, 522] width 20 height 6
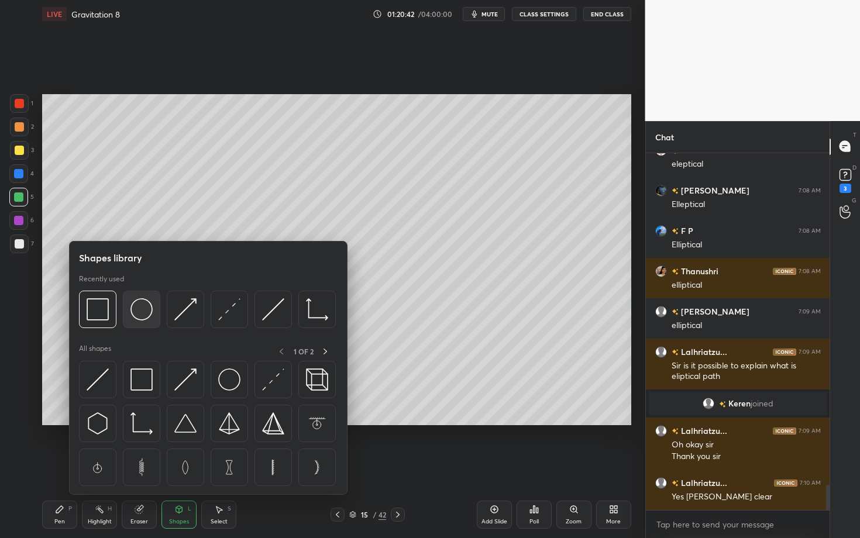
click at [138, 323] on div at bounding box center [141, 309] width 37 height 37
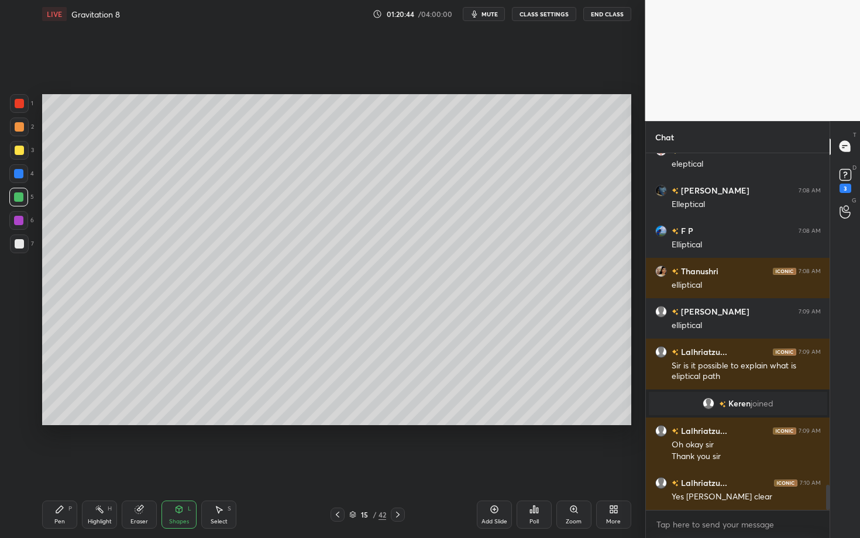
click at [339, 466] on icon at bounding box center [337, 514] width 9 height 9
click at [338, 466] on icon at bounding box center [337, 514] width 9 height 9
click at [335, 466] on icon at bounding box center [337, 514] width 9 height 9
click at [341, 466] on icon at bounding box center [337, 514] width 9 height 9
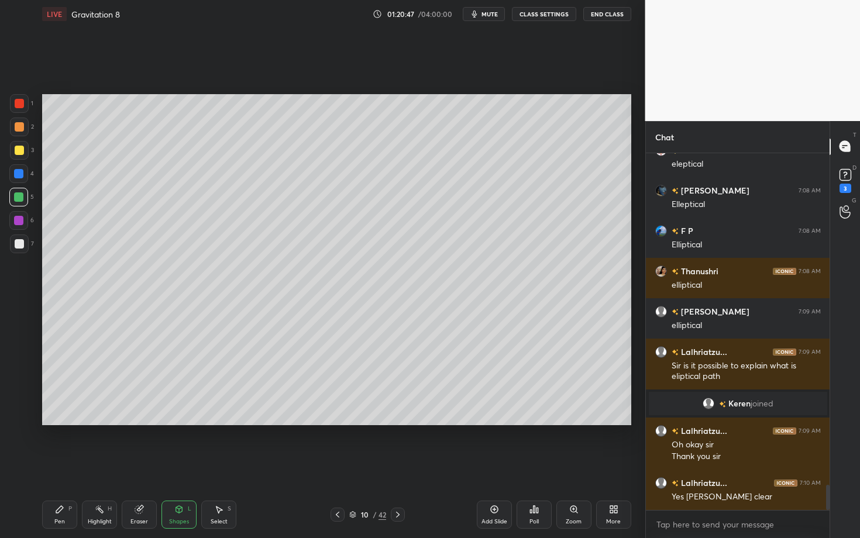
click at [400, 466] on icon at bounding box center [397, 514] width 9 height 9
click at [401, 466] on icon at bounding box center [397, 514] width 9 height 9
click at [400, 466] on icon at bounding box center [397, 514] width 9 height 9
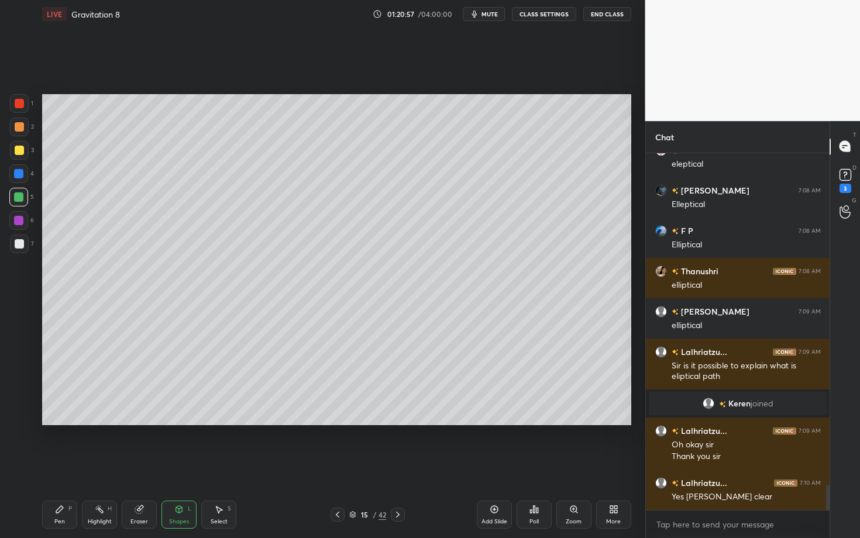
click at [225, 466] on div "Select S" at bounding box center [218, 515] width 35 height 28
drag, startPoint x: 205, startPoint y: 351, endPoint x: 239, endPoint y: 393, distance: 54.9
click at [239, 393] on div "0 ° Undo Copy Duplicate Duplicate to new slide Delete" at bounding box center [336, 259] width 589 height 331
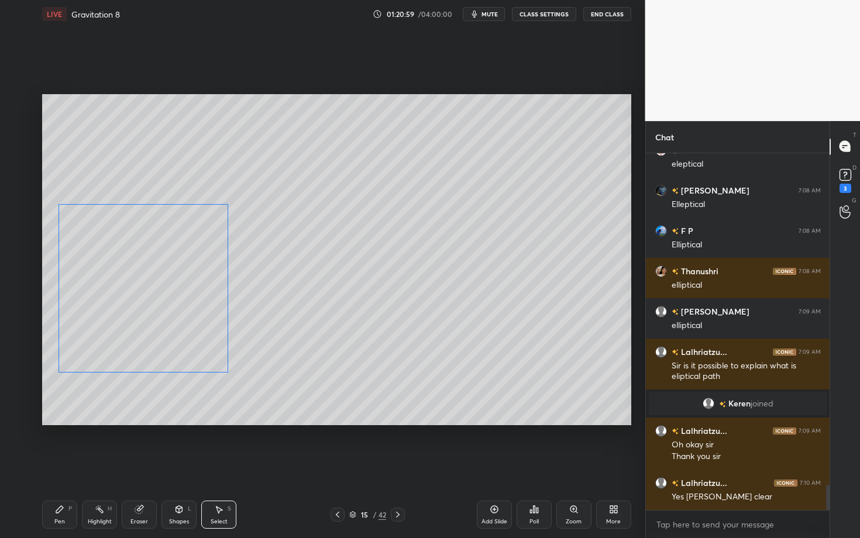
click at [173, 349] on div "0 ° Undo Copy Duplicate Duplicate to new slide Delete" at bounding box center [336, 259] width 589 height 331
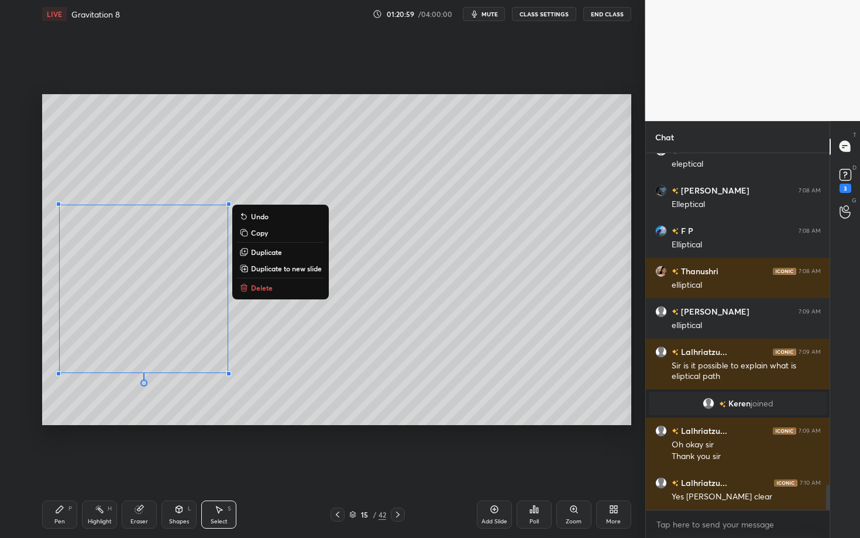
click at [68, 466] on div "P" at bounding box center [70, 509] width 4 height 6
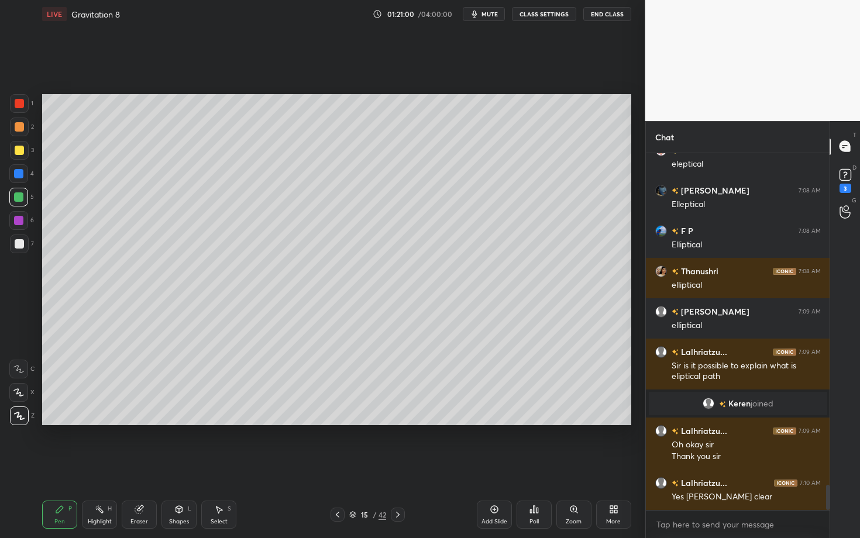
click at [24, 245] on div at bounding box center [19, 244] width 19 height 19
click at [184, 466] on div "Shapes L" at bounding box center [179, 515] width 35 height 28
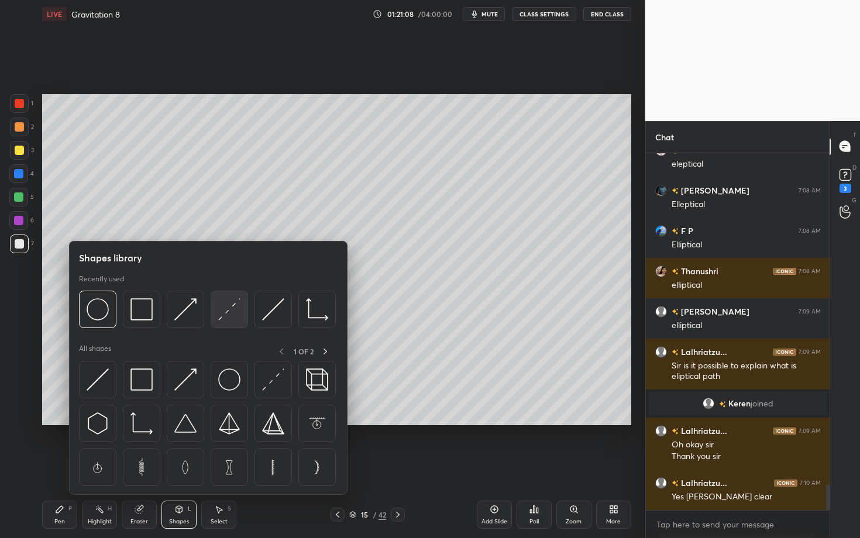
click at [235, 312] on img at bounding box center [229, 309] width 22 height 22
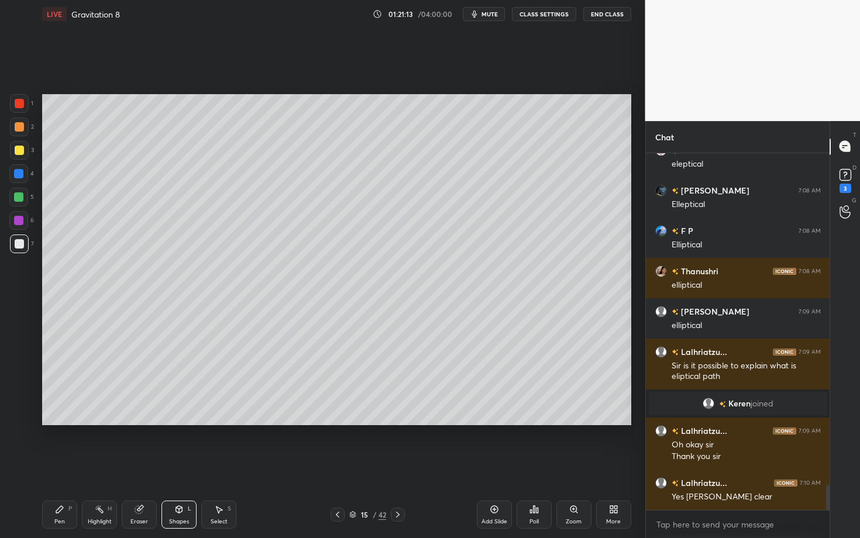
click at [64, 466] on div "Pen P" at bounding box center [59, 515] width 35 height 28
click at [23, 247] on div at bounding box center [19, 244] width 19 height 19
click at [151, 466] on div "Eraser" at bounding box center [139, 515] width 35 height 28
click at [303, 428] on div "Setting up your live class Poll for secs No correct answer Start poll" at bounding box center [336, 260] width 599 height 464
click at [68, 466] on div "Pen P" at bounding box center [59, 515] width 35 height 28
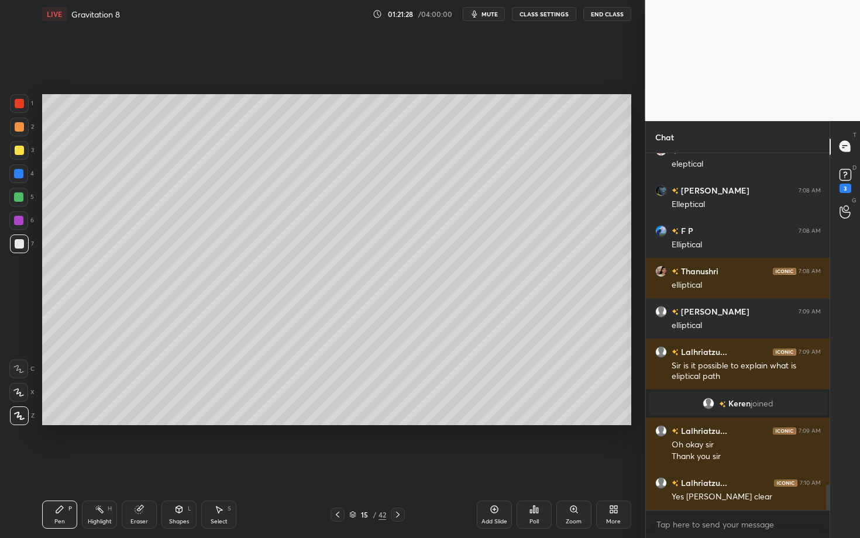
scroll to position [4695, 0]
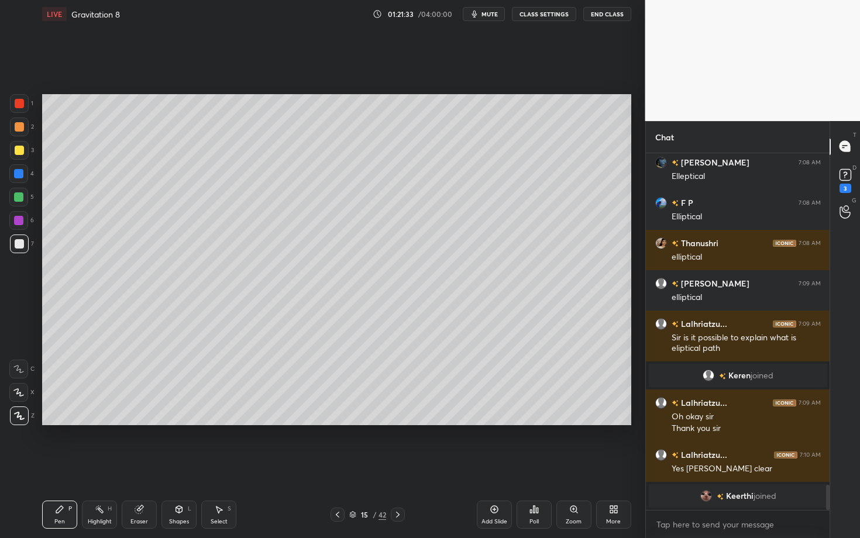
click at [61, 466] on div "Pen P" at bounding box center [59, 515] width 35 height 28
click at [22, 224] on div at bounding box center [18, 220] width 19 height 19
click at [183, 466] on div "Shapes L" at bounding box center [179, 515] width 35 height 28
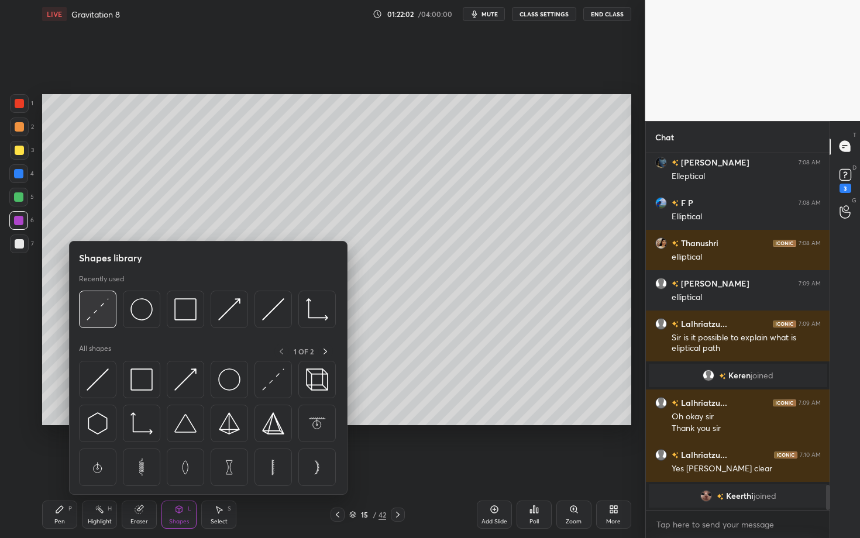
click at [91, 309] on img at bounding box center [98, 309] width 22 height 22
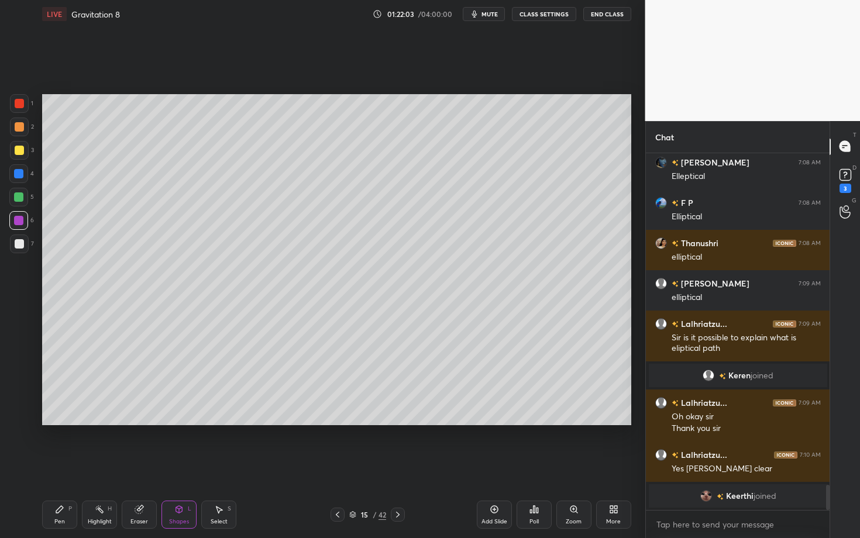
click at [19, 109] on div at bounding box center [19, 103] width 19 height 19
click at [66, 466] on div "Pen P" at bounding box center [59, 515] width 35 height 28
click at [171, 466] on div "Shapes" at bounding box center [179, 522] width 20 height 6
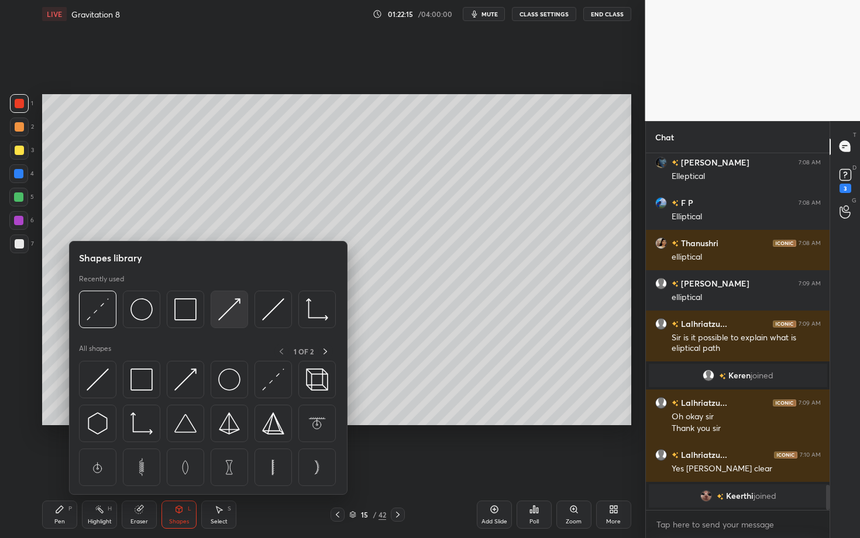
click at [228, 312] on img at bounding box center [229, 309] width 22 height 22
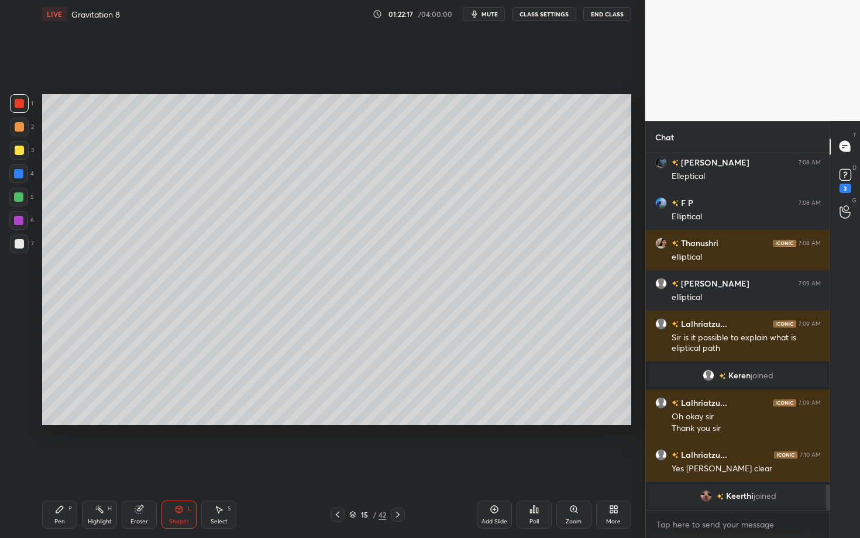
click at [61, 466] on icon at bounding box center [59, 509] width 9 height 9
click at [19, 231] on div "6" at bounding box center [21, 222] width 25 height 23
click at [22, 127] on div at bounding box center [19, 126] width 9 height 9
click at [99, 466] on div "Highlight H" at bounding box center [99, 515] width 35 height 28
click at [73, 466] on div "Pen P" at bounding box center [59, 515] width 35 height 28
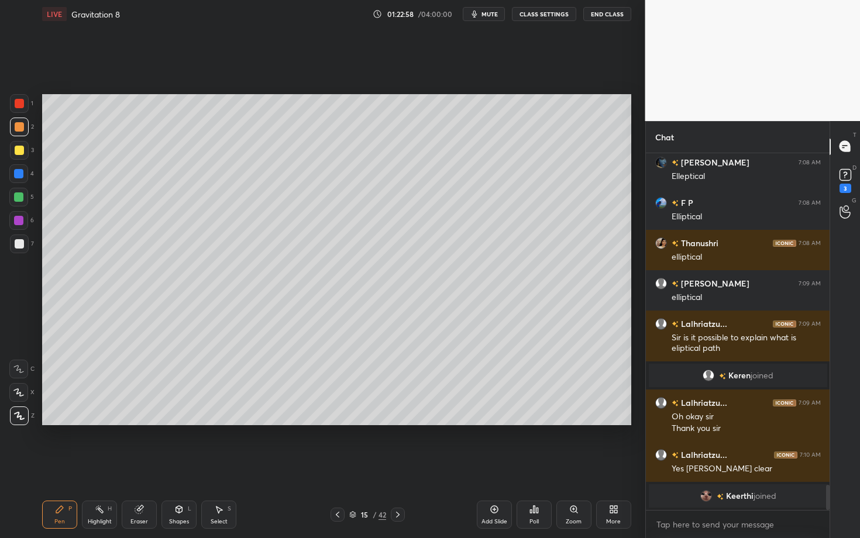
click at [52, 466] on div "Pen P" at bounding box center [59, 515] width 35 height 28
click at [145, 466] on div "Eraser" at bounding box center [139, 515] width 35 height 28
click at [63, 466] on div "Pen P" at bounding box center [59, 515] width 35 height 28
click at [158, 466] on div "Pen P Highlight H Eraser Shapes L Select S" at bounding box center [150, 515] width 217 height 28
click at [180, 466] on div "Shapes" at bounding box center [179, 522] width 20 height 6
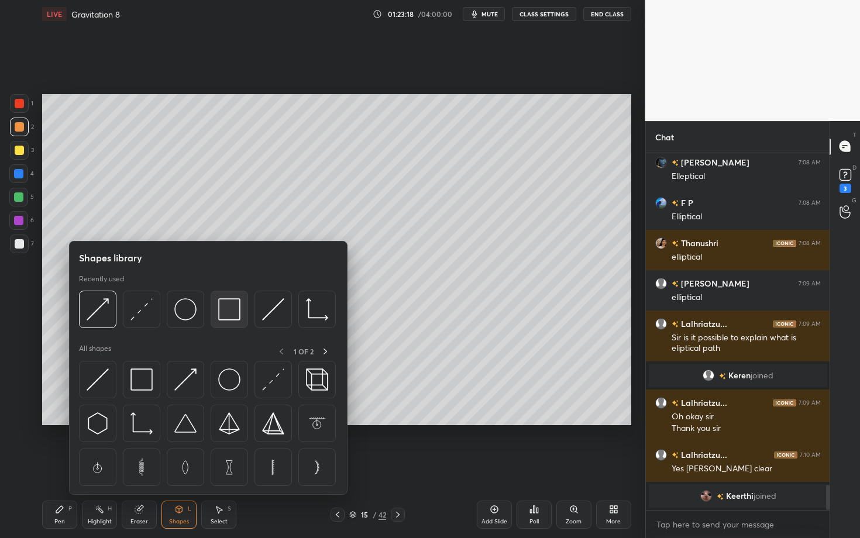
click at [226, 317] on img at bounding box center [229, 309] width 22 height 22
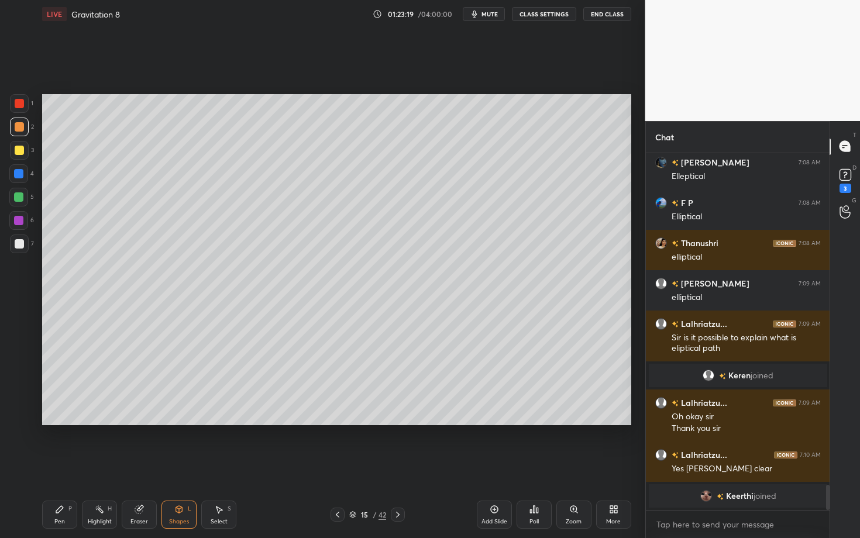
click at [25, 251] on div at bounding box center [19, 244] width 19 height 19
click at [64, 466] on div "Pen P" at bounding box center [59, 515] width 35 height 28
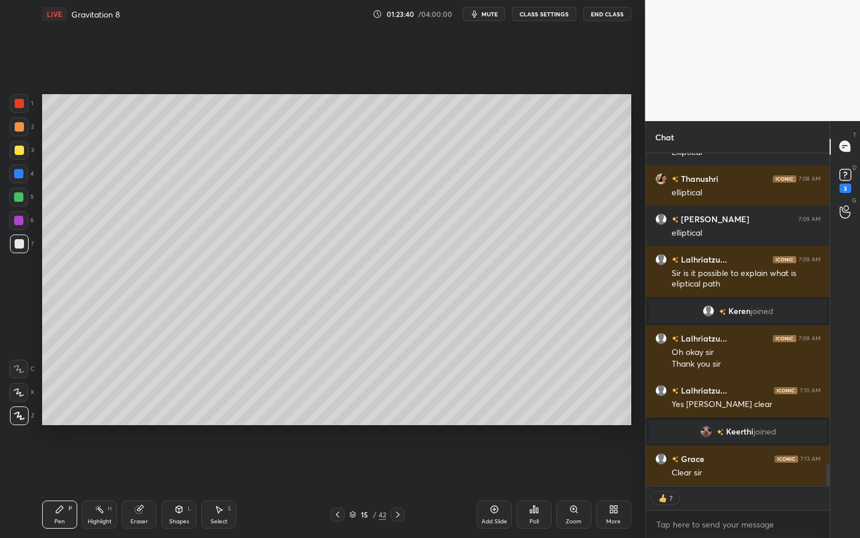
click at [102, 466] on div "Highlight H" at bounding box center [99, 515] width 35 height 28
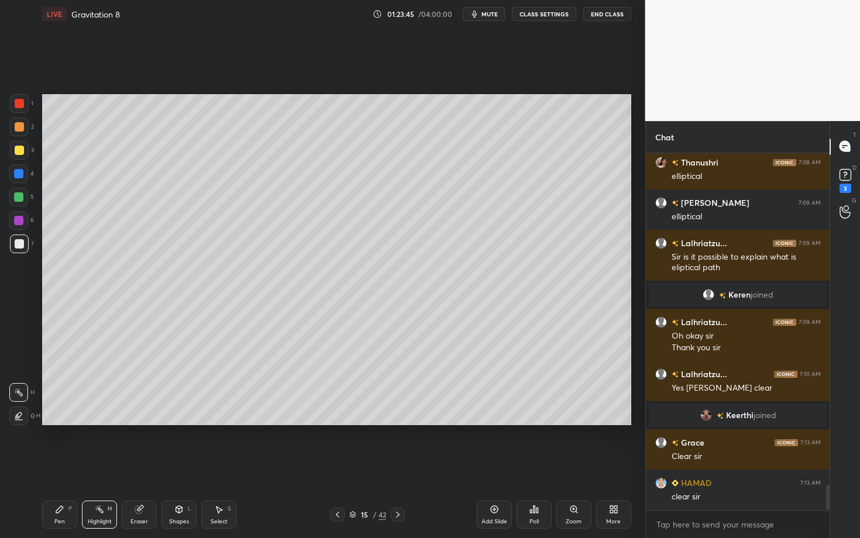
scroll to position [4, 4]
click at [64, 466] on div "Pen P" at bounding box center [59, 515] width 35 height 28
click at [92, 466] on div "Highlight" at bounding box center [100, 522] width 24 height 6
click at [400, 466] on icon at bounding box center [397, 514] width 9 height 9
click at [55, 466] on icon at bounding box center [59, 509] width 9 height 9
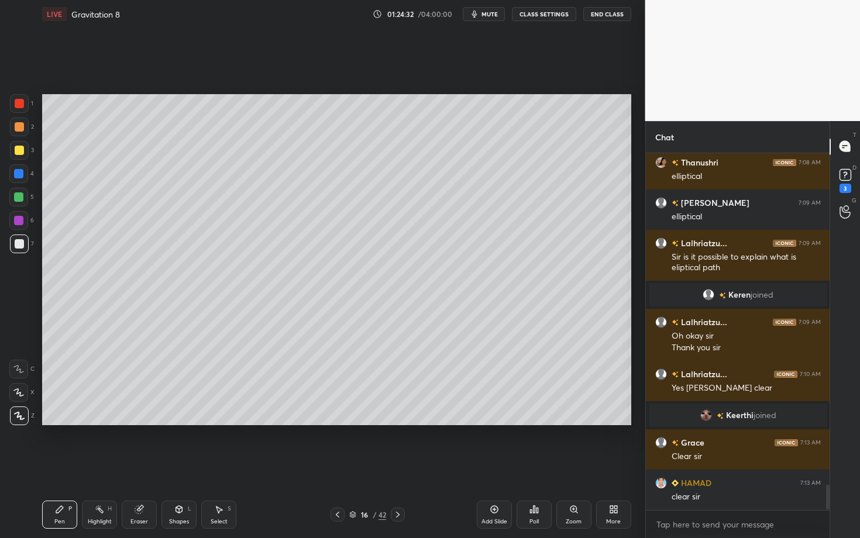
click at [20, 127] on div at bounding box center [19, 126] width 9 height 9
click at [187, 466] on div "Shapes" at bounding box center [179, 522] width 20 height 6
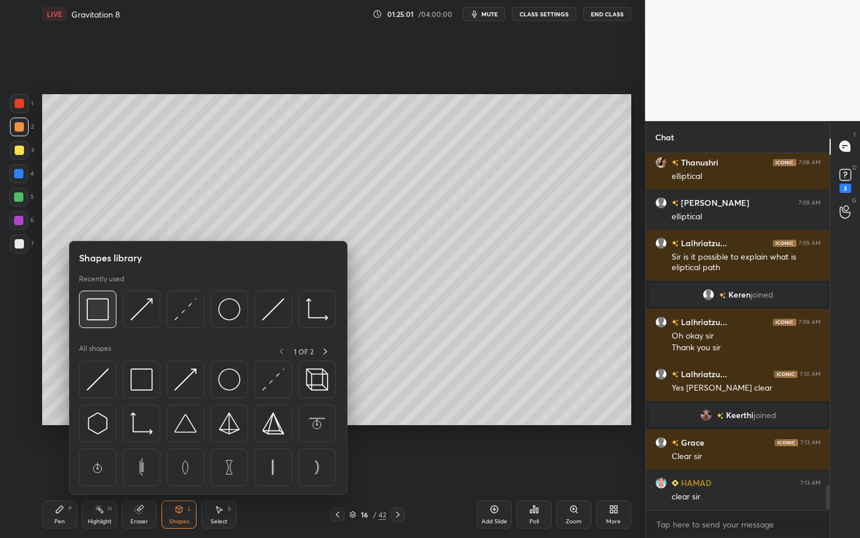
click at [103, 306] on img at bounding box center [98, 309] width 22 height 22
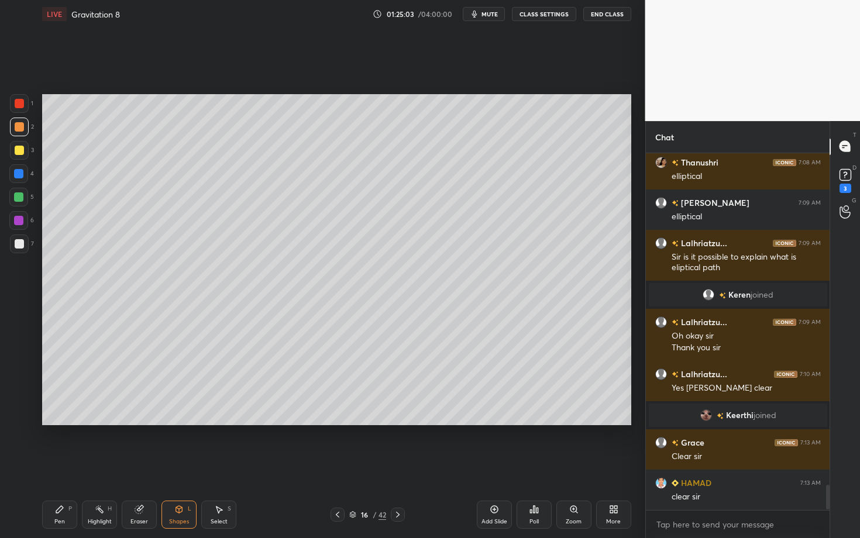
click at [60, 466] on div "Pen" at bounding box center [59, 522] width 11 height 6
click at [20, 252] on div at bounding box center [19, 244] width 19 height 19
click at [338, 466] on icon at bounding box center [337, 514] width 9 height 9
click at [99, 466] on div "Highlight" at bounding box center [100, 522] width 24 height 6
click at [395, 466] on icon at bounding box center [397, 514] width 9 height 9
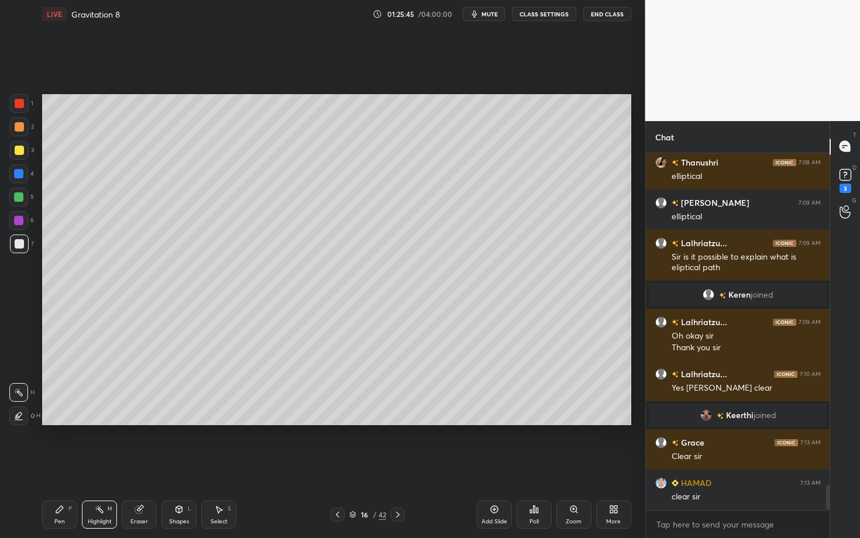
click at [72, 466] on div "Pen P" at bounding box center [59, 515] width 35 height 28
click at [155, 466] on div "Pen P Highlight H Eraser Shapes L Select S" at bounding box center [150, 515] width 217 height 28
click at [186, 466] on div "Shapes L" at bounding box center [179, 515] width 35 height 28
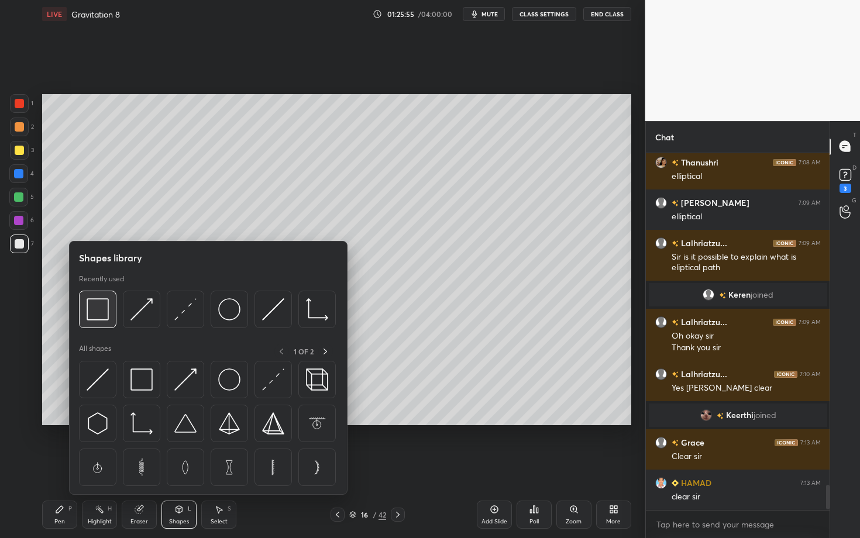
click at [104, 316] on img at bounding box center [98, 309] width 22 height 22
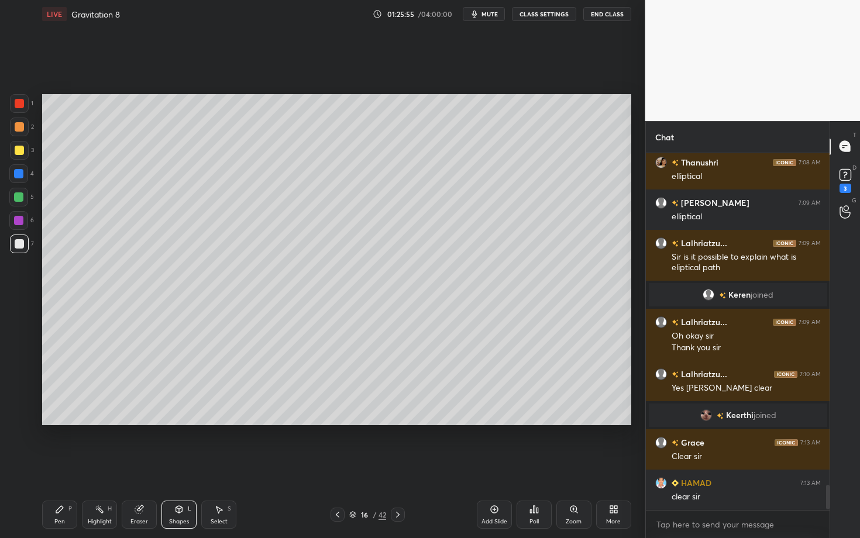
click at [16, 221] on div at bounding box center [18, 220] width 19 height 19
click at [72, 466] on div "Pen P" at bounding box center [59, 515] width 35 height 28
click at [473, 466] on div "Setting up your live class Poll for secs No correct answer Start poll" at bounding box center [336, 260] width 599 height 464
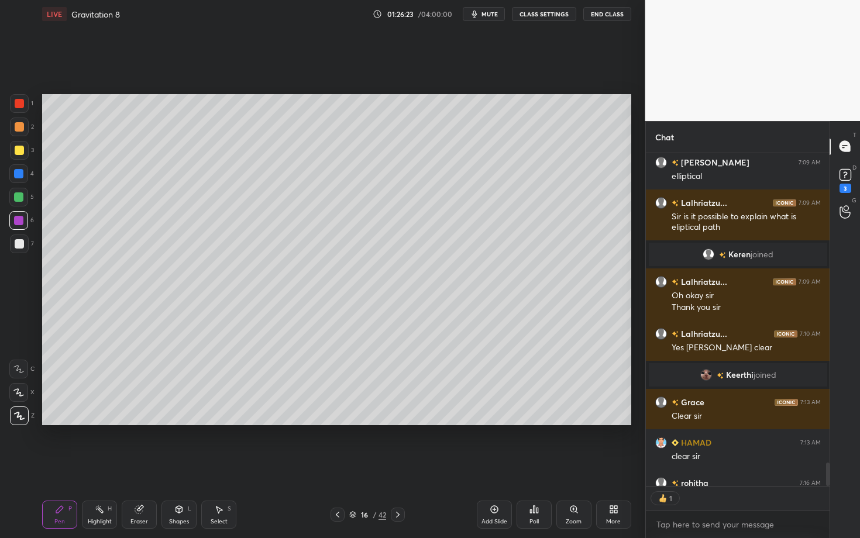
click at [16, 105] on div at bounding box center [19, 103] width 9 height 9
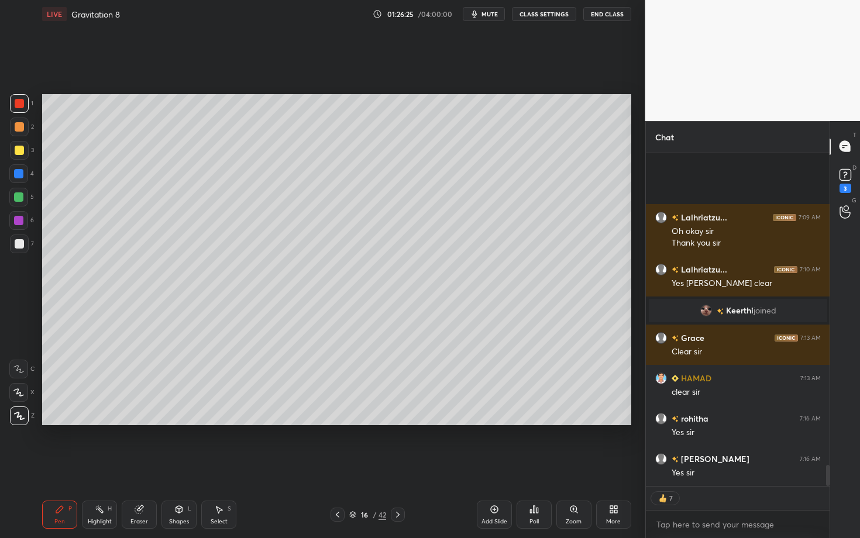
scroll to position [4969, 0]
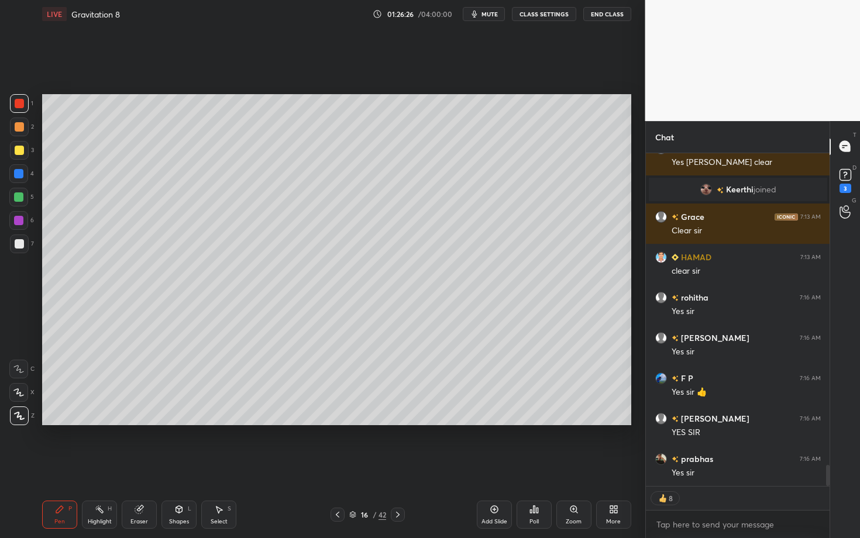
click at [226, 466] on div "Select S" at bounding box center [218, 515] width 35 height 28
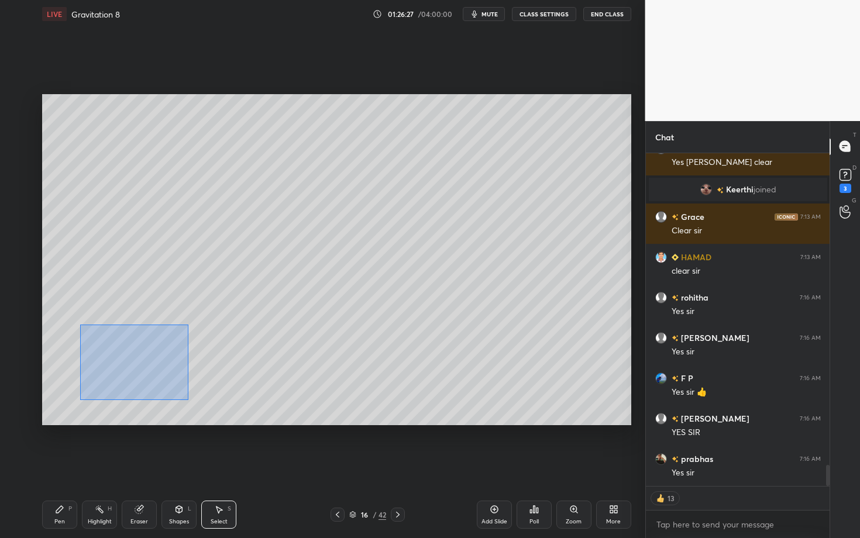
drag, startPoint x: 80, startPoint y: 324, endPoint x: 185, endPoint y: 401, distance: 129.8
click at [184, 400] on div "0 ° Undo Copy Duplicate Duplicate to new slide Delete" at bounding box center [336, 259] width 589 height 331
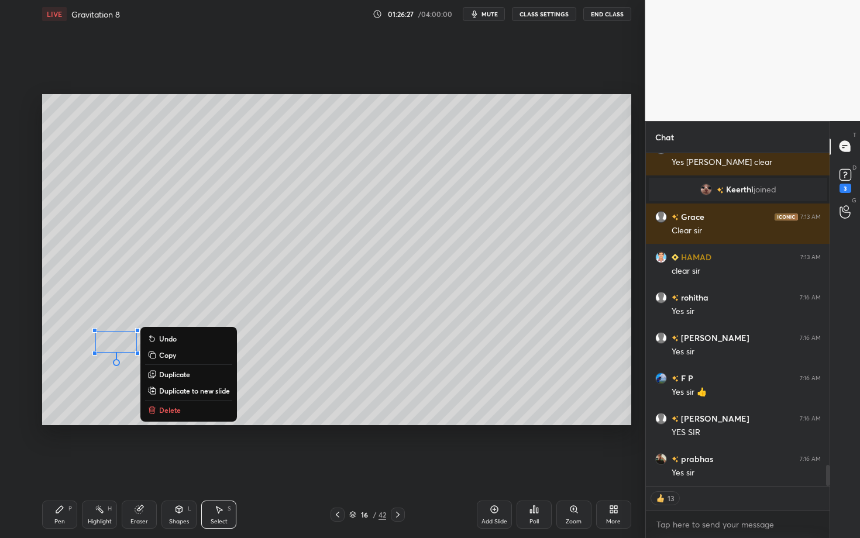
click at [195, 413] on button "Delete" at bounding box center [188, 410] width 87 height 14
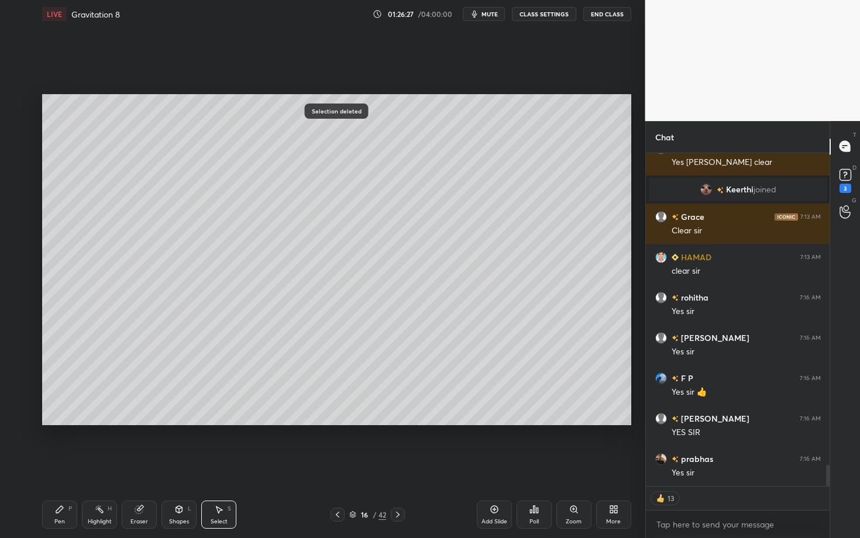
scroll to position [5009, 0]
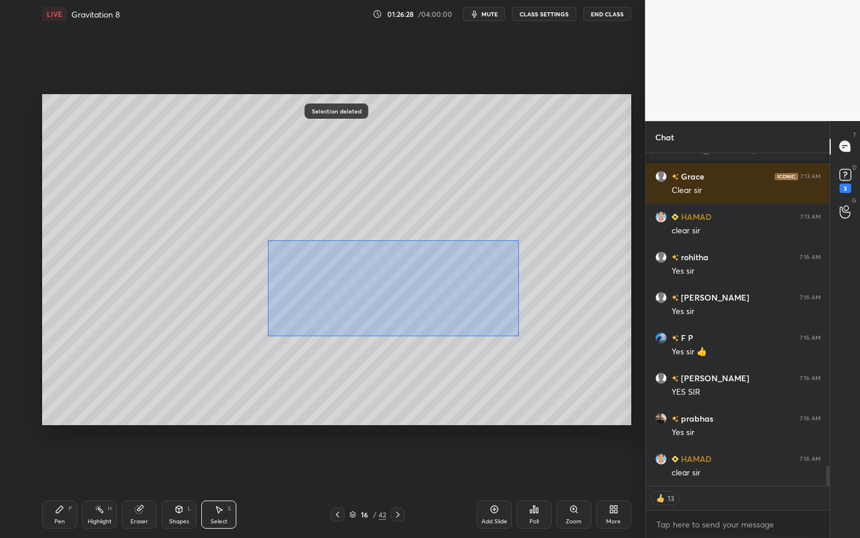
drag, startPoint x: 303, startPoint y: 287, endPoint x: 517, endPoint y: 335, distance: 219.5
click at [516, 334] on div "0 ° Undo Copy Duplicate Duplicate to new slide Delete" at bounding box center [336, 259] width 589 height 331
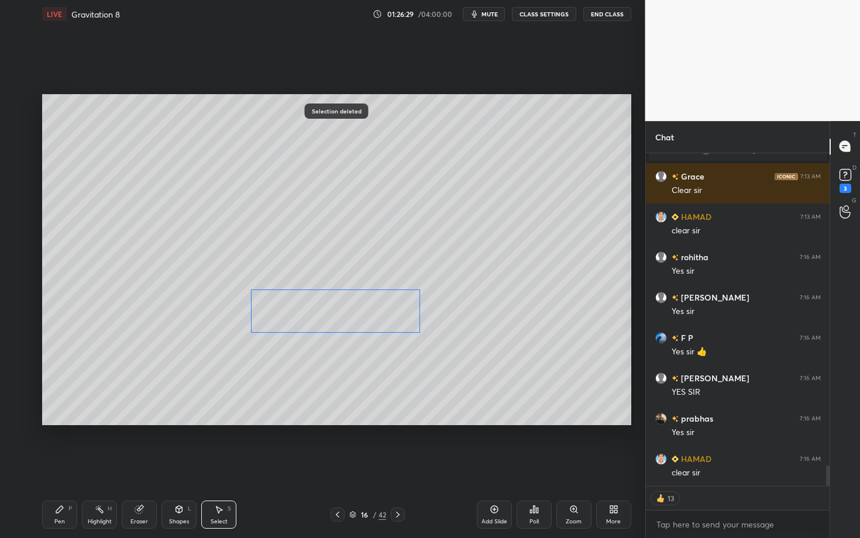
scroll to position [5050, 0]
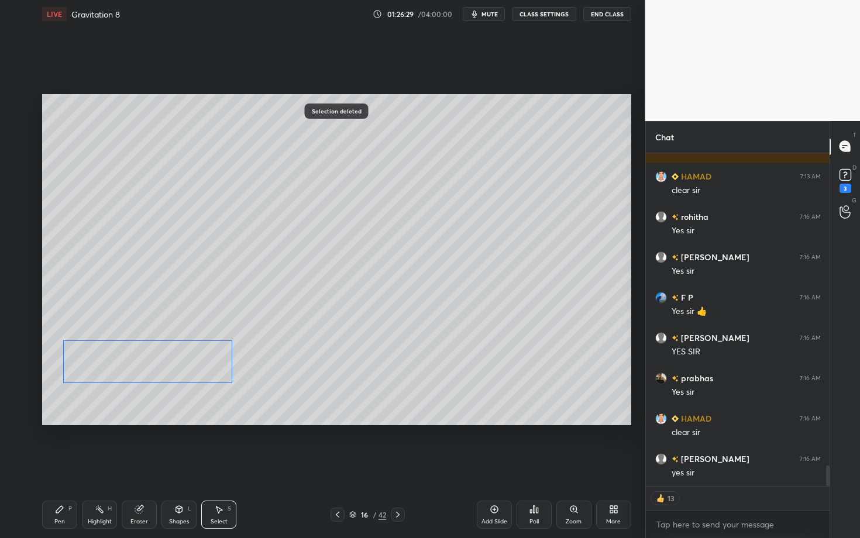
drag, startPoint x: 350, startPoint y: 307, endPoint x: 163, endPoint y: 358, distance: 194.2
click at [163, 358] on div "0 ° Undo Copy Duplicate Duplicate to new slide Delete" at bounding box center [336, 259] width 589 height 331
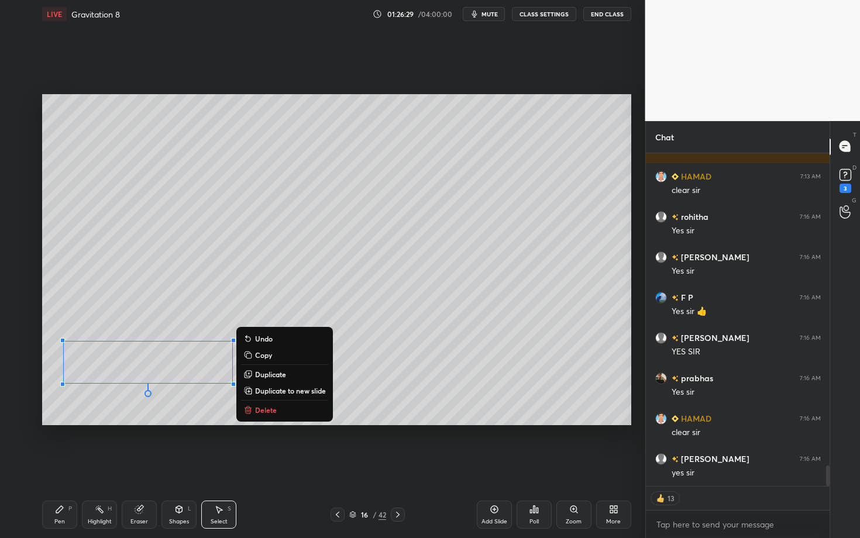
click at [60, 466] on div "Pen P" at bounding box center [59, 515] width 35 height 28
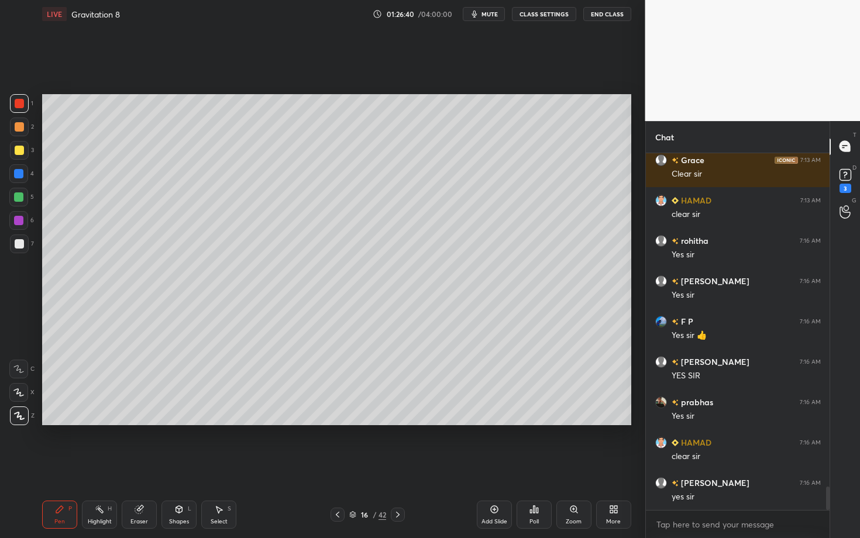
scroll to position [5066, 0]
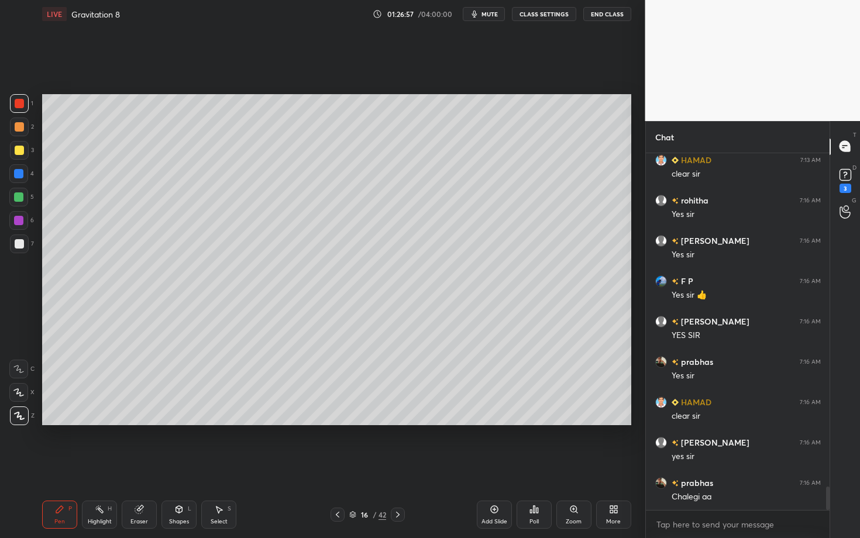
click at [18, 177] on div at bounding box center [18, 173] width 19 height 19
click at [516, 466] on div "Add Slide Poll Zoom More" at bounding box center [554, 515] width 155 height 66
click at [148, 466] on div "Eraser" at bounding box center [139, 515] width 35 height 28
click at [224, 466] on div "Select S" at bounding box center [218, 515] width 35 height 28
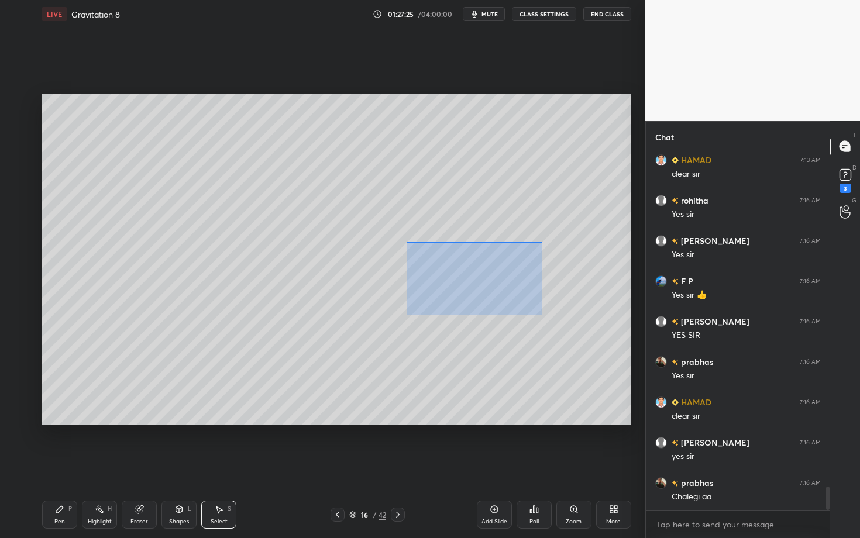
drag, startPoint x: 411, startPoint y: 247, endPoint x: 543, endPoint y: 315, distance: 148.2
click at [543, 314] on div "0 ° Undo Copy Duplicate Duplicate to new slide Delete" at bounding box center [336, 259] width 589 height 331
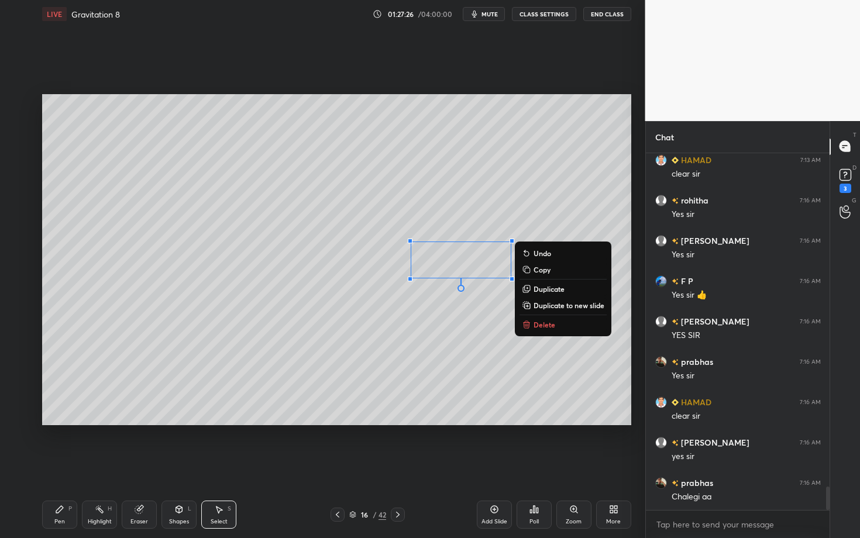
click at [549, 319] on button "Delete" at bounding box center [563, 325] width 87 height 14
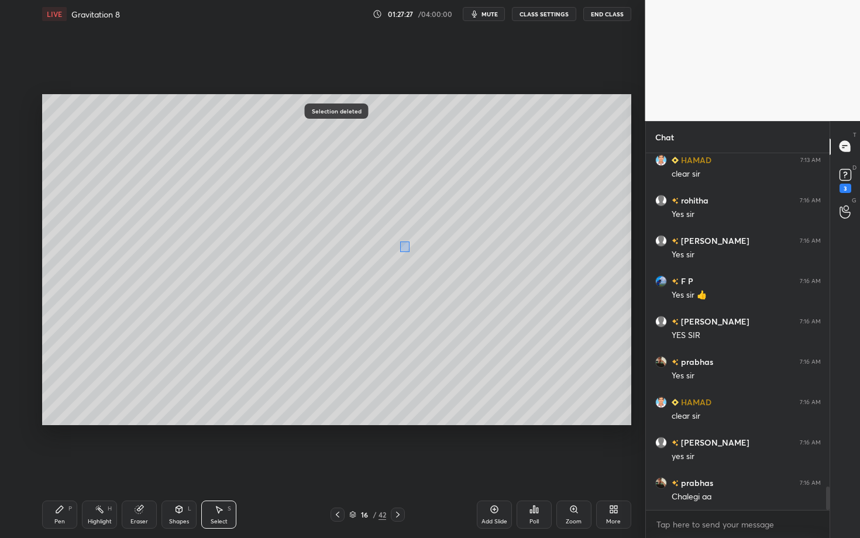
drag, startPoint x: 410, startPoint y: 252, endPoint x: 424, endPoint y: 266, distance: 20.3
click at [424, 267] on div "0 ° Undo Copy Duplicate Duplicate to new slide Delete" at bounding box center [336, 259] width 589 height 331
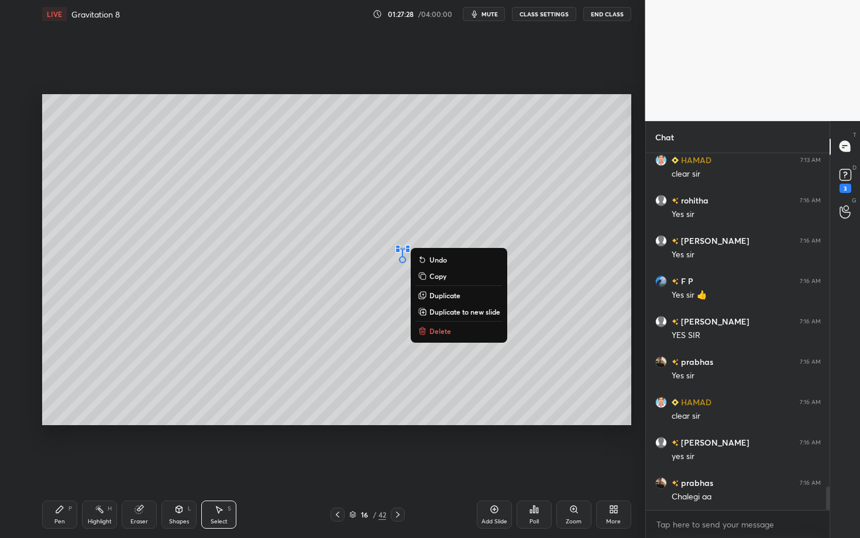
click at [445, 331] on p "Delete" at bounding box center [441, 331] width 22 height 9
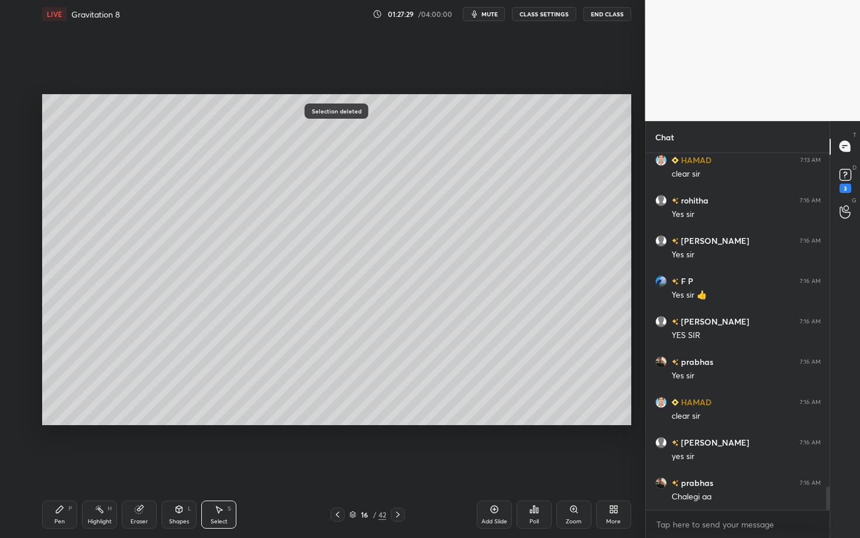
click at [50, 466] on div "Pen P" at bounding box center [59, 515] width 35 height 28
click at [221, 466] on div "Select S" at bounding box center [218, 515] width 35 height 28
drag, startPoint x: 412, startPoint y: 197, endPoint x: 444, endPoint y: 245, distance: 57.3
click at [444, 244] on div "0 ° Undo Copy Duplicate Duplicate to new slide Delete" at bounding box center [336, 259] width 589 height 331
drag, startPoint x: 426, startPoint y: 212, endPoint x: 534, endPoint y: 245, distance: 113.0
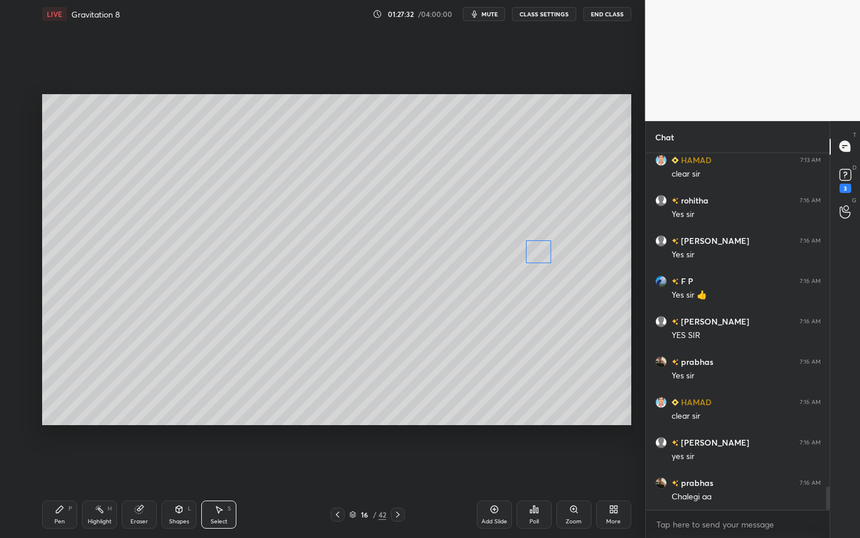
click at [534, 243] on div "0 ° Undo Copy Duplicate Duplicate to new slide Delete" at bounding box center [336, 259] width 589 height 331
drag, startPoint x: 480, startPoint y: 213, endPoint x: 511, endPoint y: 228, distance: 33.8
click at [511, 228] on div "0 ° Undo Copy Duplicate Duplicate to new slide Delete" at bounding box center [336, 259] width 589 height 331
drag, startPoint x: 469, startPoint y: 226, endPoint x: 433, endPoint y: 208, distance: 40.6
click at [433, 209] on div "0 ° Undo Copy Duplicate Duplicate to new slide Delete" at bounding box center [336, 259] width 589 height 331
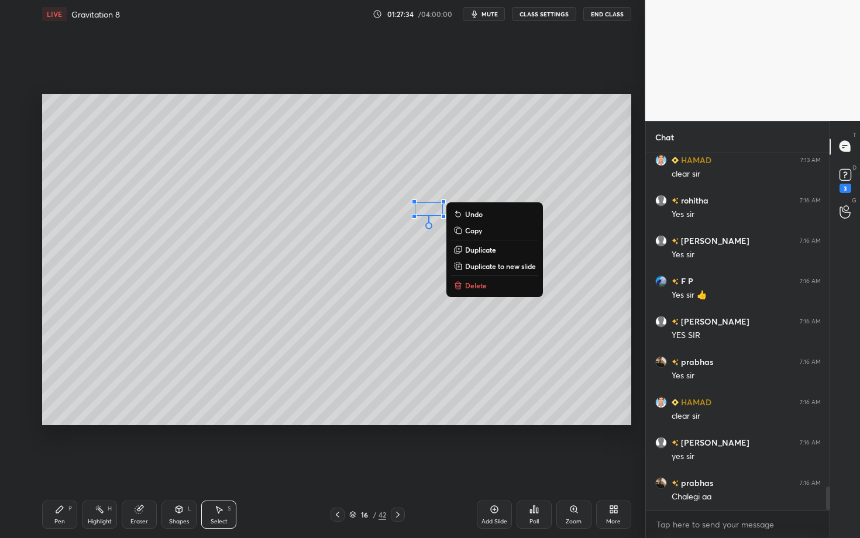
click at [420, 318] on div "0 ° Undo Copy Duplicate Duplicate to new slide Delete" at bounding box center [336, 259] width 589 height 331
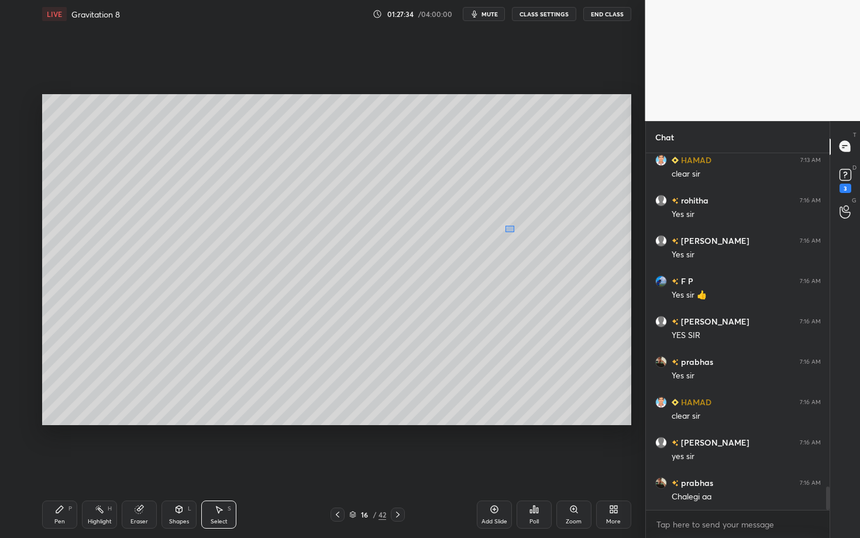
drag, startPoint x: 514, startPoint y: 232, endPoint x: 591, endPoint y: 284, distance: 92.7
click at [590, 283] on div "0 ° Undo Copy Duplicate Duplicate to new slide Delete" at bounding box center [336, 259] width 589 height 331
drag, startPoint x: 513, startPoint y: 234, endPoint x: 478, endPoint y: 210, distance: 42.7
click at [478, 210] on div "0 ° Undo Copy Duplicate Duplicate to new slide Delete" at bounding box center [336, 259] width 589 height 331
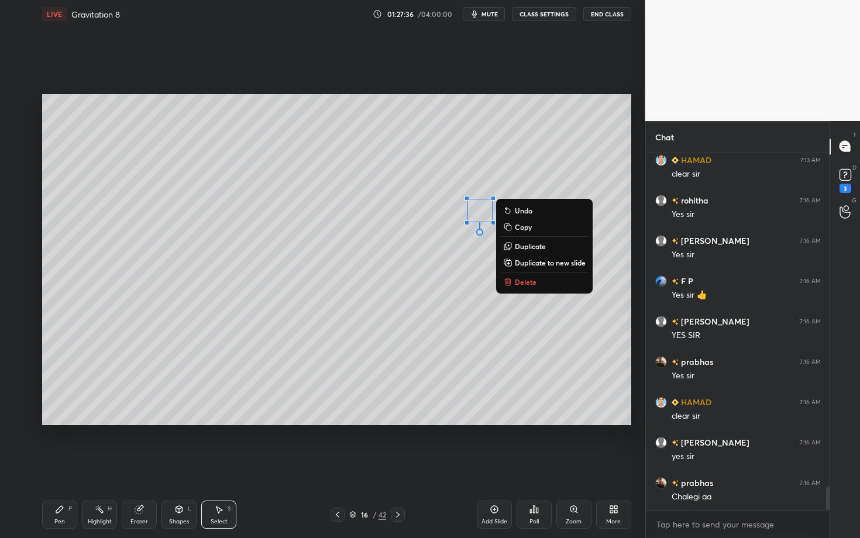
click at [64, 466] on div "Pen P" at bounding box center [59, 515] width 35 height 28
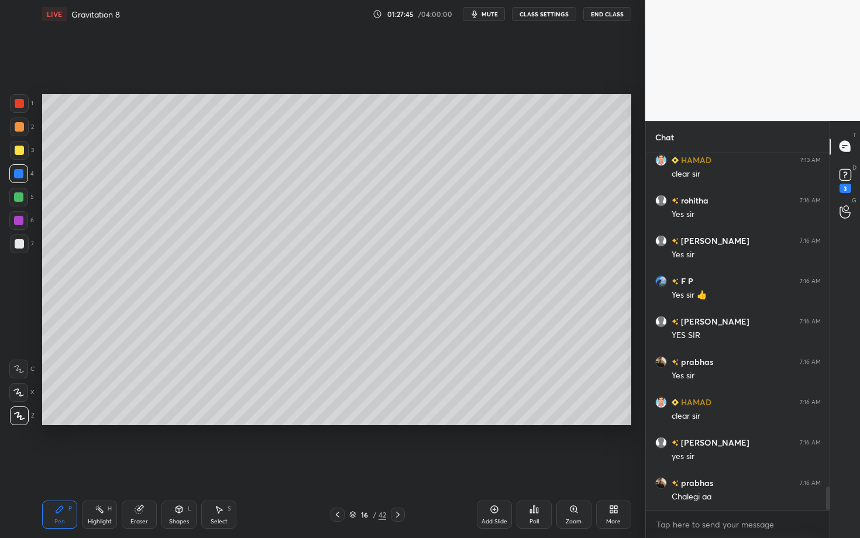
scroll to position [5094, 0]
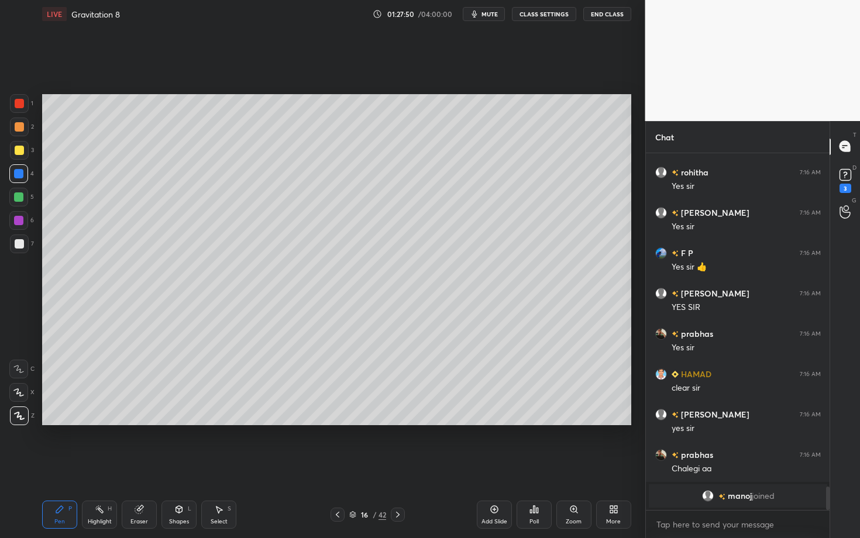
click at [107, 466] on div "Highlight H" at bounding box center [99, 515] width 35 height 28
click at [61, 466] on icon at bounding box center [59, 509] width 9 height 9
click at [98, 466] on div "Highlight" at bounding box center [100, 522] width 24 height 6
click at [62, 466] on div "Pen P" at bounding box center [59, 515] width 35 height 28
click at [101, 466] on icon at bounding box center [99, 509] width 9 height 9
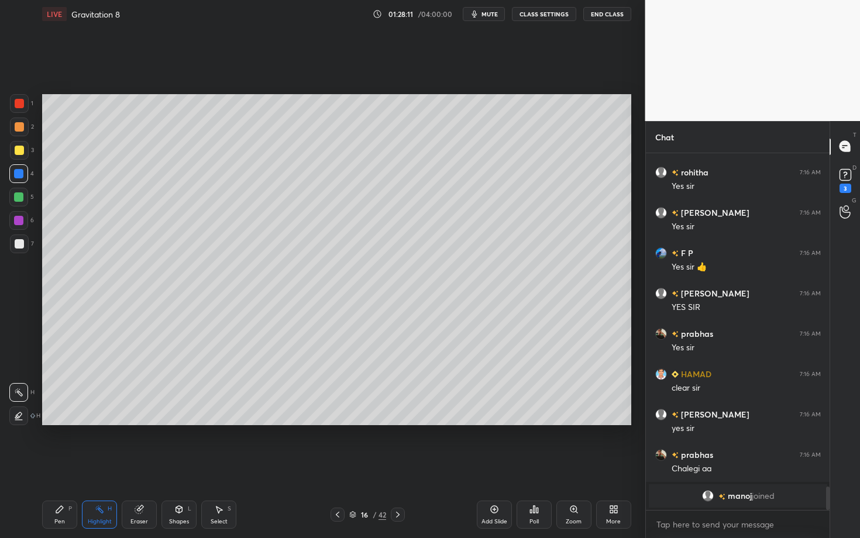
click at [49, 466] on div "Pen P" at bounding box center [59, 515] width 35 height 28
click at [219, 466] on div "Select S" at bounding box center [218, 515] width 35 height 28
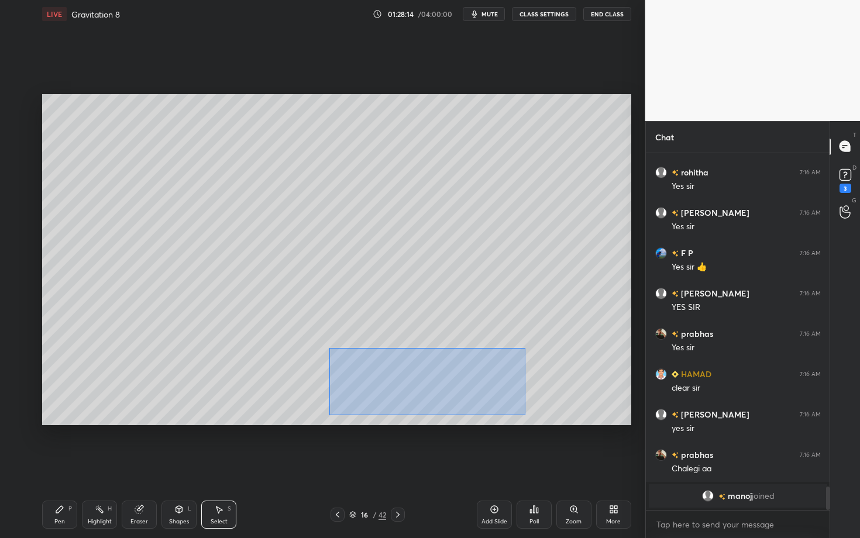
drag, startPoint x: 424, startPoint y: 397, endPoint x: 538, endPoint y: 418, distance: 116.1
click at [538, 418] on div "0 ° Undo Copy Duplicate Duplicate to new slide Delete" at bounding box center [336, 259] width 589 height 331
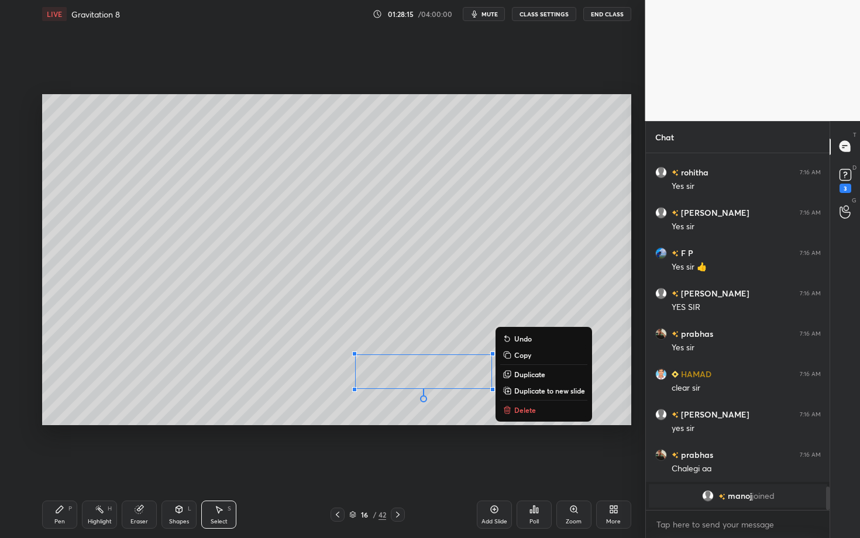
click at [525, 406] on p "Delete" at bounding box center [525, 410] width 22 height 9
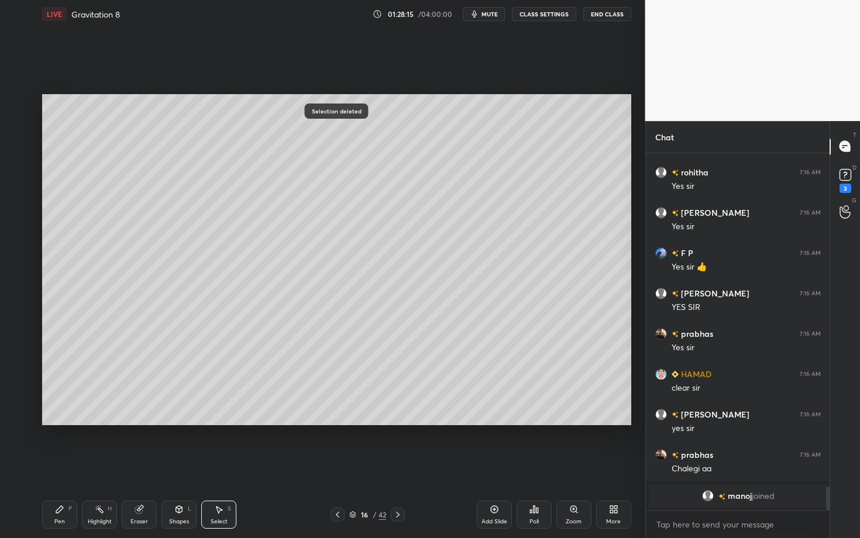
click at [104, 466] on div "Highlight H" at bounding box center [99, 515] width 35 height 28
click at [469, 464] on div "Selection deleted Setting up your live class Poll for secs No correct answer St…" at bounding box center [336, 260] width 599 height 464
click at [211, 466] on div "Select S" at bounding box center [218, 515] width 35 height 28
click at [185, 466] on div "Shapes L" at bounding box center [179, 515] width 35 height 28
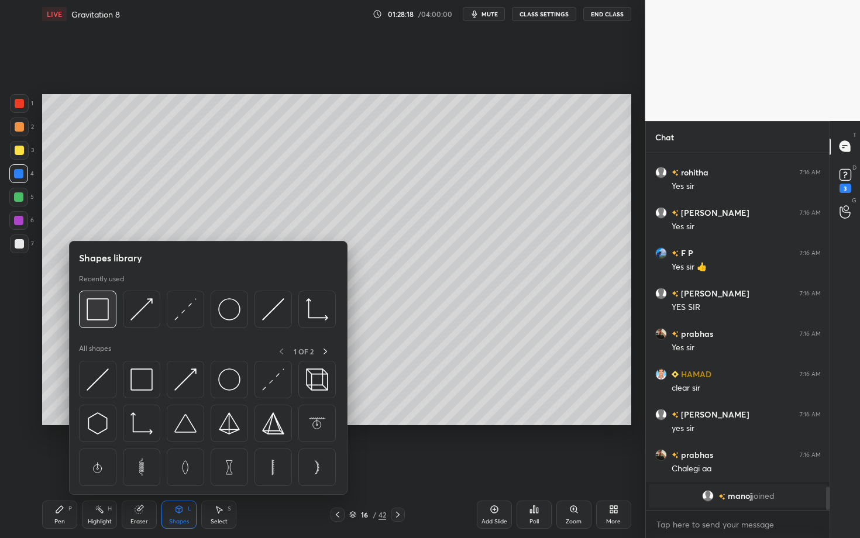
click at [93, 305] on img at bounding box center [98, 309] width 22 height 22
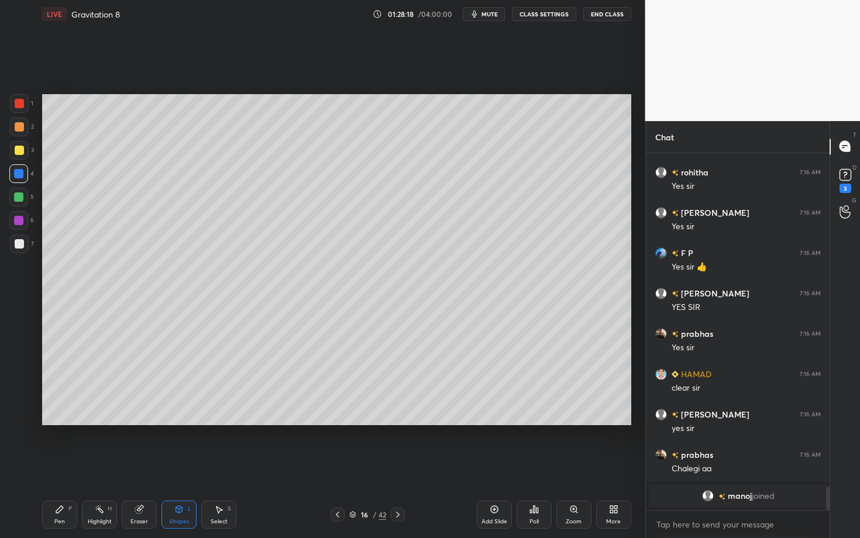
click at [25, 245] on div at bounding box center [19, 244] width 19 height 19
click at [61, 466] on div "Pen P" at bounding box center [59, 515] width 35 height 28
click at [57, 466] on div "Pen P" at bounding box center [59, 515] width 35 height 28
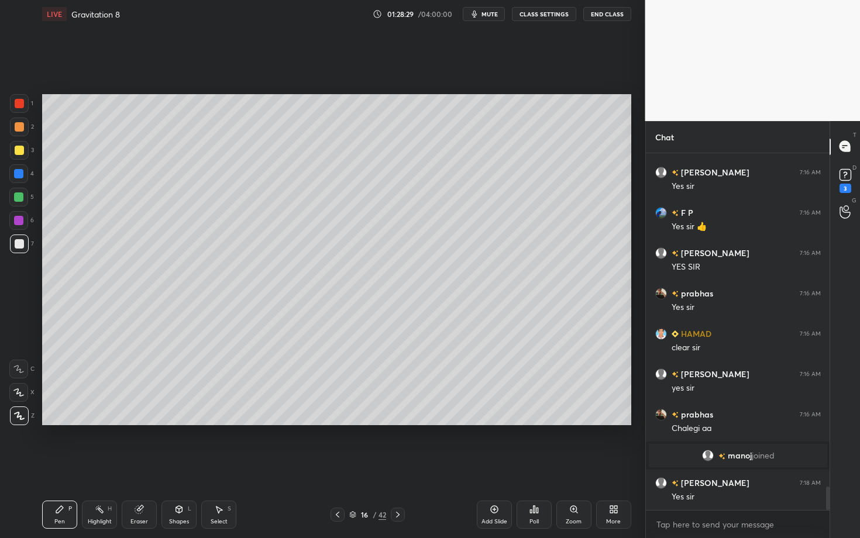
drag, startPoint x: 27, startPoint y: 155, endPoint x: 26, endPoint y: 147, distance: 7.0
click at [27, 147] on div at bounding box center [19, 150] width 19 height 19
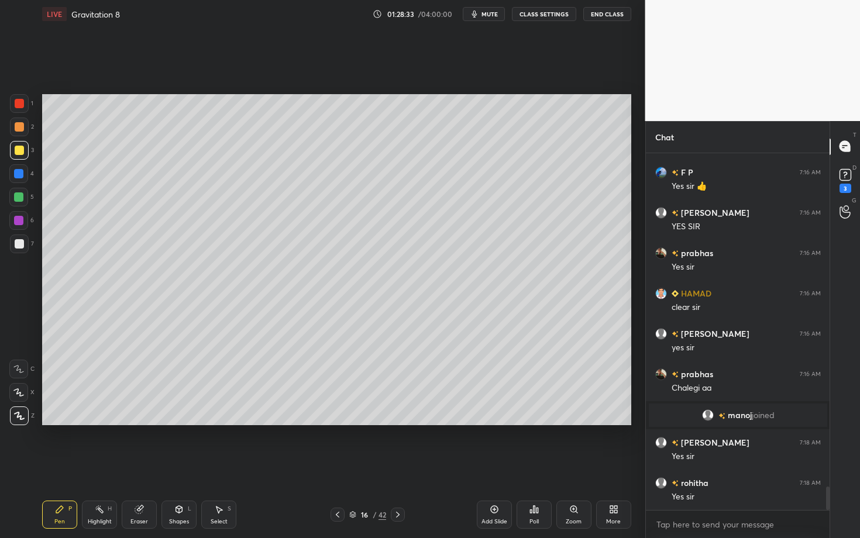
click at [102, 466] on div "Highlight H" at bounding box center [99, 515] width 35 height 28
click at [336, 466] on icon at bounding box center [337, 514] width 9 height 9
click at [401, 466] on icon at bounding box center [397, 514] width 9 height 9
click at [63, 466] on div "Pen P" at bounding box center [59, 515] width 35 height 28
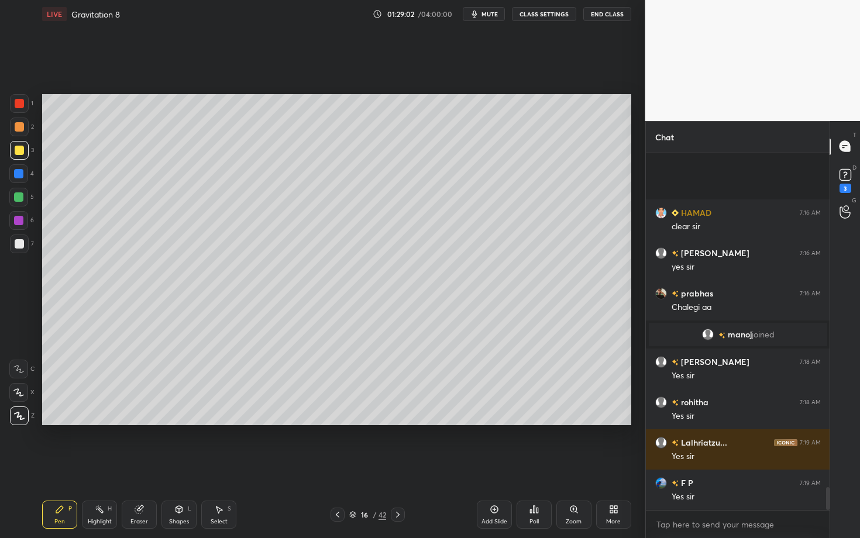
scroll to position [5253, 0]
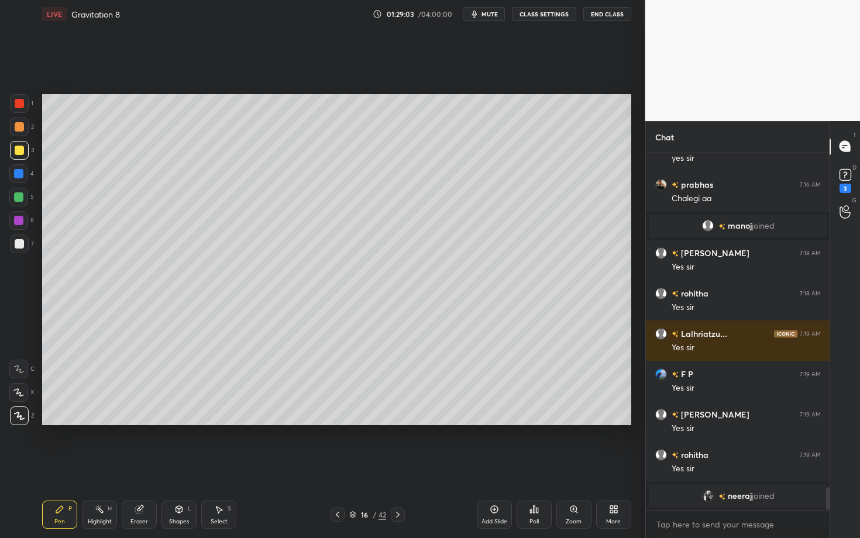
click at [394, 466] on icon at bounding box center [397, 514] width 9 height 9
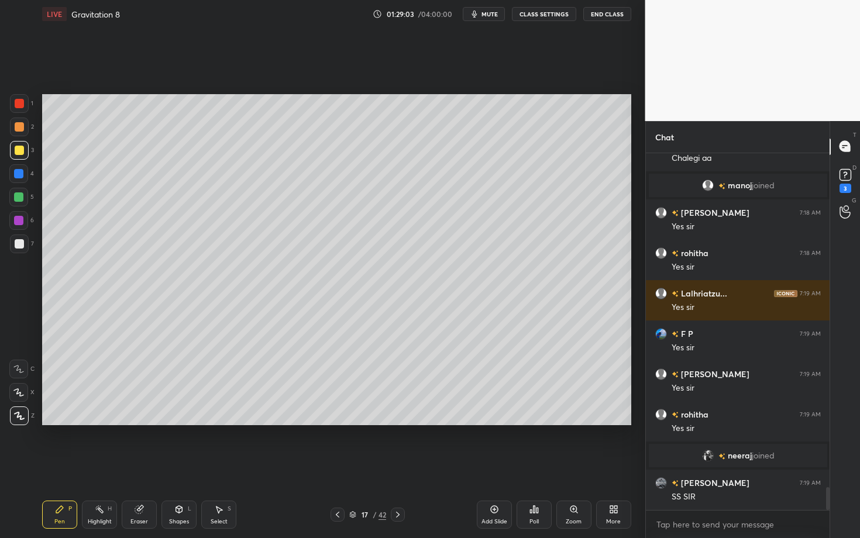
click at [42, 466] on div "LIVE Gravitation 8 01:29:03 / 04:00:00 mute CLASS SETTINGS End Class Setting up…" at bounding box center [336, 269] width 599 height 538
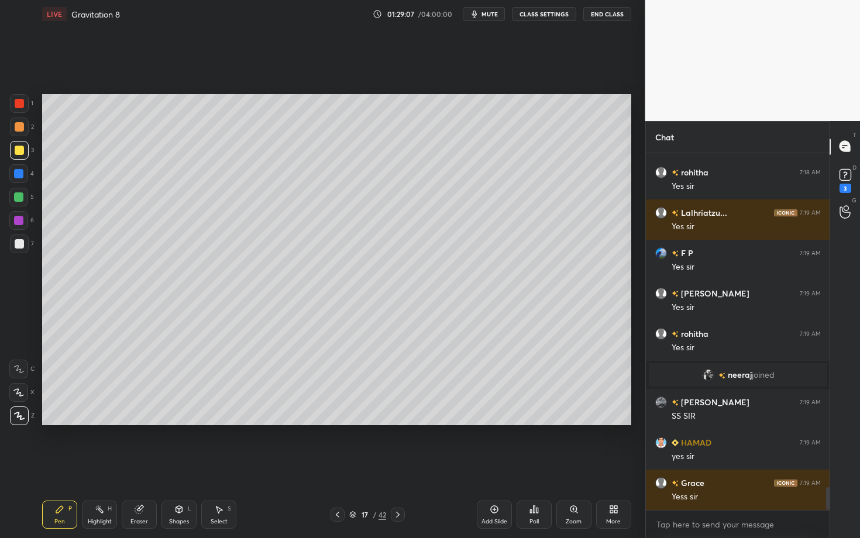
scroll to position [5316, 0]
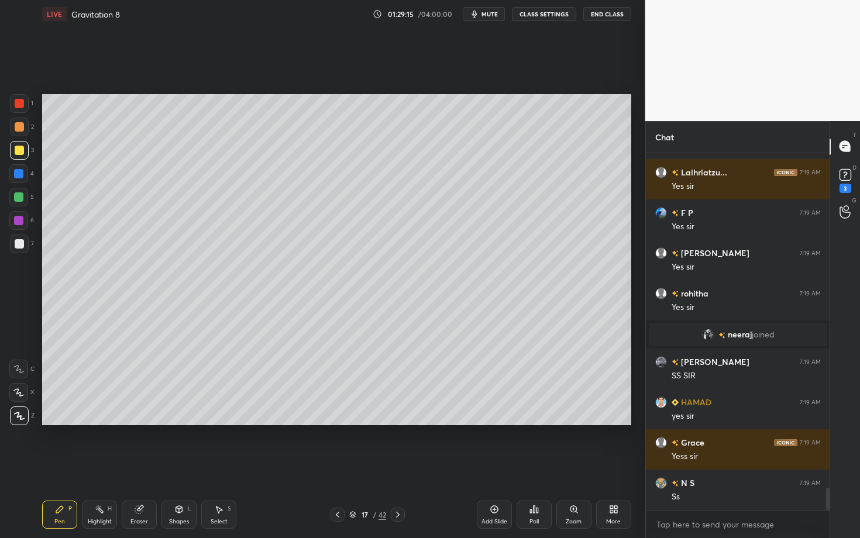
click at [173, 466] on div "Shapes" at bounding box center [179, 522] width 20 height 6
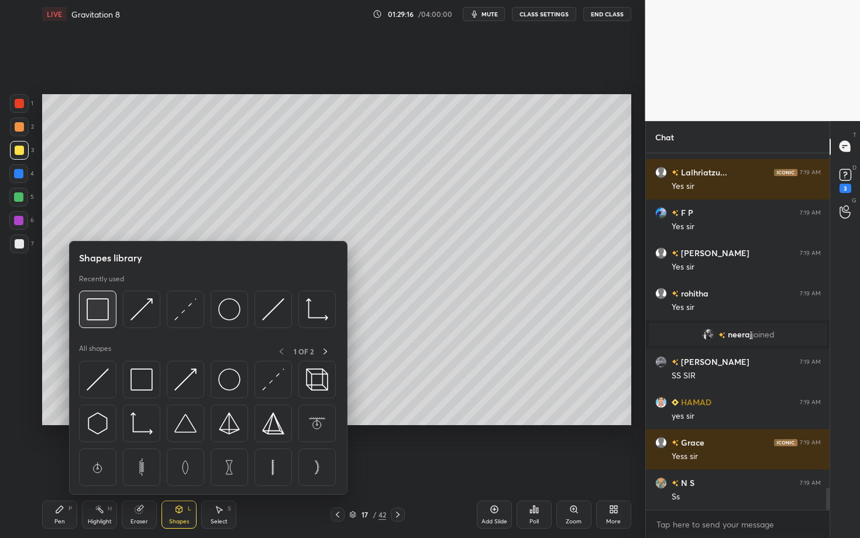
click at [104, 314] on img at bounding box center [98, 309] width 22 height 22
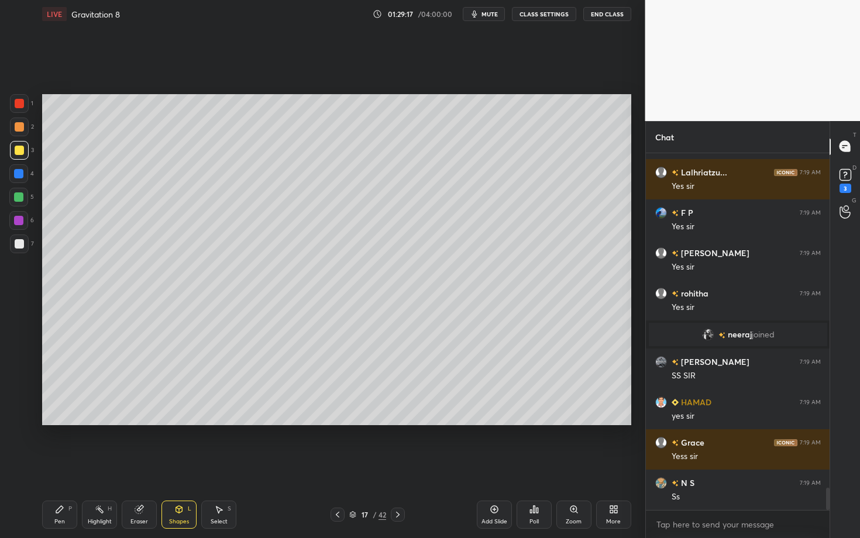
click at [60, 466] on div "Pen P" at bounding box center [59, 515] width 35 height 28
click at [25, 243] on div at bounding box center [19, 244] width 19 height 19
click at [189, 466] on div "Shapes L" at bounding box center [179, 515] width 35 height 28
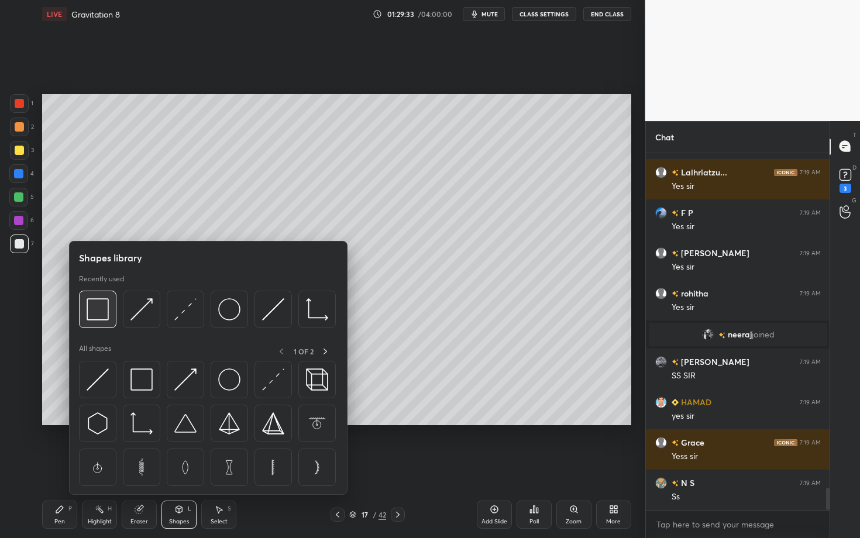
click at [96, 313] on img at bounding box center [98, 309] width 22 height 22
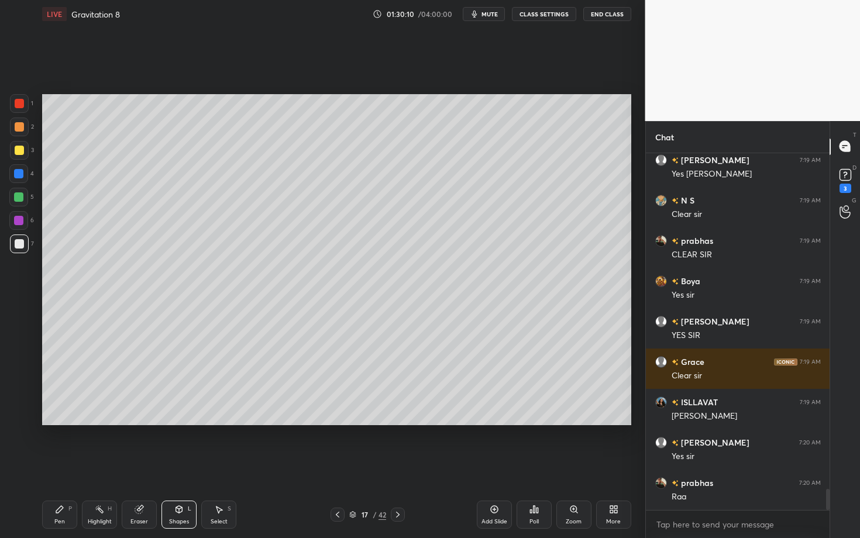
scroll to position [5800, 0]
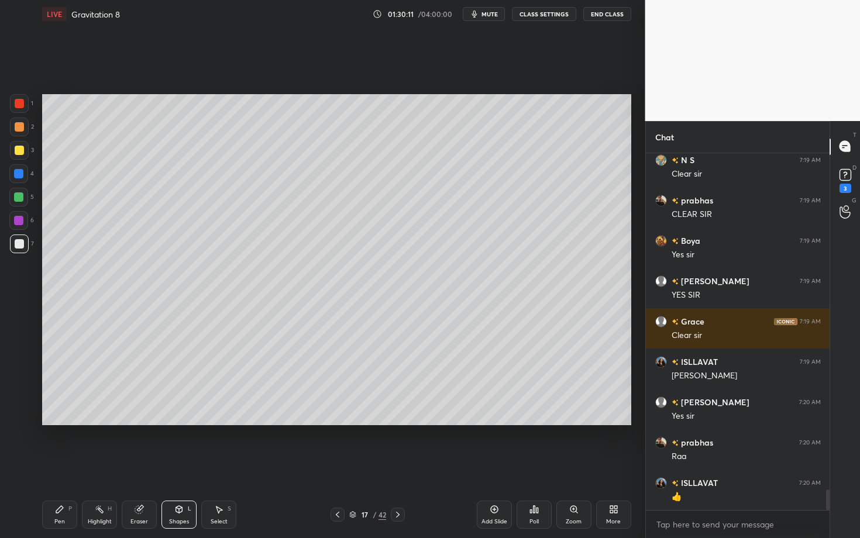
click at [402, 466] on icon at bounding box center [397, 514] width 9 height 9
click at [340, 466] on div "Pen P Highlight H Eraser Shapes L Select S 18 / 42 Add Slide Poll Zoom More" at bounding box center [336, 515] width 589 height 47
click at [339, 466] on icon at bounding box center [337, 514] width 9 height 9
click at [61, 466] on icon at bounding box center [59, 509] width 7 height 7
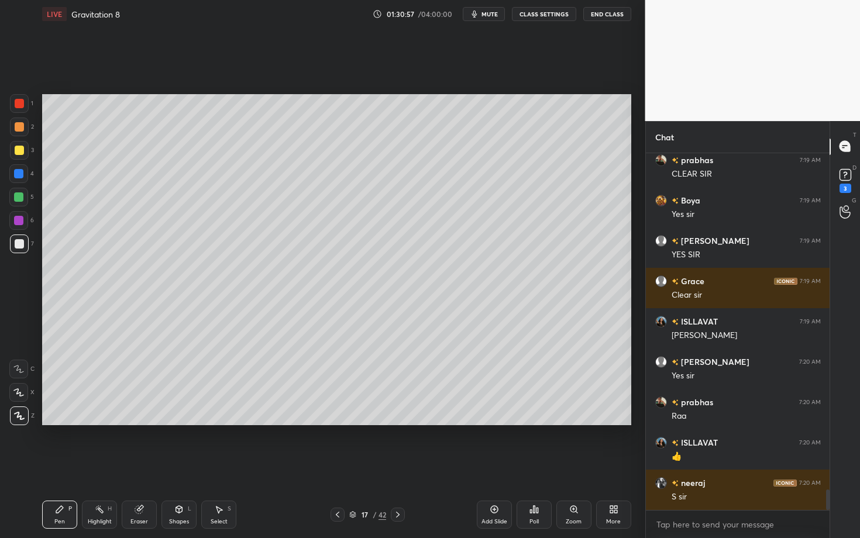
click at [101, 466] on div "Highlight H" at bounding box center [99, 515] width 35 height 28
click at [63, 466] on div "Pen" at bounding box center [59, 522] width 11 height 6
click at [212, 466] on div "Select S" at bounding box center [218, 515] width 35 height 28
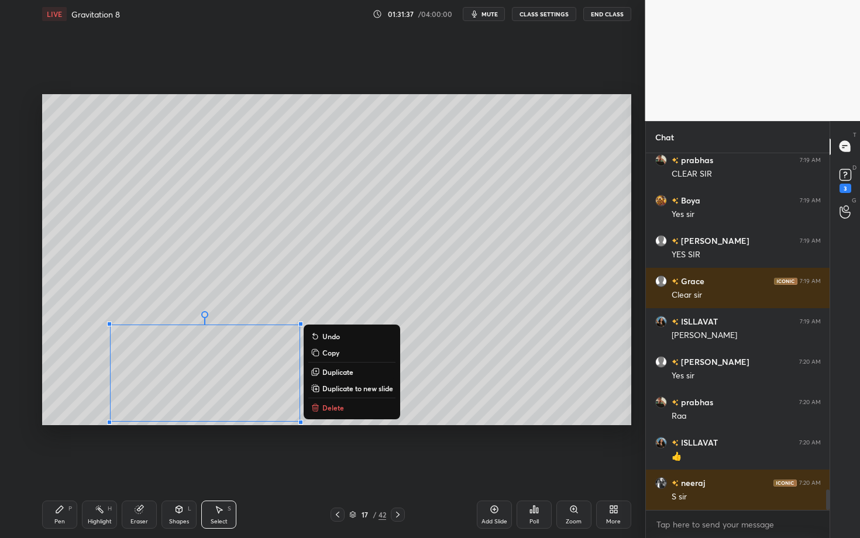
drag, startPoint x: 105, startPoint y: 344, endPoint x: 399, endPoint y: 438, distance: 308.0
click at [398, 438] on div "0 ° Undo Copy Duplicate Duplicate to new slide Delete Setting up your live clas…" at bounding box center [336, 260] width 599 height 464
click at [331, 409] on p "Delete" at bounding box center [333, 407] width 22 height 9
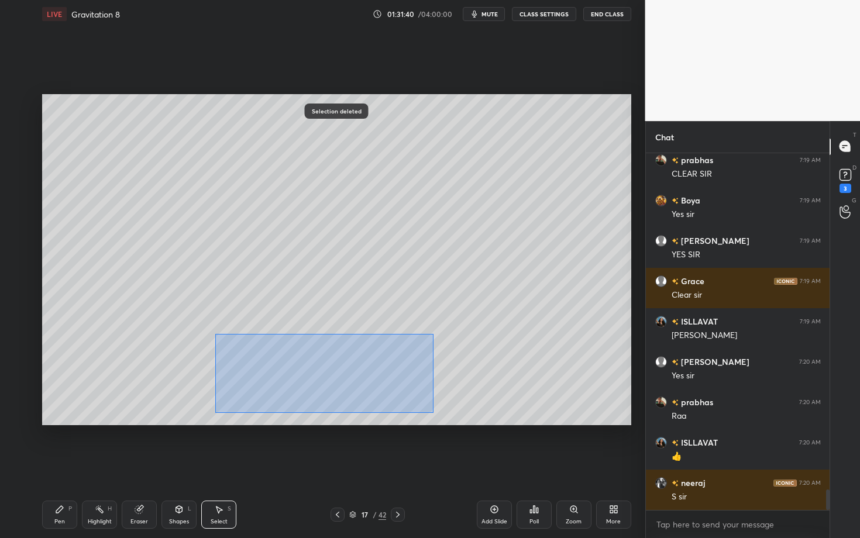
drag, startPoint x: 216, startPoint y: 335, endPoint x: 434, endPoint y: 413, distance: 231.2
click at [434, 413] on div "0 ° Undo Copy Duplicate Duplicate to new slide Delete" at bounding box center [336, 259] width 589 height 331
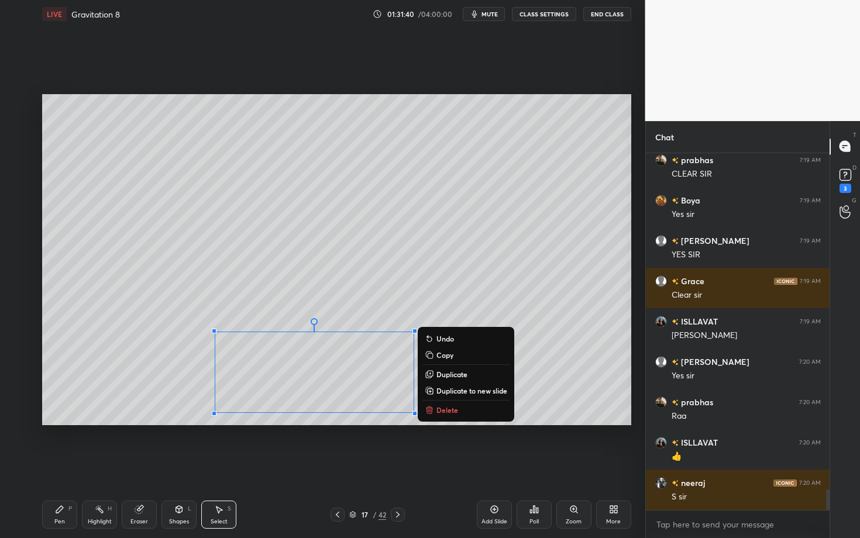
click at [447, 407] on p "Delete" at bounding box center [448, 410] width 22 height 9
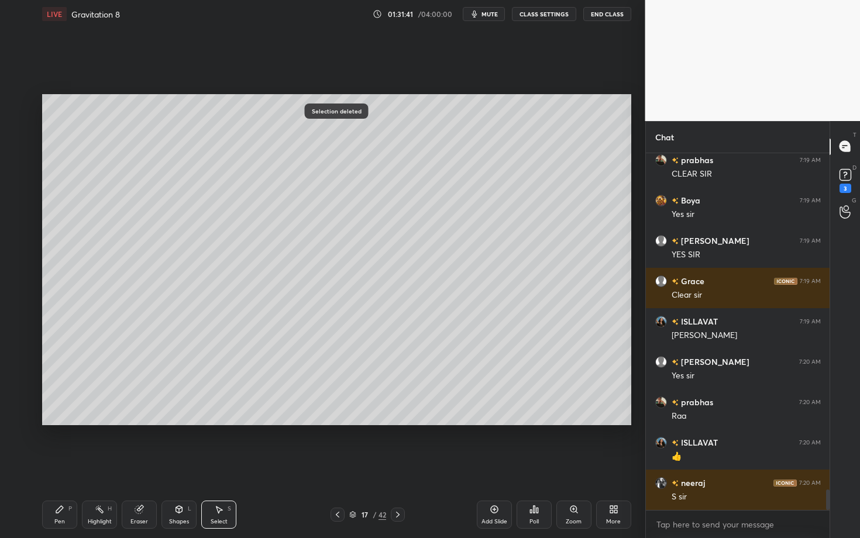
click at [59, 466] on icon at bounding box center [59, 509] width 9 height 9
click at [399, 466] on icon at bounding box center [397, 514] width 9 height 9
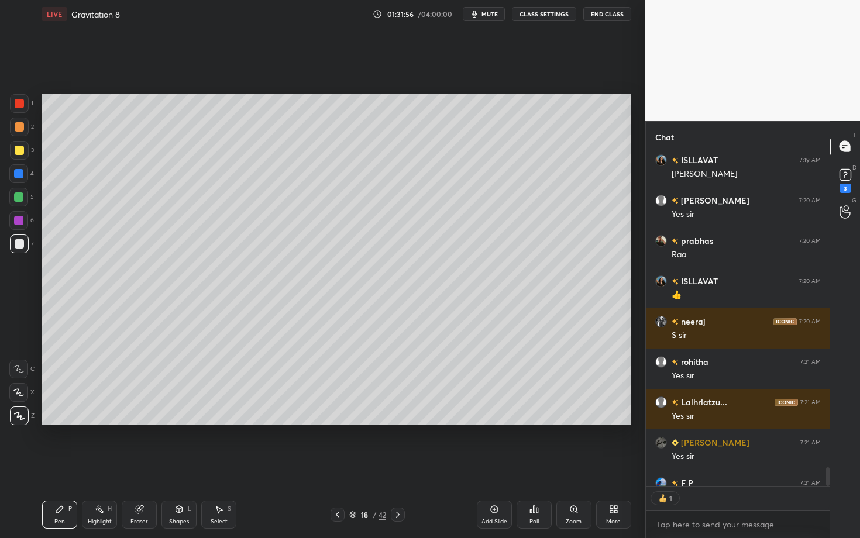
scroll to position [6067, 0]
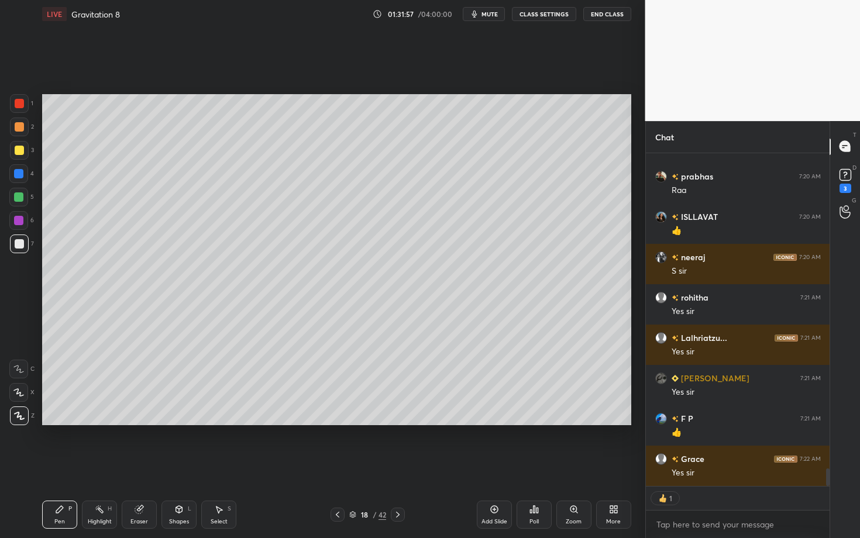
click at [492, 16] on span "mute" at bounding box center [490, 14] width 16 height 8
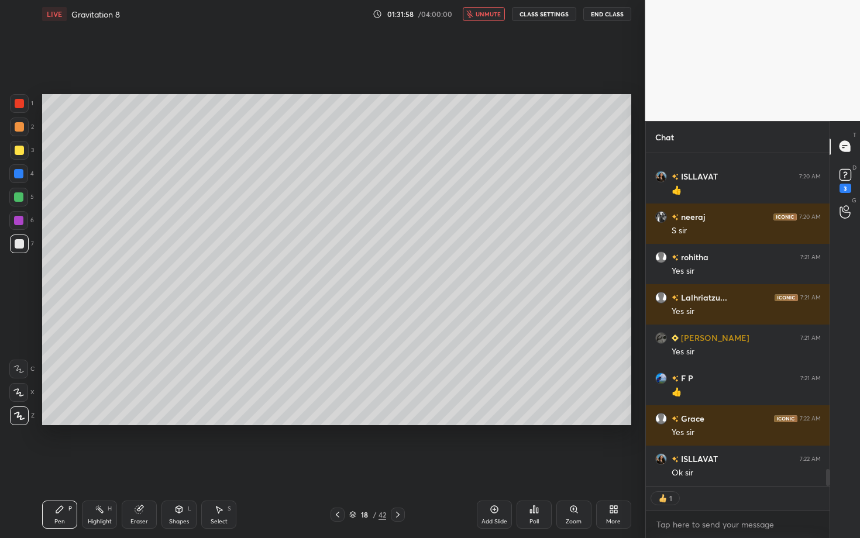
click at [551, 466] on div "Poll" at bounding box center [534, 515] width 35 height 28
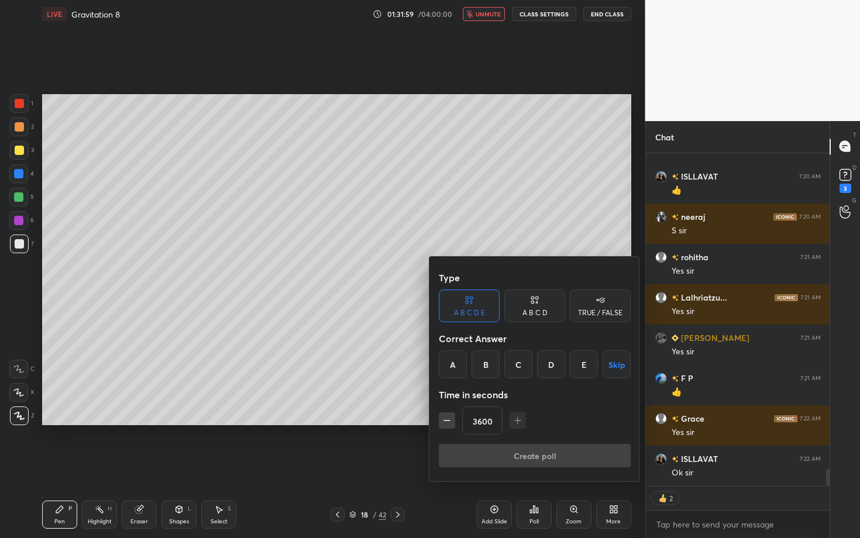
scroll to position [6147, 0]
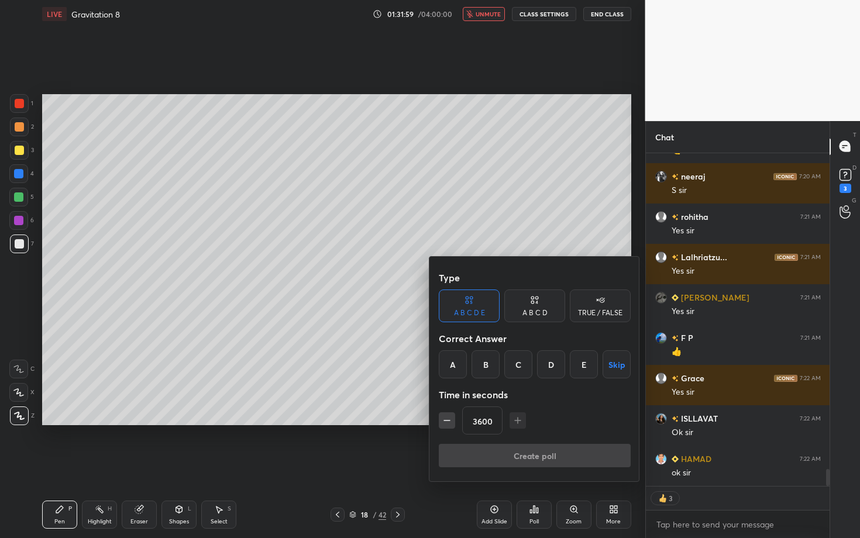
click at [619, 360] on button "Skip" at bounding box center [617, 365] width 28 height 28
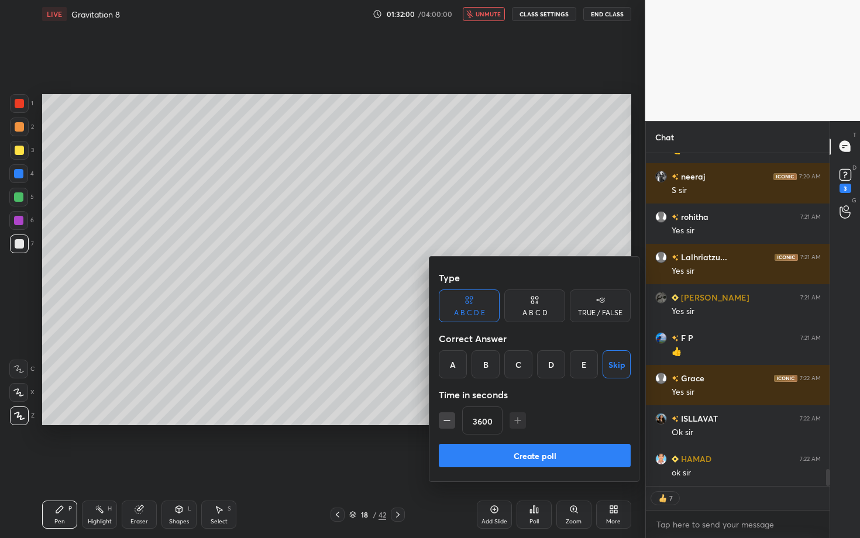
click at [575, 456] on button "Create poll" at bounding box center [535, 455] width 192 height 23
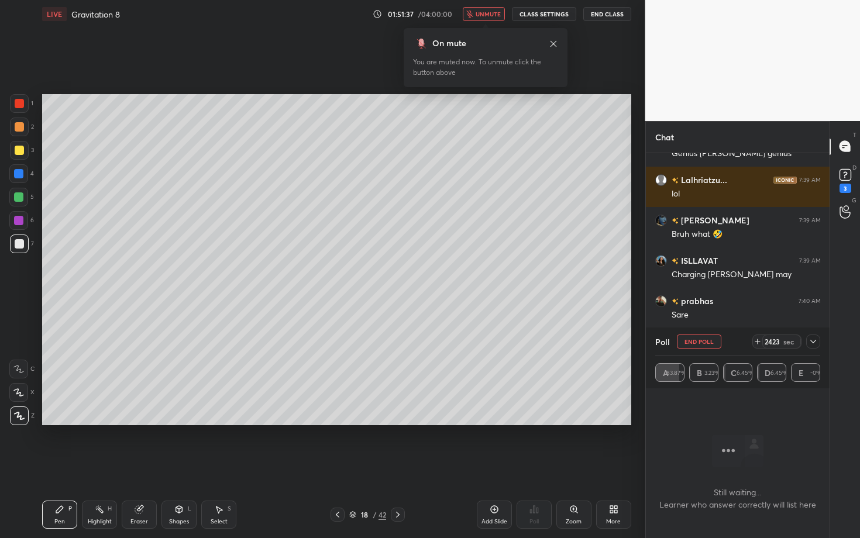
scroll to position [8294, 0]
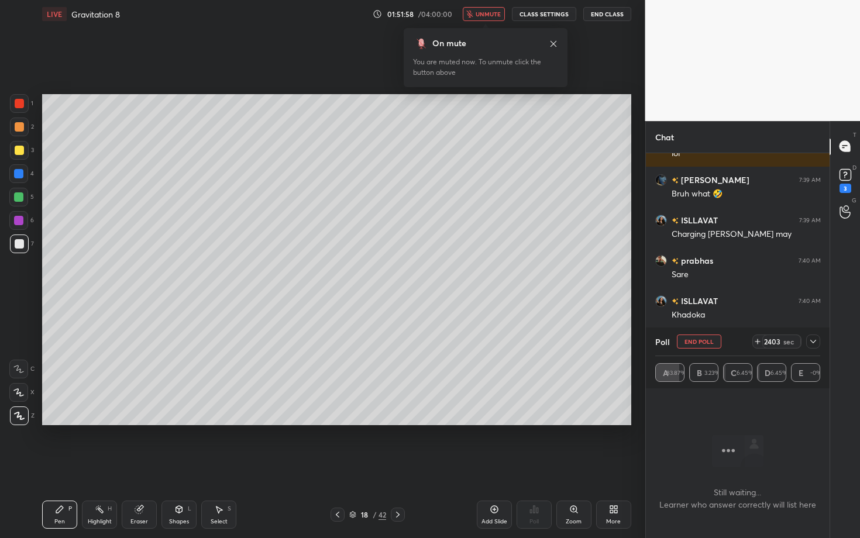
click at [705, 341] on button "End Poll" at bounding box center [699, 342] width 44 height 14
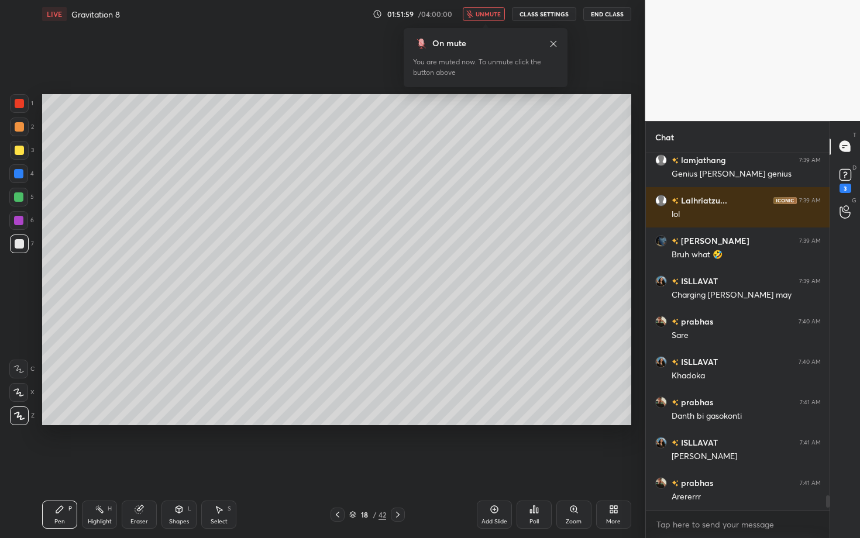
scroll to position [4, 4]
click at [501, 17] on span "unmute" at bounding box center [488, 14] width 25 height 8
click at [218, 466] on div "Select" at bounding box center [219, 522] width 17 height 6
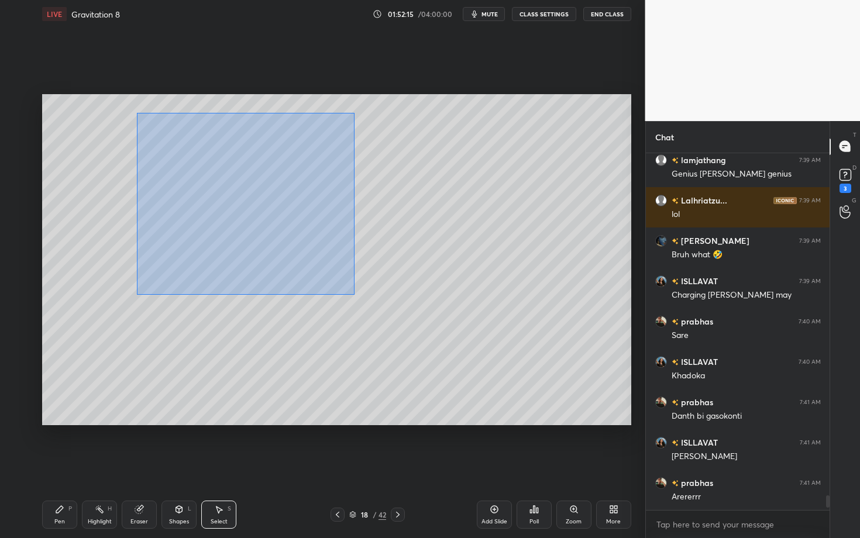
drag, startPoint x: 147, startPoint y: 127, endPoint x: 396, endPoint y: 318, distance: 313.9
click at [396, 317] on div "0 ° Undo Copy Duplicate Duplicate to new slide Delete" at bounding box center [336, 259] width 589 height 331
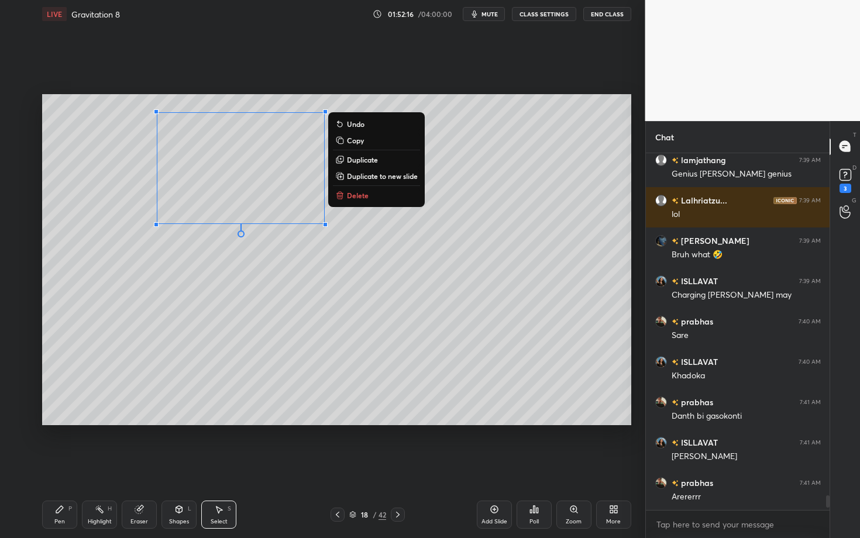
click at [361, 195] on p "Delete" at bounding box center [358, 195] width 22 height 9
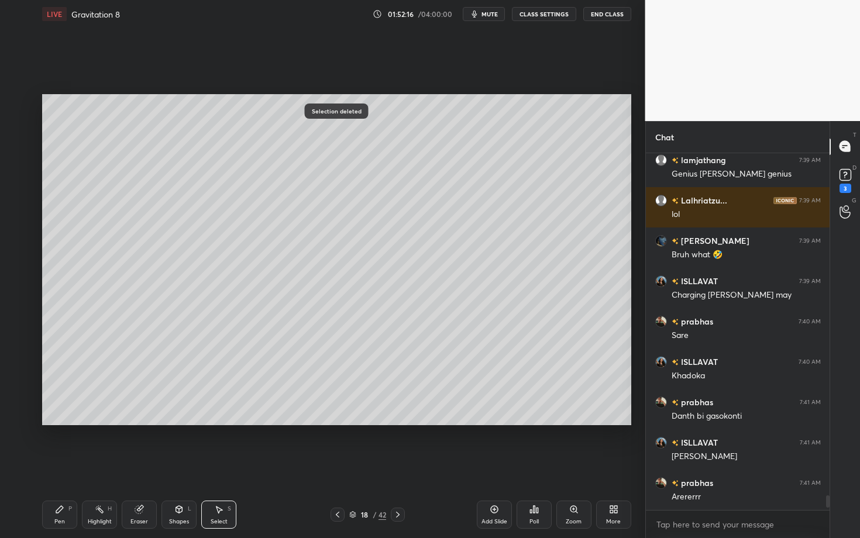
click at [70, 466] on div "Pen P" at bounding box center [59, 515] width 35 height 28
click at [16, 124] on div at bounding box center [19, 126] width 9 height 9
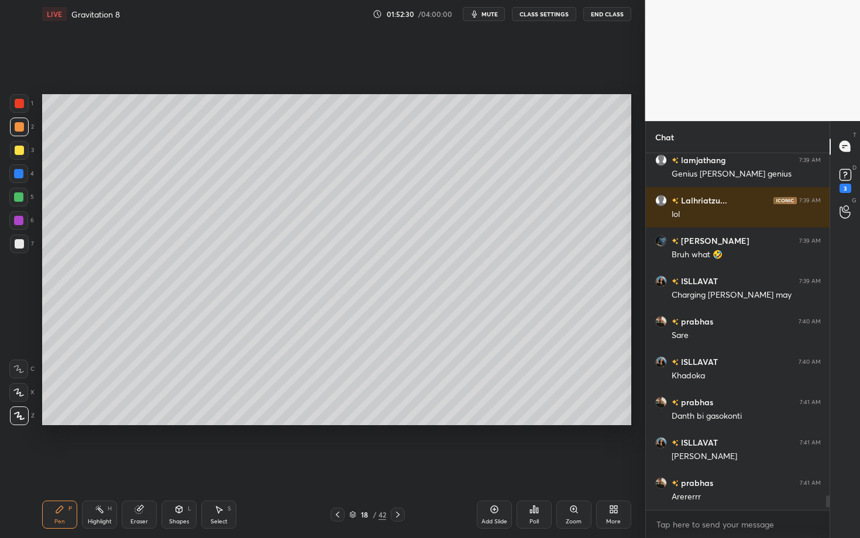
click at [182, 466] on div "Shapes L" at bounding box center [179, 515] width 35 height 28
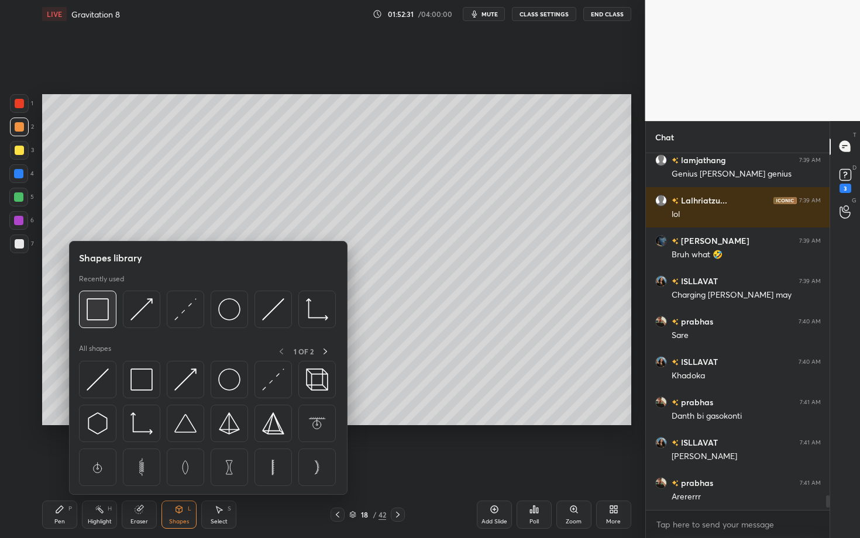
click at [97, 313] on img at bounding box center [98, 309] width 22 height 22
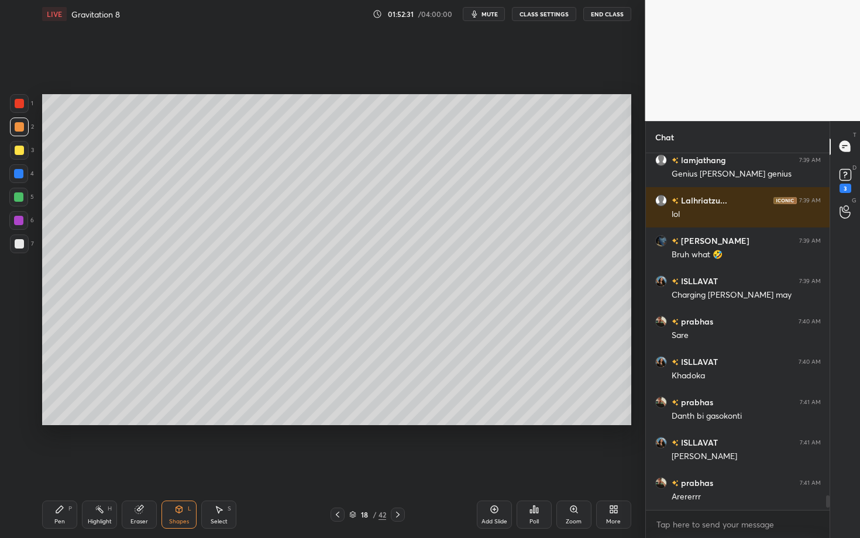
click at [23, 239] on div at bounding box center [19, 244] width 19 height 19
click at [66, 466] on div "Pen P" at bounding box center [59, 515] width 35 height 28
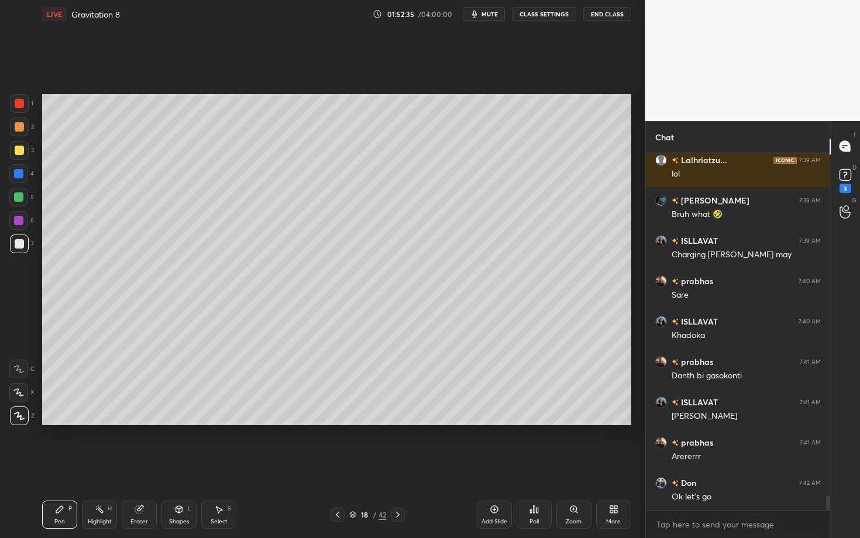
click at [20, 243] on div at bounding box center [19, 243] width 9 height 9
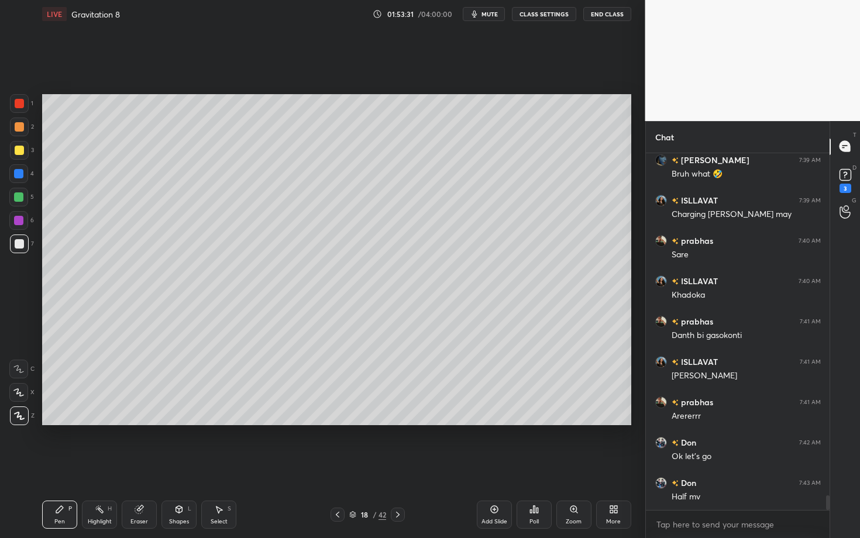
click at [205, 431] on div "Setting up your live class Poll for secs No correct answer Start poll" at bounding box center [336, 260] width 599 height 464
click at [20, 198] on div at bounding box center [18, 197] width 9 height 9
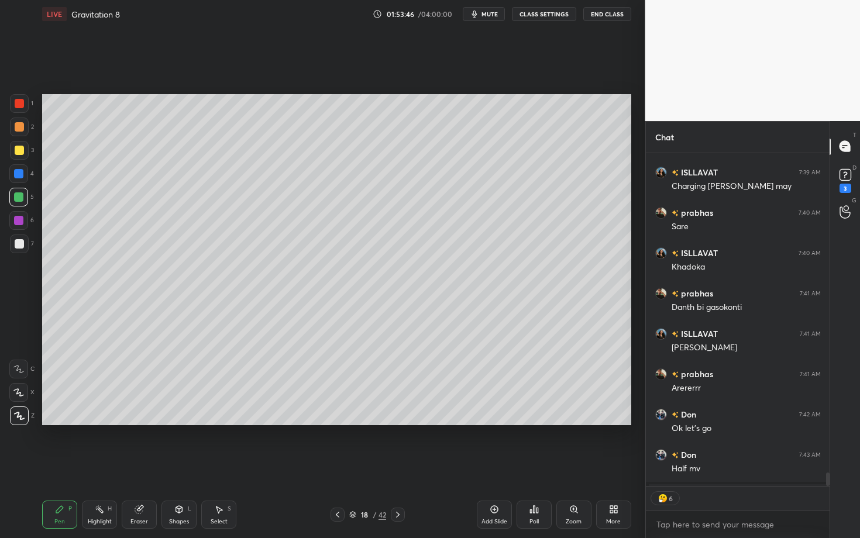
scroll to position [353, 180]
click at [104, 466] on div "Highlight H" at bounding box center [99, 515] width 35 height 28
click at [63, 466] on div "Pen P" at bounding box center [59, 515] width 35 height 28
click at [226, 466] on div "Select S" at bounding box center [218, 515] width 35 height 28
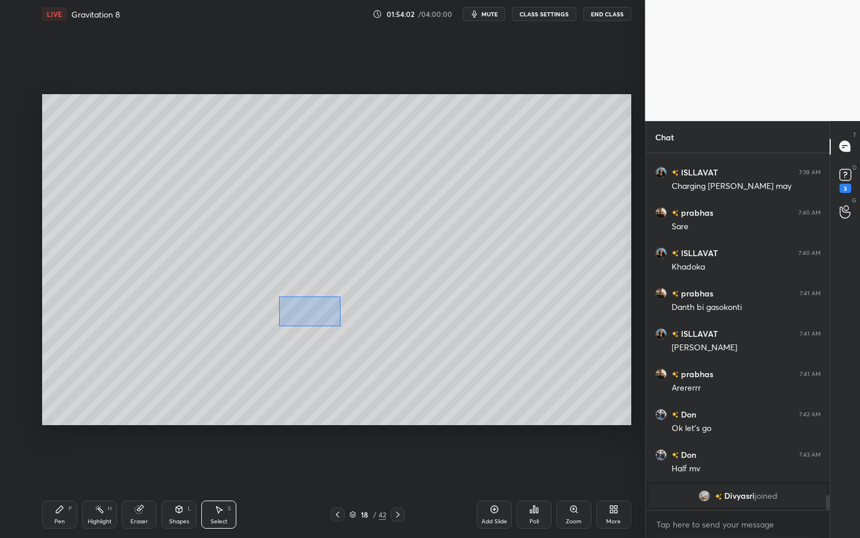
drag, startPoint x: 296, startPoint y: 315, endPoint x: 341, endPoint y: 327, distance: 46.4
click at [341, 327] on div "0 ° Undo Copy Duplicate Duplicate to new slide Delete" at bounding box center [336, 259] width 589 height 331
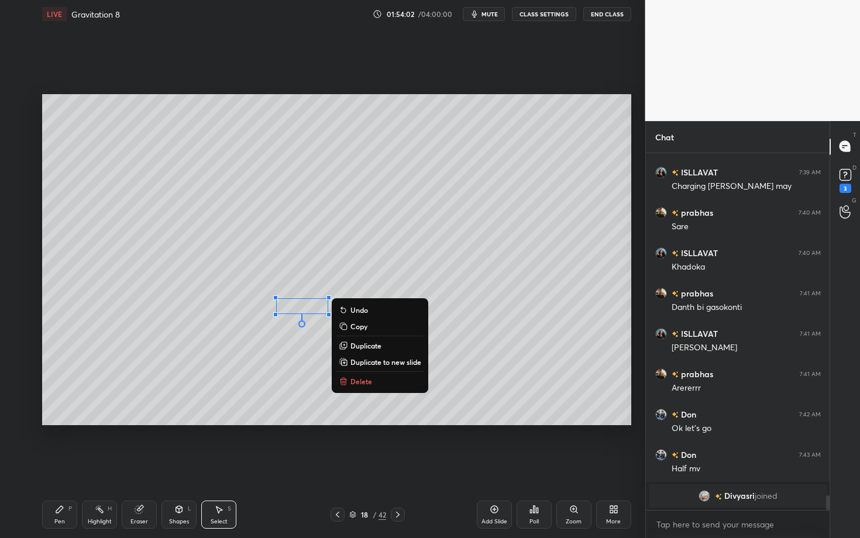
click at [365, 379] on p "Delete" at bounding box center [362, 381] width 22 height 9
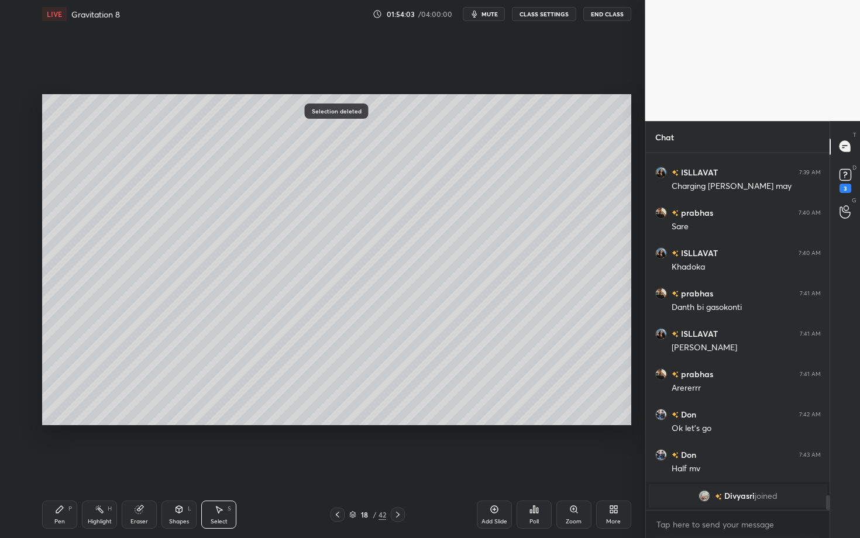
click at [57, 466] on div "Pen P" at bounding box center [59, 515] width 35 height 28
click at [107, 466] on div "Highlight" at bounding box center [100, 522] width 24 height 6
click at [46, 466] on div "Pen P" at bounding box center [59, 515] width 35 height 28
click at [16, 219] on div at bounding box center [18, 220] width 9 height 9
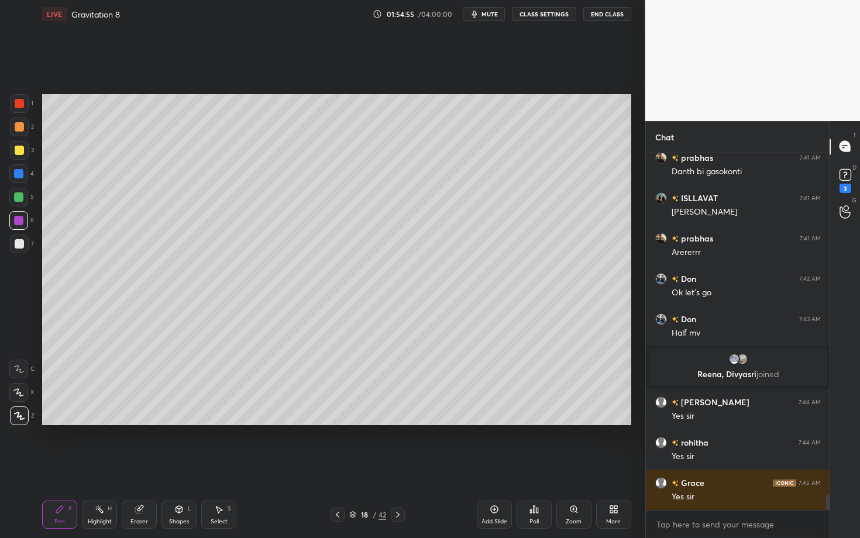
scroll to position [8016, 0]
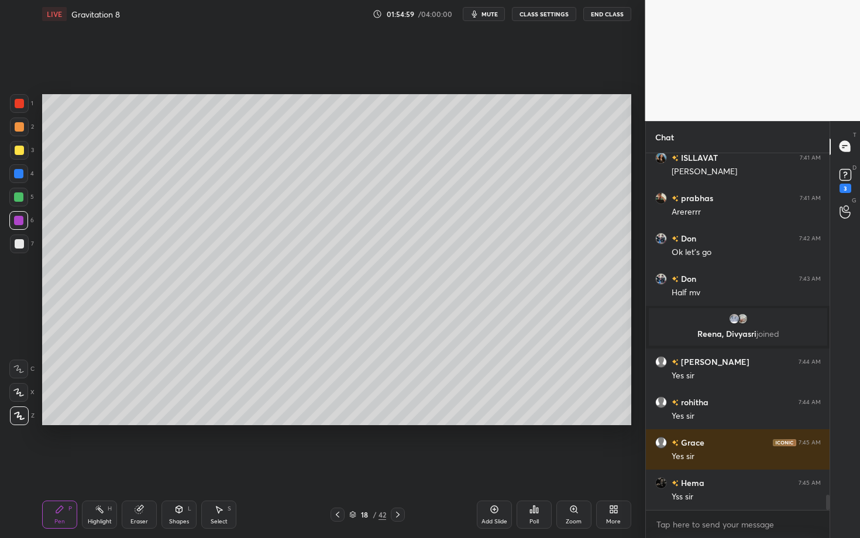
click at [217, 466] on icon at bounding box center [218, 509] width 9 height 9
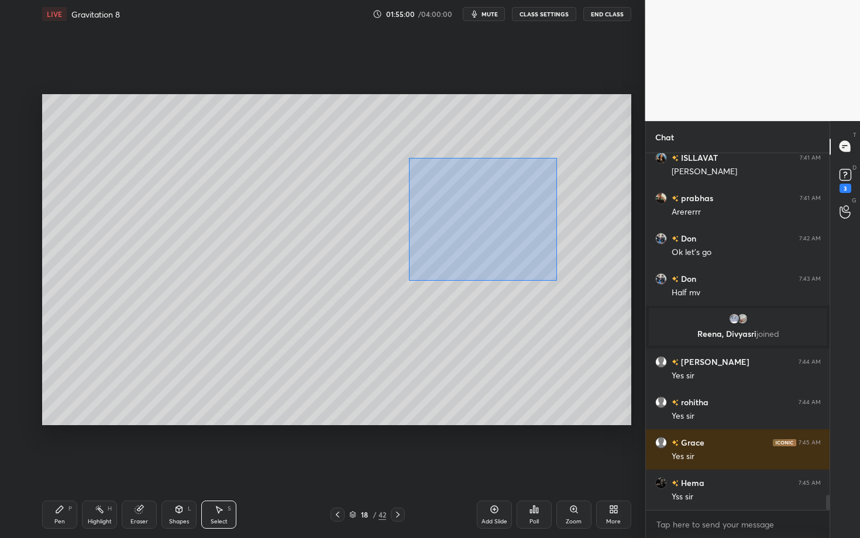
drag, startPoint x: 413, startPoint y: 162, endPoint x: 559, endPoint y: 280, distance: 187.3
click at [559, 279] on div "0 ° Undo Copy Duplicate Duplicate to new slide Delete" at bounding box center [336, 259] width 589 height 331
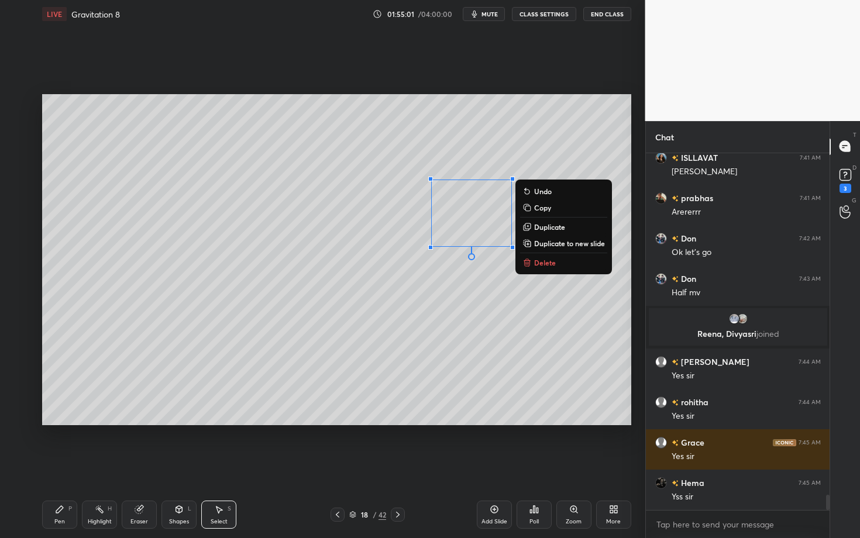
click at [547, 263] on p "Delete" at bounding box center [545, 262] width 22 height 9
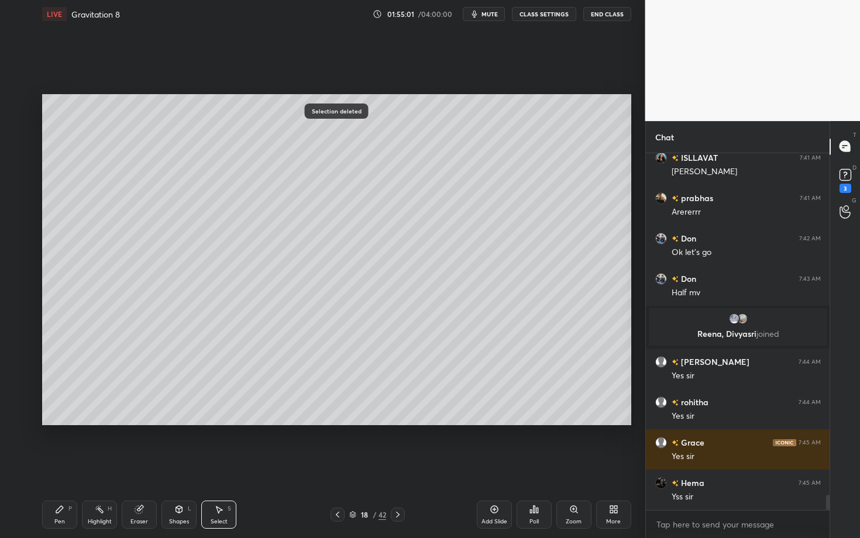
click at [56, 466] on div "Pen" at bounding box center [59, 522] width 11 height 6
click at [21, 128] on div at bounding box center [19, 126] width 9 height 9
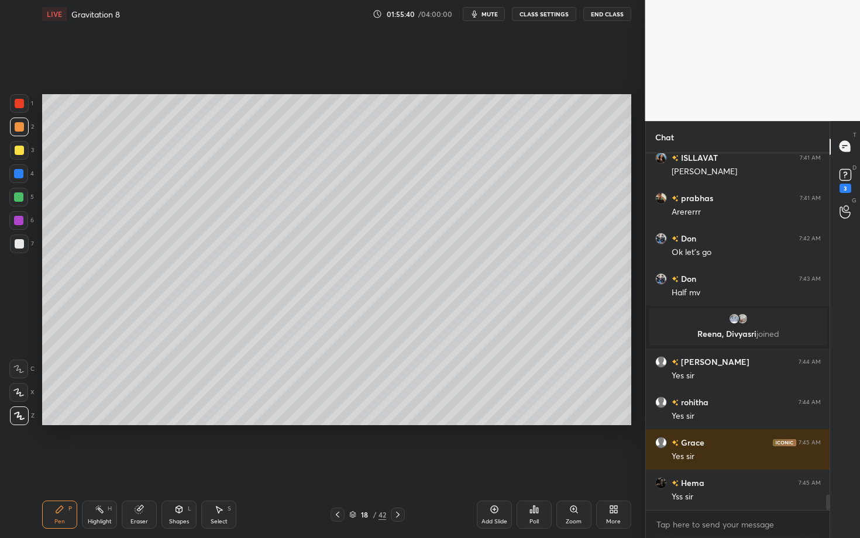
click at [217, 466] on icon at bounding box center [218, 509] width 9 height 9
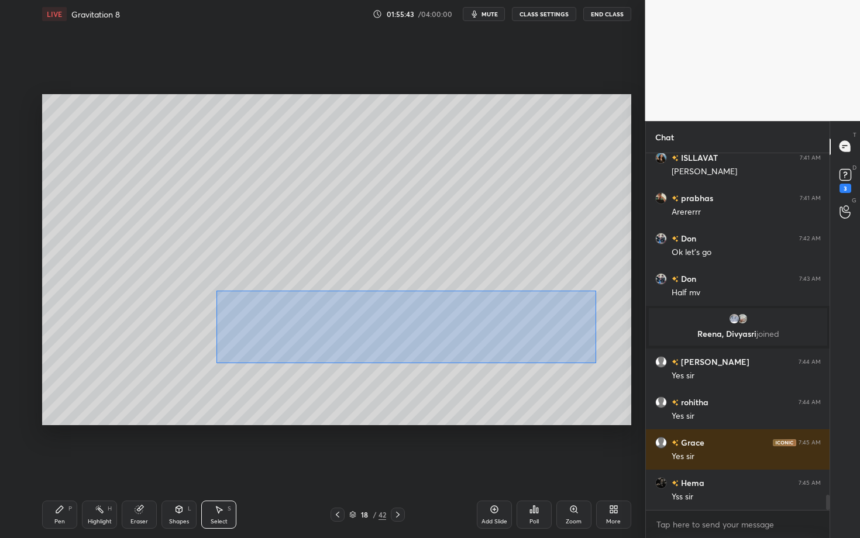
scroll to position [8067, 0]
drag, startPoint x: 245, startPoint y: 315, endPoint x: 596, endPoint y: 363, distance: 354.5
click at [596, 363] on div "0 ° Undo Copy Duplicate Duplicate to new slide Delete" at bounding box center [336, 259] width 589 height 331
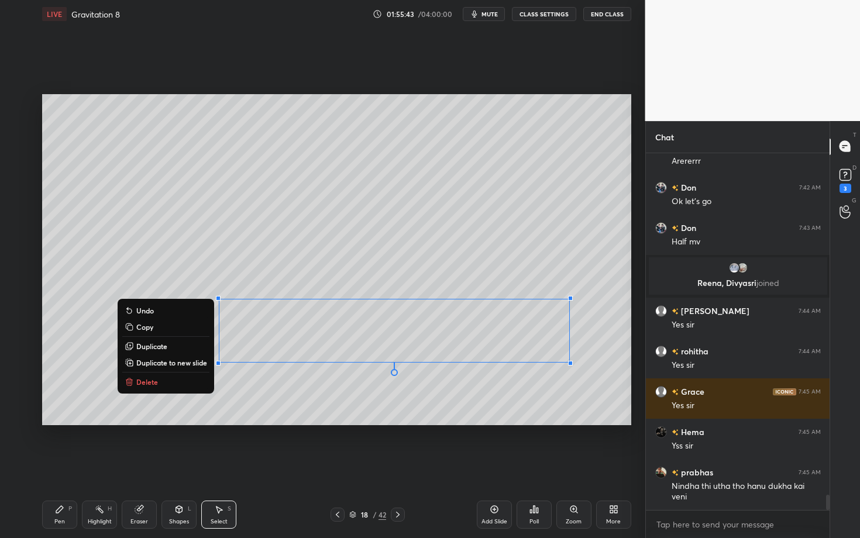
click at [360, 404] on div "0 ° Undo Copy Duplicate Duplicate to new slide Delete" at bounding box center [336, 259] width 589 height 331
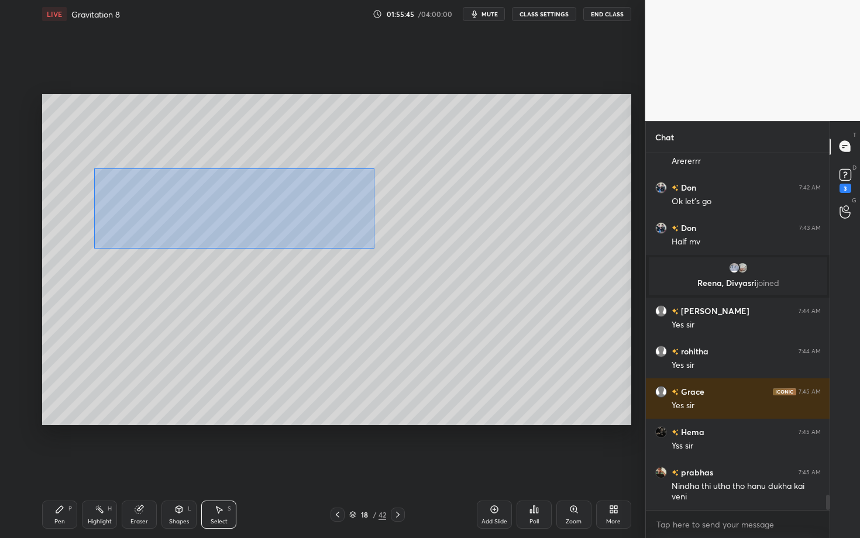
drag, startPoint x: 119, startPoint y: 189, endPoint x: 371, endPoint y: 239, distance: 257.2
click at [370, 239] on div "0 ° Undo Copy Duplicate Duplicate to new slide Delete" at bounding box center [336, 259] width 589 height 331
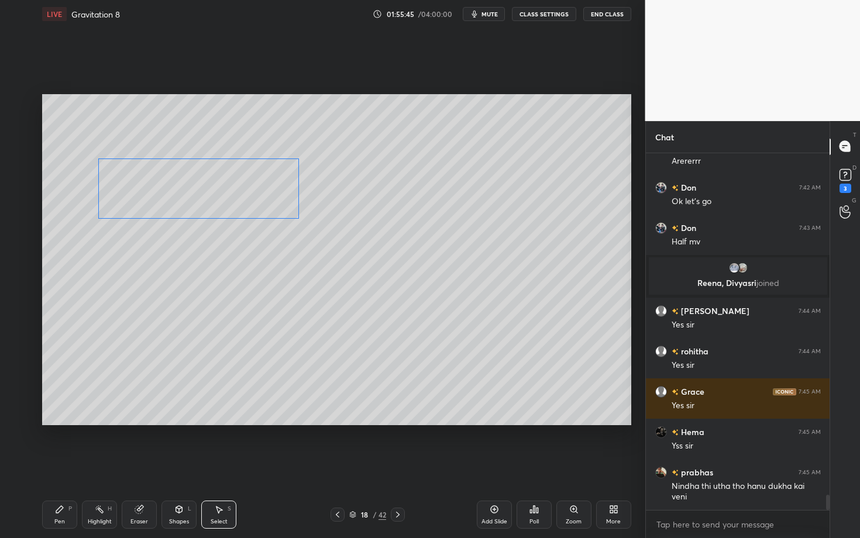
click at [253, 197] on div "0 ° Undo Copy Duplicate Duplicate to new slide Delete" at bounding box center [336, 259] width 589 height 331
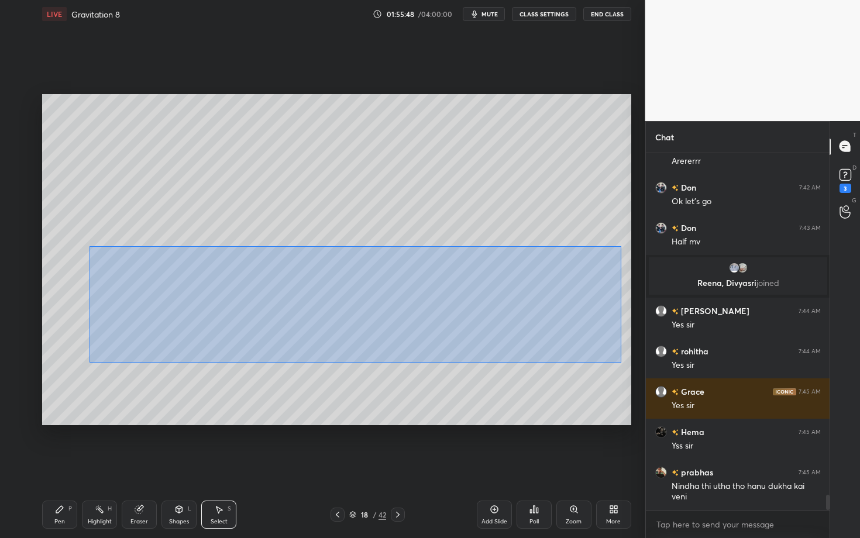
drag, startPoint x: 95, startPoint y: 247, endPoint x: 620, endPoint y: 362, distance: 538.1
click at [620, 362] on div "0 ° Undo Copy Duplicate Duplicate to new slide Delete" at bounding box center [336, 259] width 589 height 331
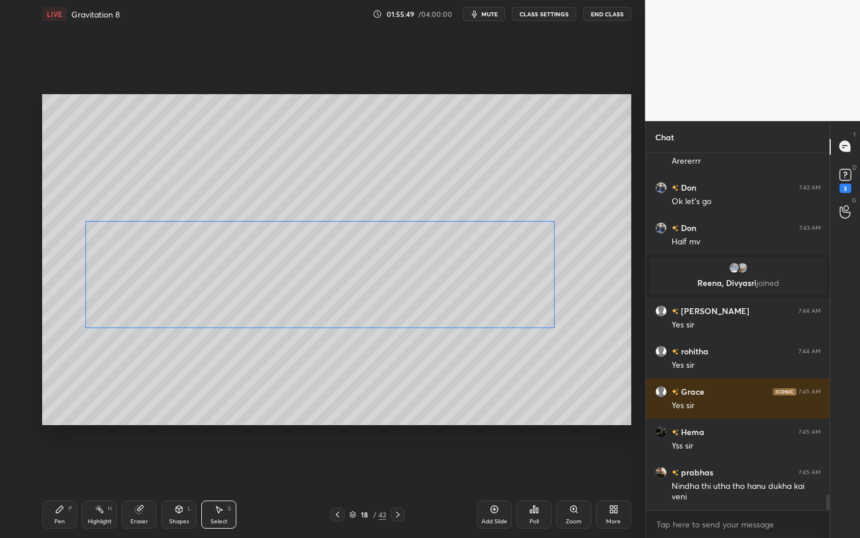
drag, startPoint x: 331, startPoint y: 328, endPoint x: 315, endPoint y: 296, distance: 35.6
click at [315, 296] on div "0 ° Undo Copy Duplicate Duplicate to new slide Delete" at bounding box center [336, 259] width 589 height 331
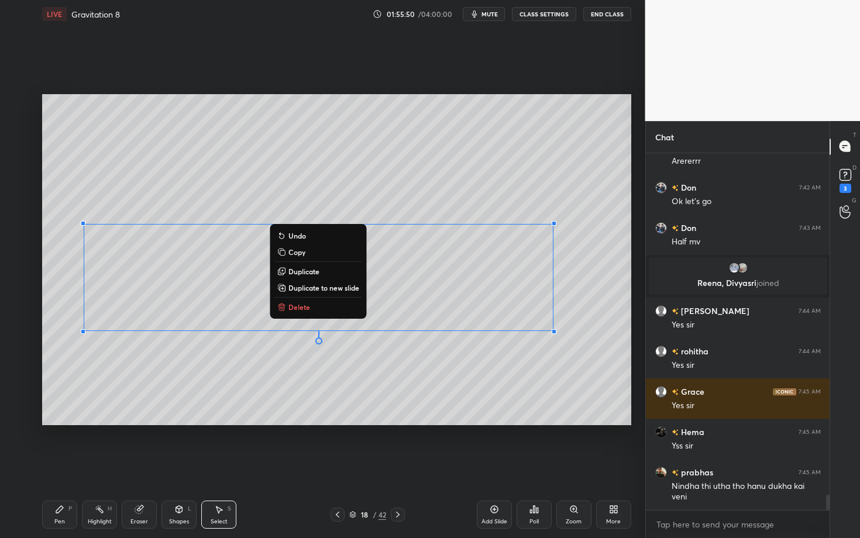
click at [214, 355] on div "0 ° Undo Copy Duplicate Duplicate to new slide Delete" at bounding box center [336, 259] width 589 height 331
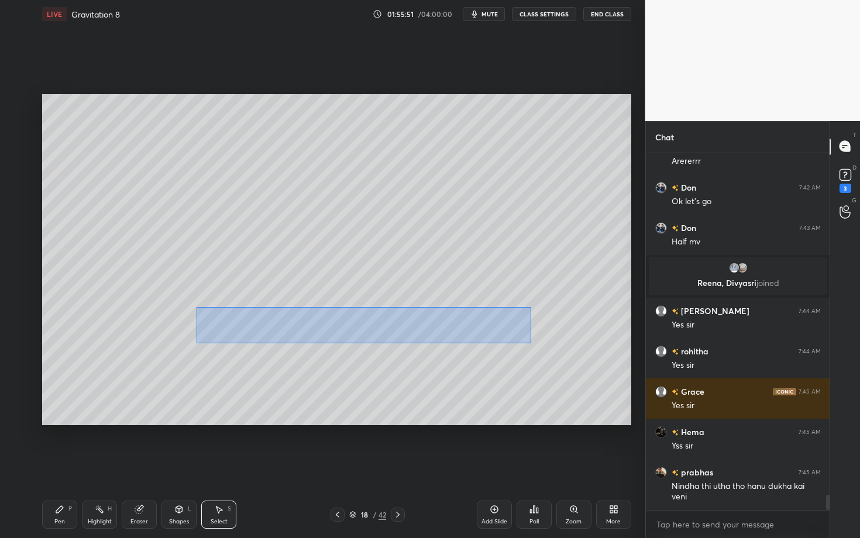
drag, startPoint x: 218, startPoint y: 312, endPoint x: 530, endPoint y: 342, distance: 313.4
click at [530, 342] on div "0 ° Undo Copy Duplicate Duplicate to new slide Delete" at bounding box center [336, 259] width 589 height 331
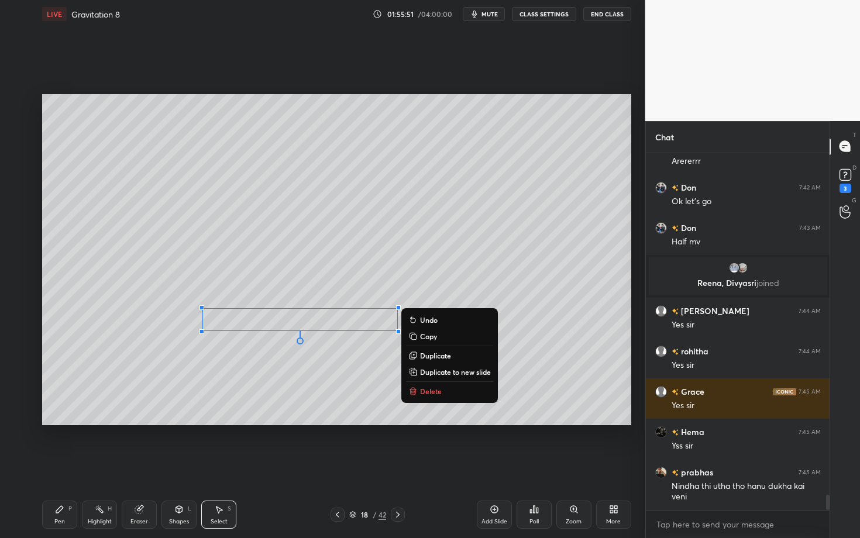
click at [400, 320] on div "0 ° Undo Copy Duplicate Duplicate to new slide Delete" at bounding box center [336, 259] width 589 height 331
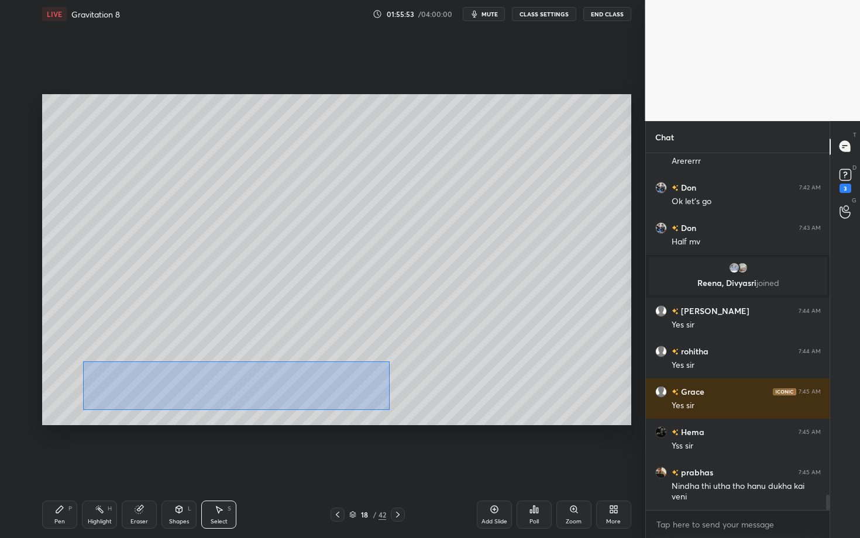
drag, startPoint x: 139, startPoint y: 387, endPoint x: 390, endPoint y: 409, distance: 252.0
click at [389, 409] on div "0 ° Undo Copy Duplicate Duplicate to new slide Delete" at bounding box center [336, 259] width 589 height 331
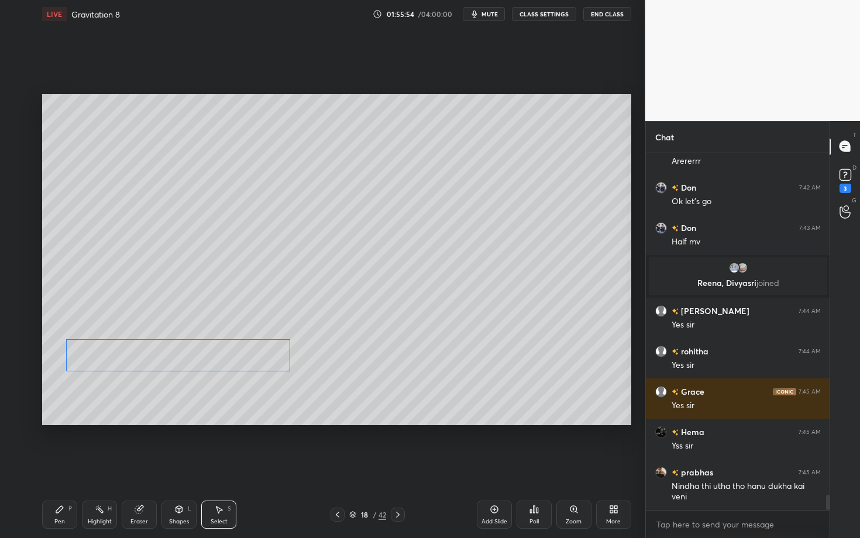
drag, startPoint x: 218, startPoint y: 379, endPoint x: 191, endPoint y: 353, distance: 37.3
click at [191, 353] on div "0 ° Undo Copy Duplicate Duplicate to new slide Delete" at bounding box center [336, 259] width 589 height 331
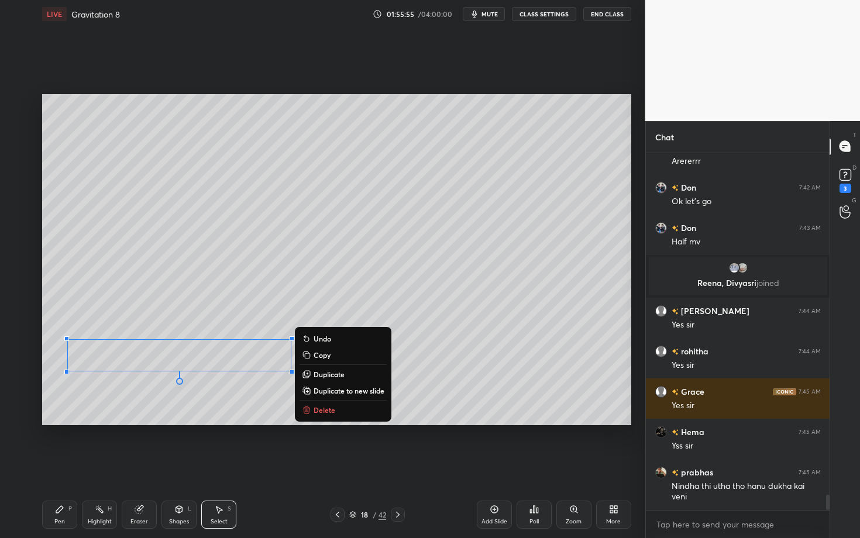
click at [203, 407] on div "0 ° Undo Copy Duplicate Duplicate to new slide Delete" at bounding box center [336, 259] width 589 height 331
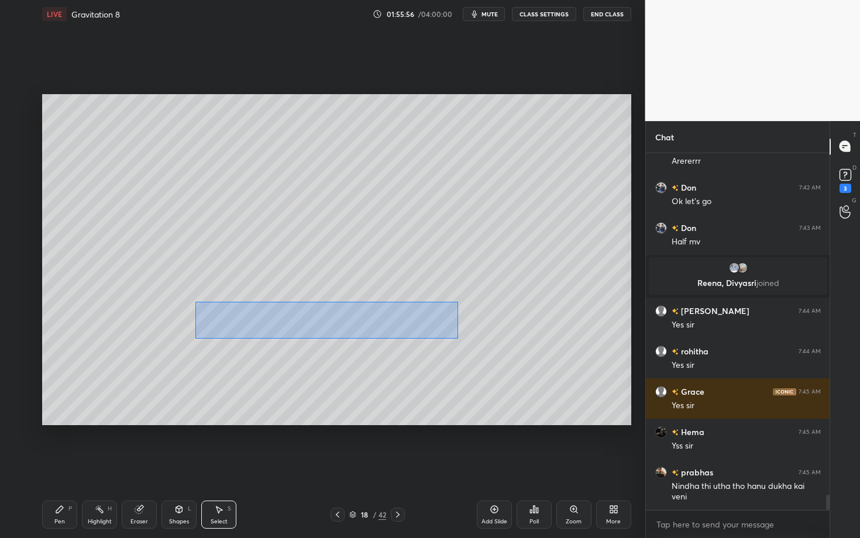
drag, startPoint x: 272, startPoint y: 325, endPoint x: 456, endPoint y: 337, distance: 184.2
click at [455, 337] on div "0 ° Undo Copy Duplicate Duplicate to new slide Delete" at bounding box center [336, 259] width 589 height 331
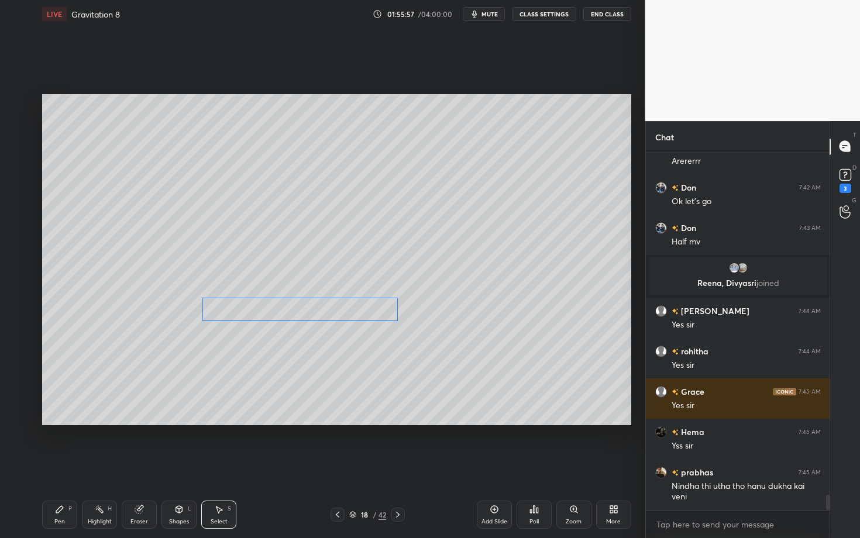
drag, startPoint x: 323, startPoint y: 314, endPoint x: 322, endPoint y: 308, distance: 6.5
click at [322, 308] on div "0 ° Undo Copy Duplicate Duplicate to new slide Delete" at bounding box center [336, 259] width 589 height 331
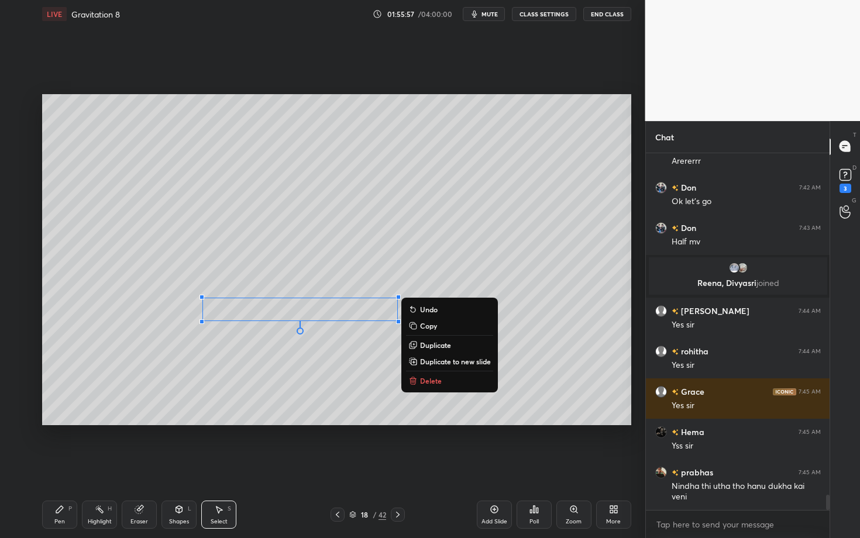
scroll to position [8095, 0]
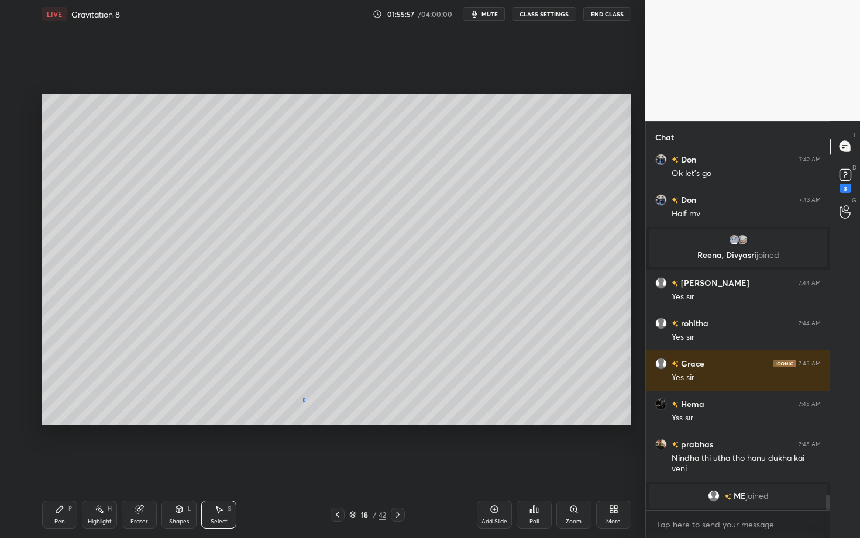
click at [304, 399] on div "0 ° Undo Copy Duplicate Duplicate to new slide Delete" at bounding box center [336, 259] width 589 height 331
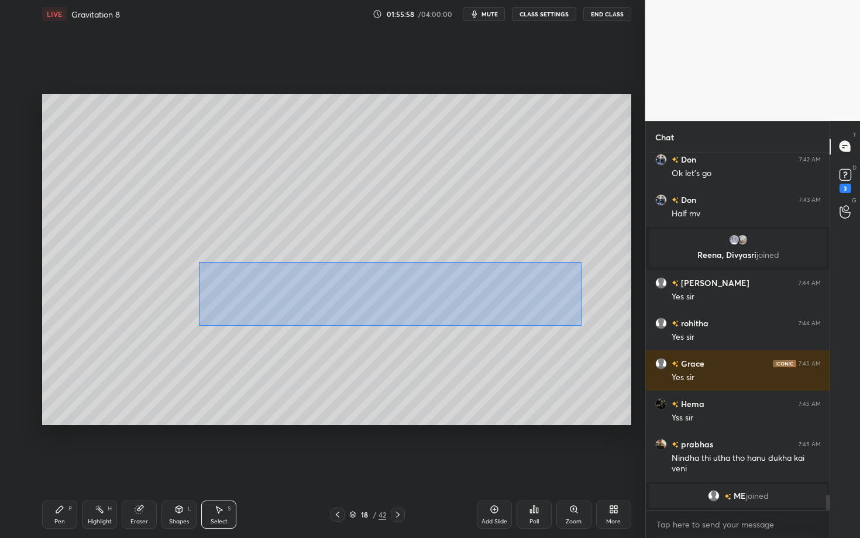
drag, startPoint x: 202, startPoint y: 265, endPoint x: 582, endPoint y: 325, distance: 384.7
click at [582, 325] on div "0 ° Undo Copy Duplicate Duplicate to new slide Delete" at bounding box center [336, 259] width 589 height 331
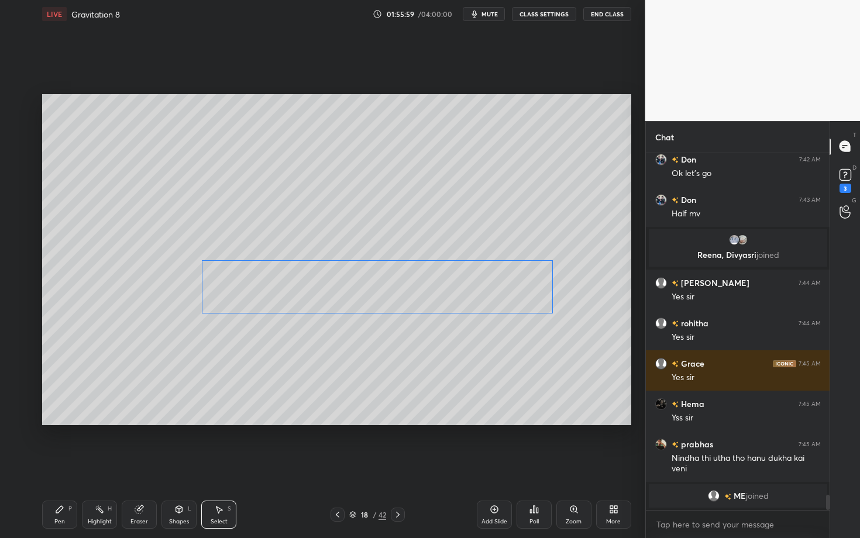
drag, startPoint x: 375, startPoint y: 287, endPoint x: 375, endPoint y: 280, distance: 7.0
click at [375, 280] on div "0 ° Undo Copy Duplicate Duplicate to new slide Delete" at bounding box center [336, 259] width 589 height 331
click at [326, 402] on div "0 ° Undo Copy Duplicate Duplicate to new slide Delete" at bounding box center [336, 259] width 589 height 331
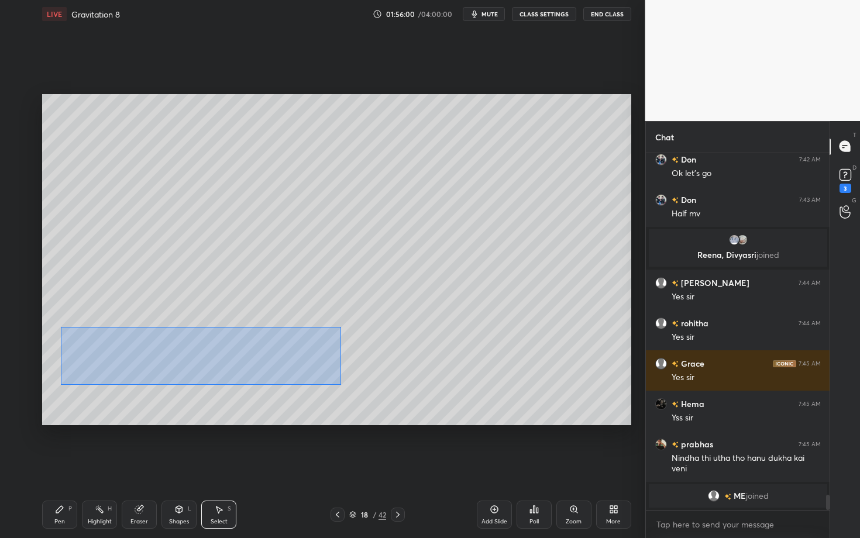
drag, startPoint x: 60, startPoint y: 327, endPoint x: 380, endPoint y: 386, distance: 324.9
click at [379, 386] on div "0 ° Undo Copy Duplicate Duplicate to new slide Delete" at bounding box center [336, 259] width 589 height 331
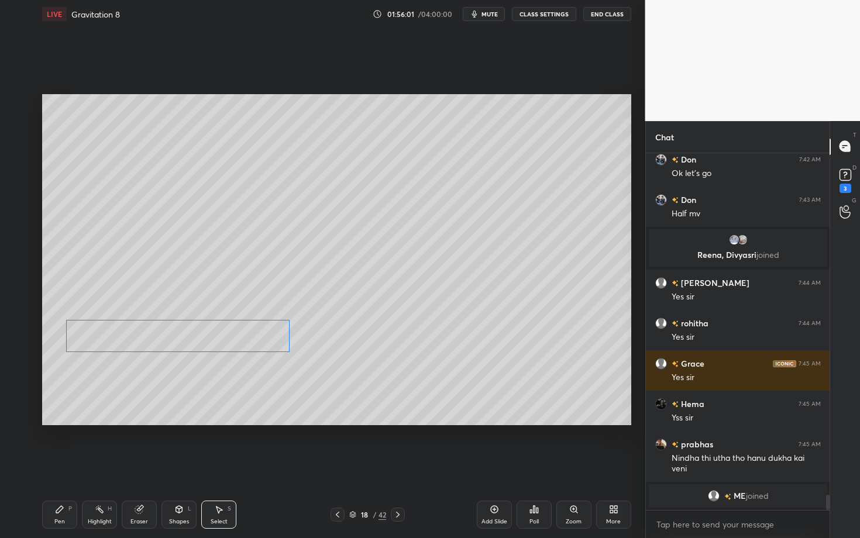
drag, startPoint x: 210, startPoint y: 346, endPoint x: 210, endPoint y: 337, distance: 9.4
click at [211, 337] on div "0 ° Undo Copy Duplicate Duplicate to new slide Delete" at bounding box center [336, 259] width 589 height 331
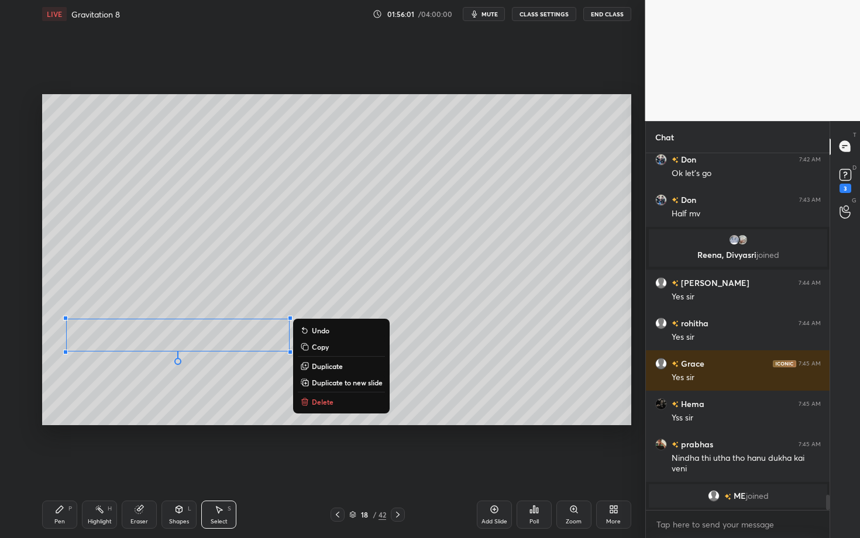
click at [191, 410] on div "0 ° Undo Copy Duplicate Duplicate to new slide Delete" at bounding box center [336, 259] width 589 height 331
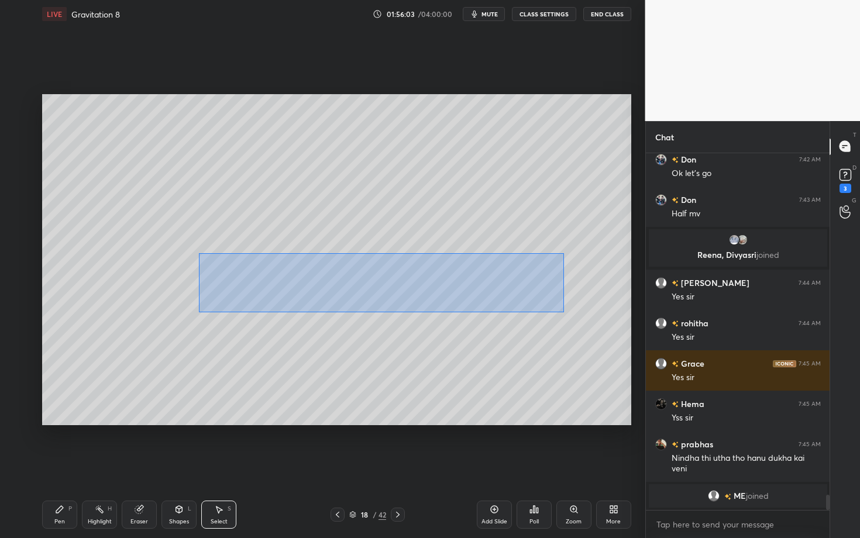
drag, startPoint x: 200, startPoint y: 256, endPoint x: 564, endPoint y: 312, distance: 368.3
click at [564, 312] on div "0 ° Undo Copy Duplicate Duplicate to new slide Delete" at bounding box center [336, 259] width 589 height 331
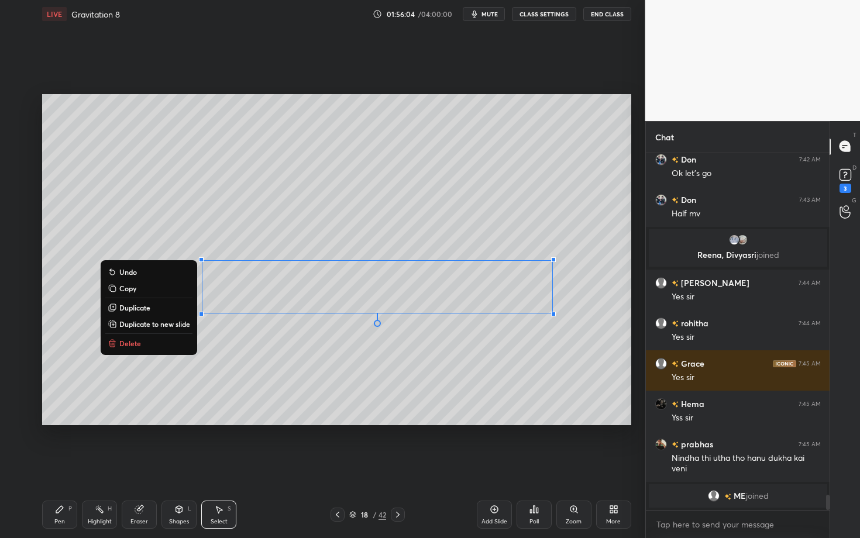
click at [148, 308] on p "Duplicate" at bounding box center [134, 307] width 31 height 9
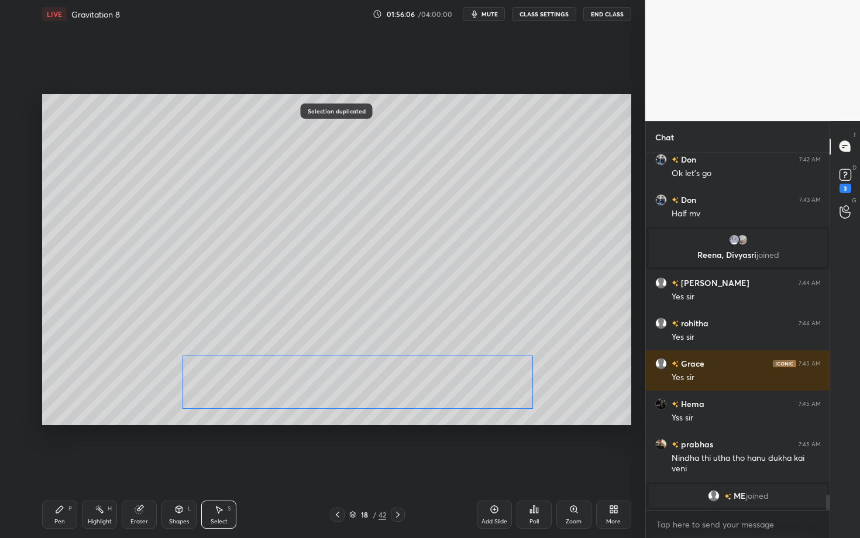
drag, startPoint x: 347, startPoint y: 301, endPoint x: 321, endPoint y: 374, distance: 77.2
click at [321, 374] on div "0 ° Undo Copy Duplicate Duplicate to new slide Delete" at bounding box center [336, 259] width 589 height 331
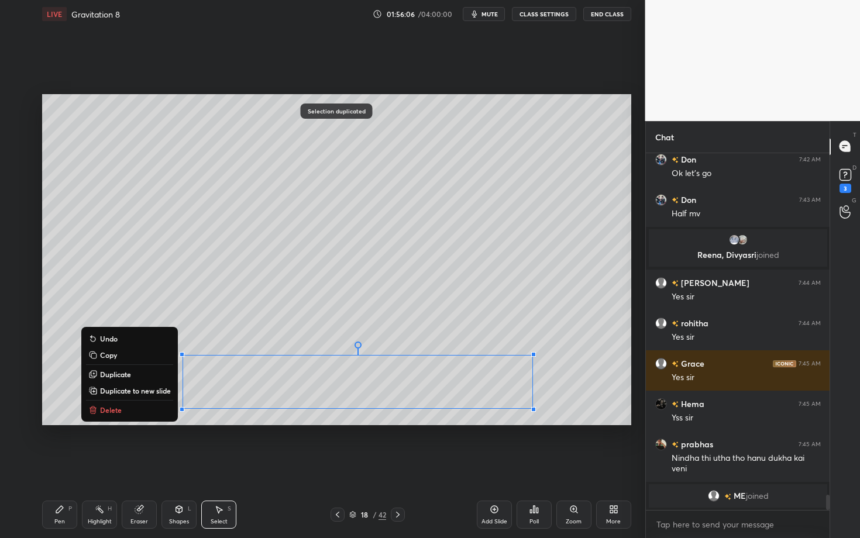
click at [107, 466] on div "Highlight H" at bounding box center [99, 515] width 35 height 28
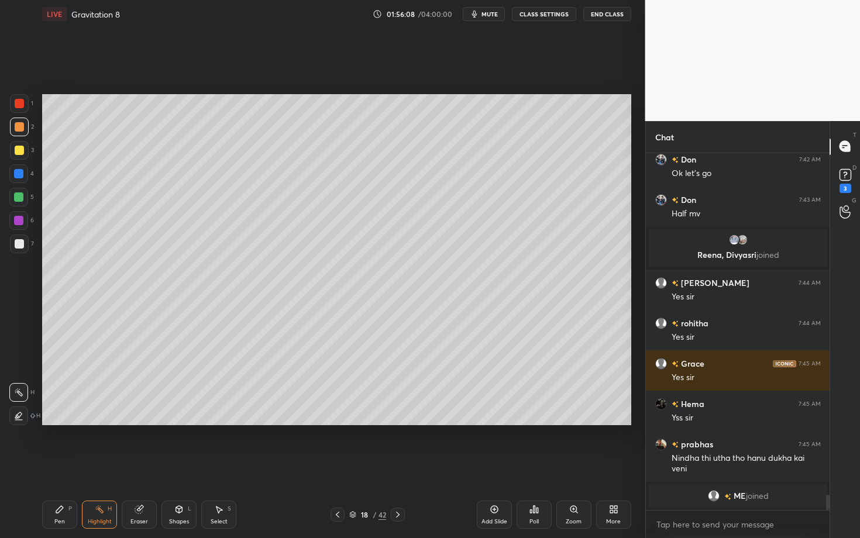
click at [147, 466] on div "Eraser" at bounding box center [140, 522] width 18 height 6
click at [66, 466] on div "Pen P" at bounding box center [59, 515] width 35 height 28
click at [22, 196] on div at bounding box center [18, 197] width 9 height 9
click at [137, 466] on div "Eraser" at bounding box center [140, 522] width 18 height 6
click at [58, 466] on div "Pen P" at bounding box center [59, 515] width 35 height 28
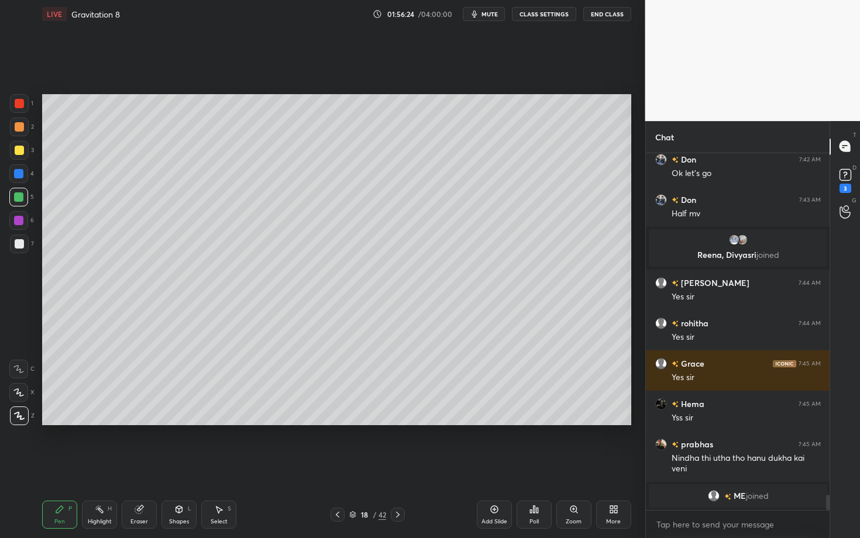
click at [399, 466] on icon at bounding box center [397, 514] width 9 height 9
click at [176, 466] on div "Shapes" at bounding box center [179, 522] width 20 height 6
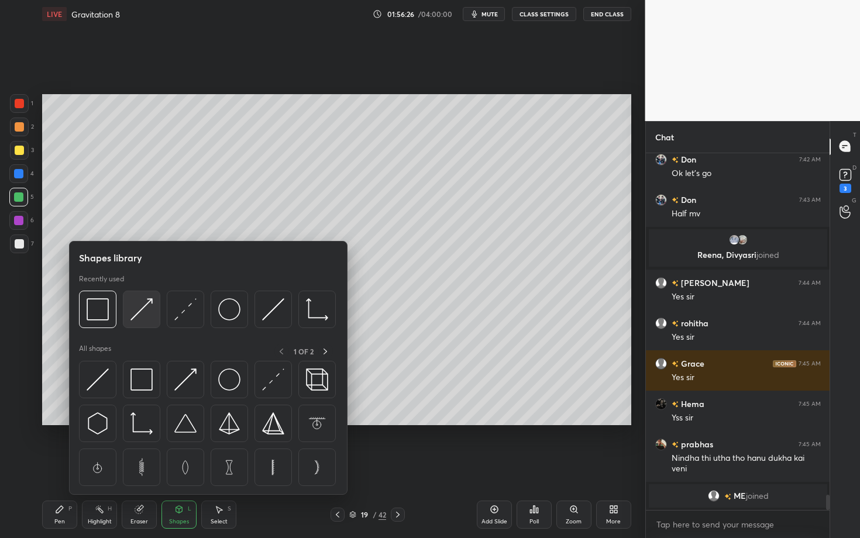
click at [136, 313] on img at bounding box center [142, 309] width 22 height 22
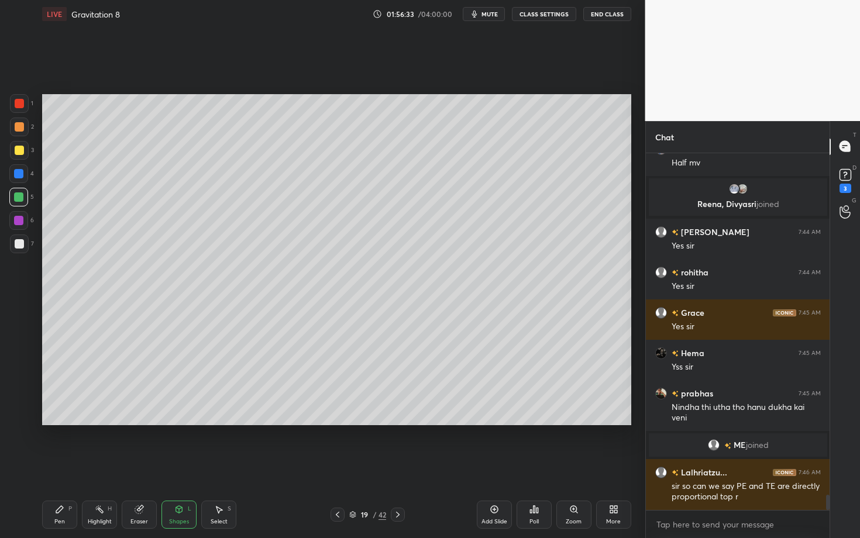
scroll to position [8037, 0]
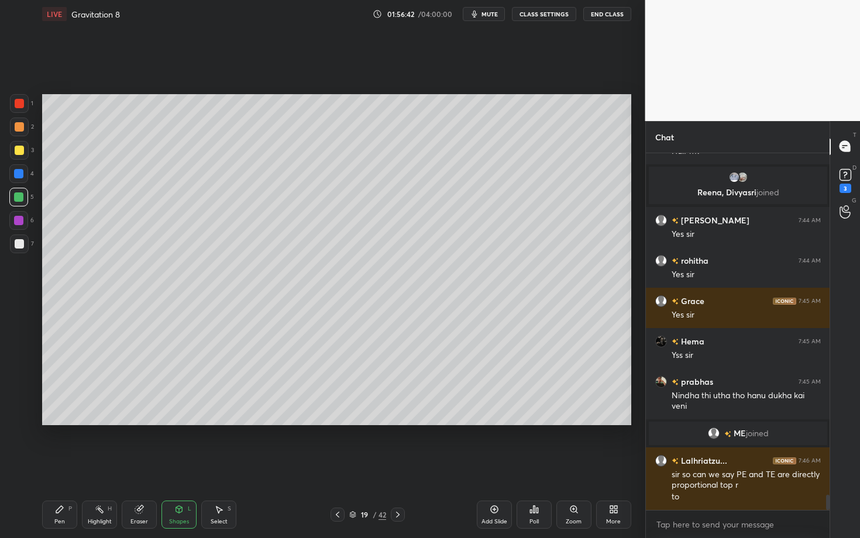
click at [342, 466] on div at bounding box center [338, 515] width 14 height 14
click at [108, 466] on div "Highlight H" at bounding box center [99, 515] width 35 height 28
click at [65, 466] on div "Pen P" at bounding box center [59, 515] width 35 height 28
click at [215, 466] on div "Select" at bounding box center [219, 522] width 17 height 6
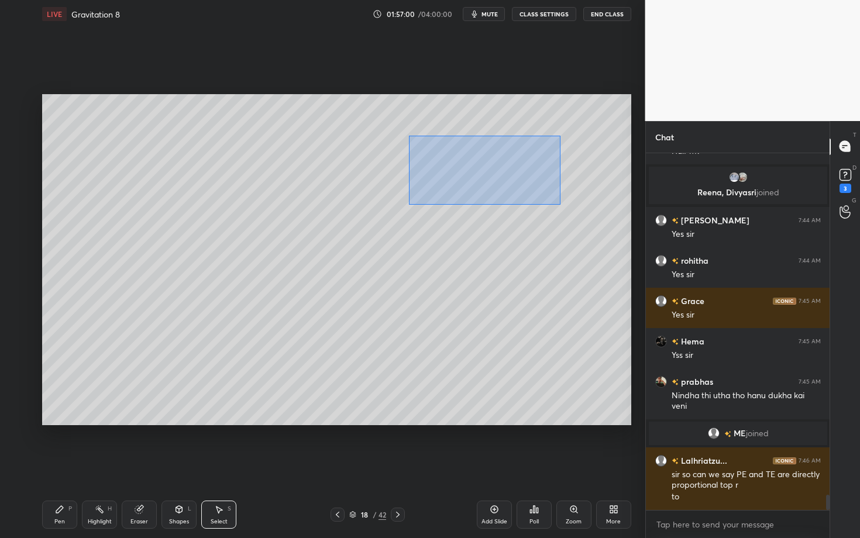
drag, startPoint x: 411, startPoint y: 138, endPoint x: 567, endPoint y: 205, distance: 169.8
click at [567, 205] on div "0 ° Undo Copy Duplicate Duplicate to new slide Delete" at bounding box center [336, 259] width 589 height 331
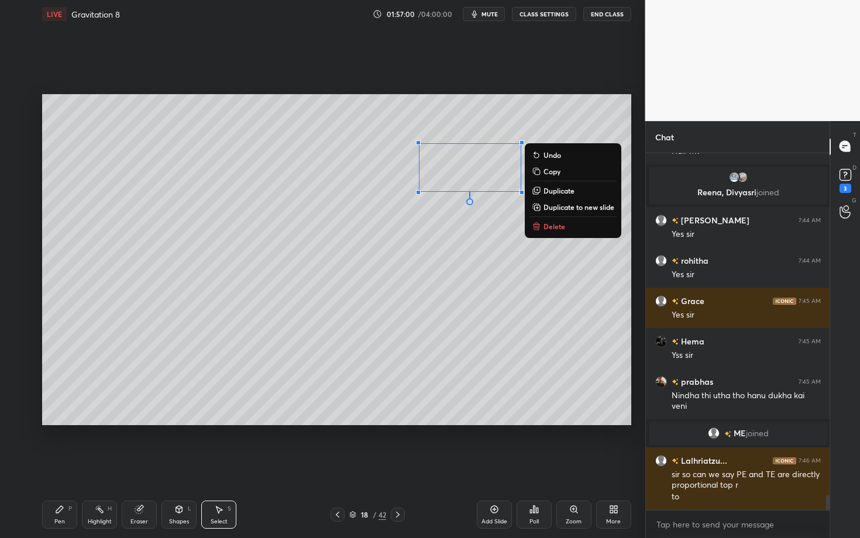
click at [566, 223] on button "Delete" at bounding box center [573, 226] width 87 height 14
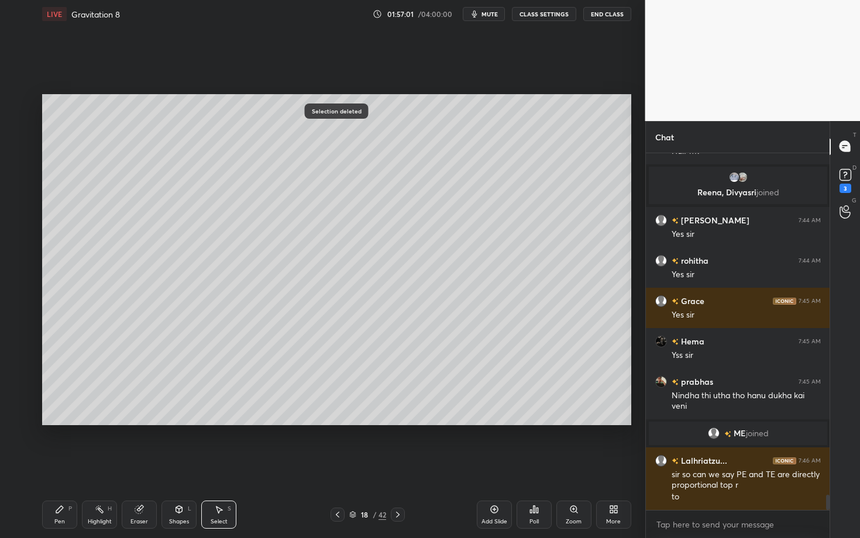
click at [75, 466] on div "Pen P" at bounding box center [59, 515] width 35 height 28
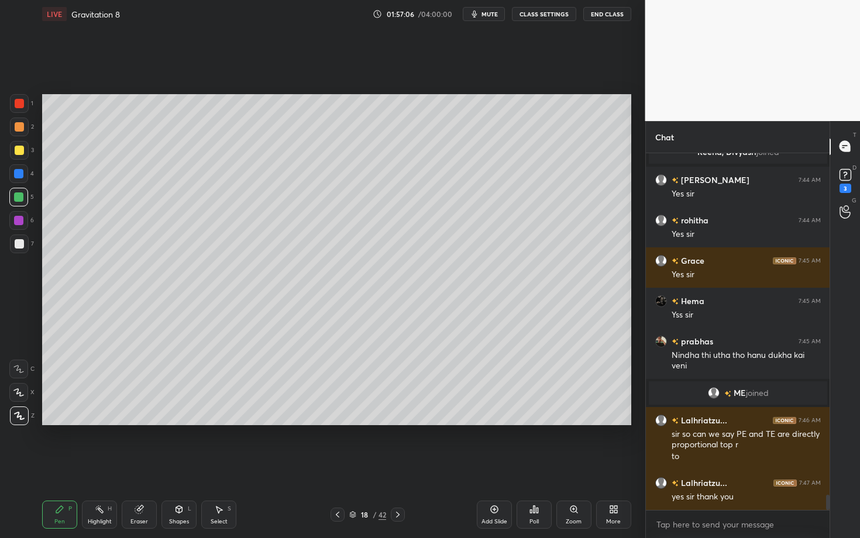
click at [400, 466] on icon at bounding box center [397, 514] width 9 height 9
click at [44, 466] on div "Pen P" at bounding box center [59, 515] width 35 height 28
click at [61, 466] on div "Pen P" at bounding box center [59, 515] width 35 height 28
click at [19, 245] on div at bounding box center [19, 243] width 9 height 9
click at [343, 466] on div at bounding box center [338, 515] width 14 height 14
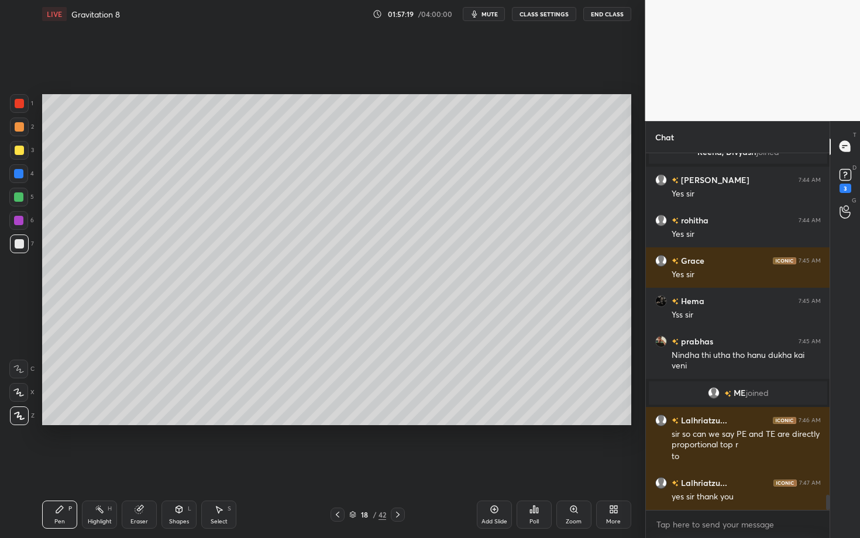
click at [102, 466] on div "Highlight" at bounding box center [100, 522] width 24 height 6
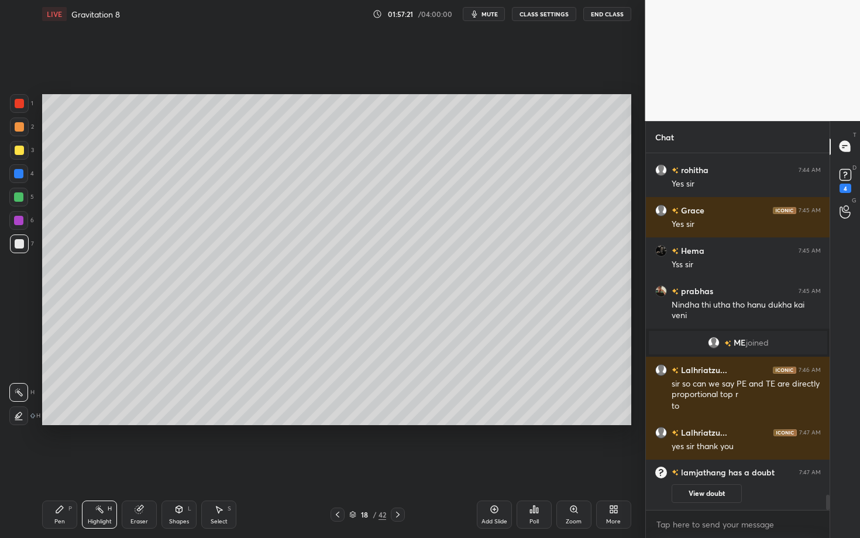
click at [395, 466] on icon at bounding box center [397, 514] width 9 height 9
click at [55, 466] on div "Pen P" at bounding box center [59, 515] width 35 height 28
click at [335, 466] on icon at bounding box center [337, 514] width 9 height 9
click at [112, 466] on div "Highlight H" at bounding box center [99, 515] width 35 height 28
click at [394, 466] on icon at bounding box center [397, 514] width 9 height 9
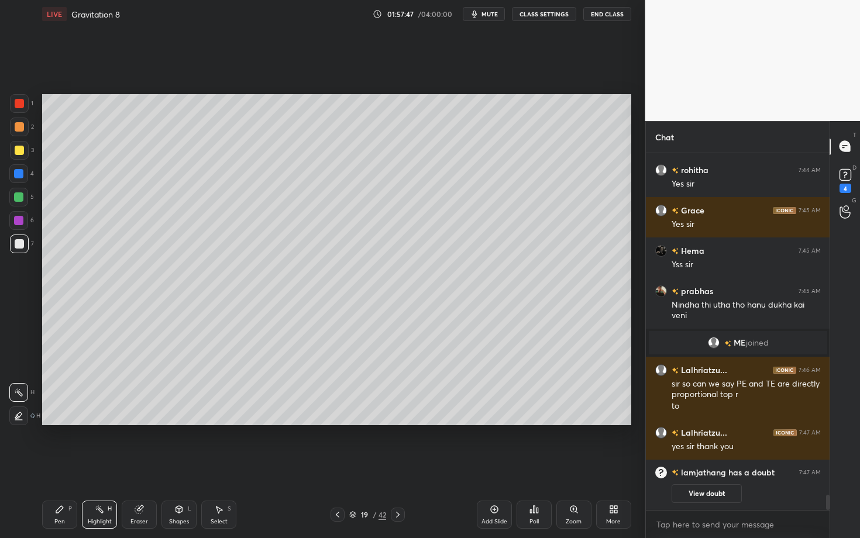
click at [67, 466] on div "Pen P" at bounding box center [59, 515] width 35 height 28
click at [175, 466] on div "Shapes" at bounding box center [179, 522] width 20 height 6
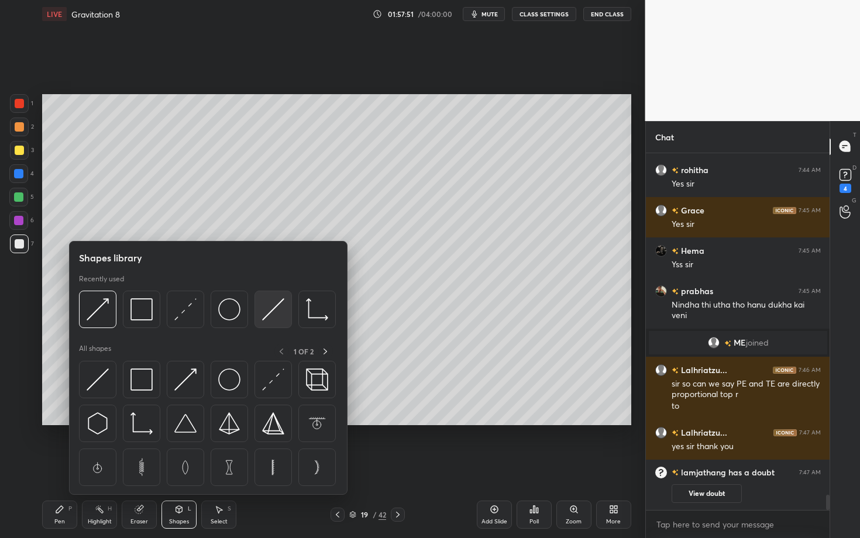
click at [271, 308] on img at bounding box center [273, 309] width 22 height 22
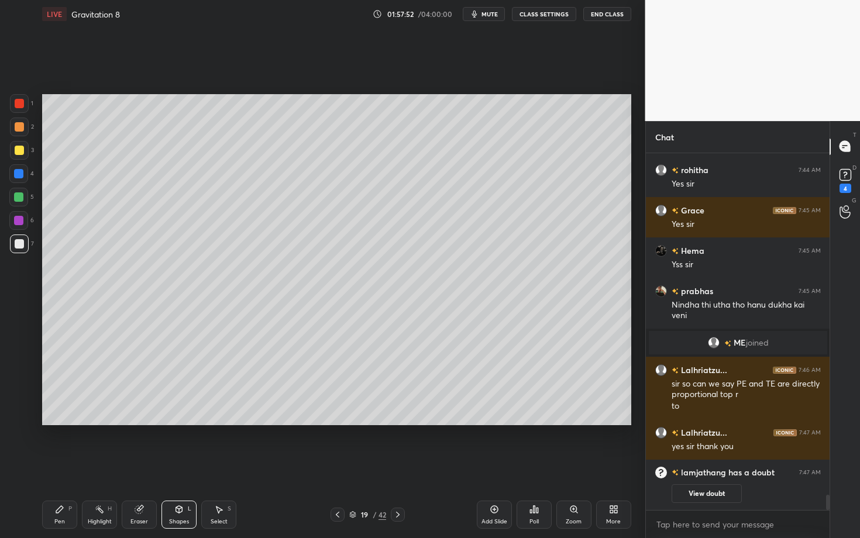
click at [18, 198] on div at bounding box center [18, 197] width 19 height 19
click at [60, 466] on div "Pen" at bounding box center [59, 522] width 11 height 6
click at [19, 242] on div at bounding box center [19, 243] width 9 height 9
click at [104, 466] on div "Highlight" at bounding box center [100, 522] width 24 height 6
click at [339, 466] on icon at bounding box center [337, 514] width 9 height 9
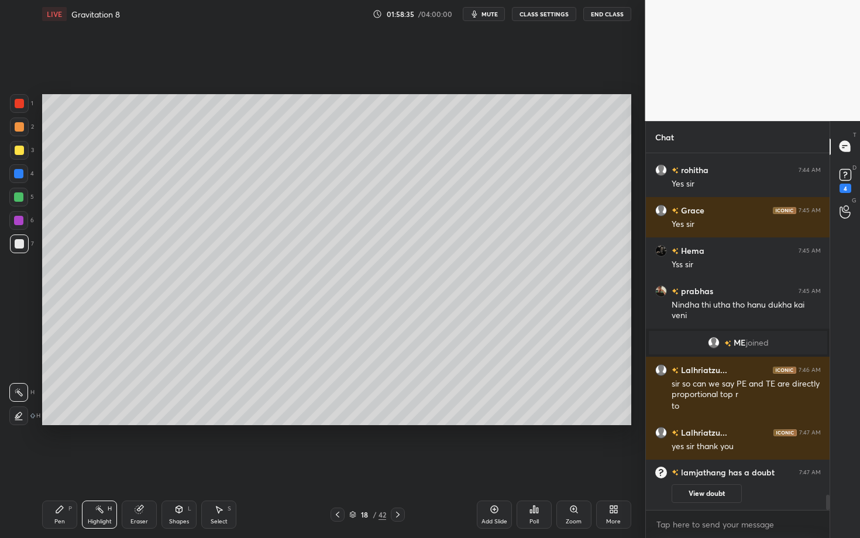
click at [391, 466] on div "18 / 42" at bounding box center [368, 515] width 74 height 14
click at [401, 466] on icon at bounding box center [397, 514] width 9 height 9
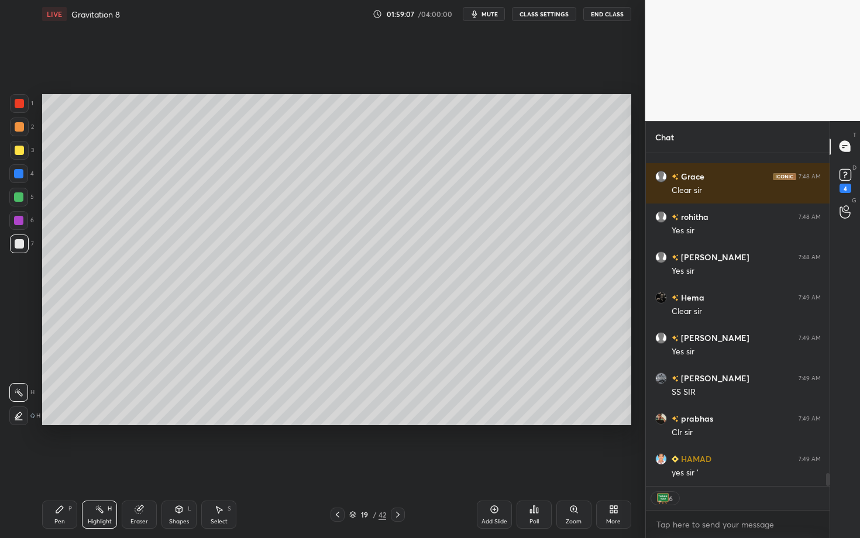
scroll to position [8426, 0]
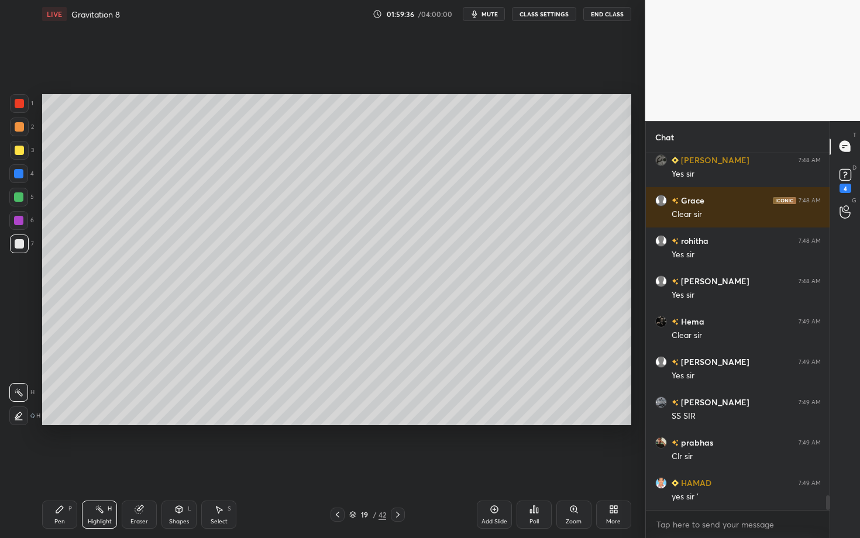
click at [401, 466] on icon at bounding box center [397, 514] width 9 height 9
click at [19, 133] on div at bounding box center [19, 127] width 19 height 19
click at [64, 466] on div "Pen" at bounding box center [59, 522] width 11 height 6
click at [181, 466] on icon at bounding box center [178, 509] width 9 height 9
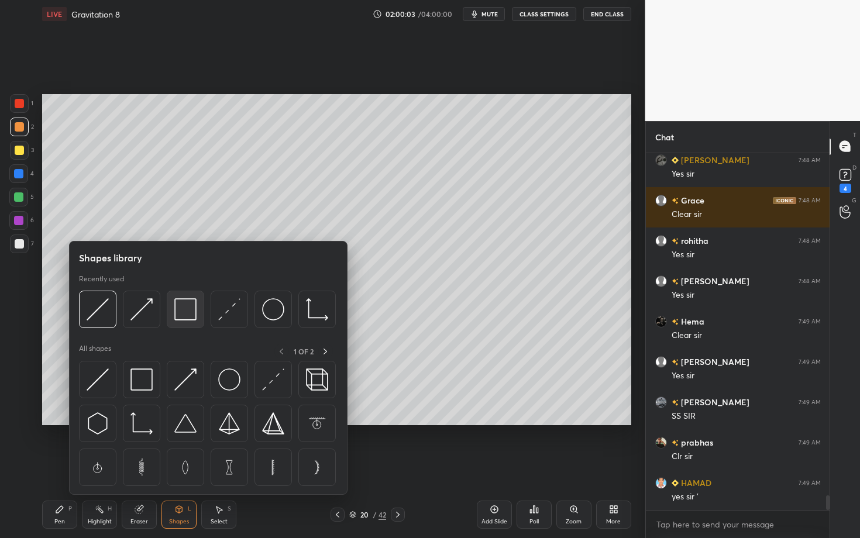
click at [190, 305] on img at bounding box center [185, 309] width 22 height 22
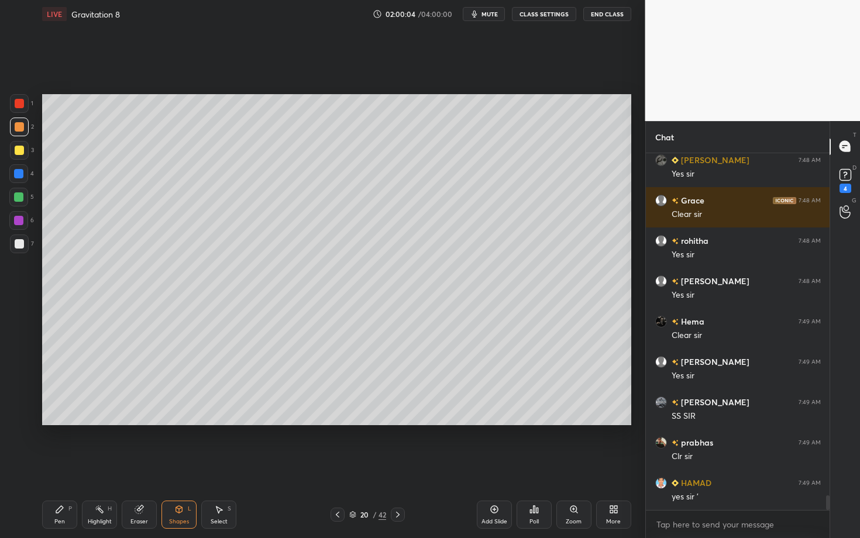
click at [24, 246] on div at bounding box center [19, 244] width 19 height 19
click at [59, 466] on div "Pen" at bounding box center [59, 522] width 11 height 6
click at [18, 179] on div at bounding box center [18, 173] width 19 height 19
click at [21, 198] on div at bounding box center [18, 197] width 9 height 9
click at [295, 466] on div "Setting up your live class Poll for secs No correct answer Start poll" at bounding box center [336, 260] width 599 height 464
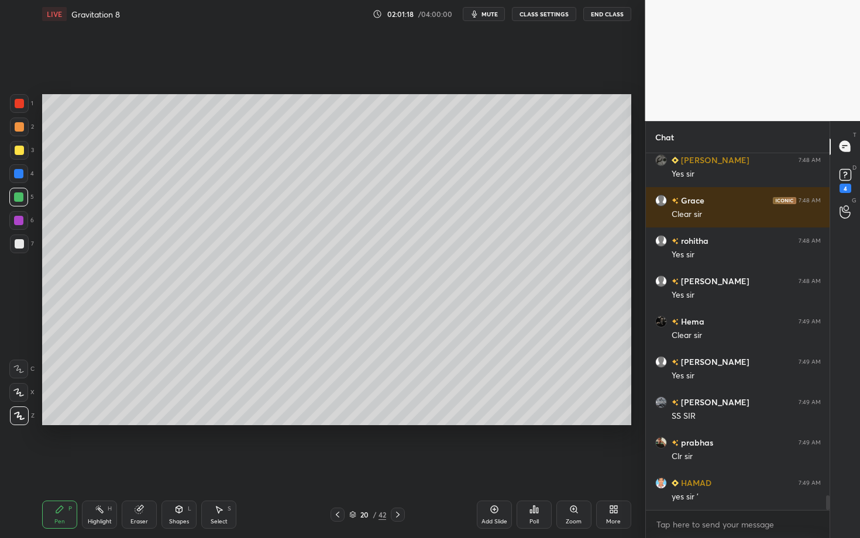
click at [234, 466] on div "Select S" at bounding box center [218, 515] width 35 height 28
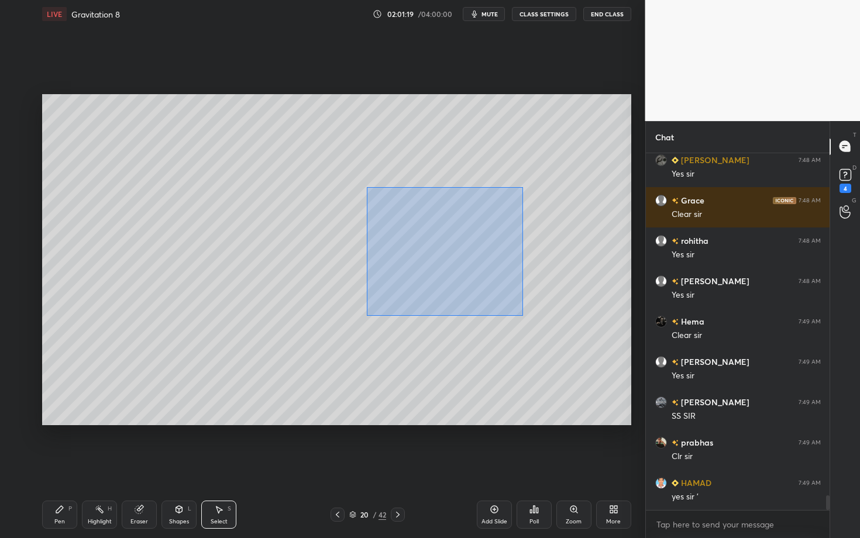
drag, startPoint x: 364, startPoint y: 194, endPoint x: 523, endPoint y: 315, distance: 199.9
click at [523, 315] on div "0 ° Undo Copy Duplicate Duplicate to new slide Delete" at bounding box center [336, 259] width 589 height 331
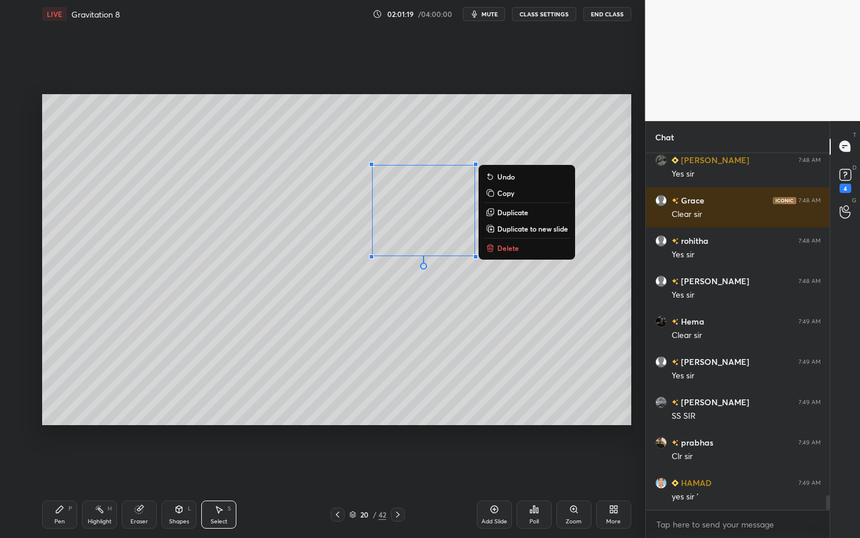
click at [327, 391] on div "0 ° Undo Copy Duplicate Duplicate to new slide Delete" at bounding box center [336, 259] width 589 height 331
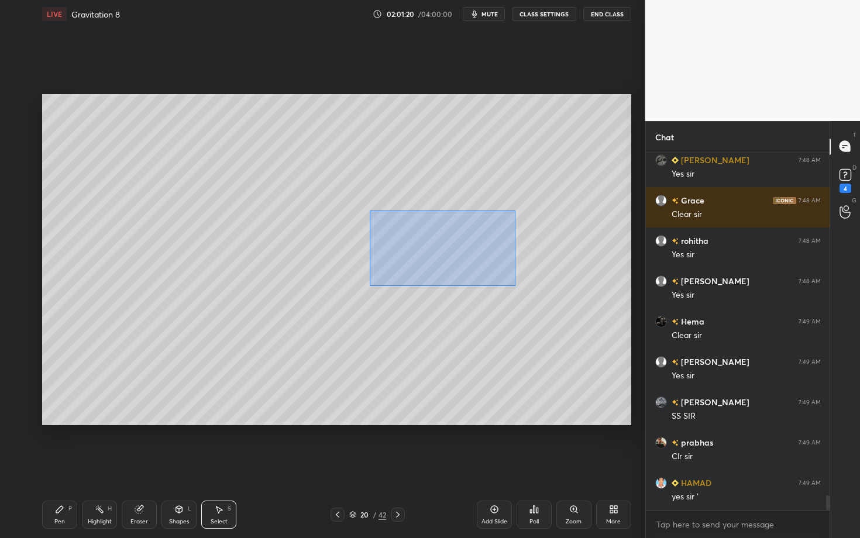
drag, startPoint x: 405, startPoint y: 252, endPoint x: 538, endPoint y: 297, distance: 140.7
click at [538, 297] on div "0 ° Undo Copy Duplicate Duplicate to new slide Delete" at bounding box center [336, 259] width 589 height 331
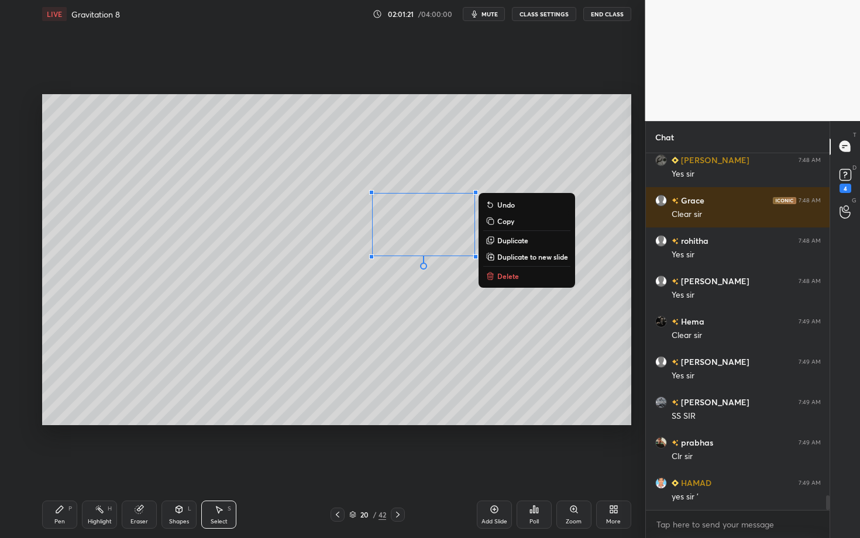
click at [513, 276] on p "Delete" at bounding box center [508, 276] width 22 height 9
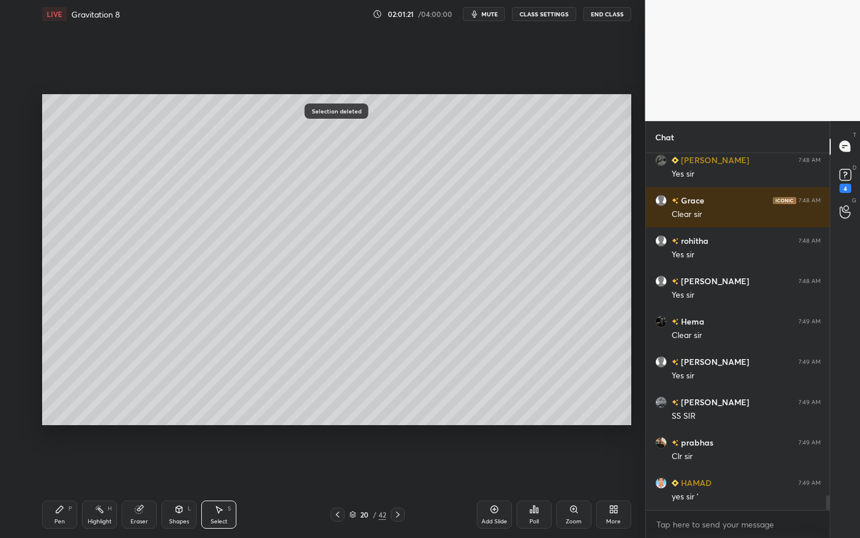
click at [73, 466] on div "Pen P" at bounding box center [59, 515] width 35 height 28
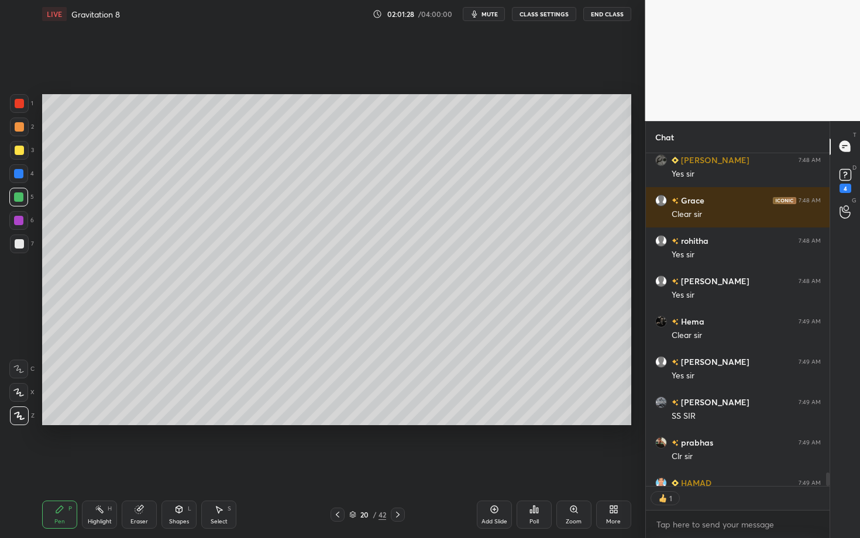
scroll to position [4, 4]
click at [59, 466] on icon at bounding box center [59, 509] width 9 height 9
click at [18, 242] on div at bounding box center [19, 243] width 9 height 9
click at [181, 466] on div "Shapes" at bounding box center [179, 522] width 20 height 6
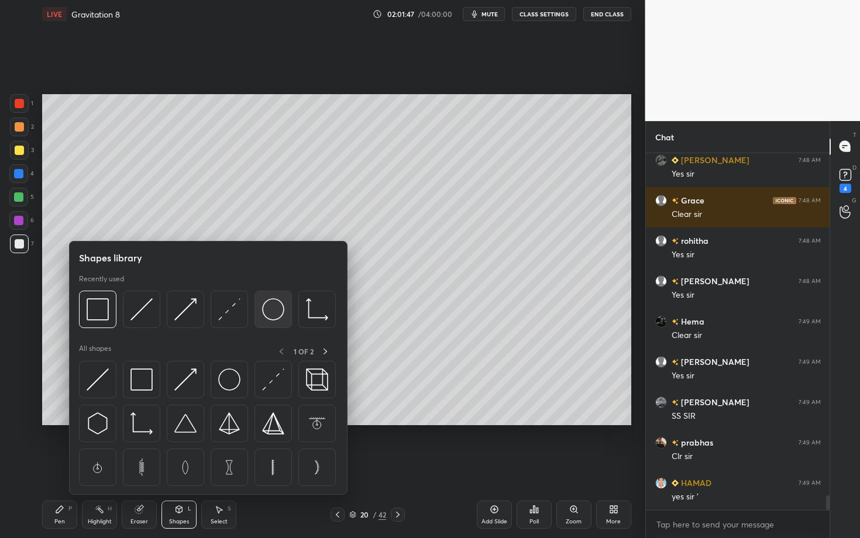
click at [270, 311] on img at bounding box center [273, 309] width 22 height 22
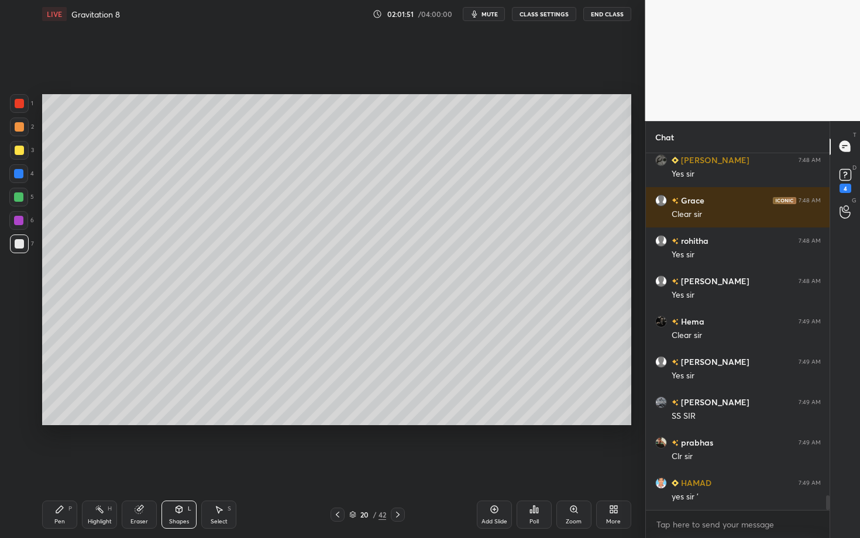
click at [190, 466] on div "Shapes L" at bounding box center [179, 515] width 35 height 28
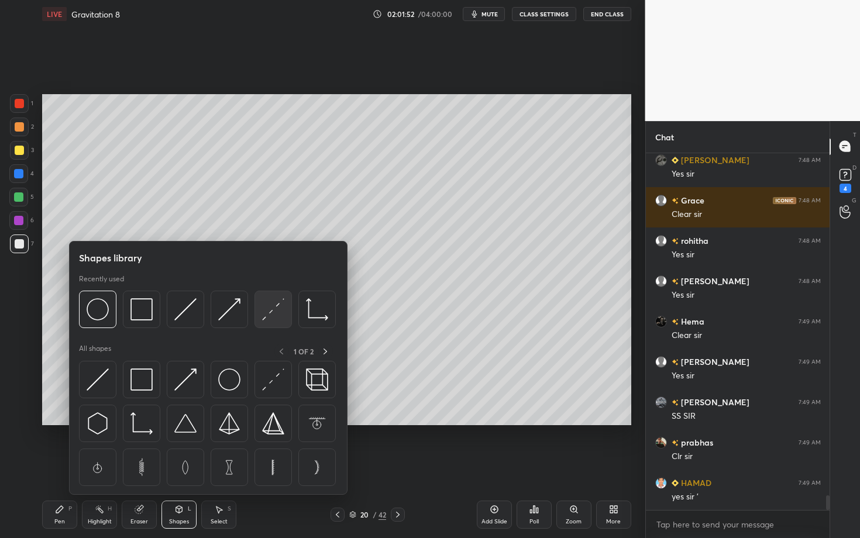
click at [273, 309] on img at bounding box center [273, 309] width 22 height 22
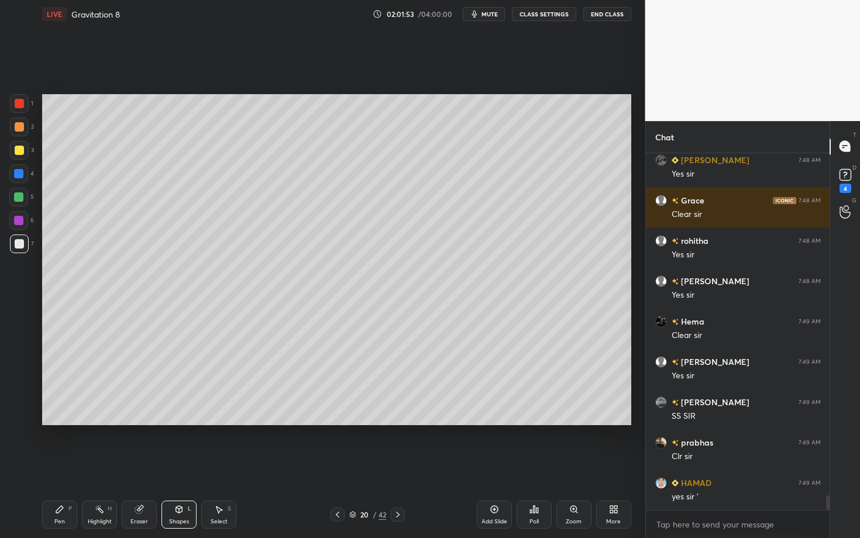
click at [179, 466] on div "Shapes L" at bounding box center [179, 515] width 35 height 28
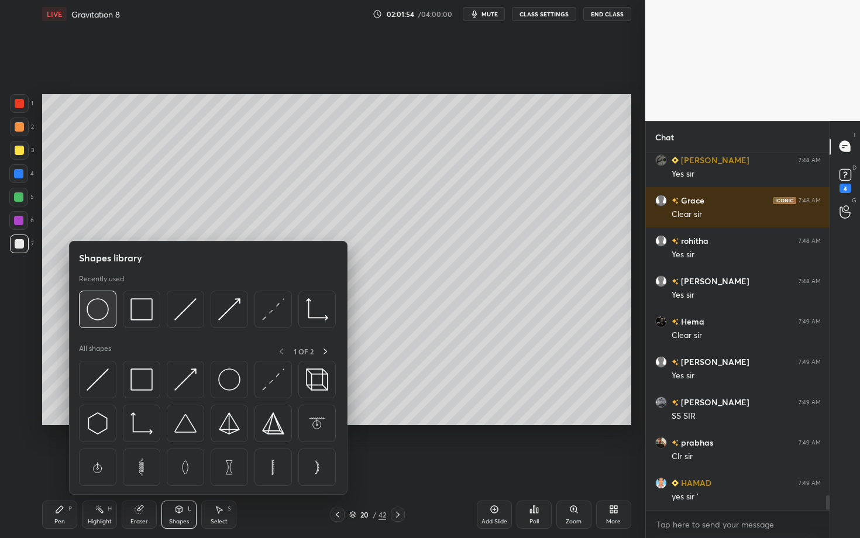
click at [84, 314] on div at bounding box center [97, 309] width 37 height 37
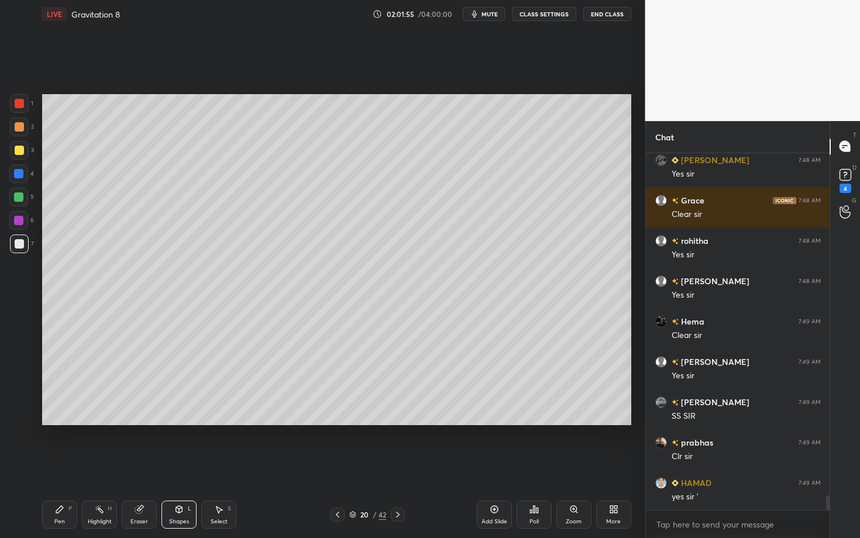
click at [26, 143] on div "3" at bounding box center [22, 150] width 24 height 19
click at [206, 466] on div "Select S" at bounding box center [218, 515] width 35 height 28
drag, startPoint x: 512, startPoint y: 411, endPoint x: 519, endPoint y: 414, distance: 8.4
click at [518, 414] on div "0 ° Undo Copy Duplicate Duplicate to new slide Delete" at bounding box center [336, 259] width 589 height 331
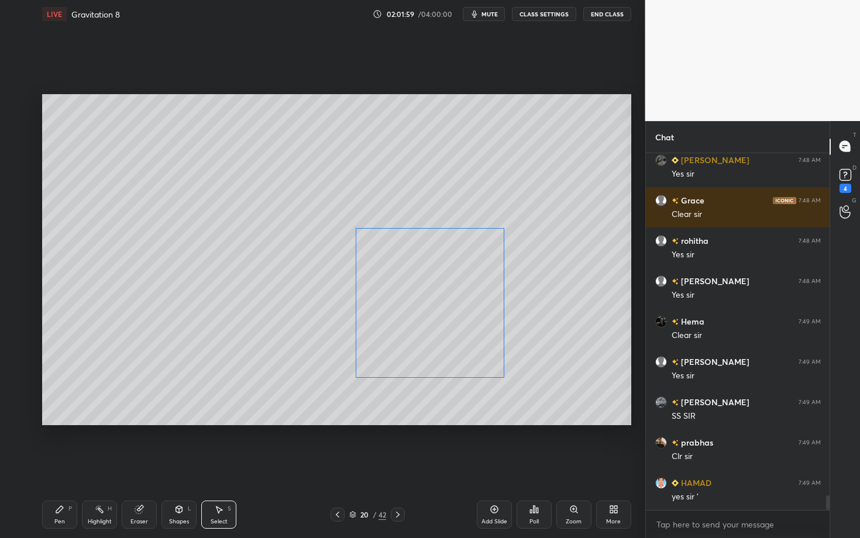
click at [442, 361] on div "0 ° Undo Copy Duplicate Duplicate to new slide Delete" at bounding box center [336, 259] width 589 height 331
click at [428, 355] on div "0 ° Undo Copy Duplicate Duplicate to new slide Delete" at bounding box center [336, 259] width 589 height 331
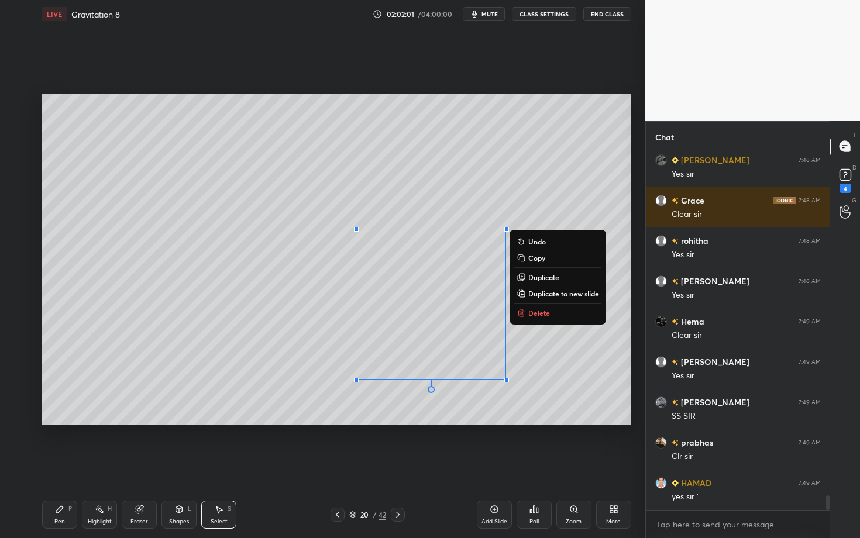
click at [59, 466] on icon at bounding box center [59, 509] width 9 height 9
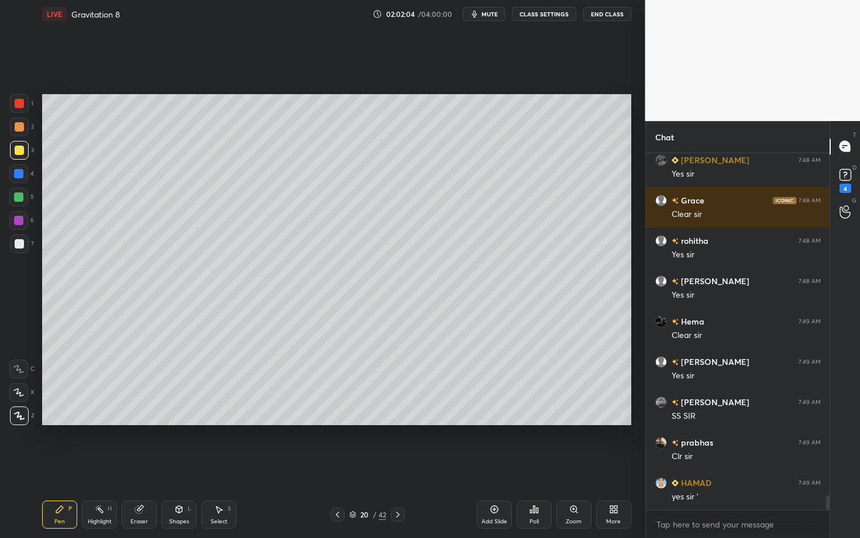
click at [568, 465] on div "Setting up your live class Poll for secs No correct answer Start poll" at bounding box center [336, 260] width 599 height 464
click at [179, 466] on div "Shapes L" at bounding box center [179, 515] width 35 height 28
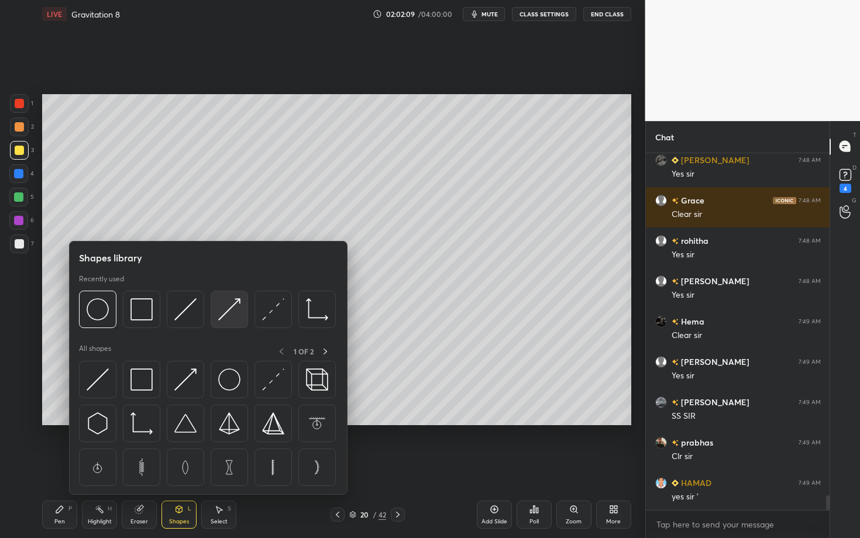
click at [234, 310] on img at bounding box center [229, 309] width 22 height 22
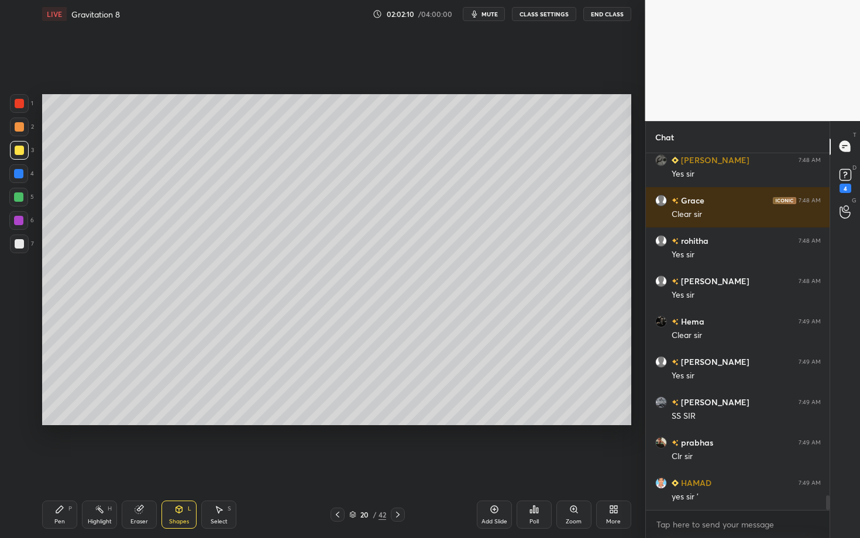
click at [13, 242] on div at bounding box center [19, 244] width 19 height 19
click at [574, 466] on icon at bounding box center [574, 509] width 6 height 6
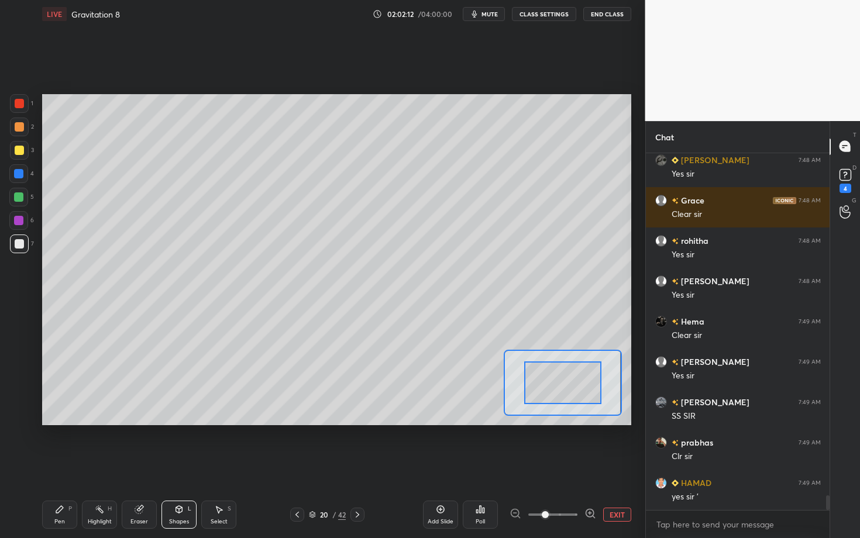
click at [614, 466] on button "EXIT" at bounding box center [617, 515] width 28 height 14
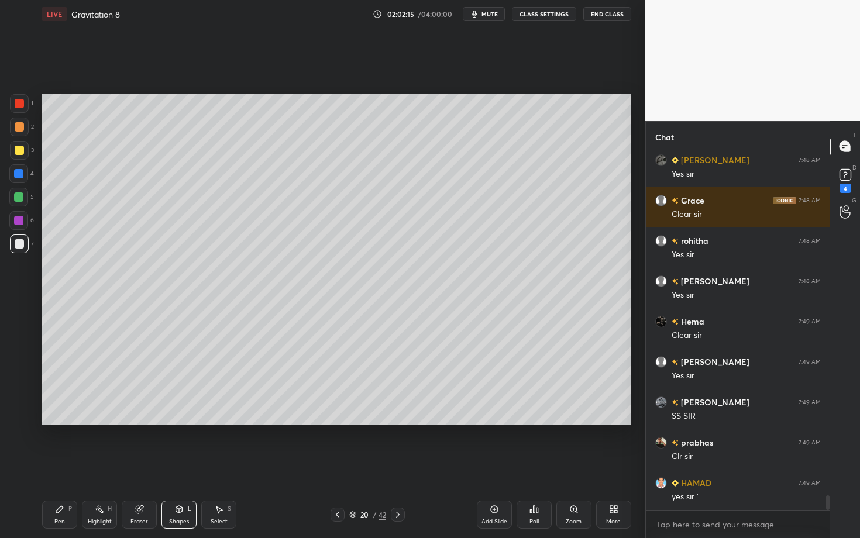
click at [61, 466] on div "Pen P" at bounding box center [59, 515] width 35 height 28
click at [192, 466] on div "Shapes L" at bounding box center [179, 515] width 35 height 28
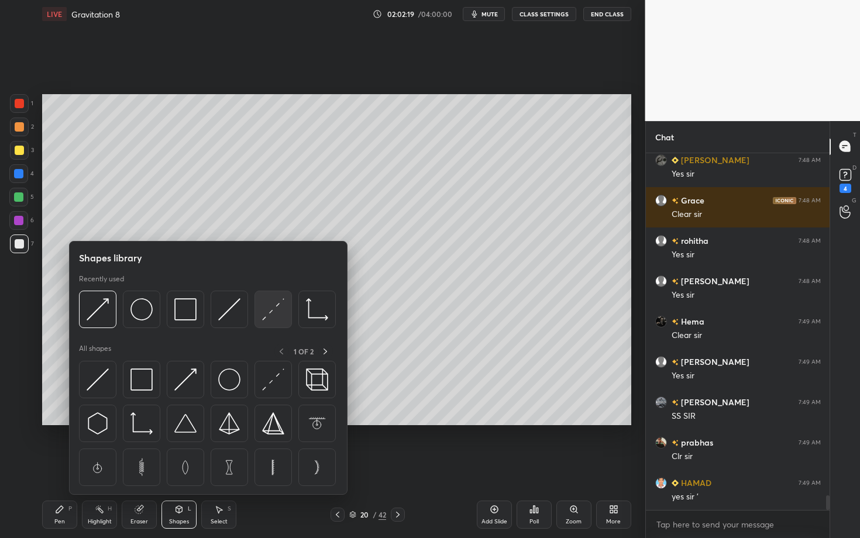
click at [272, 306] on img at bounding box center [273, 309] width 22 height 22
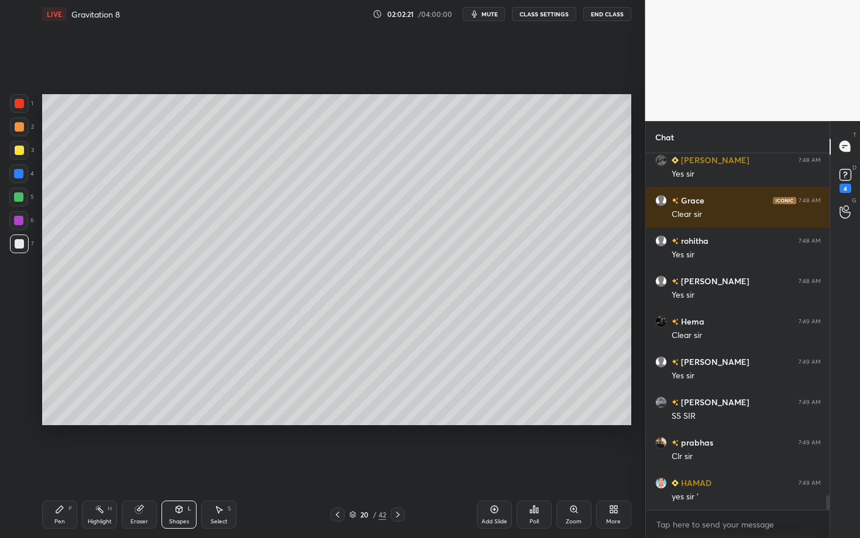
click at [62, 466] on icon at bounding box center [59, 509] width 9 height 9
click at [176, 466] on div "Shapes L" at bounding box center [179, 515] width 35 height 28
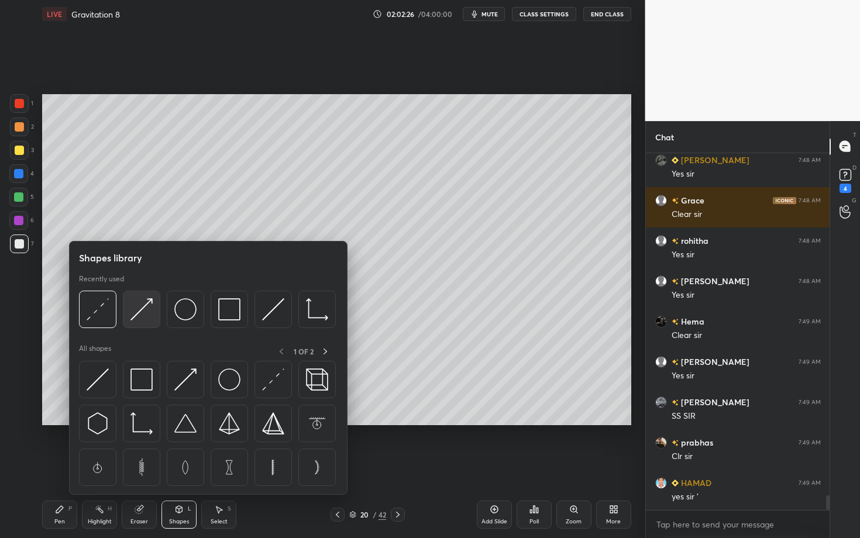
click at [146, 313] on img at bounding box center [142, 309] width 22 height 22
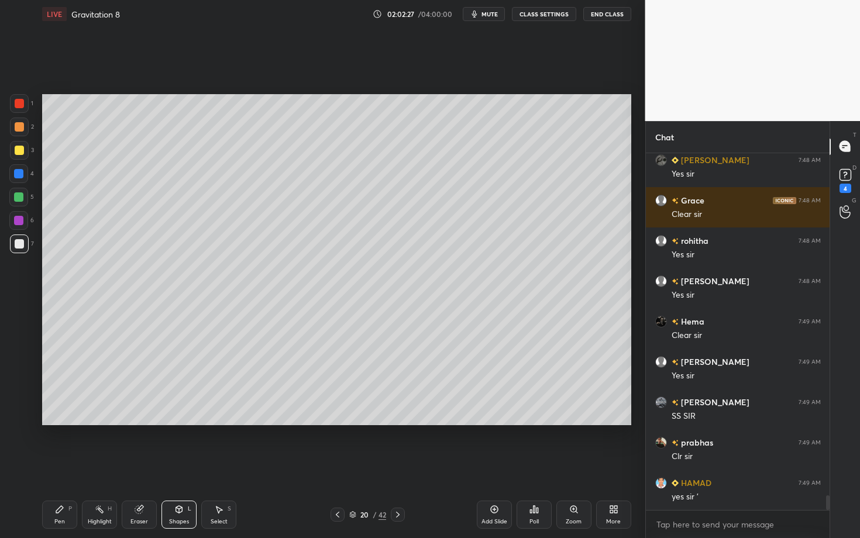
click at [21, 101] on div at bounding box center [19, 103] width 9 height 9
click at [66, 466] on div "Pen P" at bounding box center [59, 515] width 35 height 28
click at [109, 466] on div "Highlight H" at bounding box center [99, 515] width 35 height 28
click at [102, 466] on icon at bounding box center [99, 509] width 9 height 9
click at [66, 466] on div "Pen P" at bounding box center [59, 515] width 35 height 28
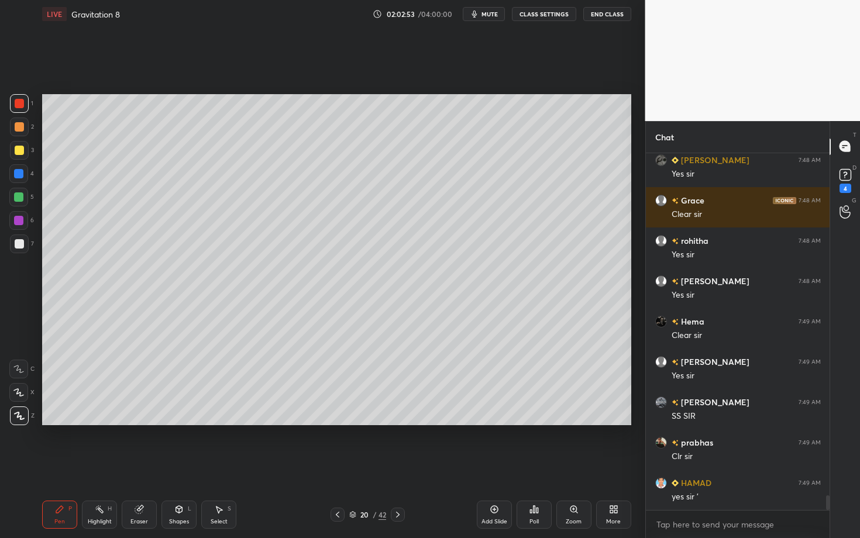
click at [25, 218] on div at bounding box center [18, 220] width 19 height 19
click at [64, 466] on div "Pen P" at bounding box center [59, 515] width 35 height 28
click at [110, 466] on div "H" at bounding box center [110, 509] width 4 height 6
click at [42, 466] on div "Pen P" at bounding box center [59, 515] width 35 height 28
click at [20, 244] on div at bounding box center [19, 243] width 9 height 9
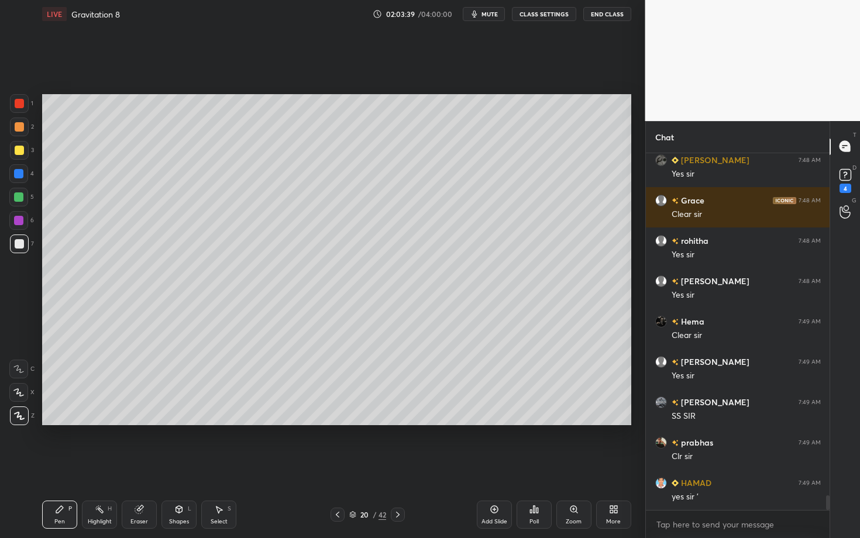
click at [18, 179] on div at bounding box center [18, 173] width 19 height 19
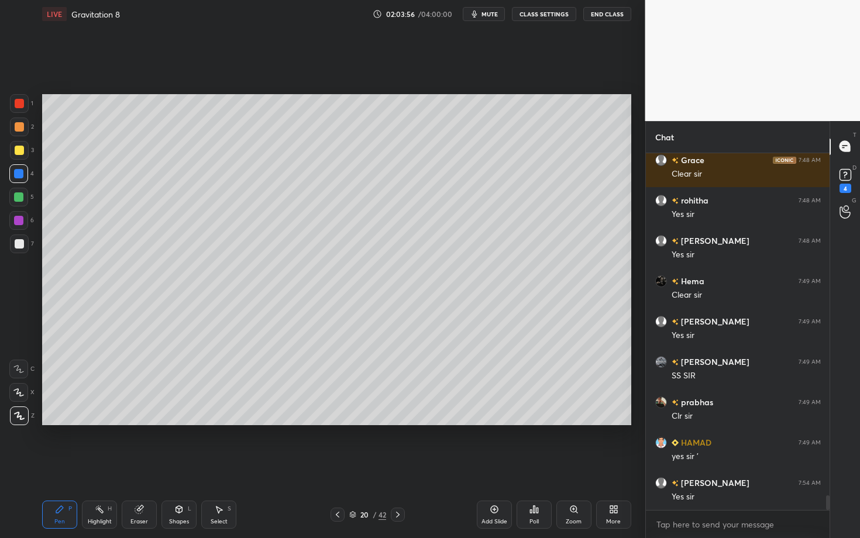
click at [401, 466] on div at bounding box center [398, 515] width 14 height 14
click at [20, 245] on div at bounding box center [19, 243] width 9 height 9
click at [107, 466] on div "Highlight" at bounding box center [100, 522] width 24 height 6
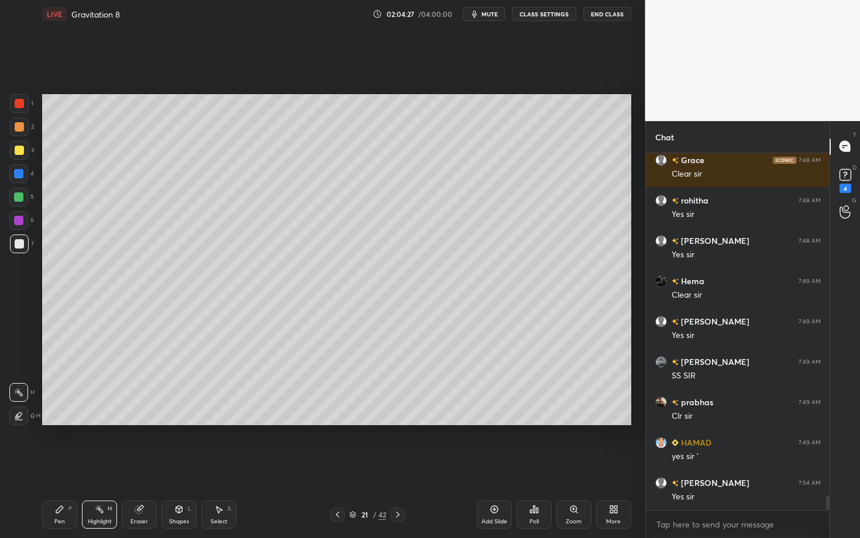
click at [64, 466] on div "Pen P" at bounding box center [59, 515] width 35 height 28
click at [206, 458] on div "Setting up your live class Poll for secs No correct answer Start poll" at bounding box center [336, 260] width 599 height 464
click at [20, 194] on div at bounding box center [18, 197] width 9 height 9
click at [23, 176] on div at bounding box center [18, 173] width 9 height 9
click at [333, 466] on icon at bounding box center [337, 514] width 9 height 9
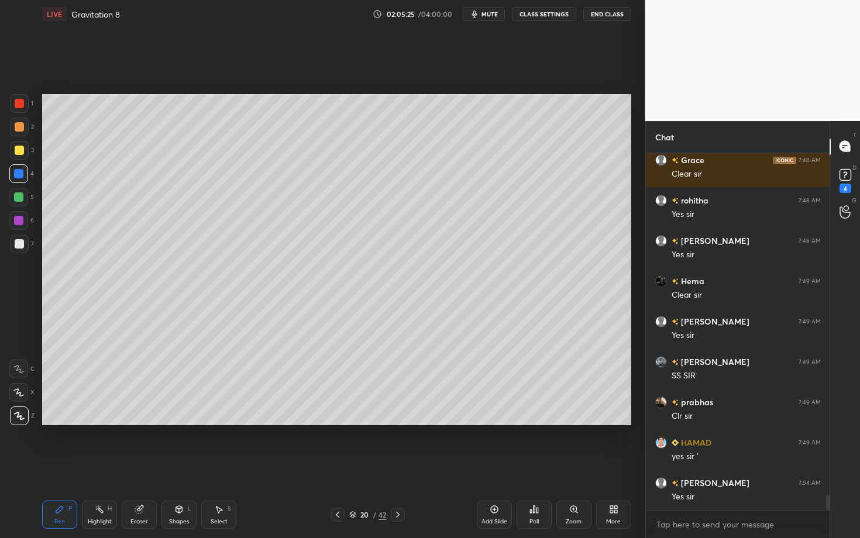
click at [98, 466] on icon at bounding box center [99, 509] width 9 height 9
click at [400, 466] on icon at bounding box center [397, 514] width 9 height 9
click at [53, 466] on div "Pen P" at bounding box center [59, 515] width 35 height 28
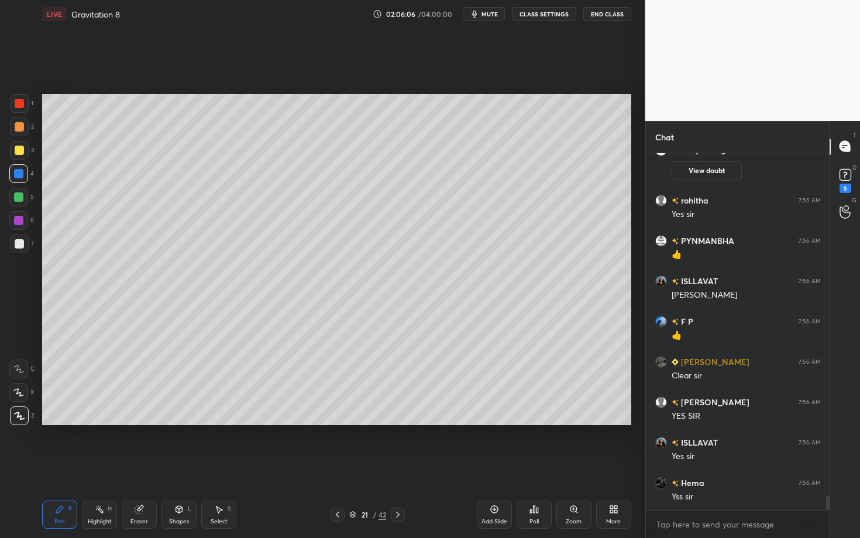
scroll to position [8780, 0]
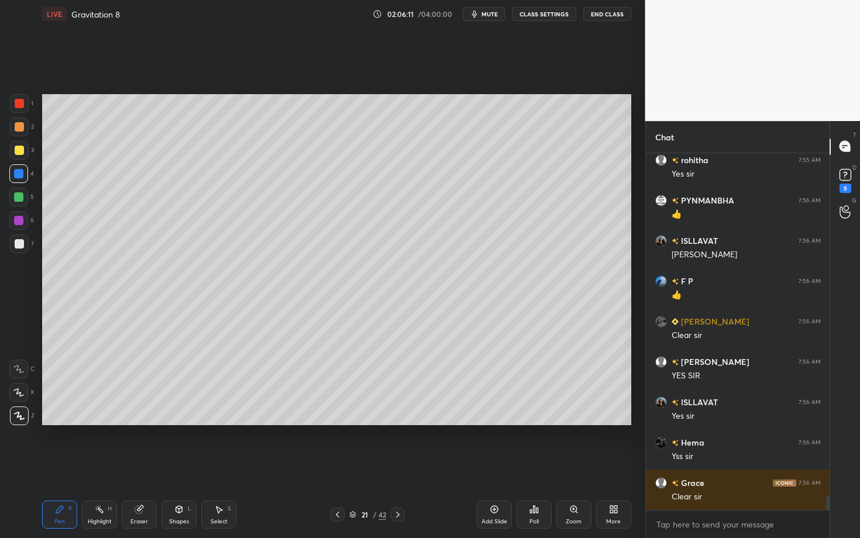
click at [401, 466] on icon at bounding box center [397, 514] width 9 height 9
click at [60, 466] on div "Pen P" at bounding box center [59, 515] width 35 height 28
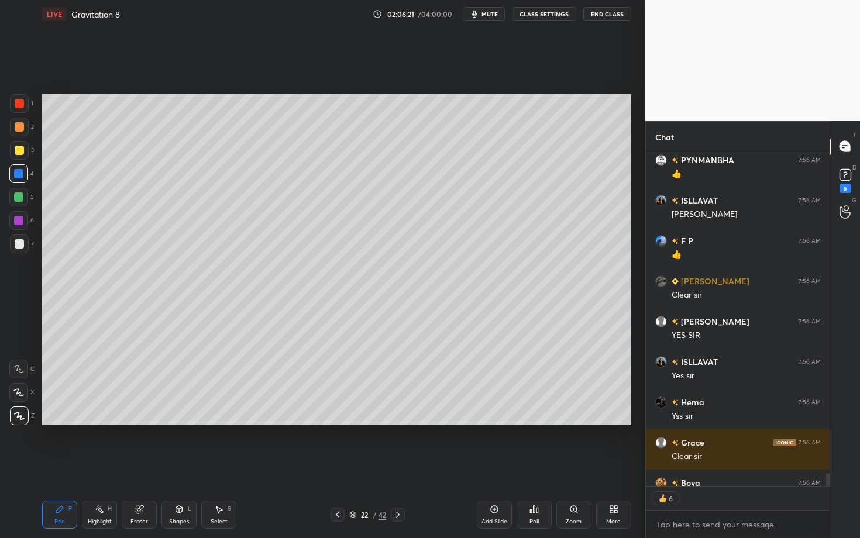
scroll to position [8895, 0]
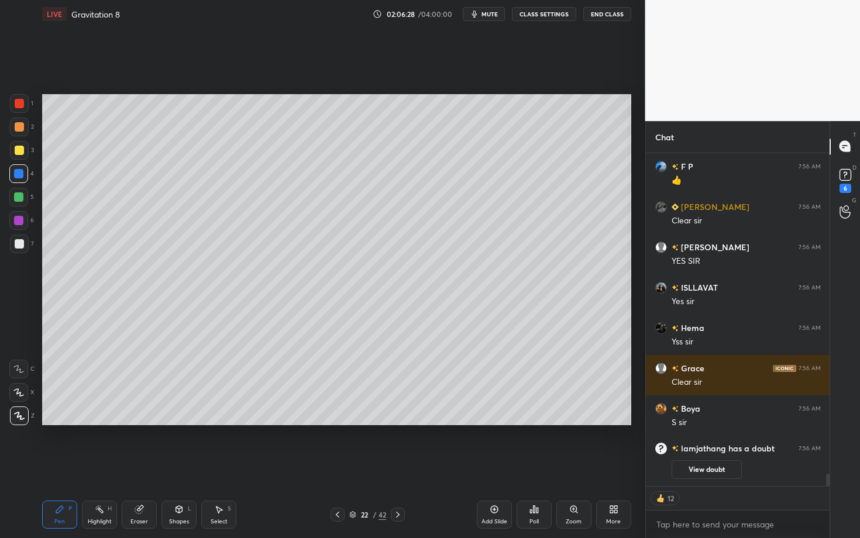
click at [19, 248] on div at bounding box center [19, 243] width 9 height 9
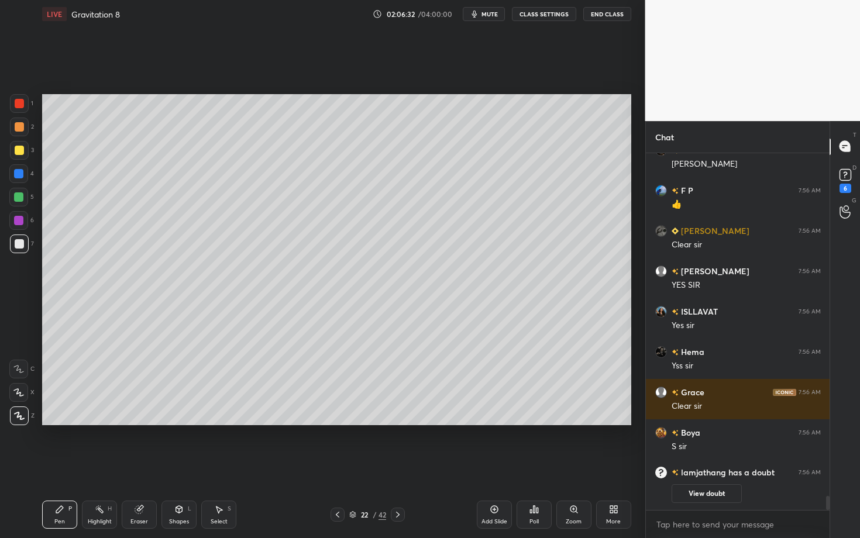
scroll to position [4, 4]
click at [339, 466] on div "Pen P Highlight H Eraser Shapes L Select S 22 / 42 Add Slide Poll Zoom More" at bounding box center [336, 515] width 589 height 47
click at [336, 466] on icon at bounding box center [337, 514] width 9 height 9
click at [102, 466] on div "Highlight H" at bounding box center [99, 515] width 35 height 28
click at [339, 466] on icon at bounding box center [337, 514] width 9 height 9
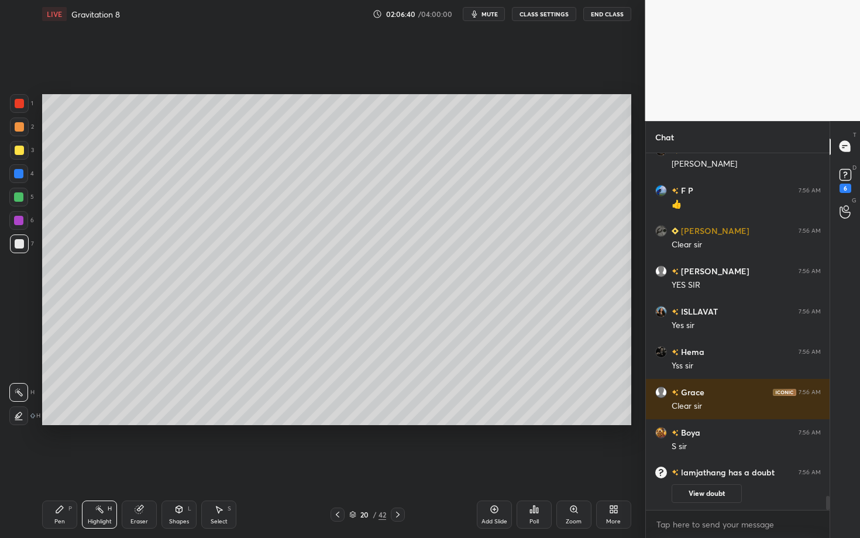
click at [401, 466] on icon at bounding box center [397, 514] width 9 height 9
click at [397, 466] on icon at bounding box center [397, 514] width 9 height 9
click at [68, 466] on div "Pen P" at bounding box center [59, 515] width 35 height 28
click at [18, 174] on div at bounding box center [18, 173] width 9 height 9
click at [303, 444] on div "Setting up your live class Poll for secs No correct answer Start poll" at bounding box center [336, 260] width 599 height 464
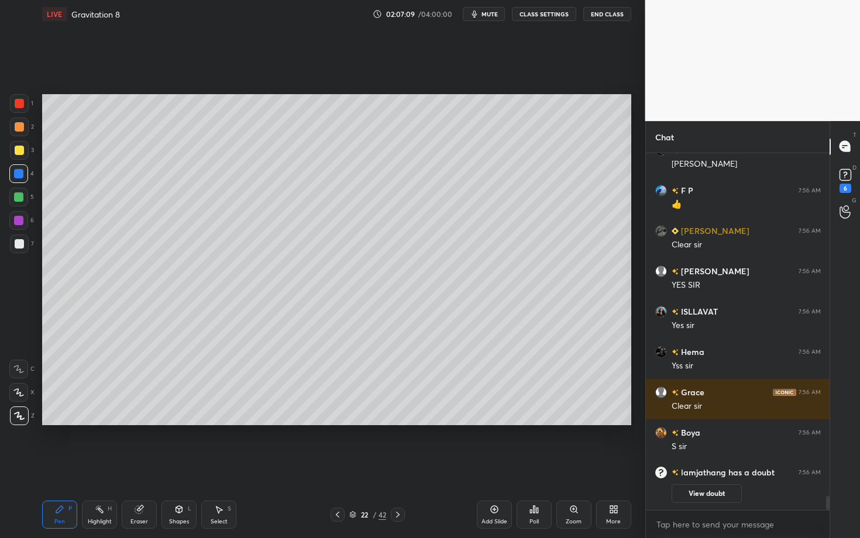
click at [217, 466] on div "Select" at bounding box center [219, 522] width 17 height 6
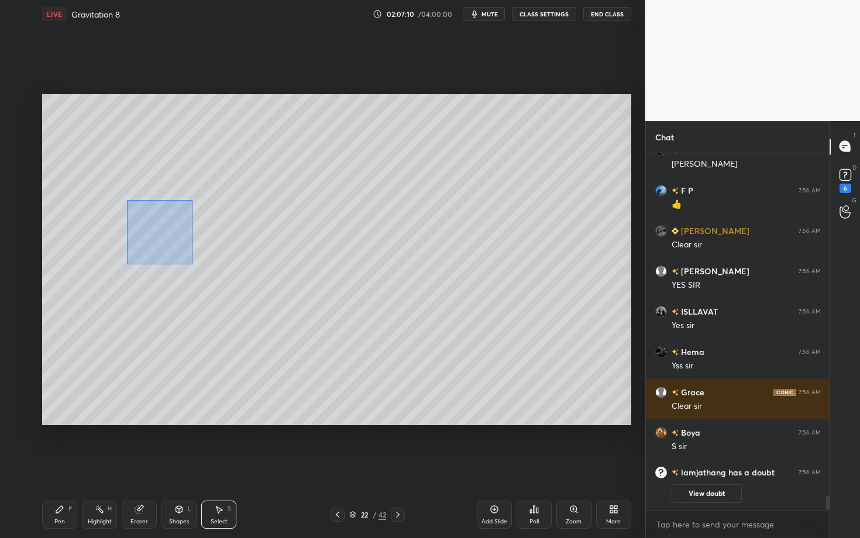
drag, startPoint x: 181, startPoint y: 258, endPoint x: 225, endPoint y: 277, distance: 48.3
click at [225, 276] on div "0 ° Undo Copy Duplicate Duplicate to new slide Delete" at bounding box center [336, 259] width 589 height 331
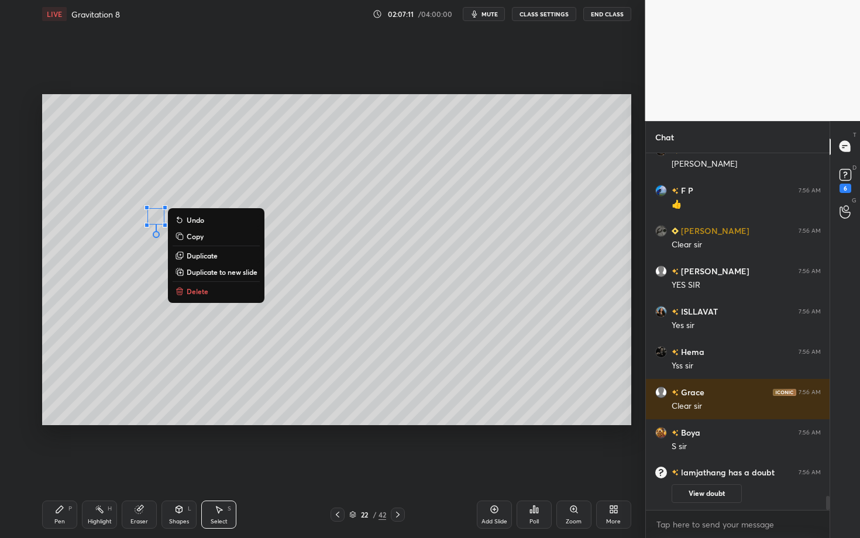
click at [226, 294] on button "Delete" at bounding box center [216, 291] width 87 height 14
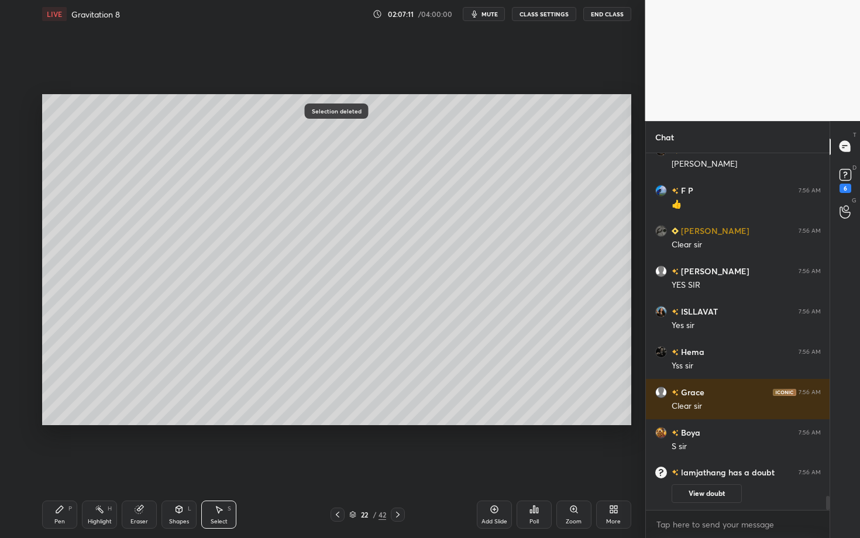
click at [56, 466] on div "Pen P" at bounding box center [59, 515] width 35 height 28
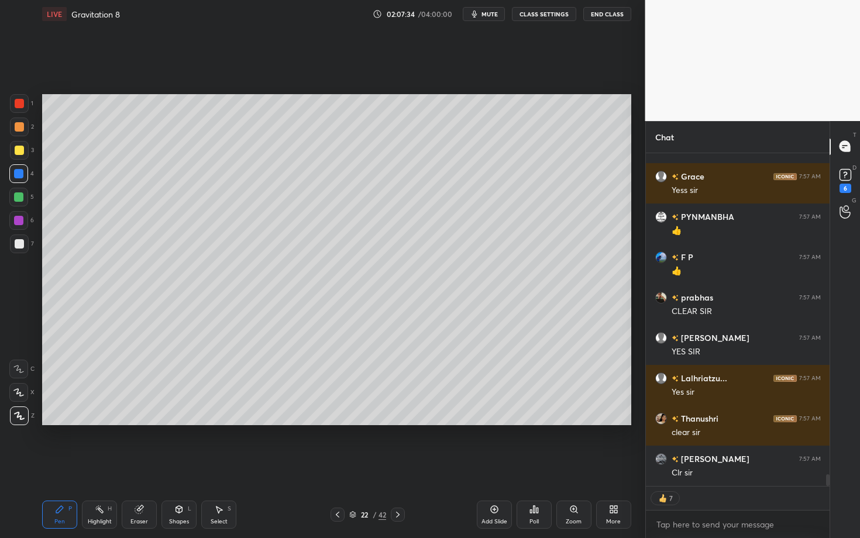
scroll to position [9150, 0]
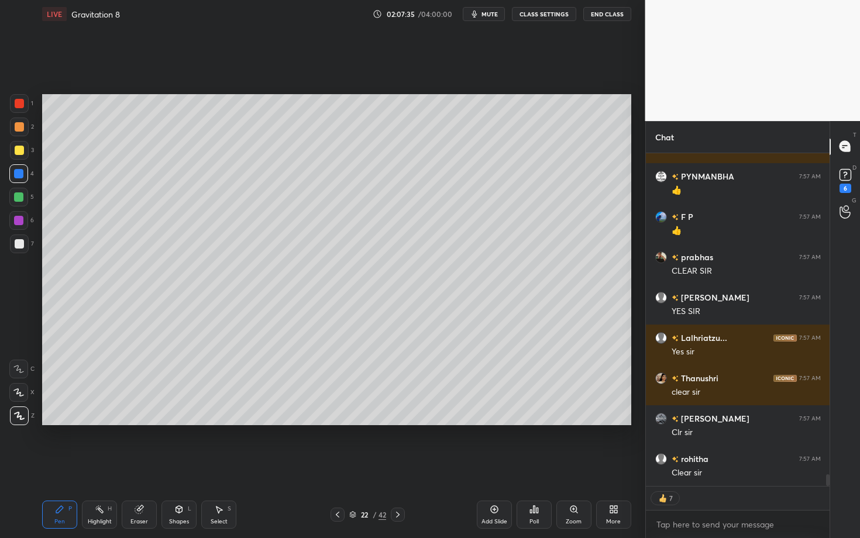
click at [397, 466] on icon at bounding box center [397, 514] width 9 height 9
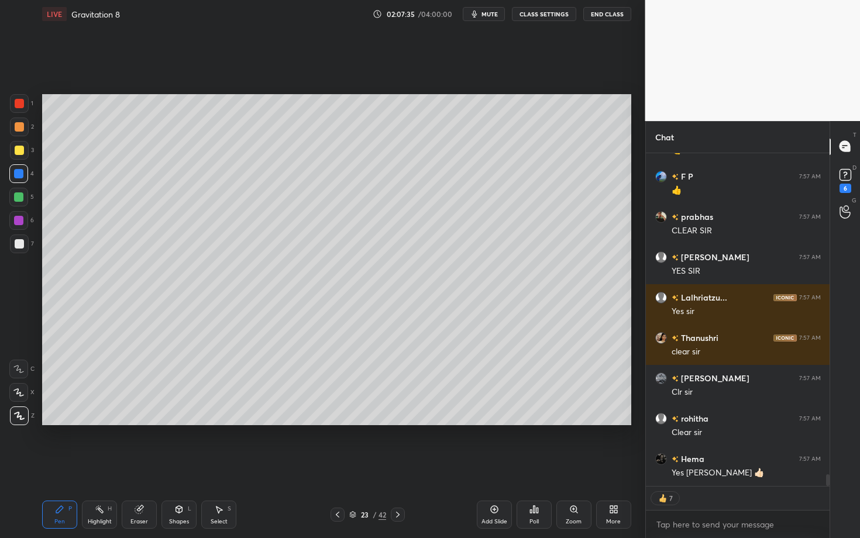
click at [22, 99] on div at bounding box center [19, 103] width 9 height 9
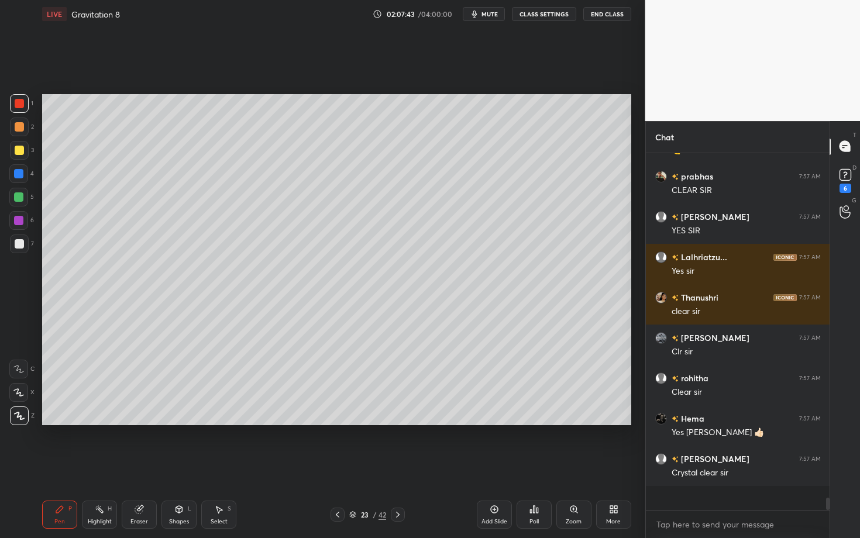
scroll to position [9207, 0]
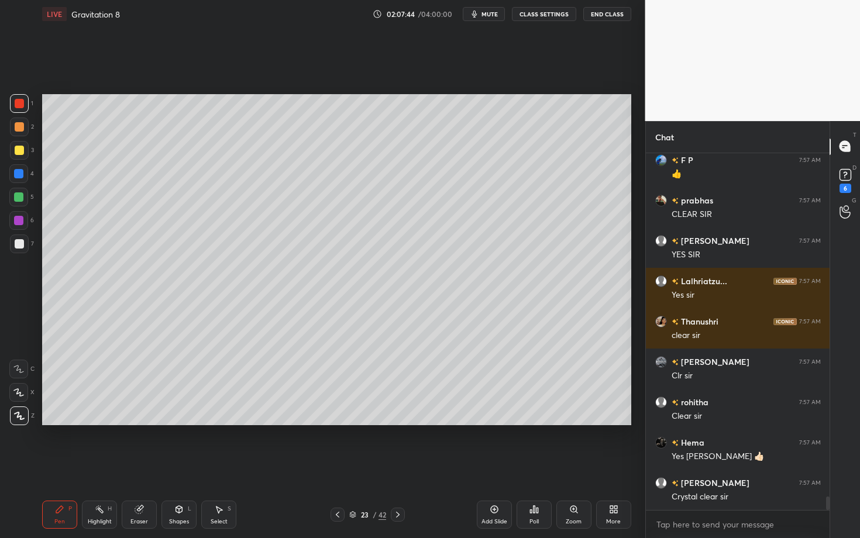
click at [22, 126] on div at bounding box center [19, 126] width 9 height 9
click at [488, 461] on div "Setting up your live class Poll for secs No correct answer Start poll" at bounding box center [336, 260] width 599 height 464
click at [288, 447] on div "Setting up your live class Poll for secs No correct answer Start poll" at bounding box center [336, 260] width 599 height 464
click at [366, 452] on div "Setting up your live class Poll for secs No correct answer Start poll" at bounding box center [336, 260] width 599 height 464
click at [215, 466] on div "Select S" at bounding box center [218, 515] width 35 height 28
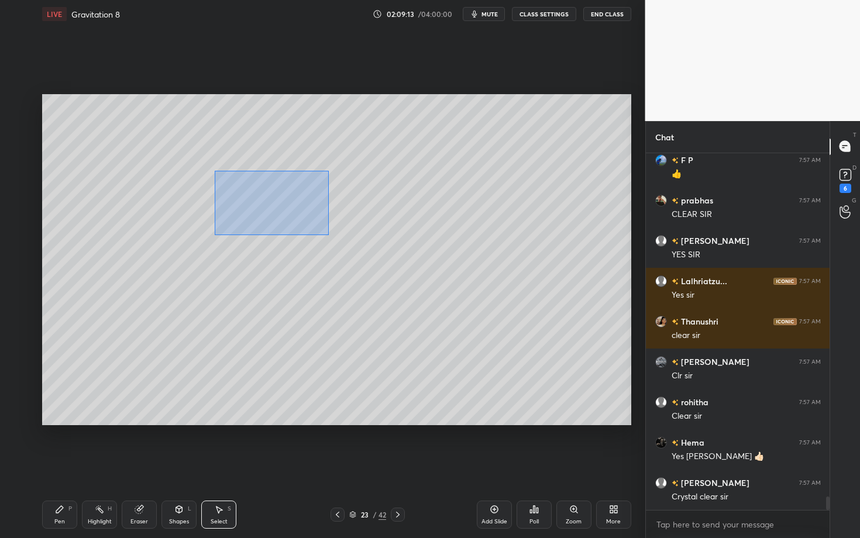
drag, startPoint x: 253, startPoint y: 206, endPoint x: 348, endPoint y: 246, distance: 102.5
click at [347, 246] on div "0 ° Undo Copy Duplicate Duplicate to new slide Delete" at bounding box center [336, 259] width 589 height 331
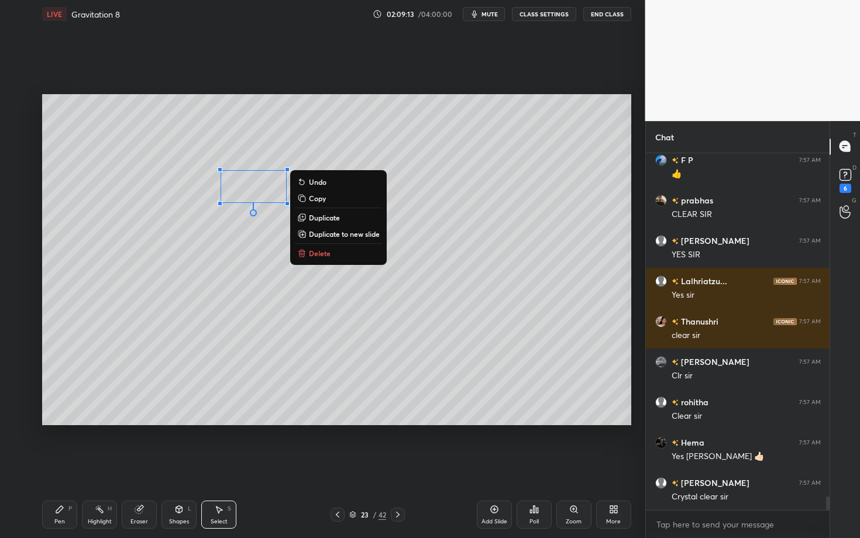
click at [337, 256] on button "Delete" at bounding box center [338, 253] width 87 height 14
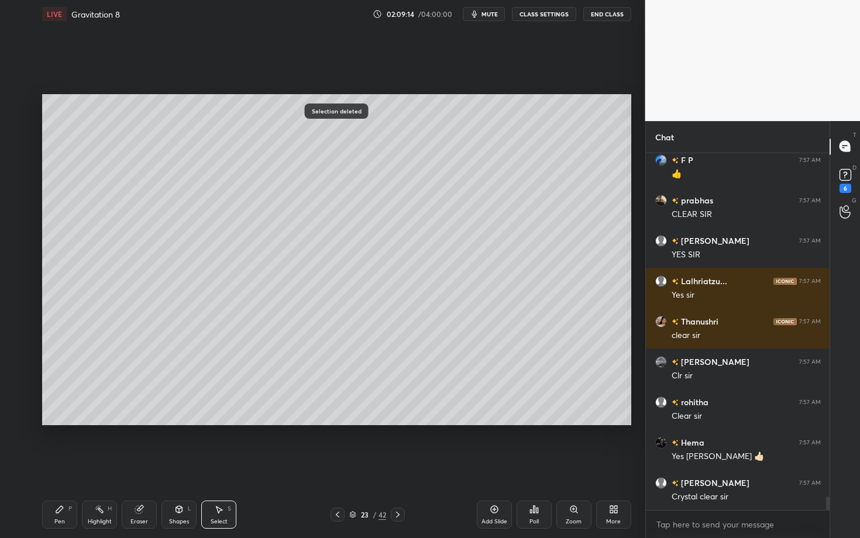
click at [63, 466] on div "Pen P" at bounding box center [59, 515] width 35 height 28
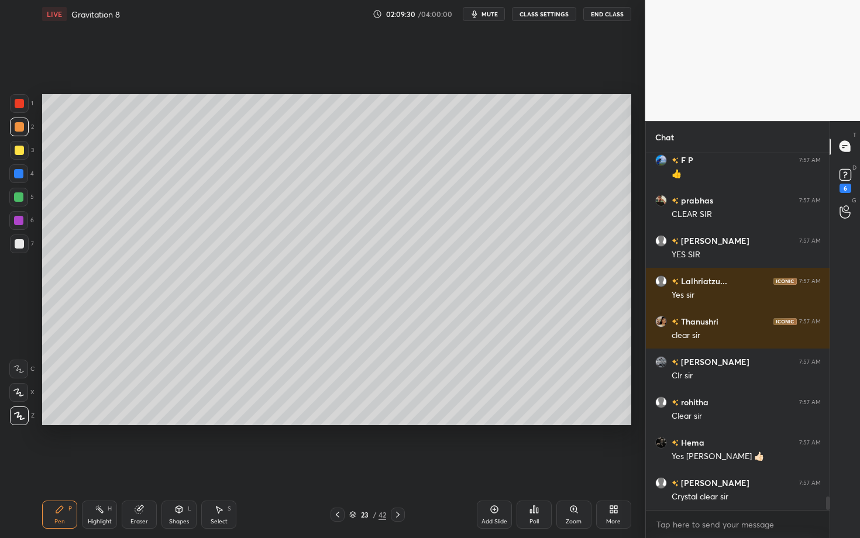
click at [24, 241] on div at bounding box center [19, 244] width 19 height 19
click at [197, 466] on div "Pen P Highlight H Eraser Shapes L Select S 23 / 42 Add Slide Poll Zoom More" at bounding box center [336, 515] width 589 height 47
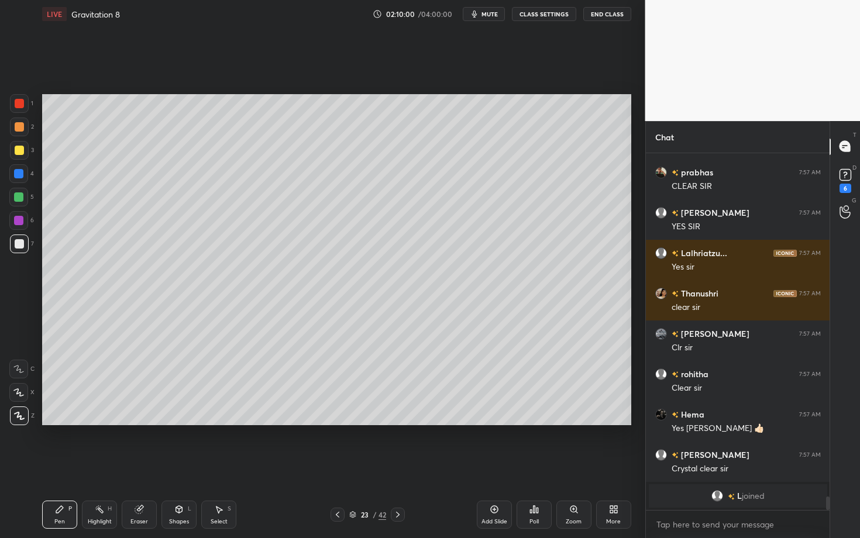
click at [20, 224] on div at bounding box center [18, 220] width 19 height 19
click at [137, 466] on div "Eraser" at bounding box center [140, 522] width 18 height 6
click at [67, 466] on div "Pen P" at bounding box center [59, 515] width 35 height 28
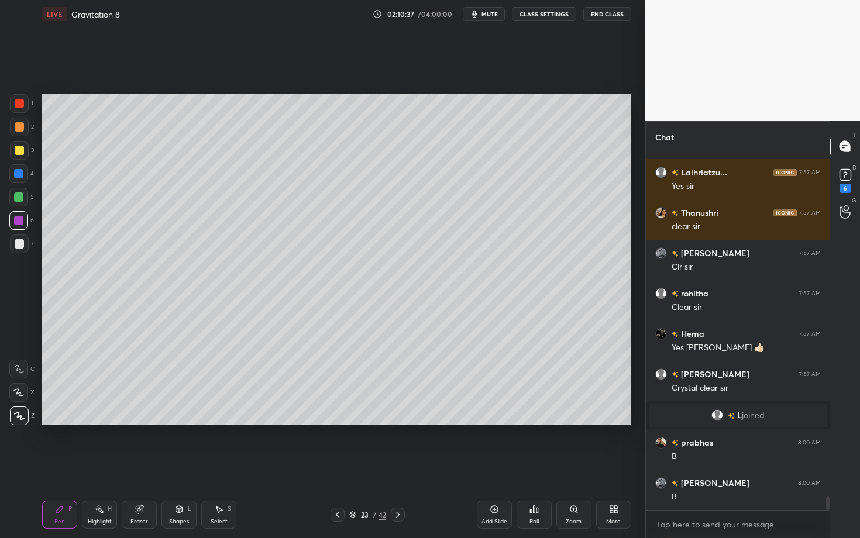
scroll to position [9202, 0]
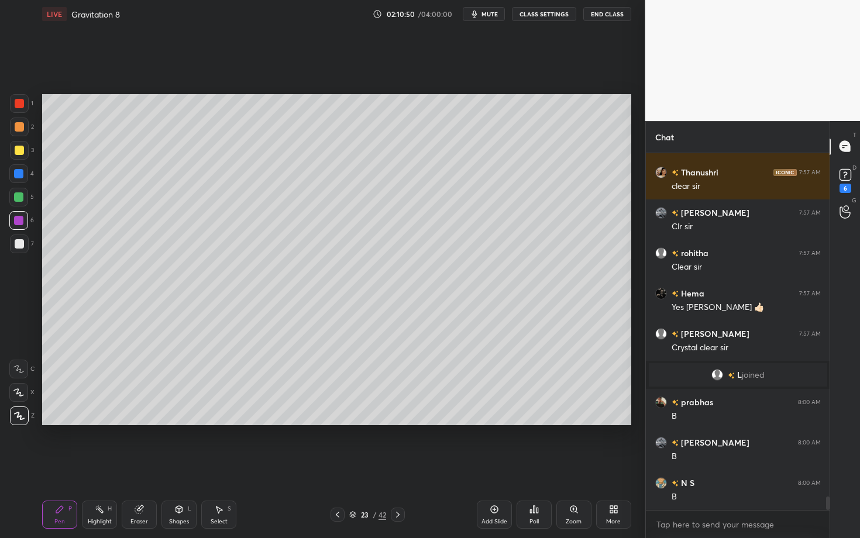
click at [54, 466] on div "Pen P" at bounding box center [59, 515] width 35 height 28
click at [20, 194] on div at bounding box center [18, 197] width 9 height 9
click at [23, 218] on div at bounding box center [18, 220] width 19 height 19
click at [96, 466] on icon at bounding box center [99, 509] width 9 height 9
click at [70, 466] on div "P" at bounding box center [70, 509] width 4 height 6
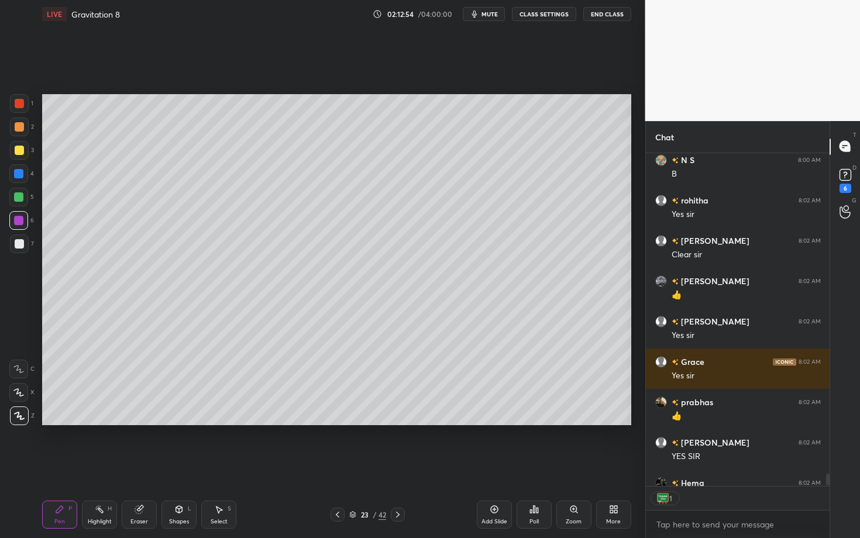
scroll to position [9589, 0]
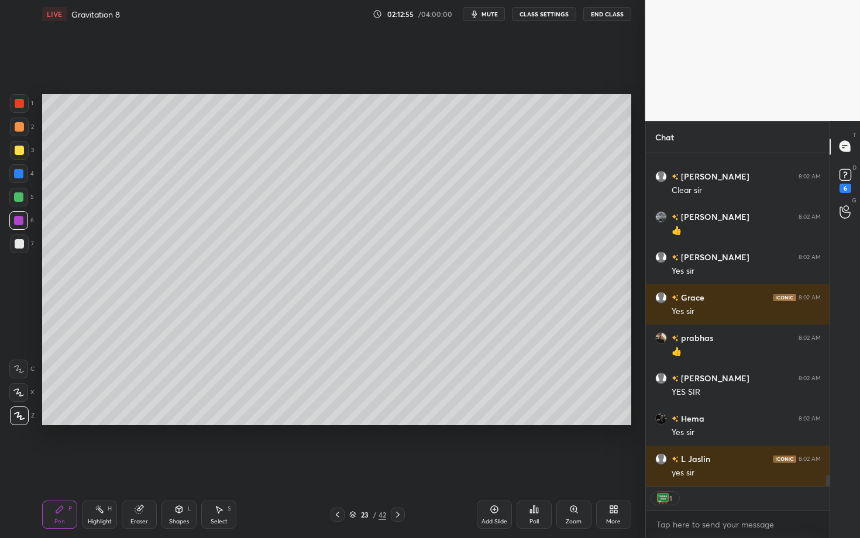
click at [399, 466] on icon at bounding box center [397, 514] width 9 height 9
click at [19, 130] on div at bounding box center [19, 126] width 9 height 9
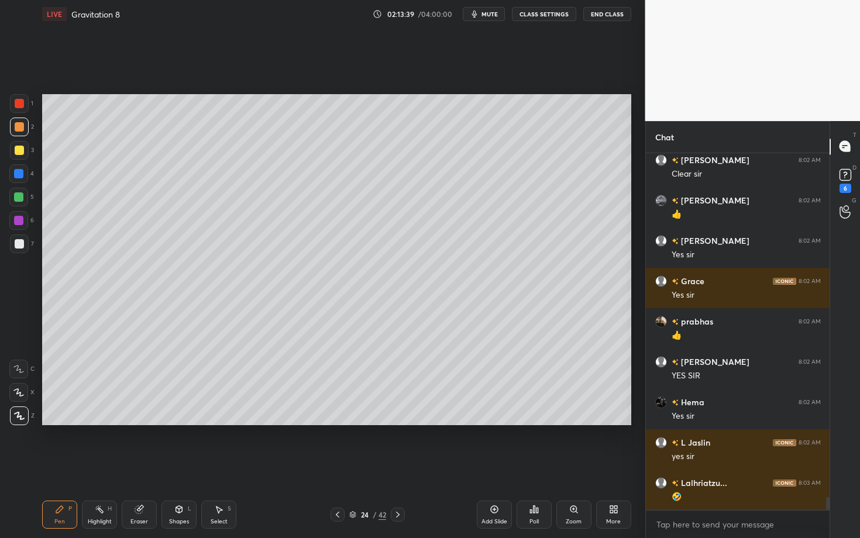
scroll to position [4, 4]
click at [307, 466] on div "Pen P Highlight H Eraser Shapes L Select S 24 / 42 Add Slide Poll Zoom More" at bounding box center [336, 515] width 589 height 47
click at [451, 447] on div "Setting up your live class Poll for secs No correct answer Start poll" at bounding box center [336, 260] width 599 height 464
click at [64, 466] on div "Pen" at bounding box center [59, 522] width 11 height 6
click at [18, 250] on div at bounding box center [19, 244] width 19 height 19
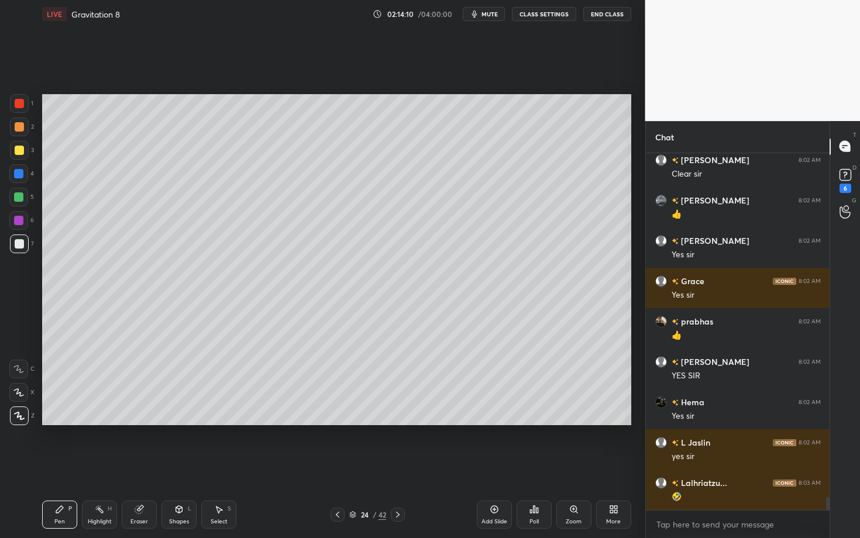
click at [101, 466] on div "Highlight H" at bounding box center [99, 515] width 35 height 28
drag, startPoint x: 71, startPoint y: 504, endPoint x: 65, endPoint y: 505, distance: 6.5
click at [66, 466] on div "Pen P" at bounding box center [59, 515] width 35 height 28
click at [88, 466] on div "Highlight H" at bounding box center [99, 515] width 35 height 28
click at [40, 466] on div "LIVE Gravitation 8 02:14:45 / 04:00:00 mute CLASS SETTINGS End Class Setting up…" at bounding box center [336, 269] width 599 height 538
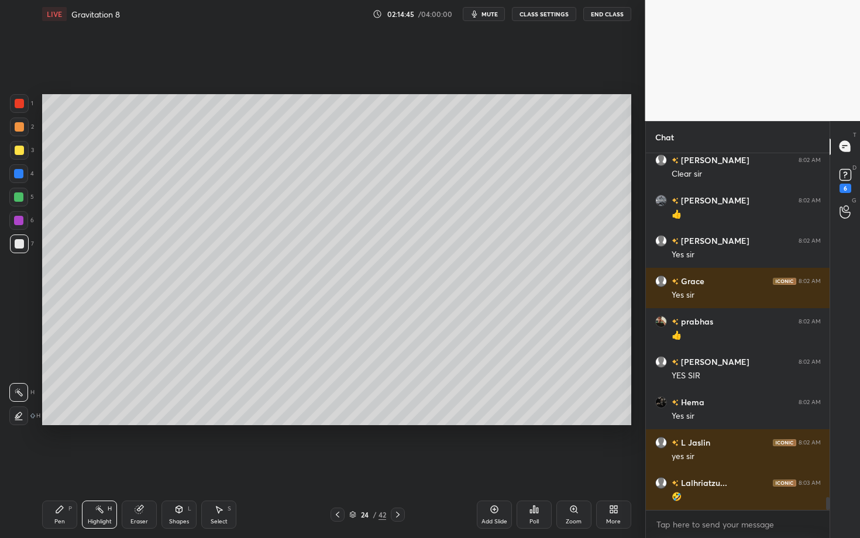
click at [67, 466] on div "Pen P" at bounding box center [59, 515] width 35 height 28
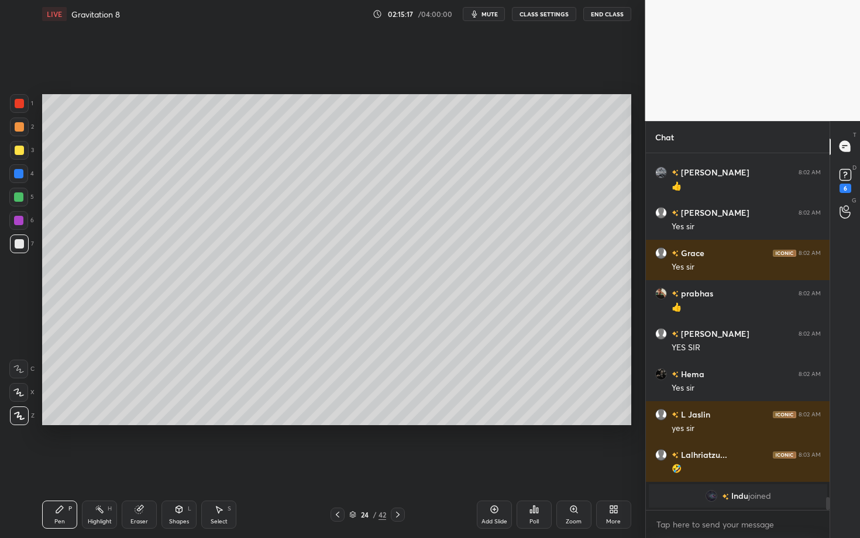
scroll to position [9648, 0]
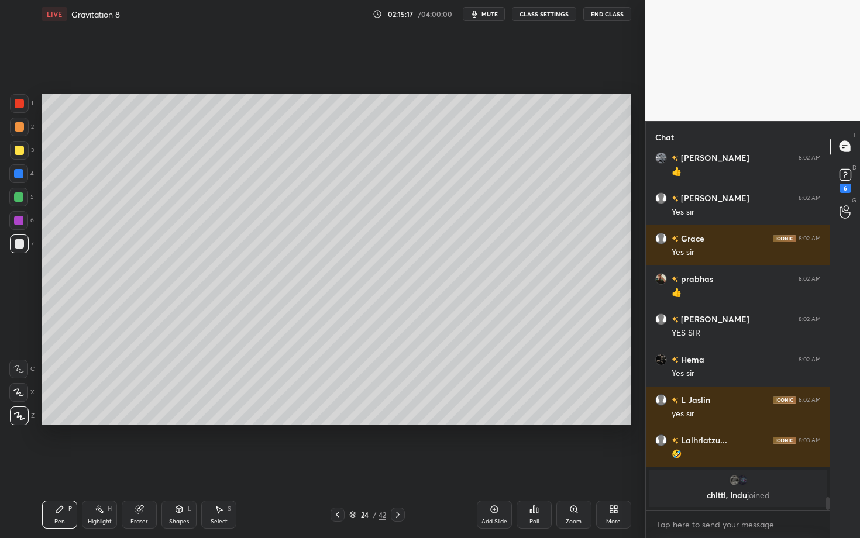
click at [502, 466] on div "Add Slide Poll Zoom More" at bounding box center [554, 515] width 155 height 66
click at [105, 466] on div "Highlight H" at bounding box center [99, 515] width 35 height 28
click at [61, 466] on div "Pen P" at bounding box center [59, 515] width 35 height 28
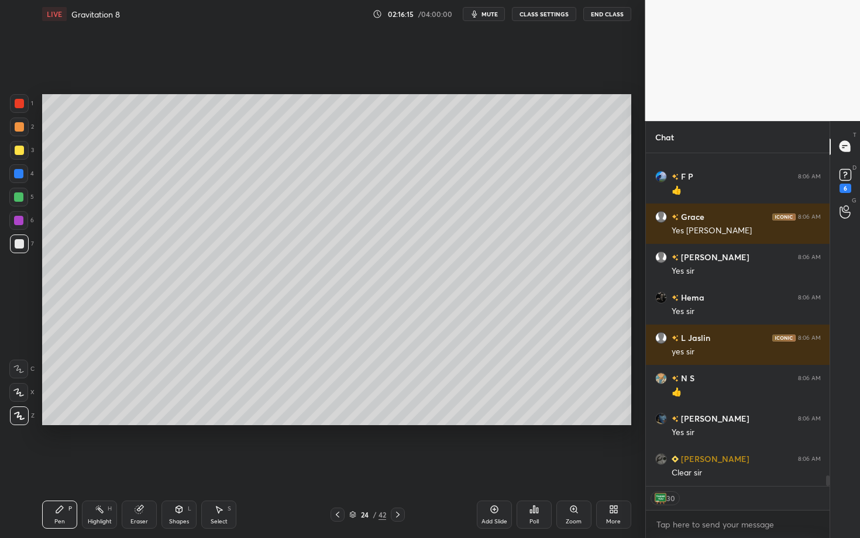
scroll to position [9951, 0]
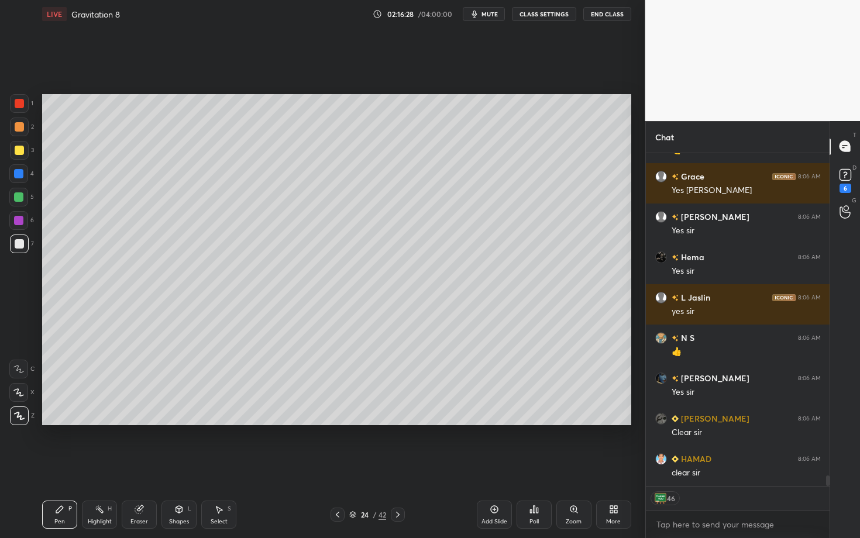
click at [398, 466] on icon at bounding box center [397, 514] width 9 height 9
click at [65, 466] on div "Pen P" at bounding box center [59, 515] width 35 height 28
click at [26, 129] on div at bounding box center [19, 127] width 19 height 19
click at [180, 466] on icon at bounding box center [179, 509] width 6 height 7
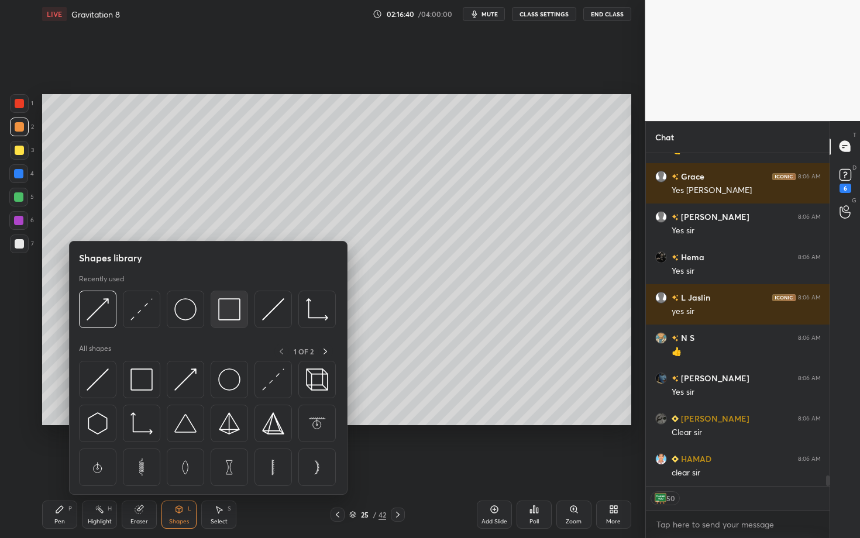
click at [240, 312] on div at bounding box center [229, 309] width 37 height 37
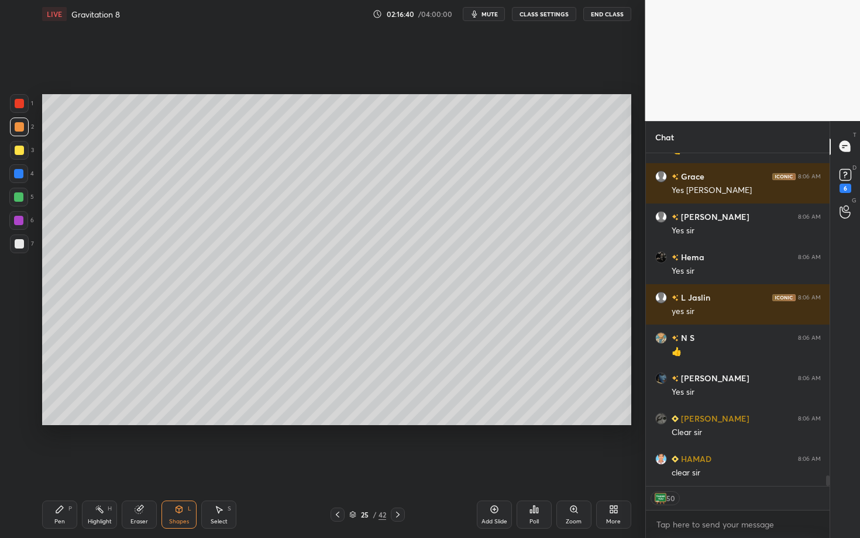
click at [29, 243] on div "7" at bounding box center [22, 244] width 24 height 19
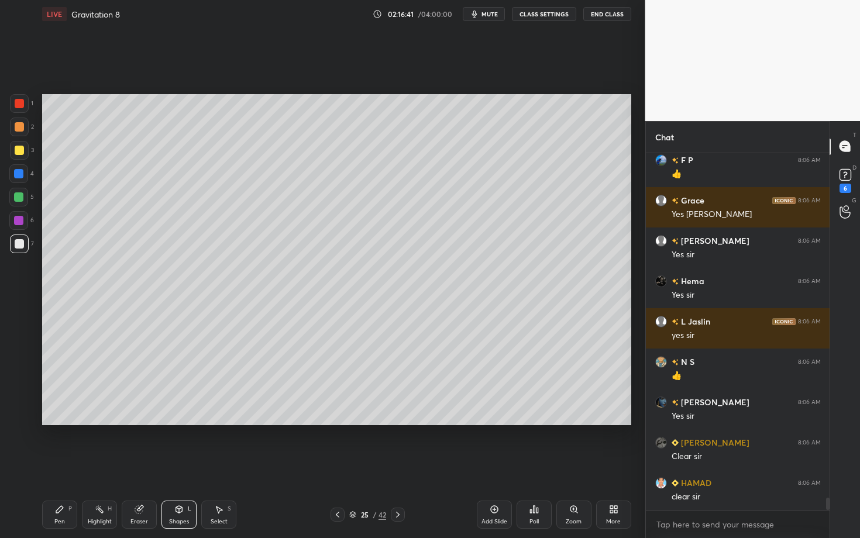
scroll to position [329, 180]
click at [55, 466] on div "Pen P" at bounding box center [59, 515] width 35 height 28
click at [20, 242] on div at bounding box center [19, 243] width 9 height 9
click at [179, 466] on div "Shapes" at bounding box center [179, 522] width 20 height 6
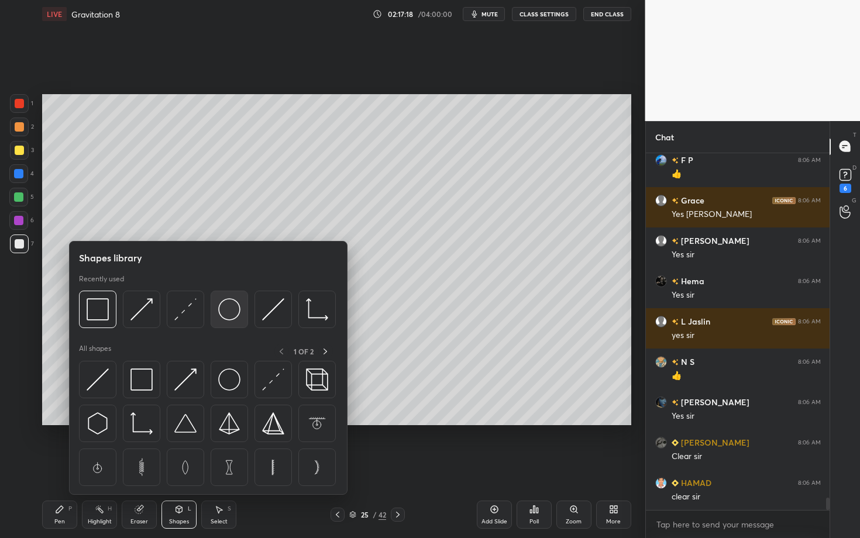
click at [234, 313] on img at bounding box center [229, 309] width 22 height 22
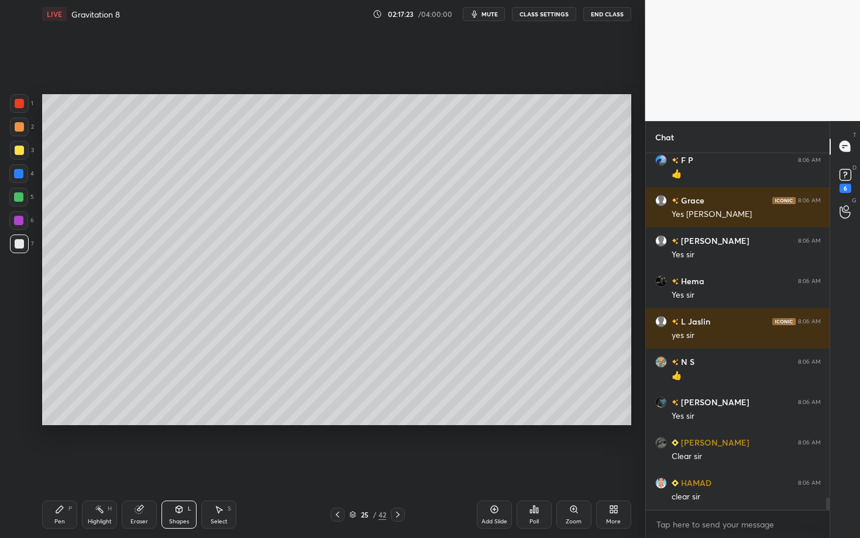
click at [19, 192] on div at bounding box center [18, 197] width 19 height 19
click at [222, 466] on div "Select" at bounding box center [219, 522] width 17 height 6
drag, startPoint x: 206, startPoint y: 380, endPoint x: 250, endPoint y: 416, distance: 56.7
click at [249, 414] on div "0 ° Undo Copy Duplicate Duplicate to new slide Delete" at bounding box center [336, 259] width 589 height 331
click at [155, 361] on div "0 ° Undo Copy Duplicate Duplicate to new slide Delete" at bounding box center [336, 259] width 589 height 331
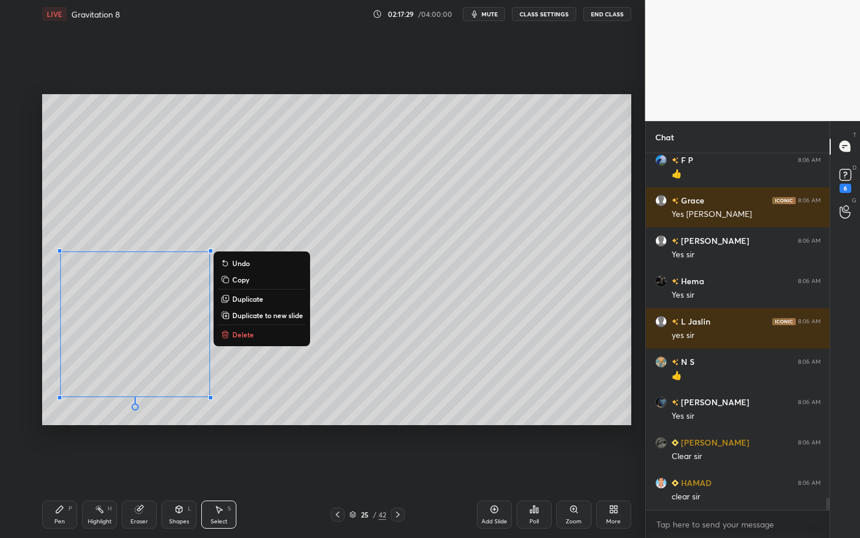
click at [57, 466] on icon at bounding box center [59, 509] width 9 height 9
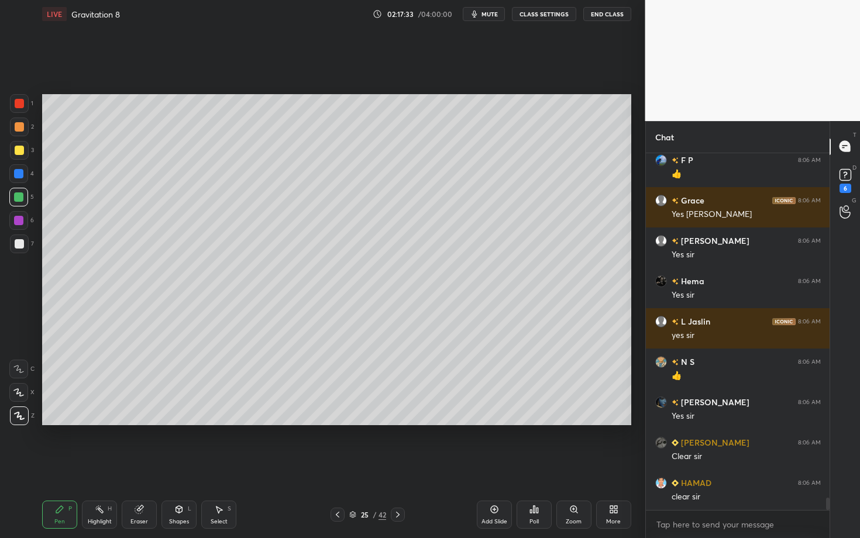
click at [293, 466] on div "Setting up your live class Poll for secs No correct answer Start poll" at bounding box center [336, 260] width 599 height 464
click at [21, 125] on div at bounding box center [19, 126] width 9 height 9
click at [180, 466] on div "Shapes L" at bounding box center [179, 515] width 35 height 28
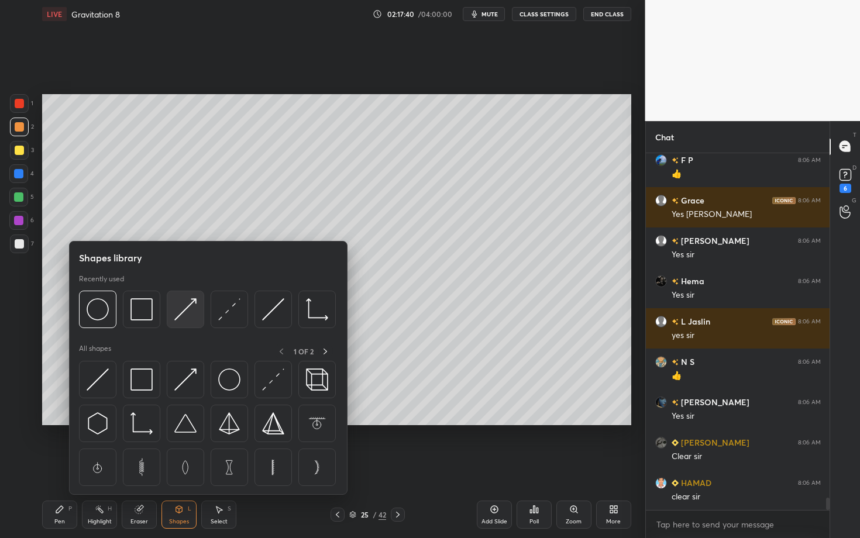
click at [185, 303] on img at bounding box center [185, 309] width 22 height 22
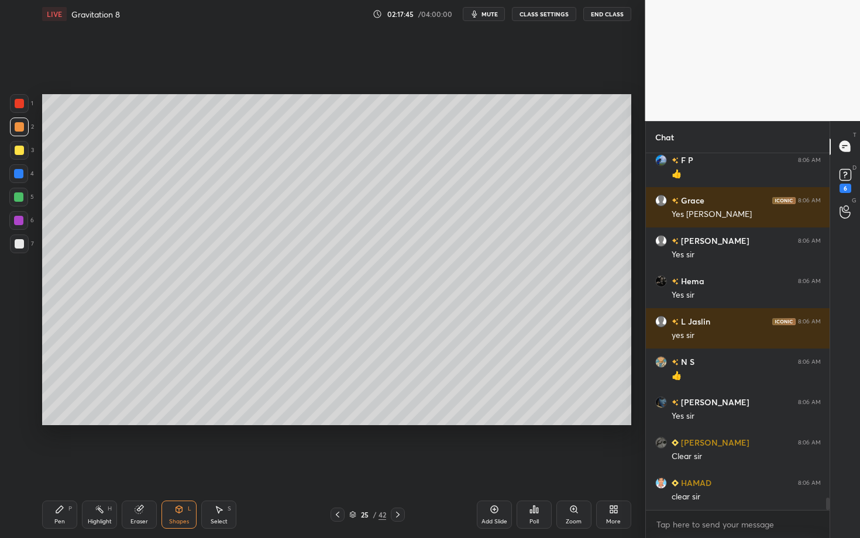
click at [57, 466] on icon at bounding box center [59, 509] width 7 height 7
click at [215, 466] on div "Select S" at bounding box center [218, 515] width 35 height 28
click at [165, 466] on div "Shapes L" at bounding box center [179, 515] width 35 height 28
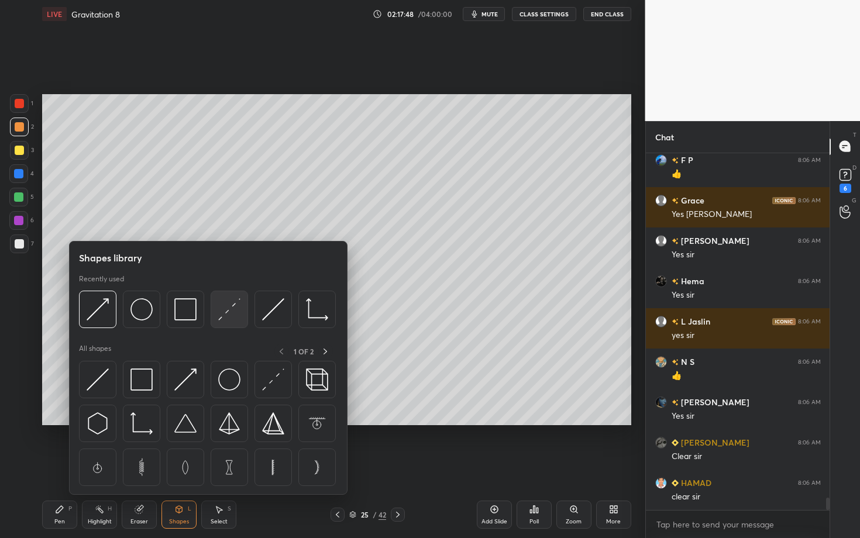
click at [238, 309] on div at bounding box center [229, 309] width 37 height 37
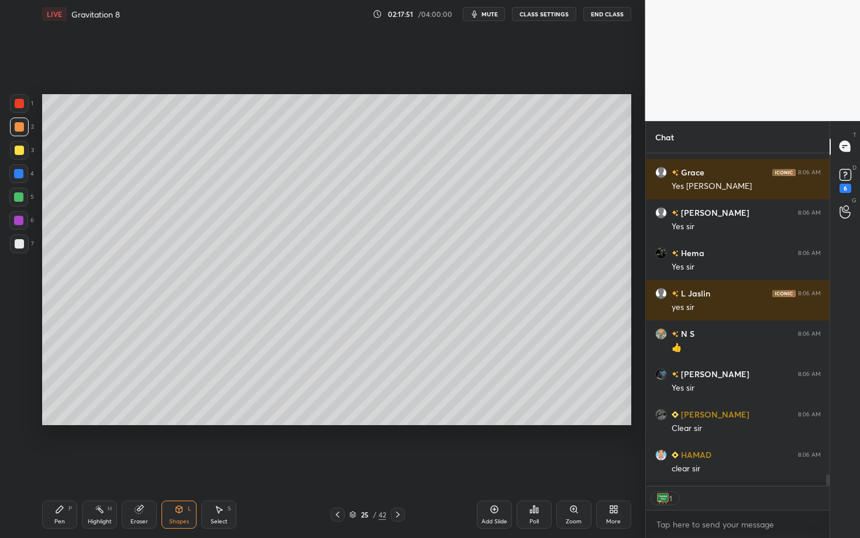
scroll to position [4, 4]
click at [59, 466] on div "Pen" at bounding box center [59, 522] width 11 height 6
click at [339, 466] on icon at bounding box center [337, 514] width 9 height 9
click at [398, 466] on icon at bounding box center [397, 514] width 9 height 9
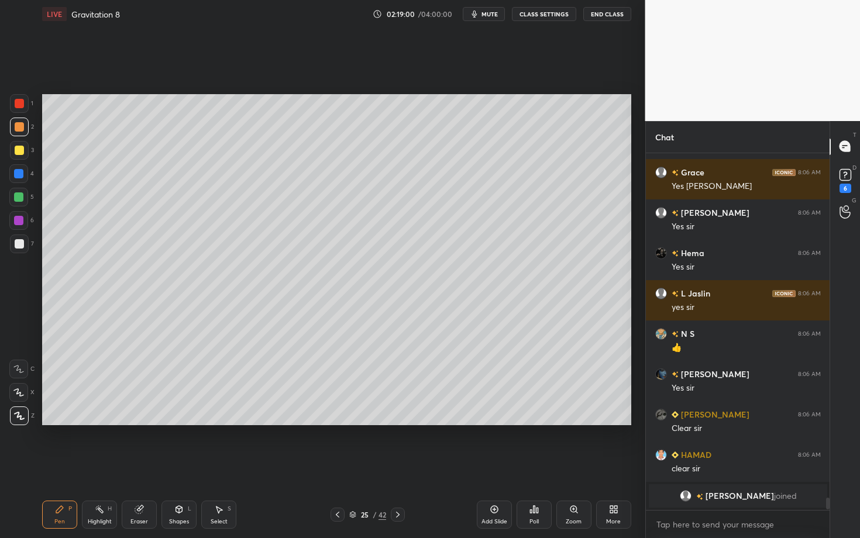
click at [506, 466] on div "Add Slide" at bounding box center [494, 515] width 35 height 28
click at [338, 466] on icon at bounding box center [337, 514] width 9 height 9
click at [22, 243] on div at bounding box center [19, 244] width 19 height 19
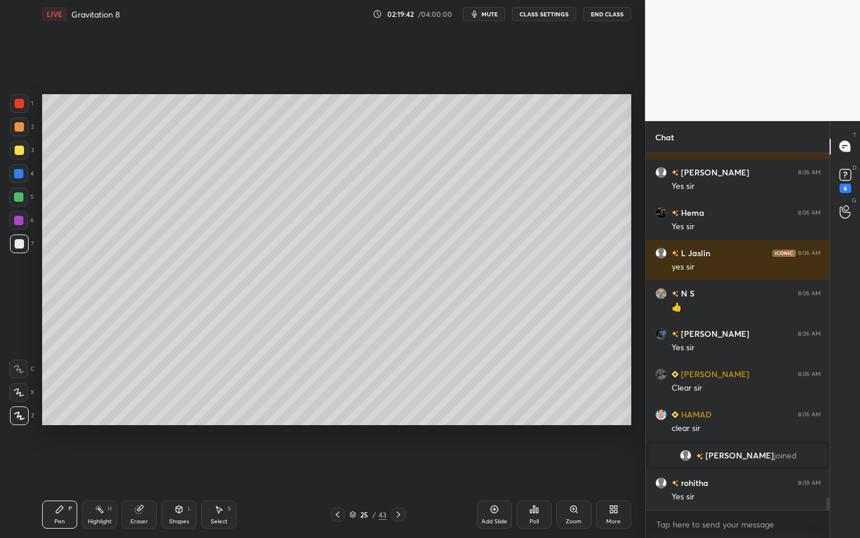
click at [61, 466] on div "Pen P" at bounding box center [59, 515] width 35 height 28
click at [304, 461] on div "Setting up your live class Poll for secs No correct answer Start poll" at bounding box center [336, 260] width 599 height 464
click at [60, 466] on icon at bounding box center [59, 509] width 9 height 9
click at [416, 466] on div "Setting up your live class Poll for secs No correct answer Start poll" at bounding box center [336, 260] width 599 height 464
click at [106, 466] on div "Highlight H" at bounding box center [99, 515] width 35 height 28
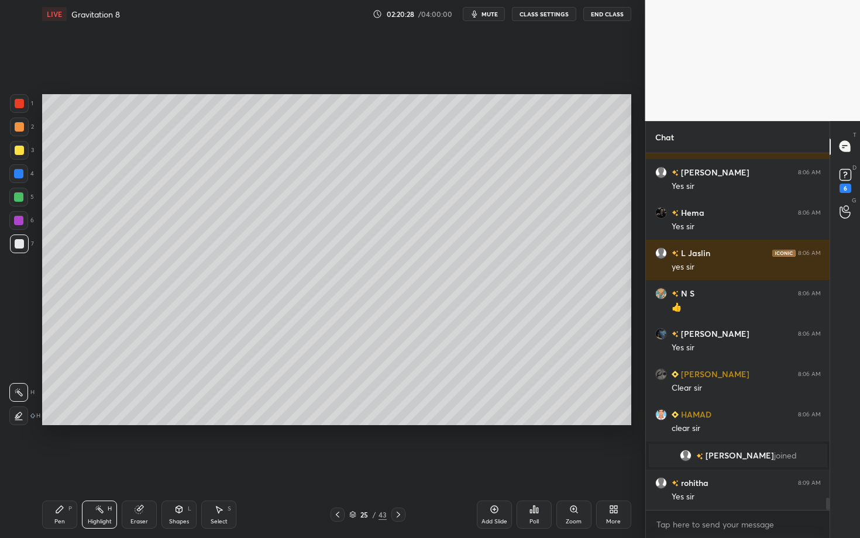
click at [186, 466] on div "Shapes L" at bounding box center [179, 515] width 35 height 28
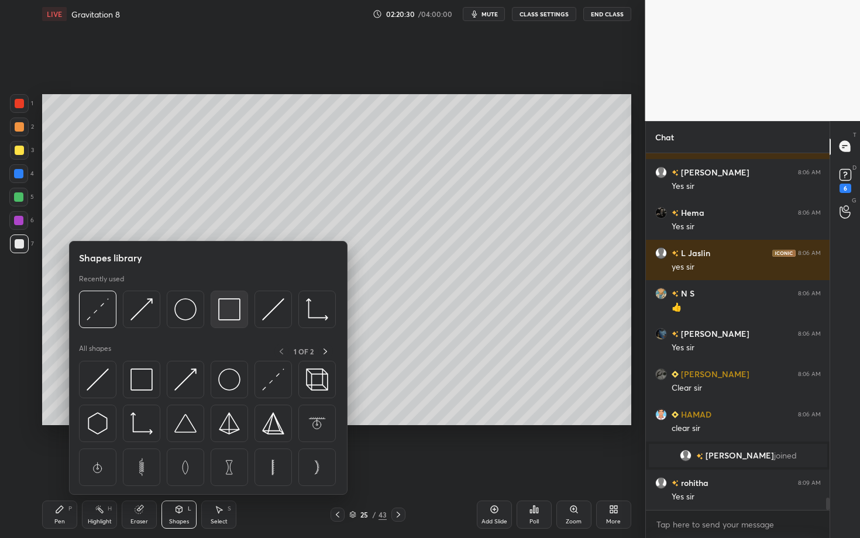
click at [225, 308] on img at bounding box center [229, 309] width 22 height 22
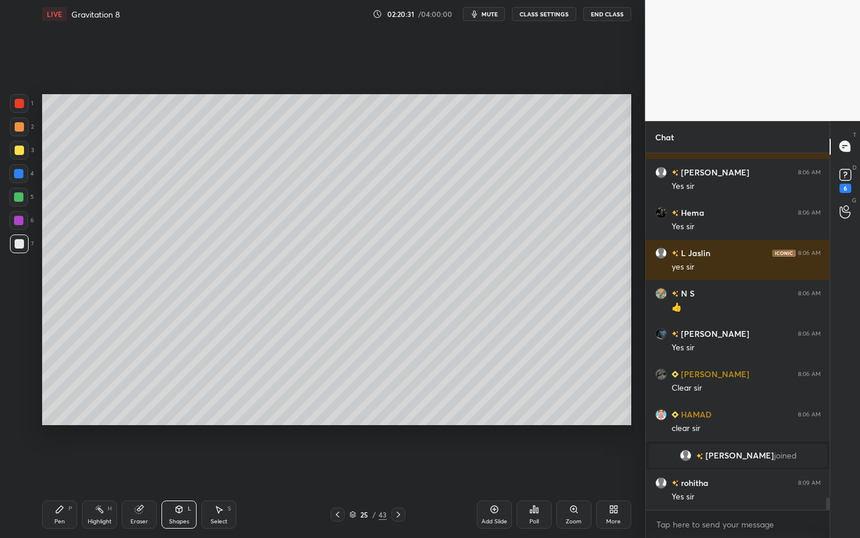
click at [18, 126] on div at bounding box center [19, 126] width 9 height 9
click at [49, 466] on div "Pen P" at bounding box center [59, 515] width 35 height 28
click at [397, 466] on icon at bounding box center [398, 514] width 9 height 9
click at [211, 466] on div "Select S" at bounding box center [218, 515] width 35 height 28
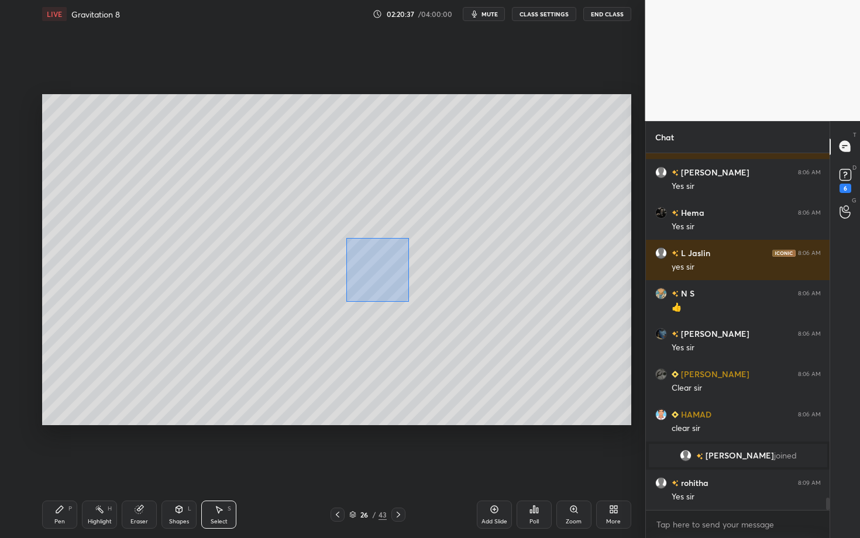
drag, startPoint x: 409, startPoint y: 302, endPoint x: 437, endPoint y: 320, distance: 33.4
click at [437, 320] on div "0 ° Undo Copy Duplicate Duplicate to new slide Delete" at bounding box center [336, 259] width 589 height 331
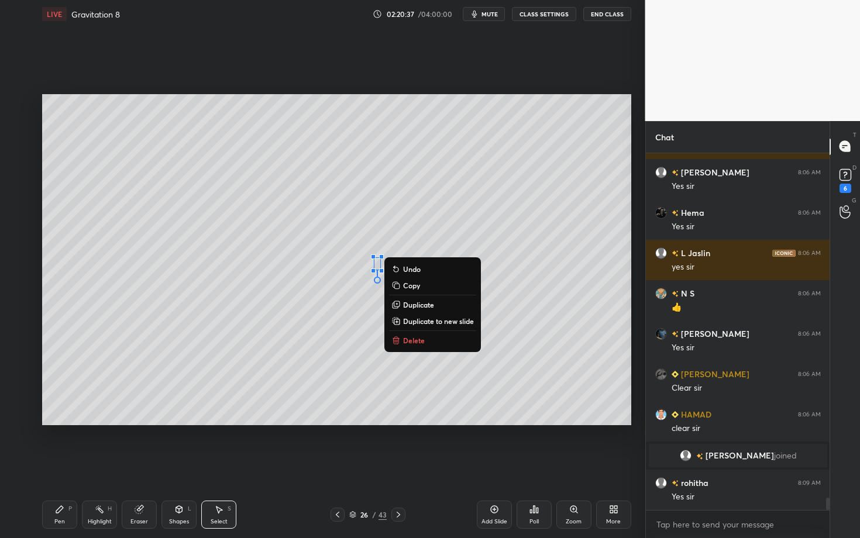
click at [426, 338] on button "Delete" at bounding box center [432, 341] width 87 height 14
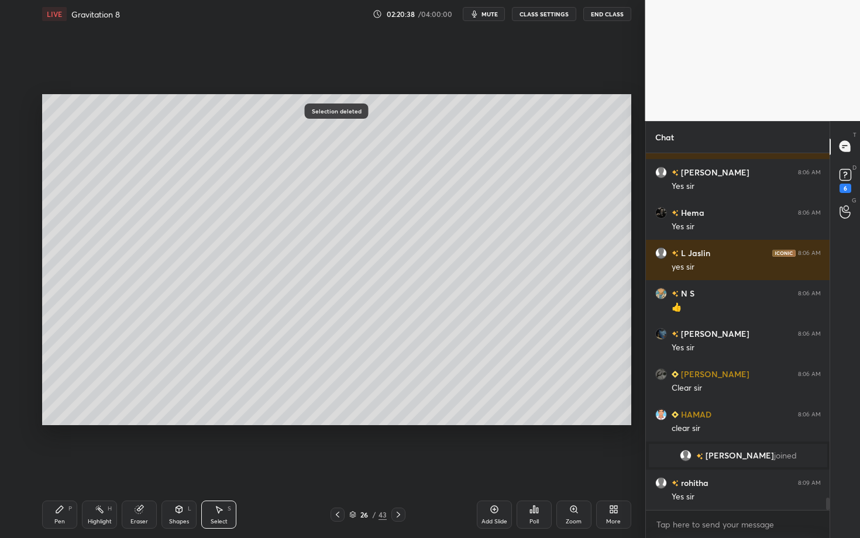
click at [65, 466] on div "Pen P" at bounding box center [59, 515] width 35 height 28
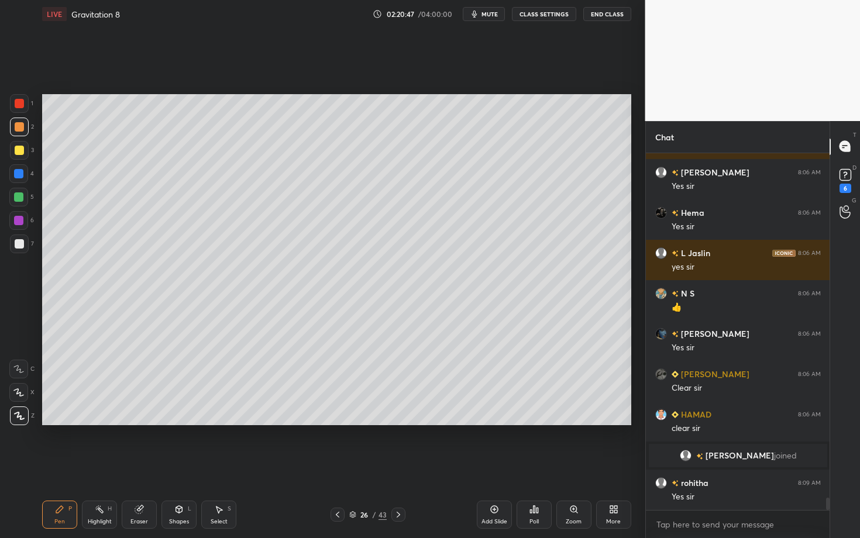
click at [338, 466] on div at bounding box center [338, 515] width 14 height 14
click at [104, 466] on div "Highlight" at bounding box center [100, 522] width 24 height 6
click at [396, 466] on icon at bounding box center [398, 514] width 9 height 9
click at [73, 466] on div "Pen P" at bounding box center [59, 515] width 35 height 28
click at [99, 466] on div "Highlight H" at bounding box center [99, 515] width 35 height 28
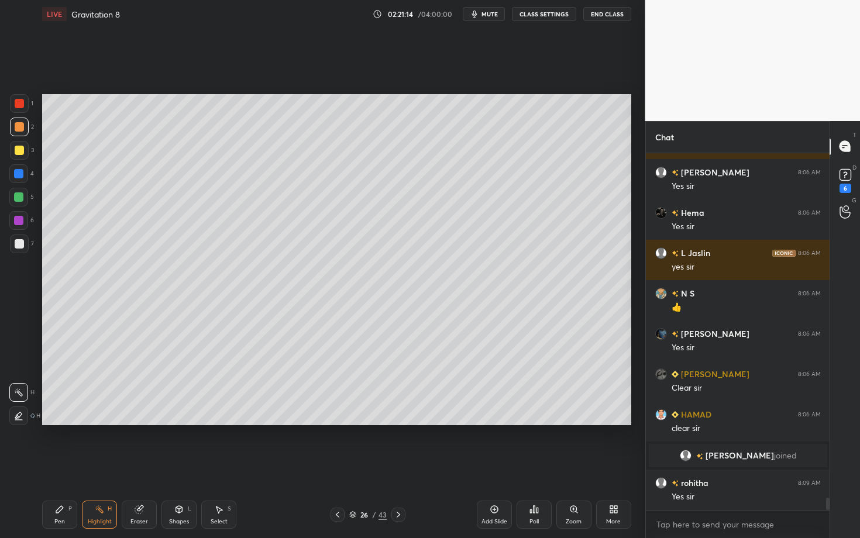
click at [180, 466] on div "Shapes" at bounding box center [179, 522] width 20 height 6
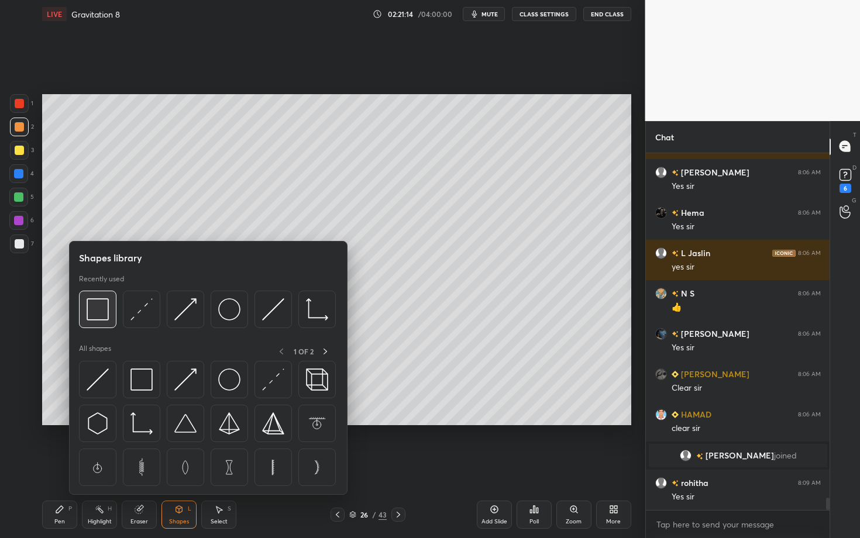
click at [102, 313] on img at bounding box center [98, 309] width 22 height 22
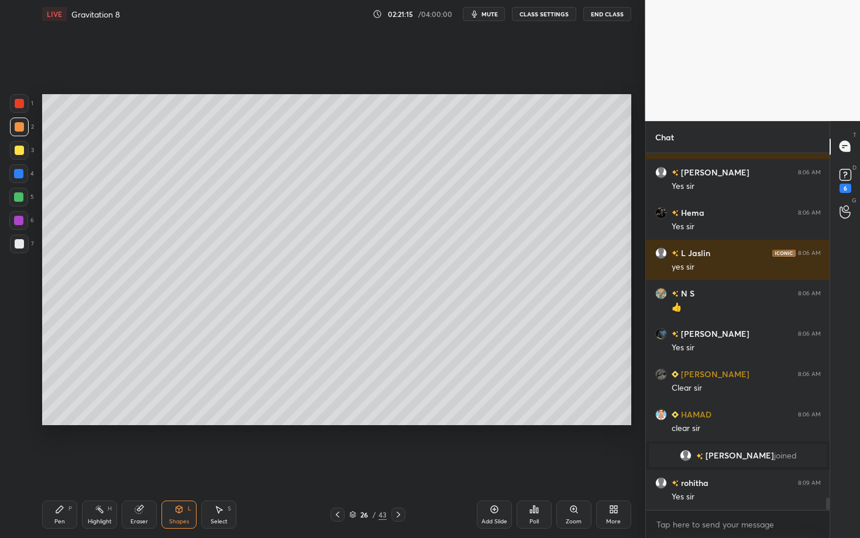
click at [23, 241] on div at bounding box center [19, 243] width 9 height 9
click at [60, 466] on div "Pen" at bounding box center [59, 522] width 11 height 6
click at [225, 466] on div "Select S" at bounding box center [218, 515] width 35 height 28
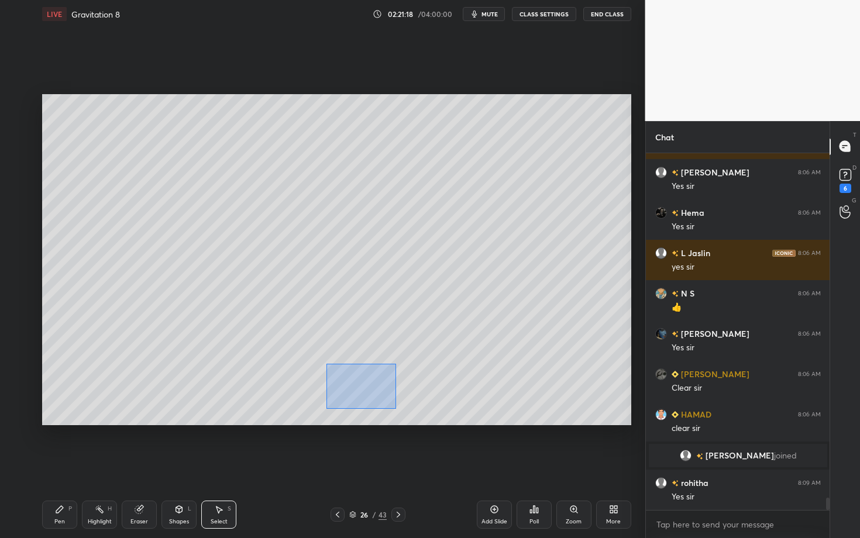
drag, startPoint x: 384, startPoint y: 403, endPoint x: 394, endPoint y: 409, distance: 11.5
click at [394, 409] on div "0 ° Undo Copy Duplicate Duplicate to new slide Delete" at bounding box center [336, 259] width 589 height 331
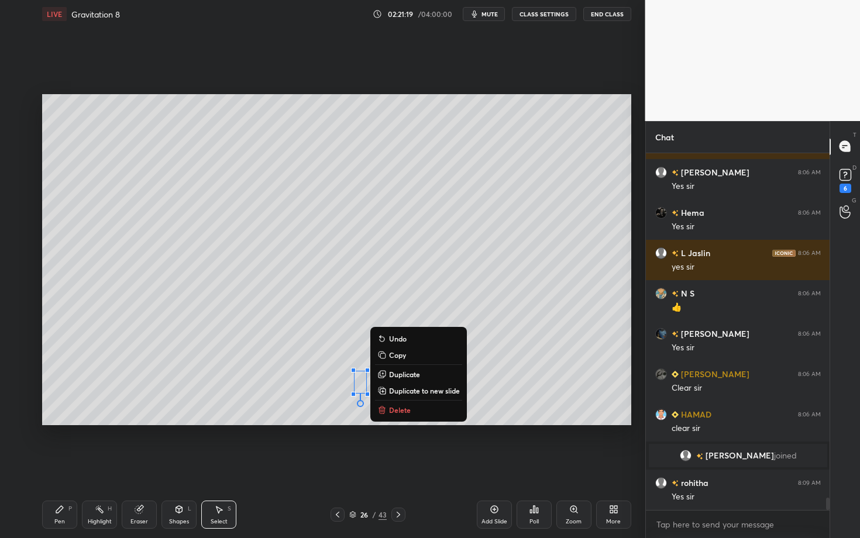
click at [406, 407] on p "Delete" at bounding box center [400, 410] width 22 height 9
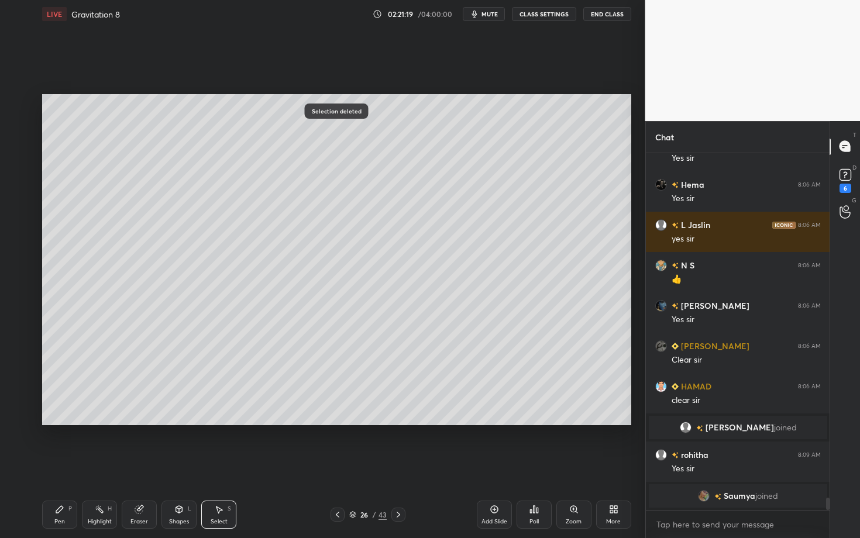
click at [114, 466] on div "Highlight H" at bounding box center [99, 515] width 35 height 28
click at [337, 466] on div "Pen P Highlight H Eraser Shapes L Select S 26 / 43 Add Slide Poll Zoom More" at bounding box center [336, 515] width 589 height 47
click at [341, 466] on icon at bounding box center [337, 514] width 9 height 9
click at [52, 466] on div "Pen P" at bounding box center [59, 515] width 35 height 28
click at [402, 466] on div "25 / 43" at bounding box center [367, 515] width 217 height 14
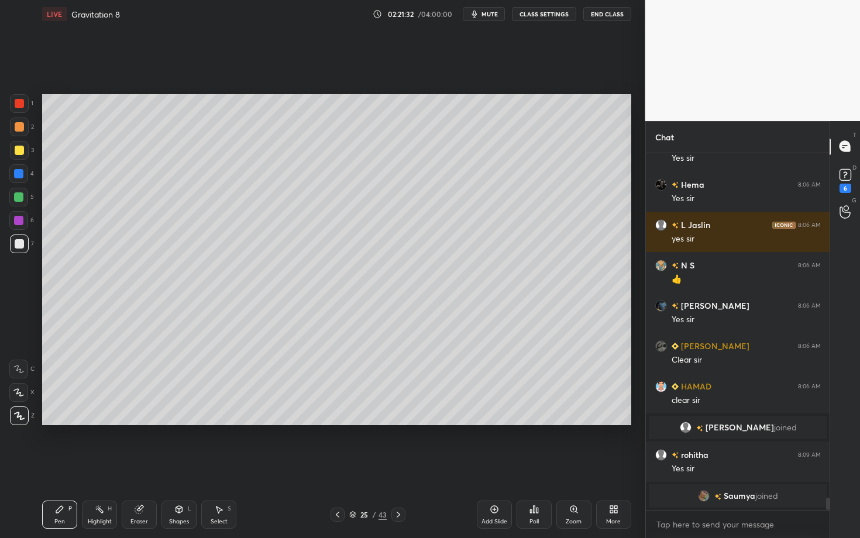
click at [397, 466] on div at bounding box center [399, 515] width 14 height 14
click at [18, 224] on div at bounding box center [18, 220] width 19 height 19
click at [335, 466] on icon at bounding box center [337, 514] width 9 height 9
click at [401, 466] on icon at bounding box center [398, 514] width 9 height 9
click at [338, 466] on icon at bounding box center [337, 514] width 9 height 9
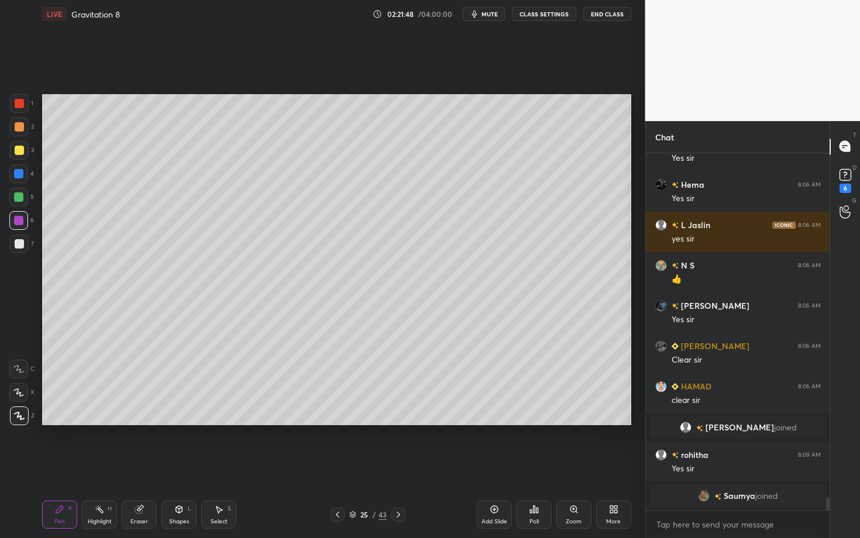
click at [398, 466] on icon at bounding box center [398, 514] width 9 height 9
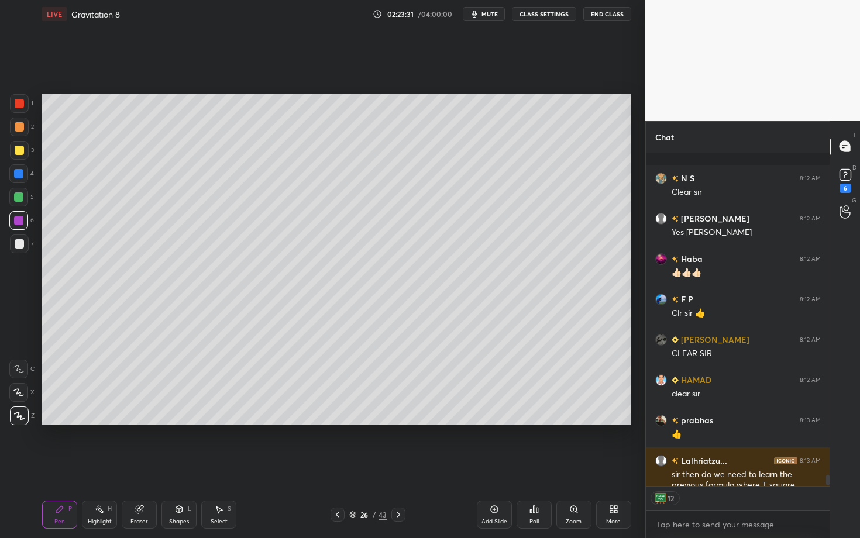
scroll to position [10532, 0]
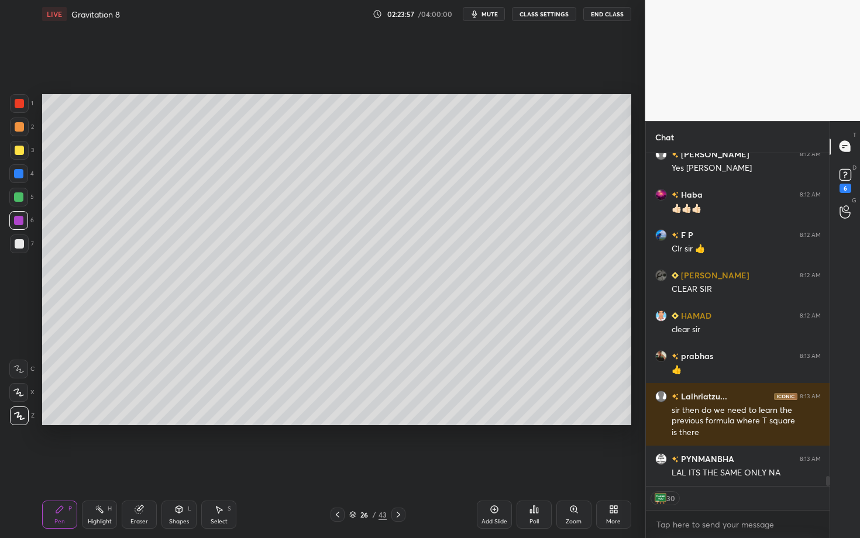
click at [100, 466] on div "Highlight" at bounding box center [100, 522] width 24 height 6
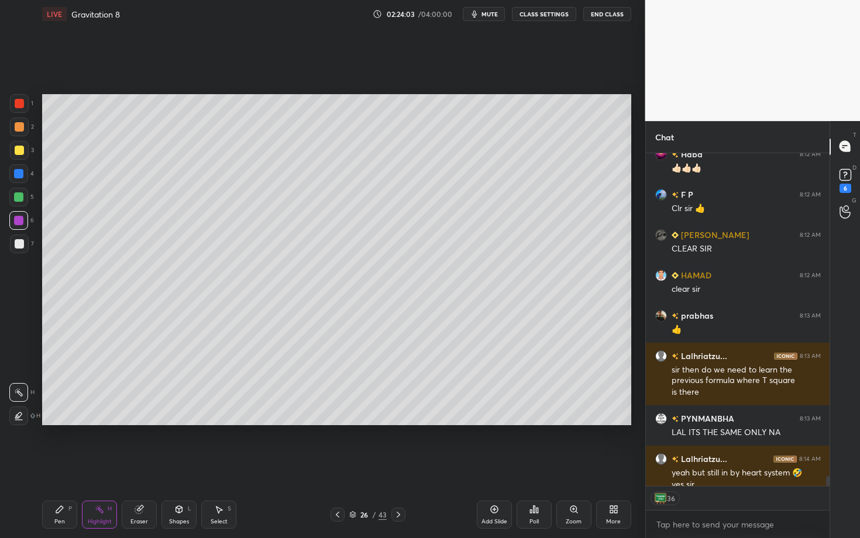
scroll to position [10584, 0]
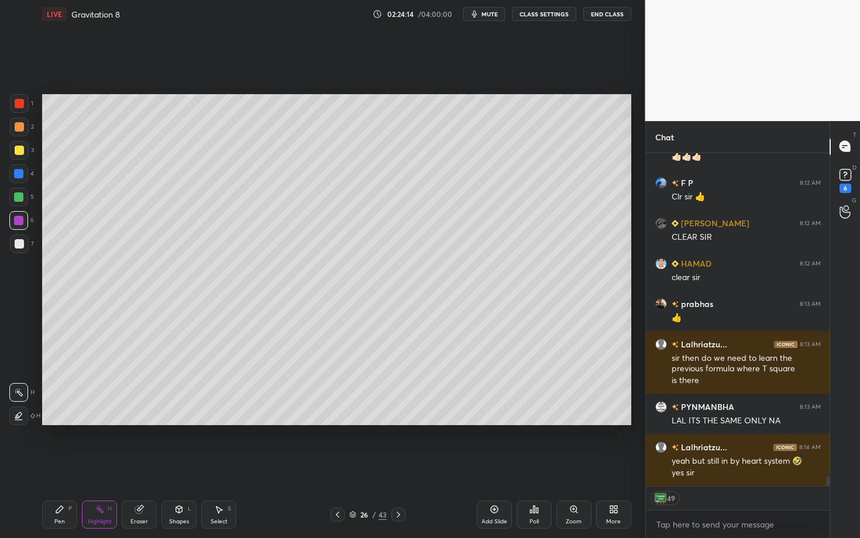
click at [407, 466] on div "26 / 43" at bounding box center [367, 515] width 217 height 14
click at [403, 466] on div at bounding box center [399, 515] width 14 height 14
click at [59, 466] on div "Pen P" at bounding box center [59, 515] width 35 height 28
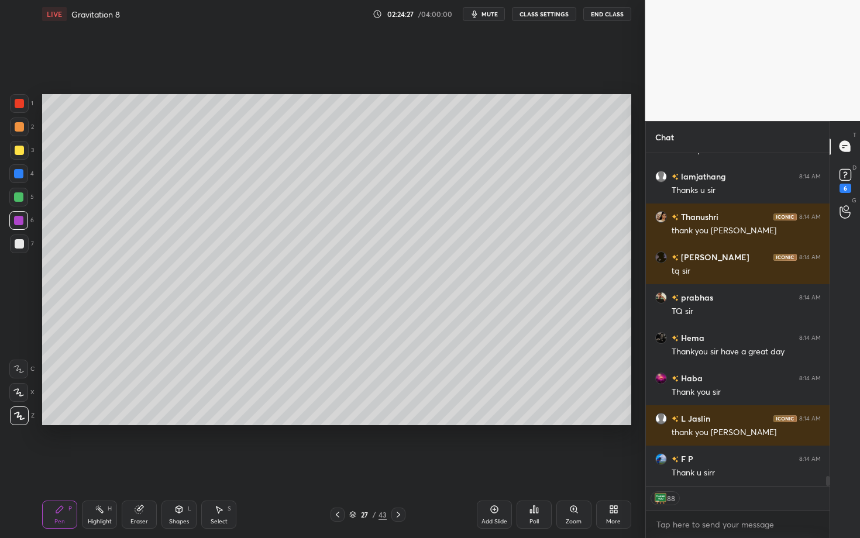
scroll to position [11040, 0]
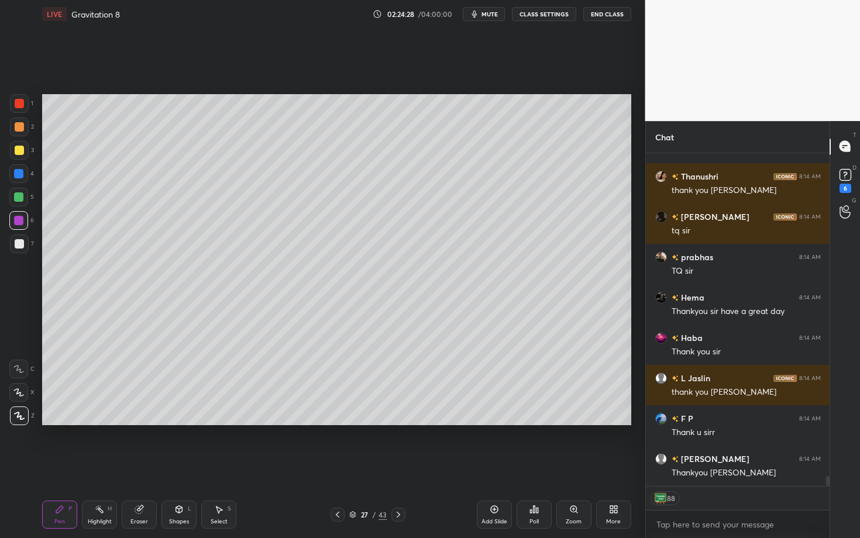
click at [491, 13] on span "mute" at bounding box center [490, 14] width 16 height 8
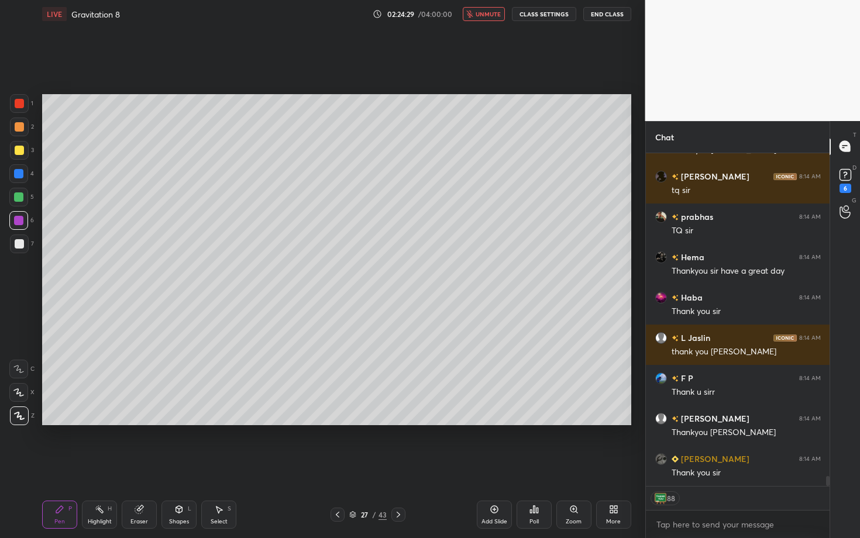
click at [536, 466] on icon at bounding box center [534, 509] width 9 height 9
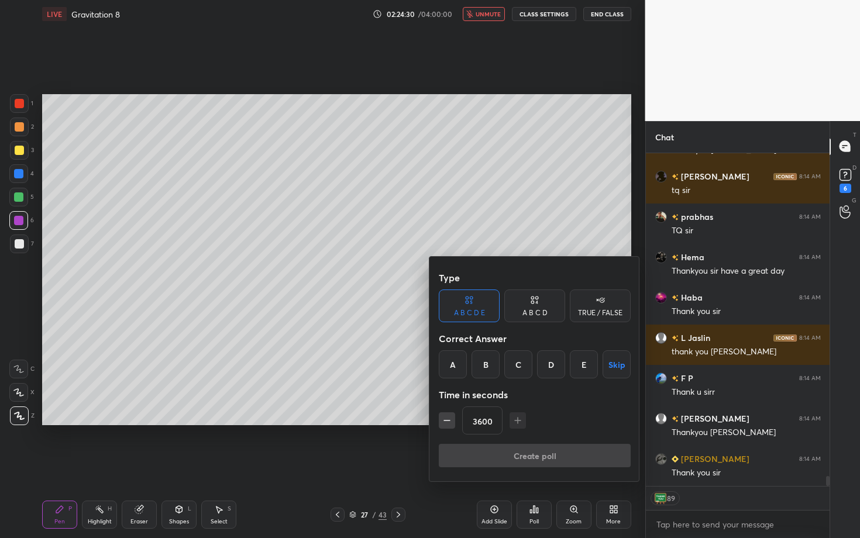
scroll to position [11121, 0]
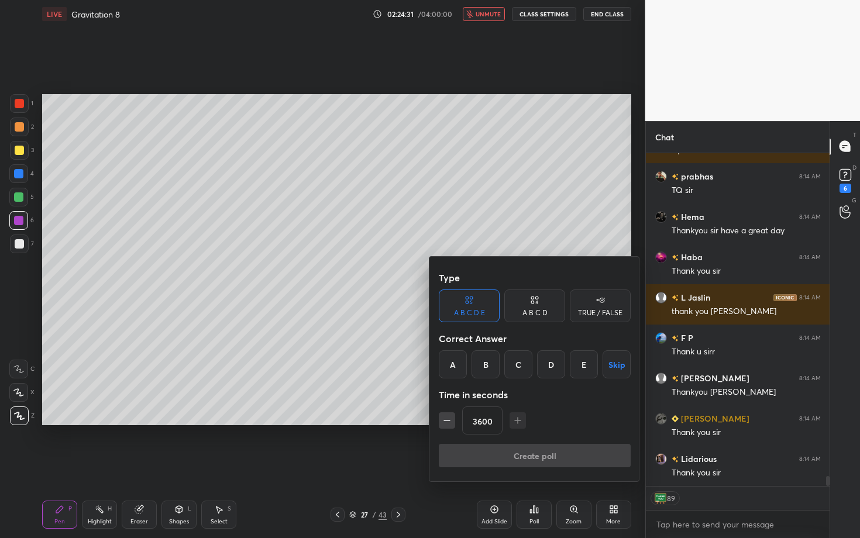
click at [616, 371] on button "Skip" at bounding box center [617, 365] width 28 height 28
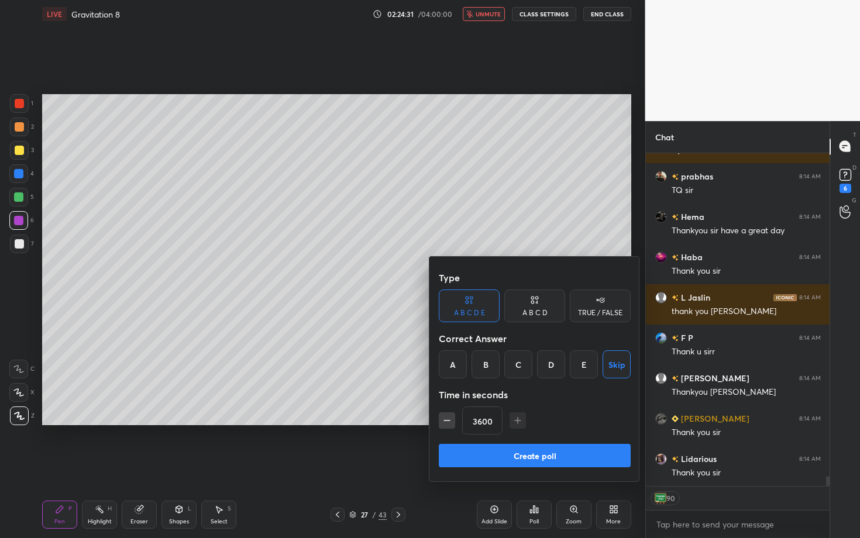
click at [558, 447] on button "Create poll" at bounding box center [535, 455] width 192 height 23
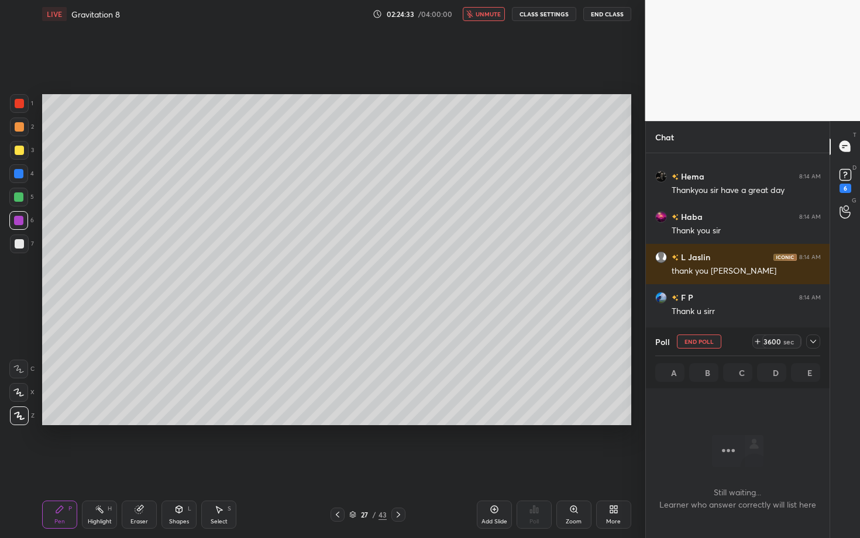
scroll to position [11263, 0]
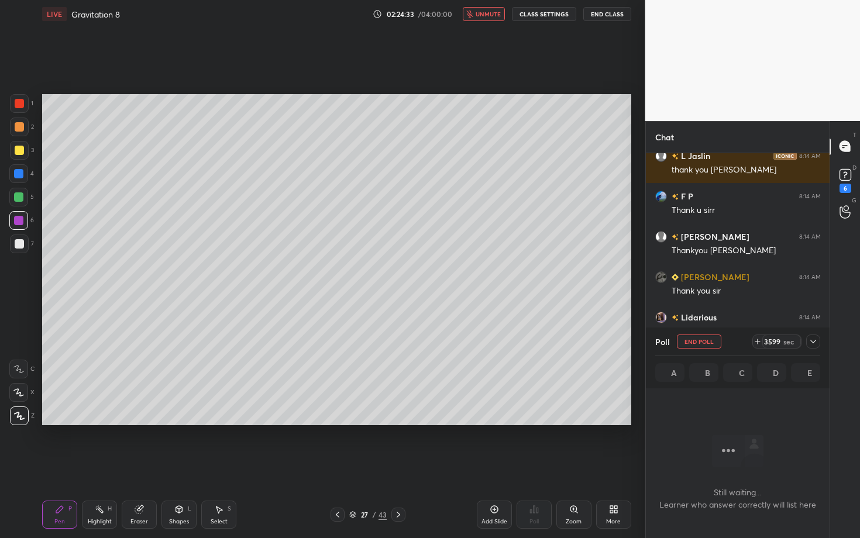
click at [813, 339] on icon at bounding box center [813, 341] width 9 height 9
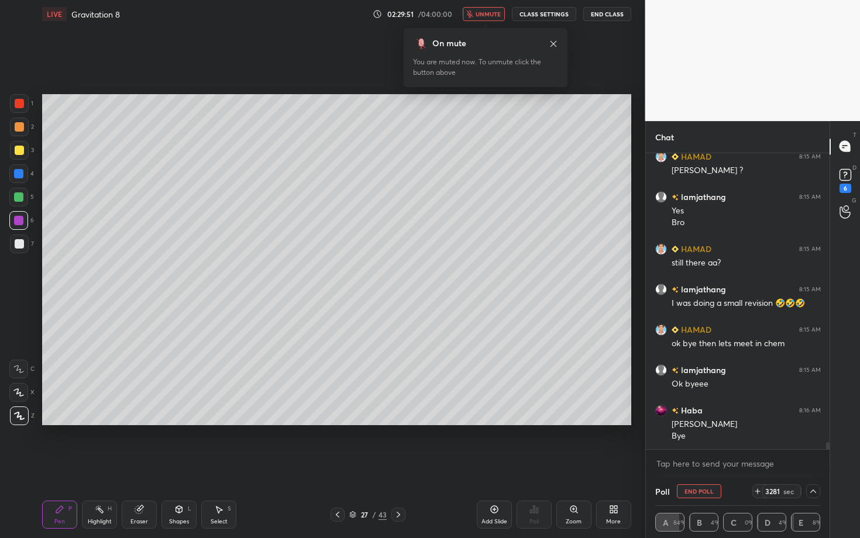
scroll to position [11775, 0]
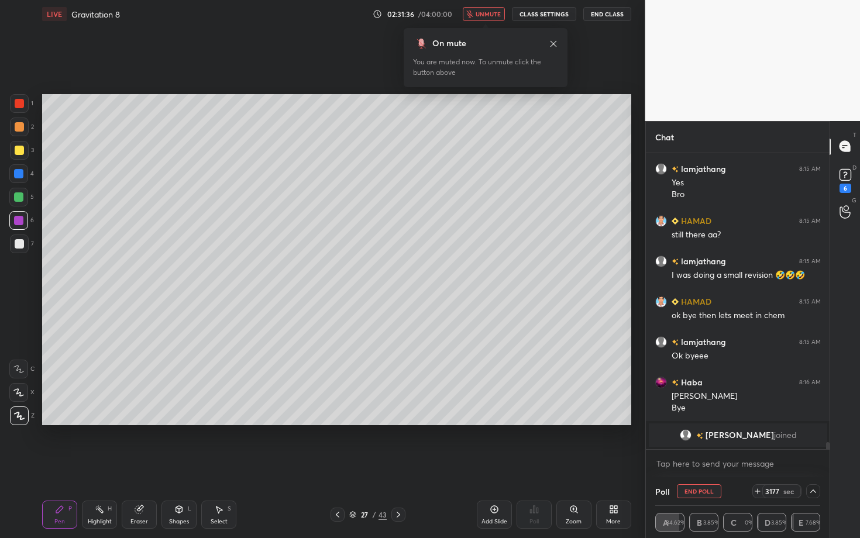
click at [710, 466] on button "End Poll" at bounding box center [699, 492] width 44 height 14
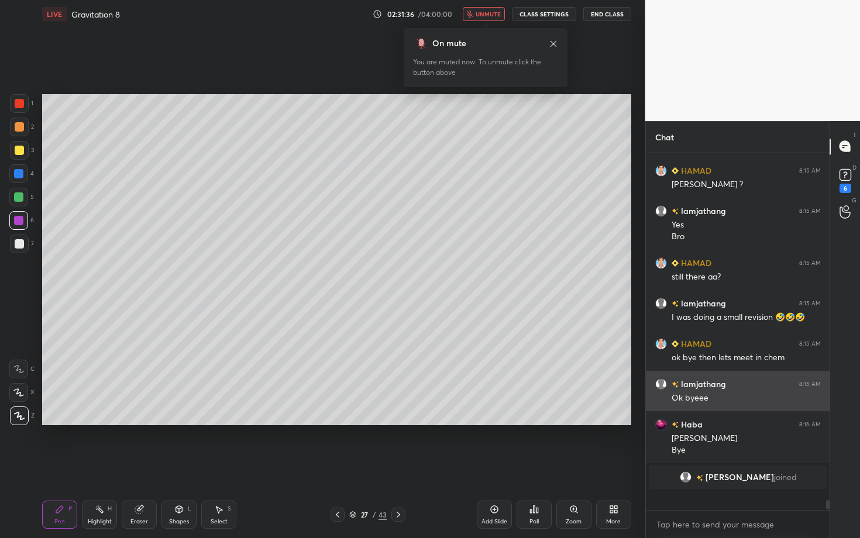
scroll to position [4, 4]
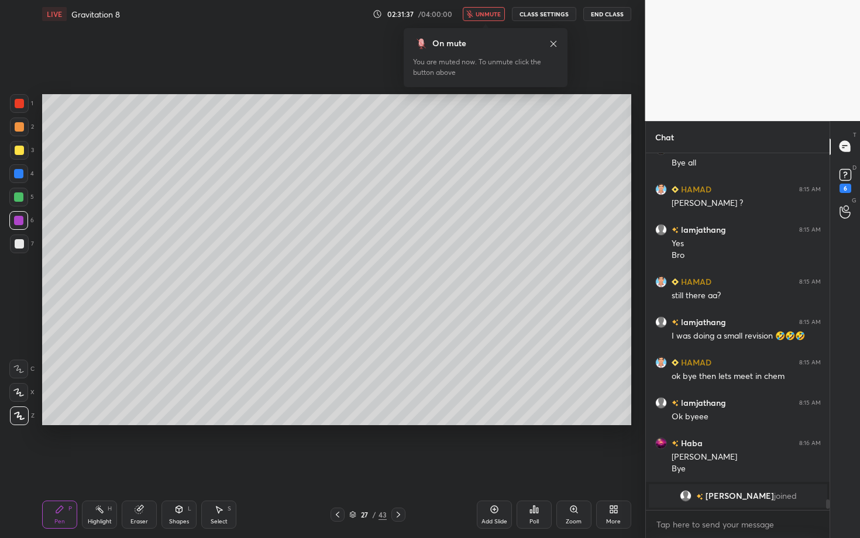
click at [617, 9] on button "End Class" at bounding box center [607, 14] width 48 height 14
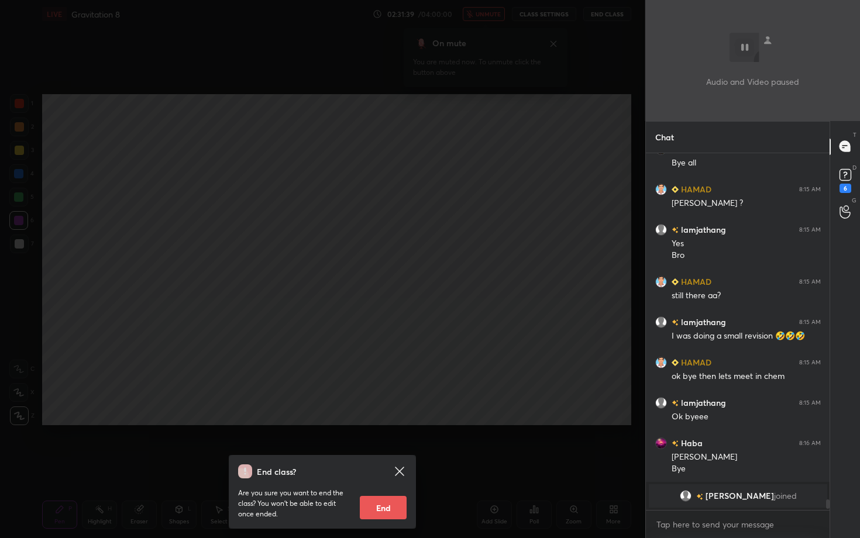
click at [387, 466] on button "End" at bounding box center [383, 507] width 47 height 23
type textarea "x"
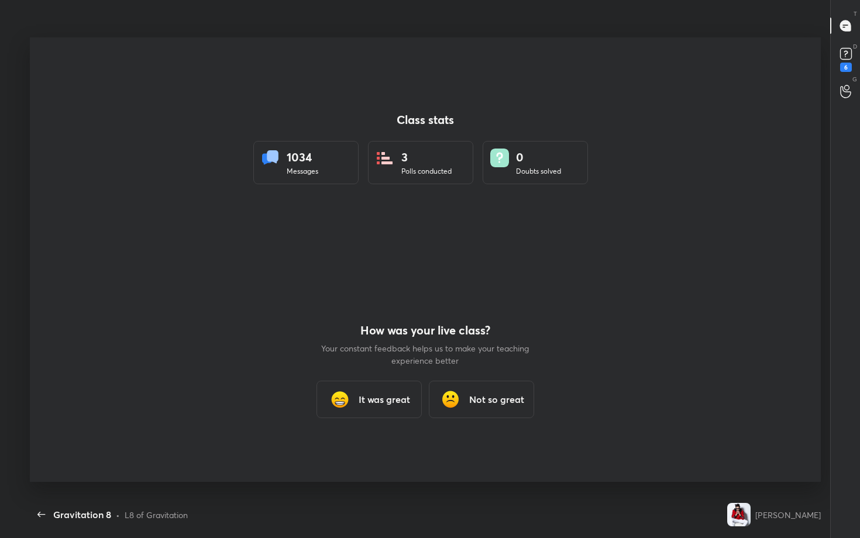
scroll to position [464, 851]
